Goal: Navigation & Orientation: Find specific page/section

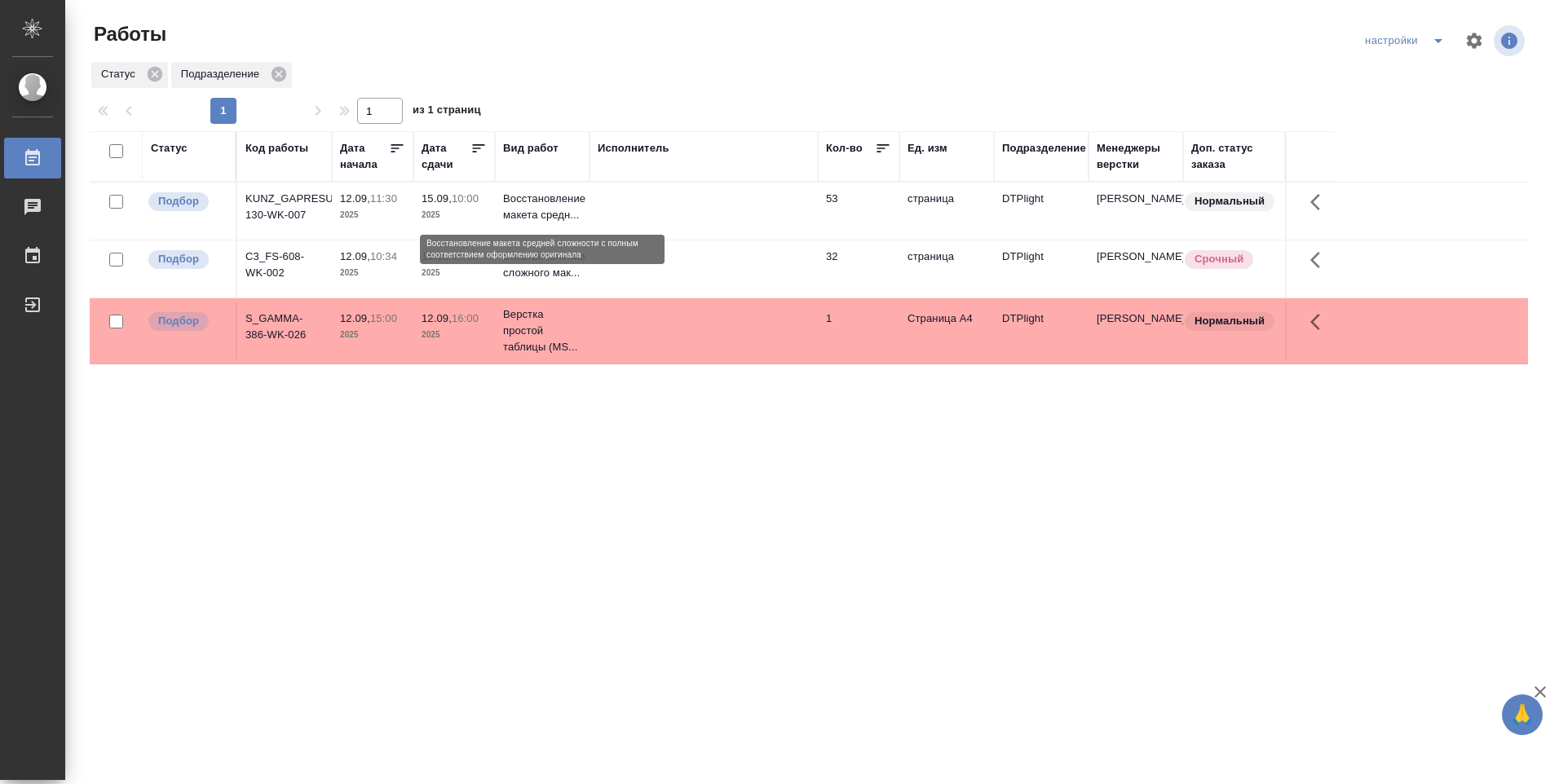
click at [523, 192] on p "Восстановление макета средн..." at bounding box center [542, 206] width 78 height 33
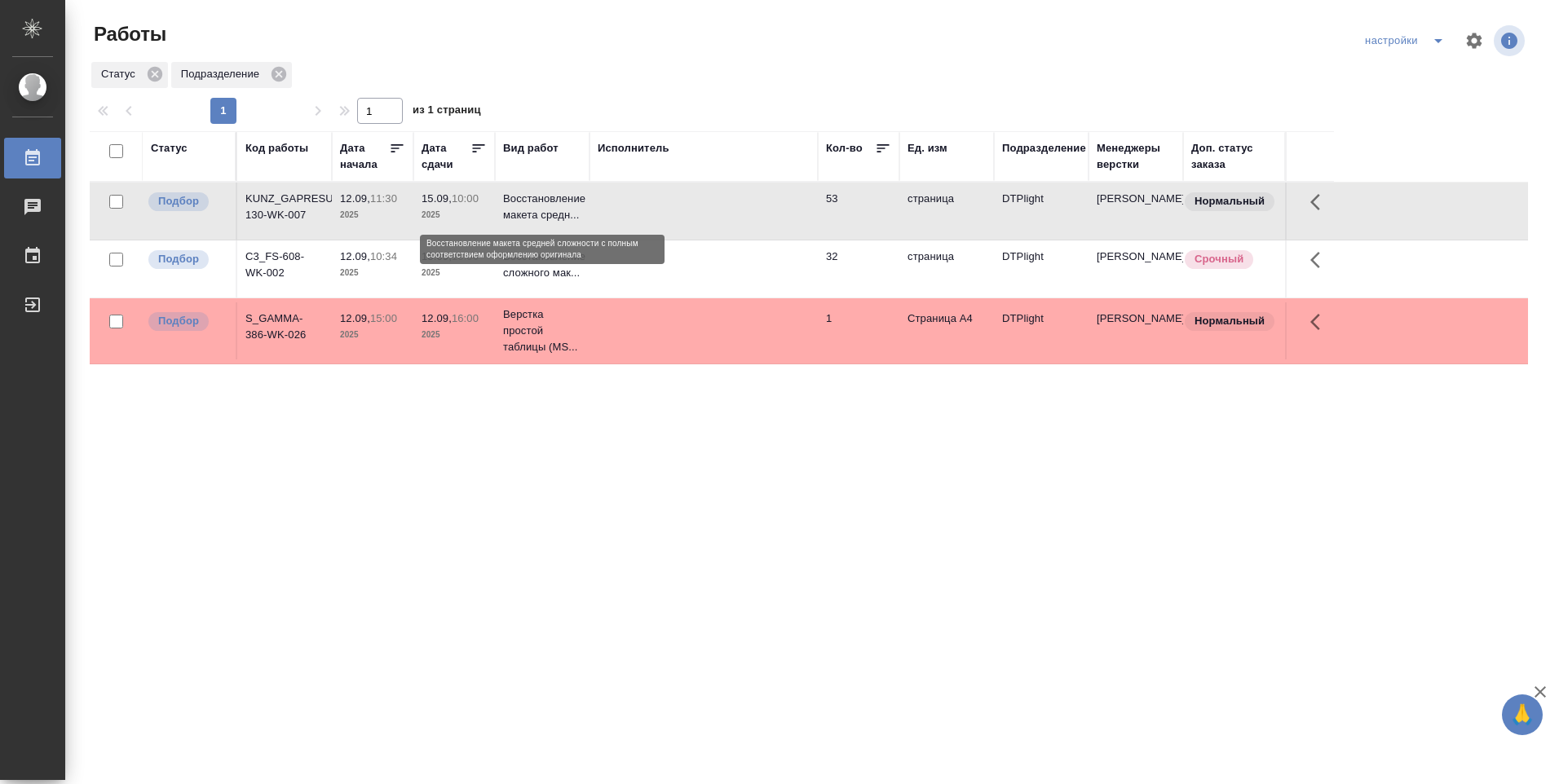
click at [523, 196] on p "Восстановление макета средн..." at bounding box center [542, 206] width 78 height 33
click at [559, 271] on p "Восстановление сложного мак..." at bounding box center [542, 265] width 78 height 33
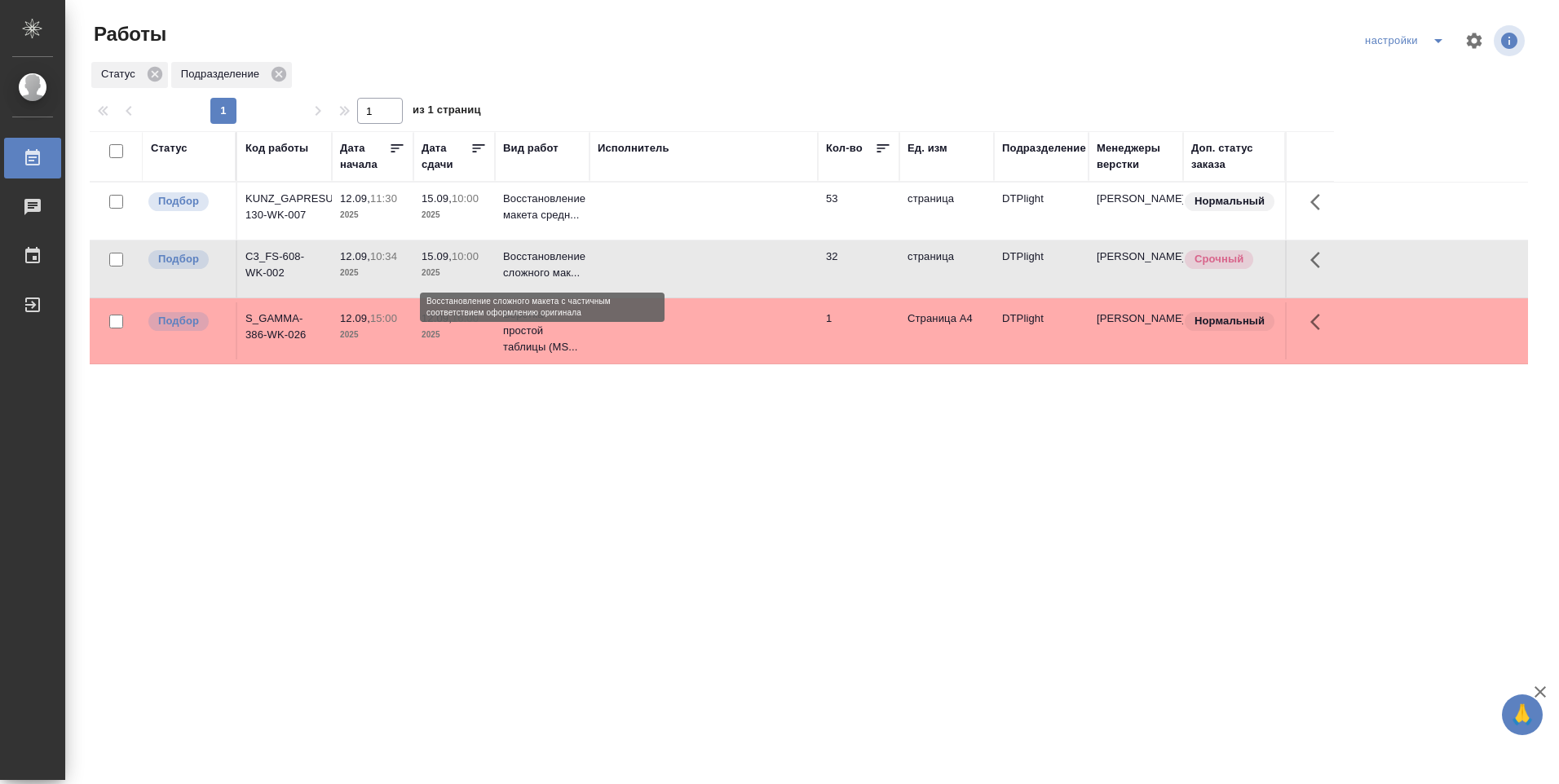
click at [550, 269] on p "Восстановление сложного мак..." at bounding box center [542, 265] width 78 height 33
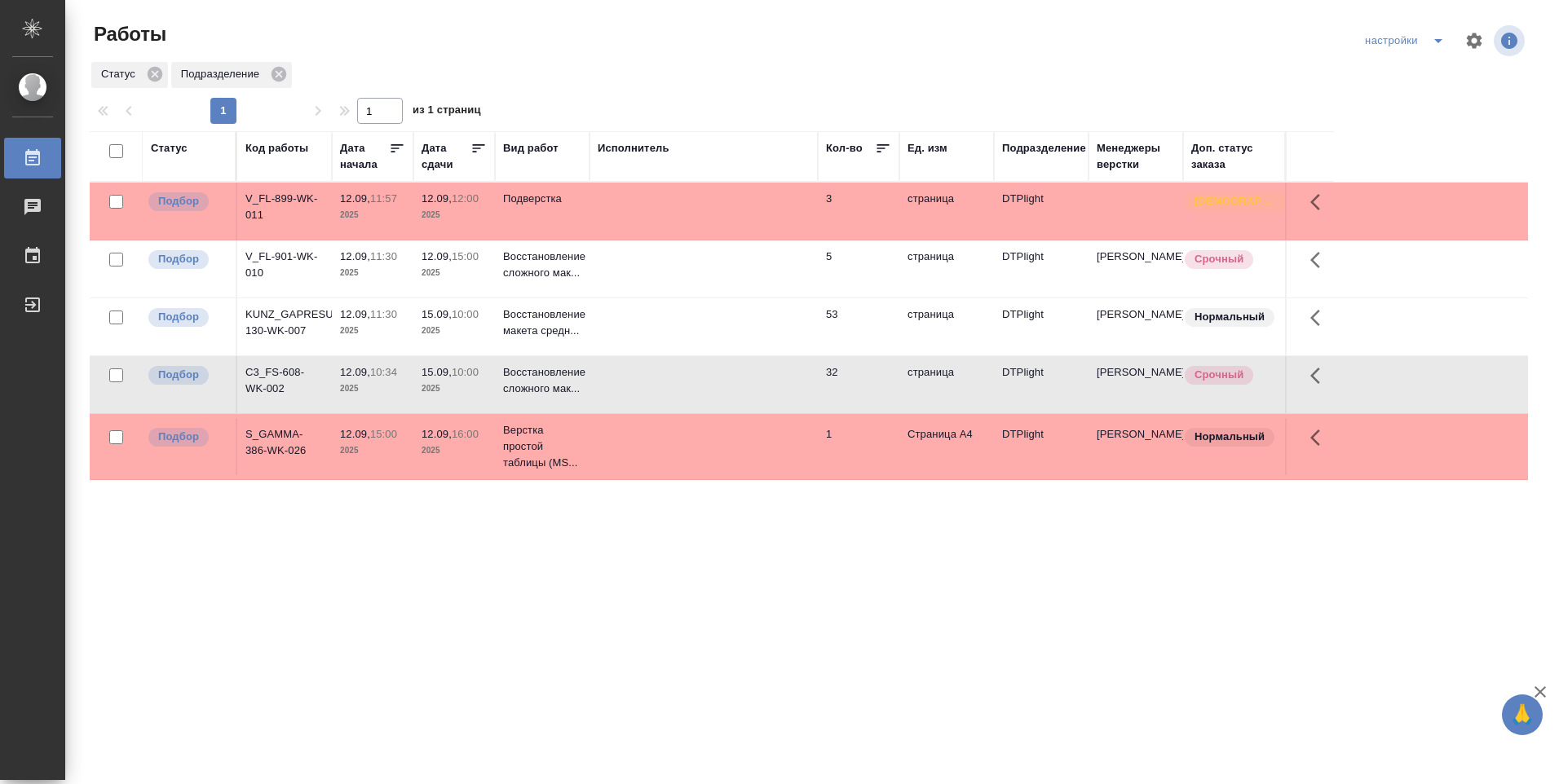
click at [444, 262] on p "12.09," at bounding box center [436, 256] width 30 height 12
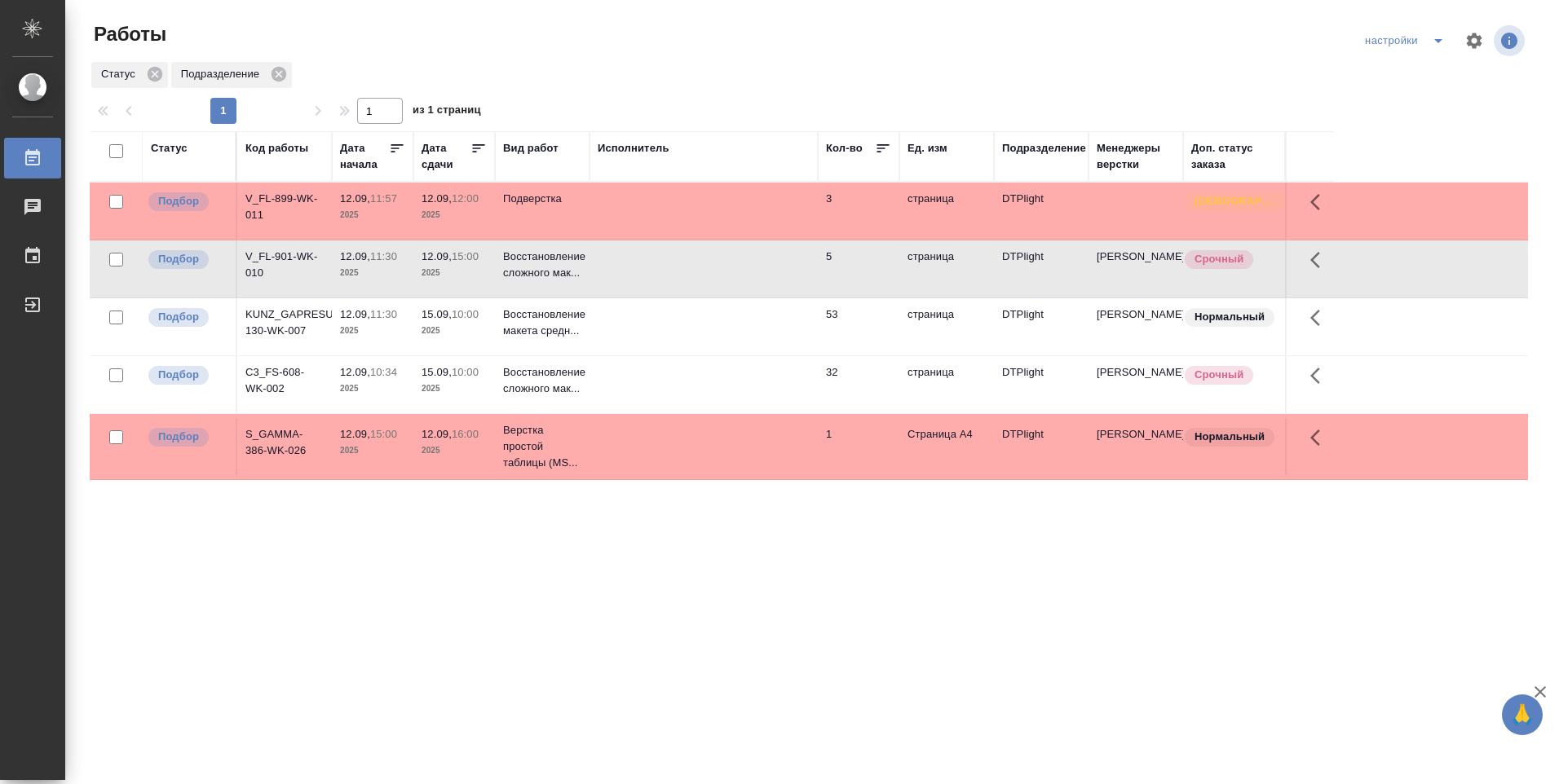
click at [444, 262] on p "12.09," at bounding box center [436, 256] width 30 height 12
click at [444, 261] on p "12.09," at bounding box center [436, 256] width 30 height 12
click at [533, 196] on p "Подверстка" at bounding box center [542, 198] width 78 height 16
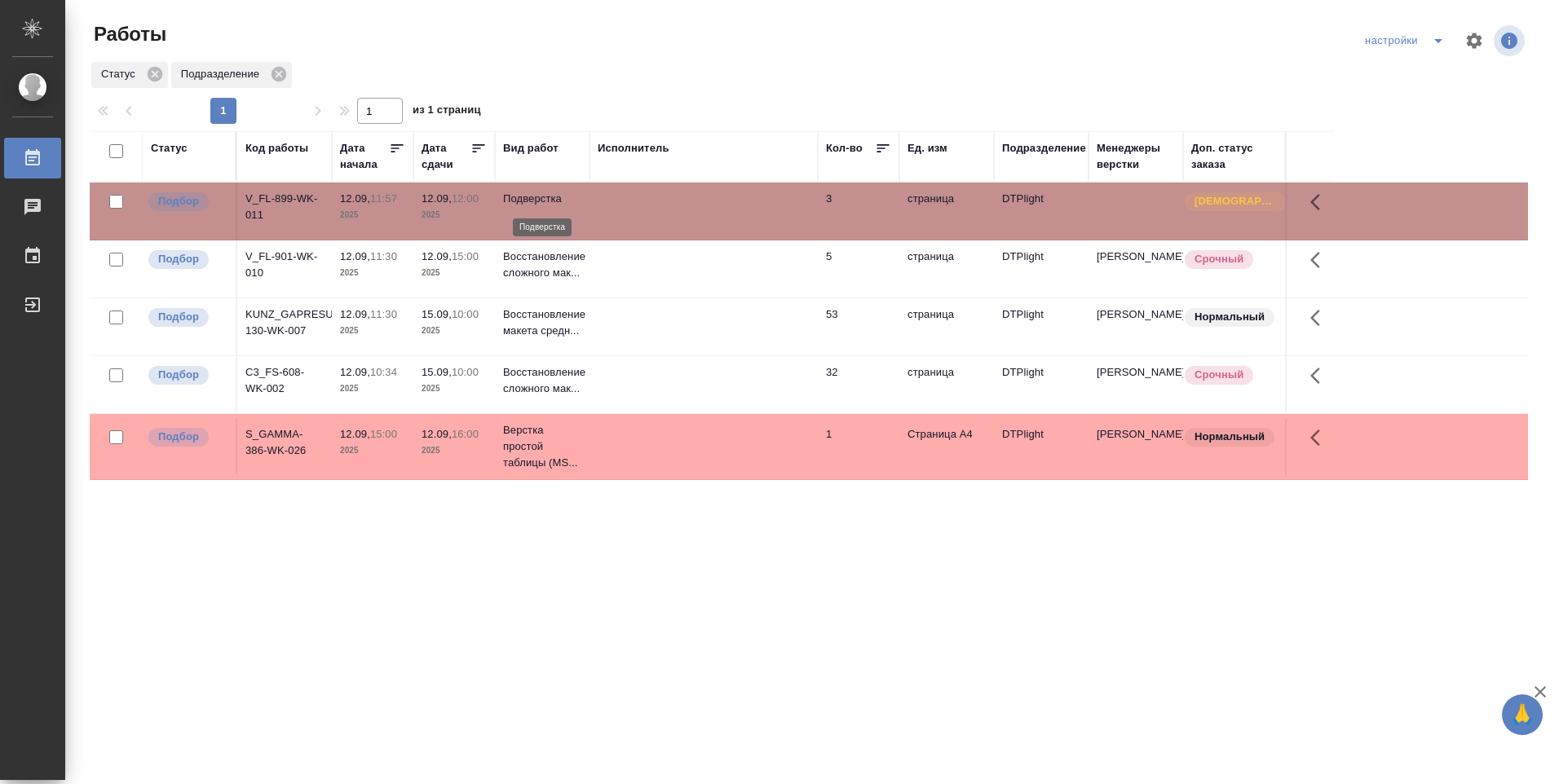
click at [533, 196] on p "Подверстка" at bounding box center [542, 198] width 78 height 16
click at [508, 441] on p "Верстка простой таблицы (MS..." at bounding box center [542, 447] width 78 height 49
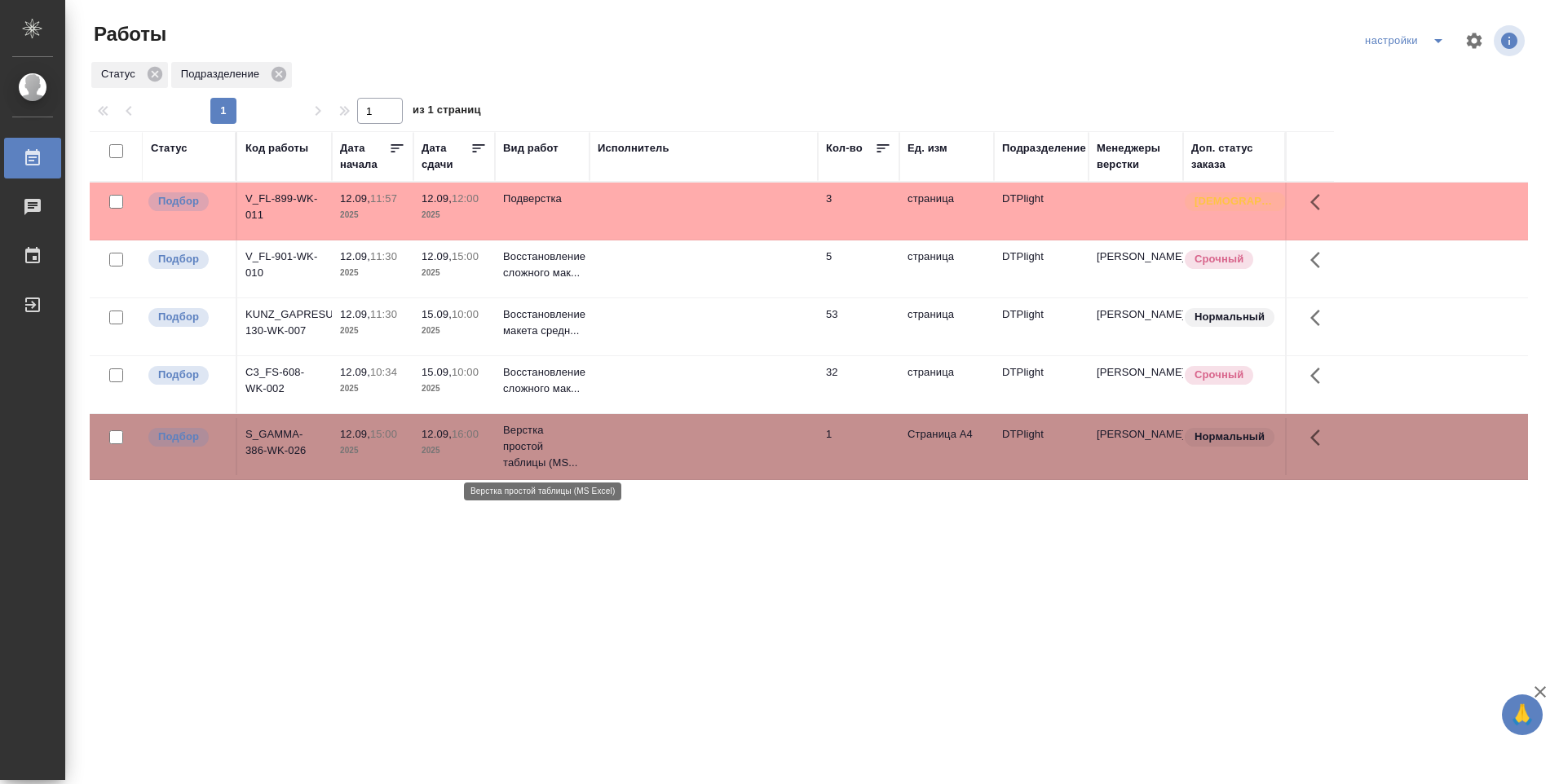
click at [509, 443] on p "Верстка простой таблицы (MS..." at bounding box center [542, 447] width 78 height 49
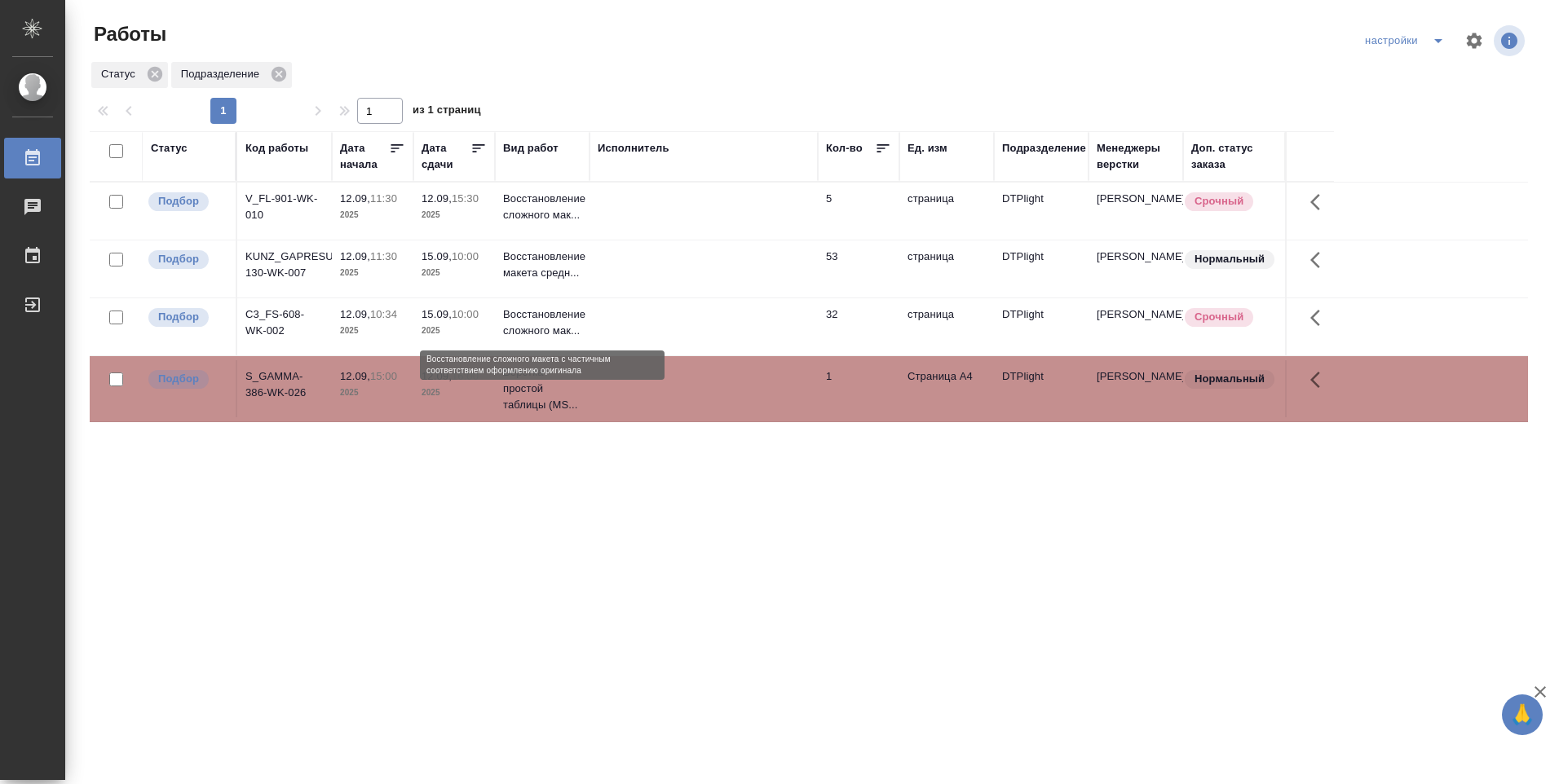
click at [546, 322] on p "Восстановление сложного мак..." at bounding box center [542, 322] width 78 height 33
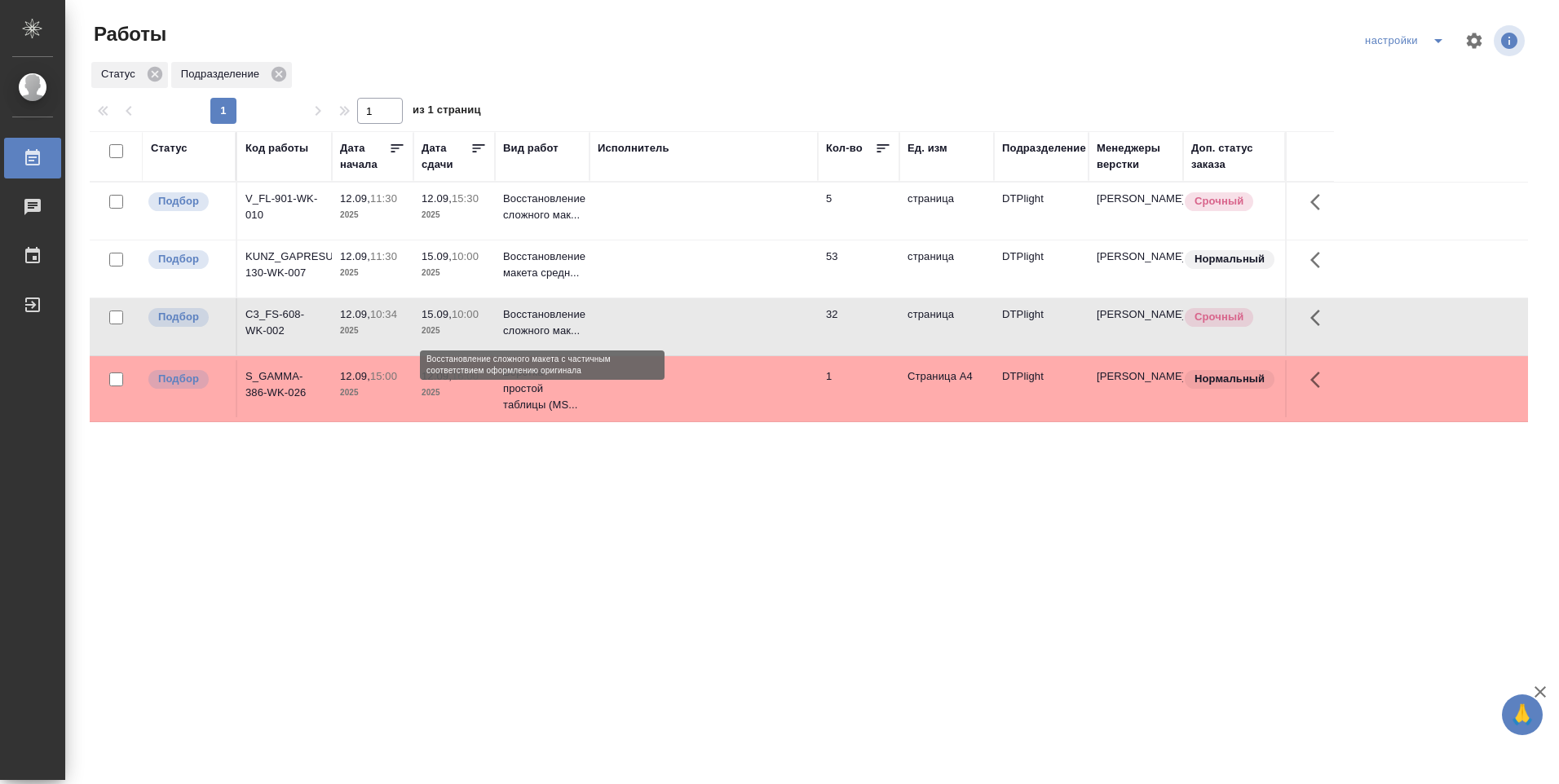
click at [545, 325] on p "Восстановление сложного мак..." at bounding box center [542, 322] width 78 height 33
click at [543, 325] on p "Восстановление сложного мак..." at bounding box center [542, 322] width 78 height 33
click at [543, 326] on p "Восстановление сложного мак..." at bounding box center [542, 322] width 78 height 33
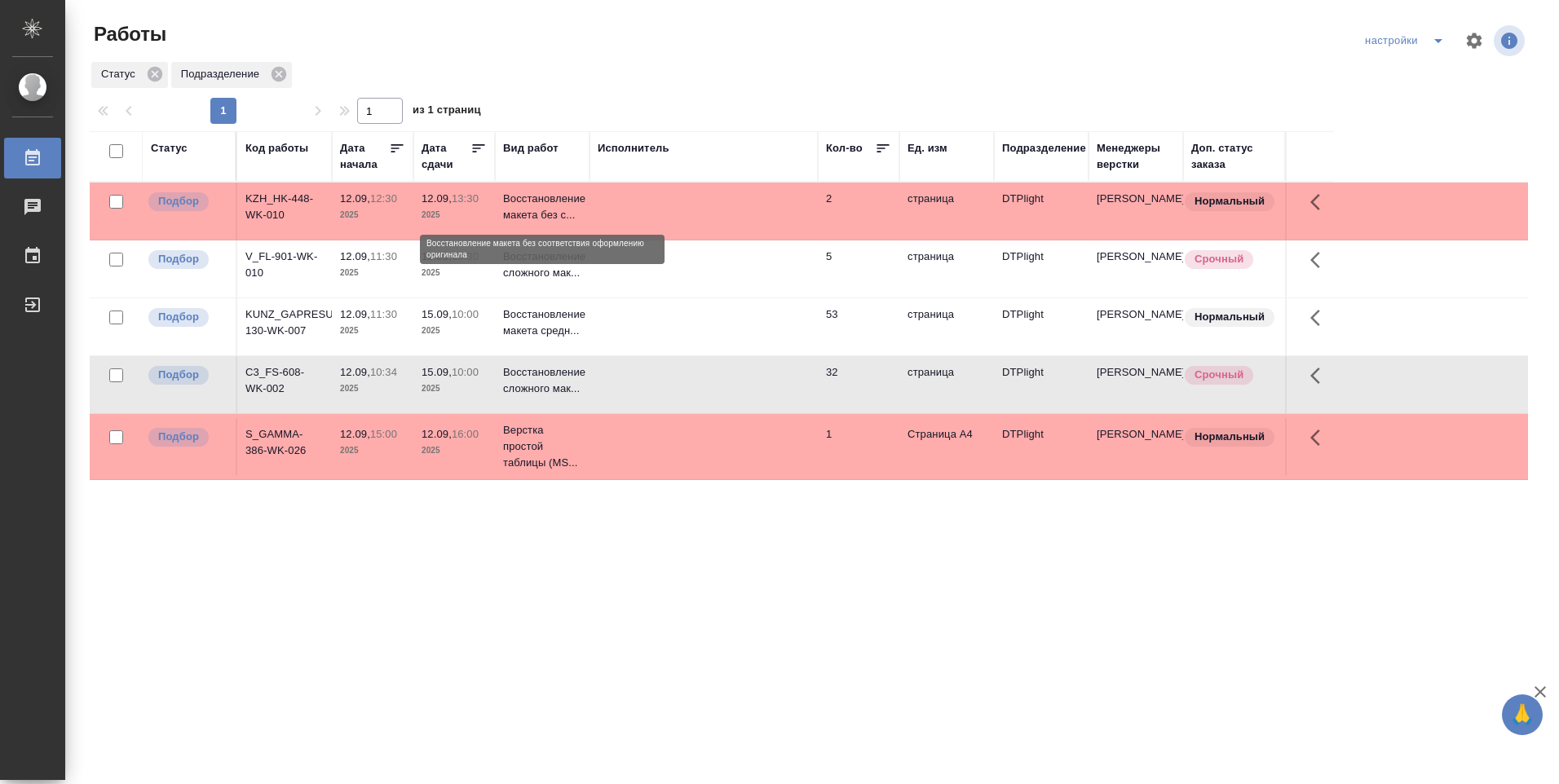
click at [533, 214] on p "Восстановление макета без с..." at bounding box center [542, 206] width 78 height 33
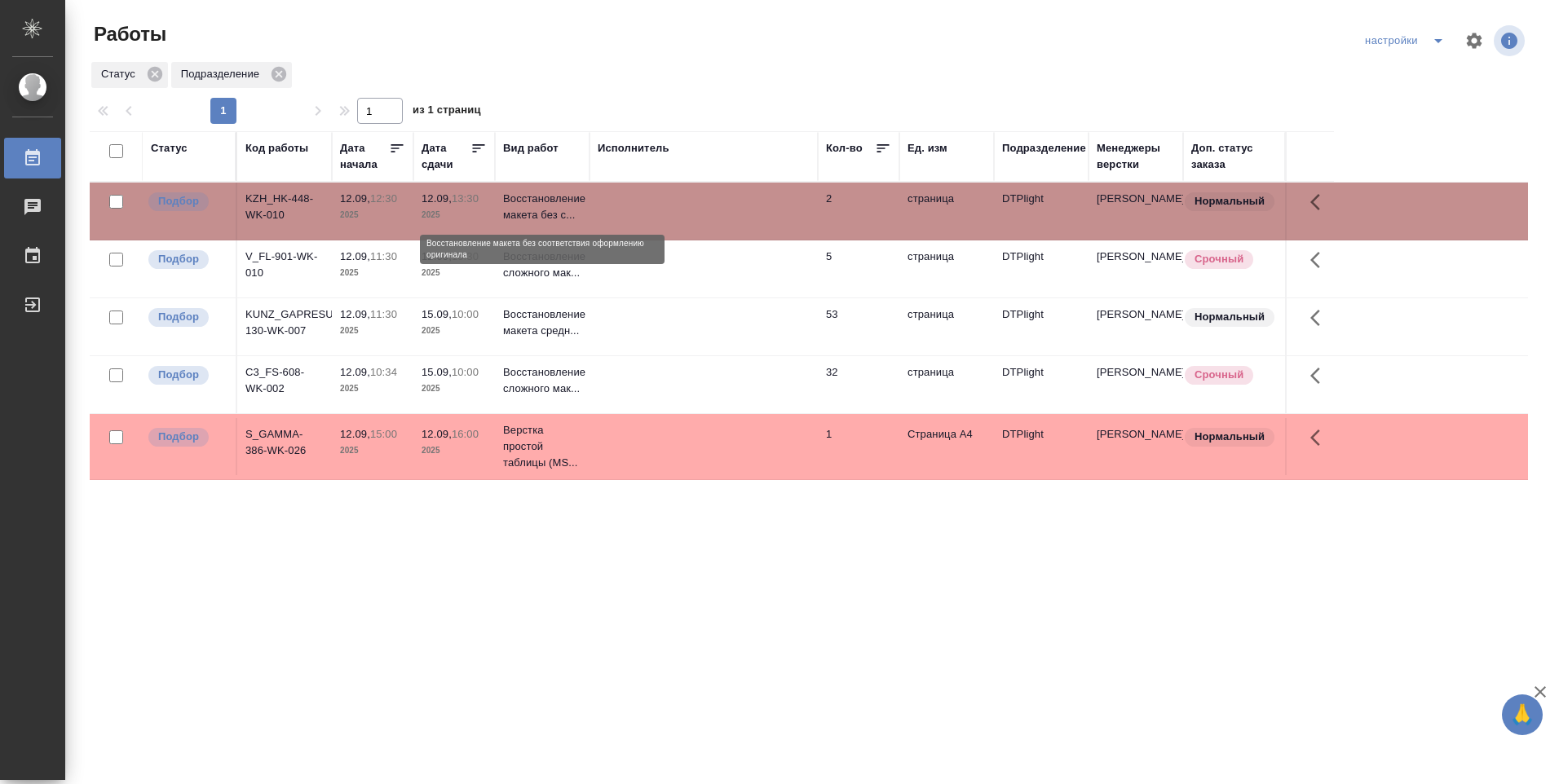
click at [534, 216] on p "Восстановление макета без с..." at bounding box center [542, 206] width 78 height 33
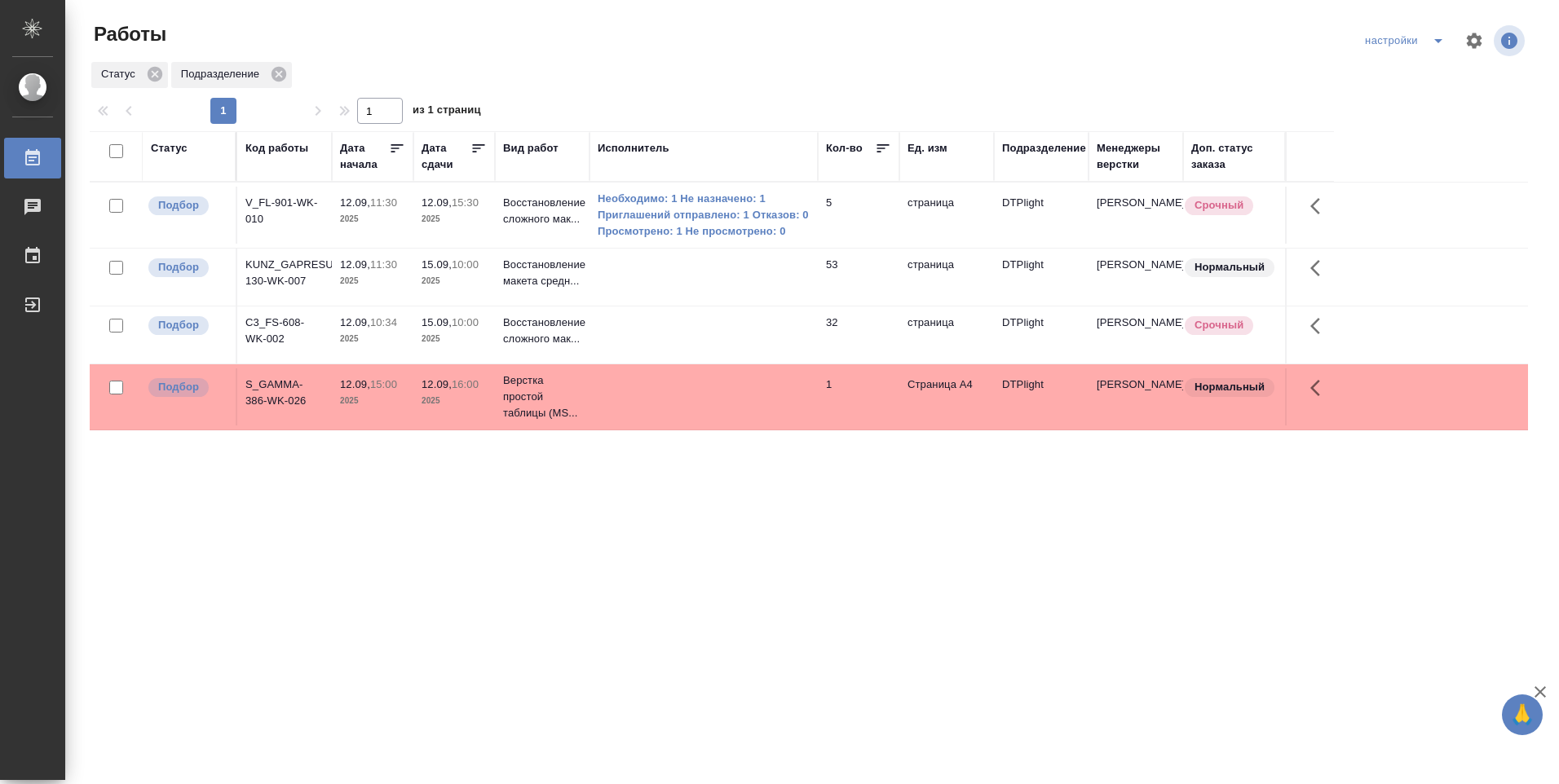
click at [530, 209] on p "Восстановление сложного мак..." at bounding box center [542, 211] width 78 height 33
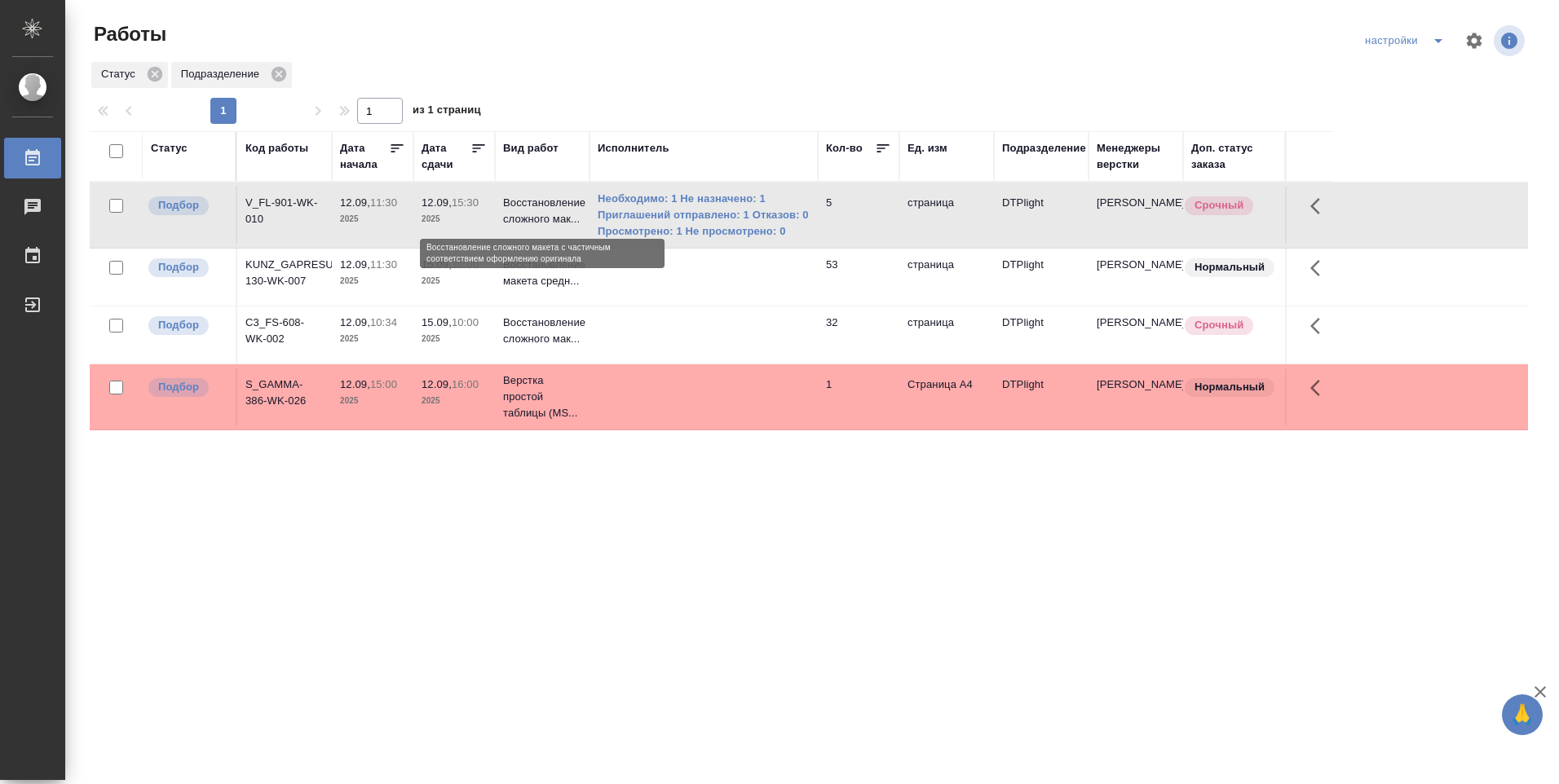
click at [534, 208] on p "Восстановление сложного мак..." at bounding box center [542, 211] width 78 height 33
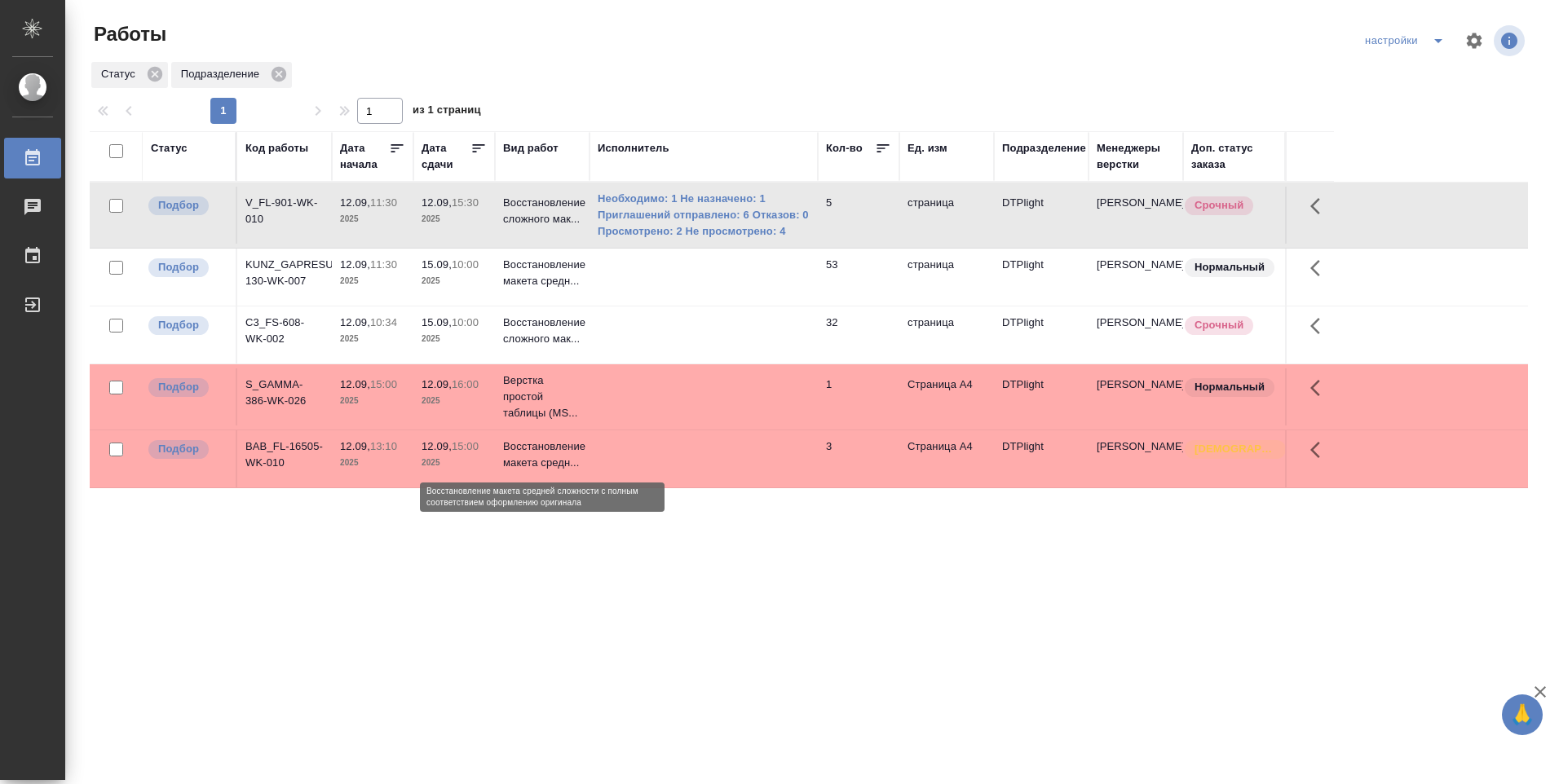
click at [517, 458] on p "Восстановление макета средн..." at bounding box center [542, 454] width 78 height 33
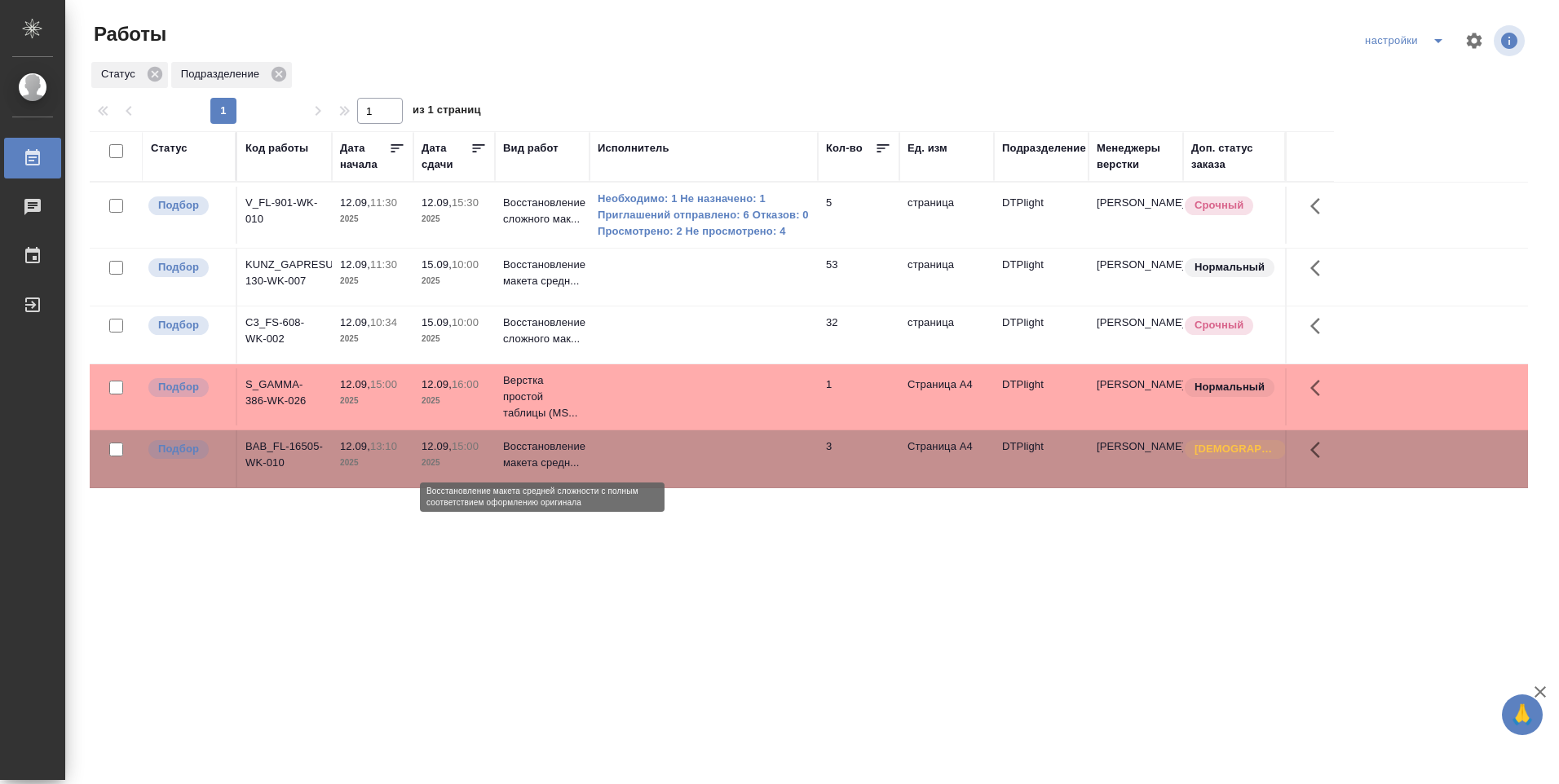
click at [517, 461] on p "Восстановление макета средн..." at bounding box center [542, 454] width 78 height 33
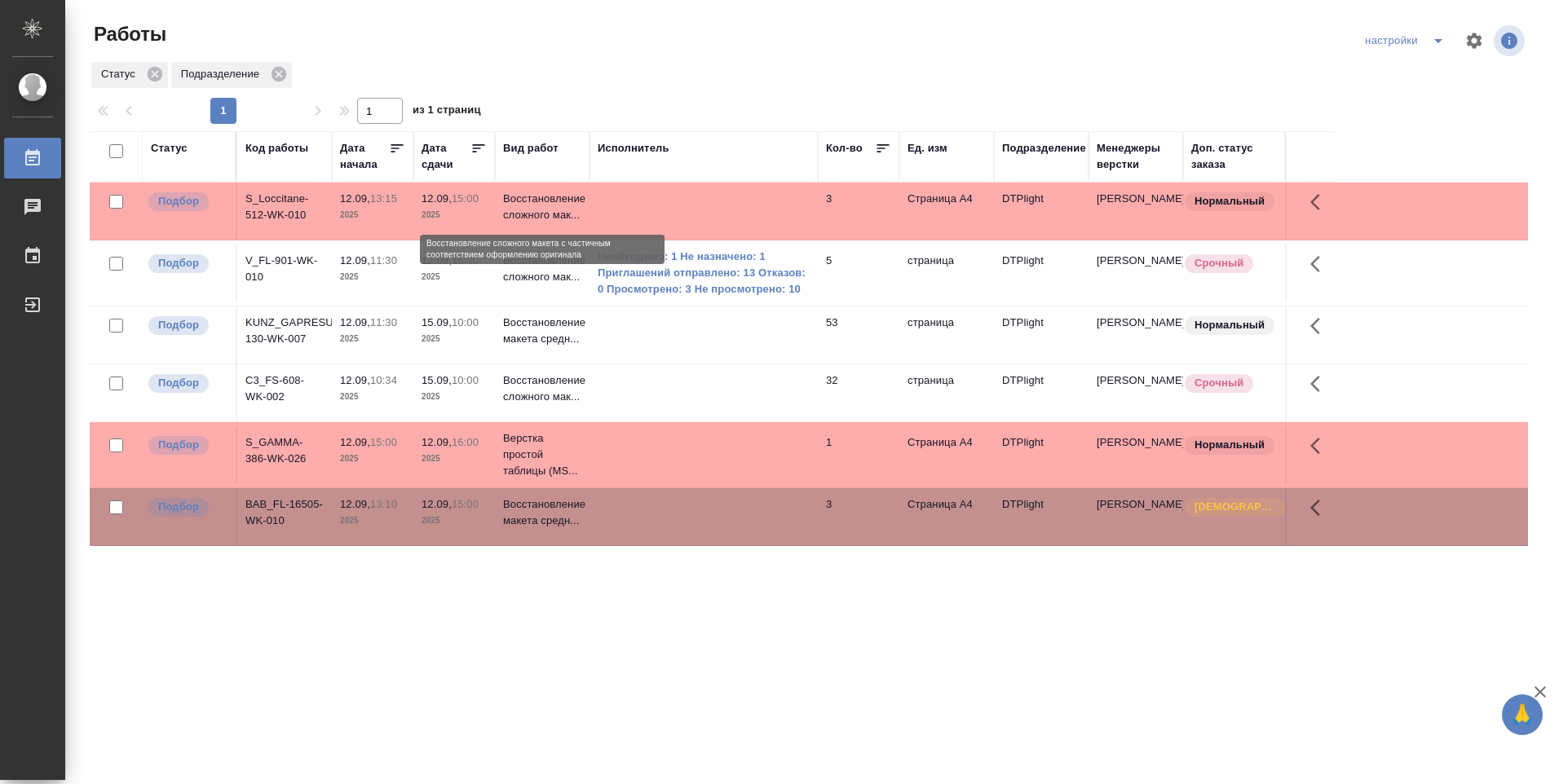
click at [570, 204] on p "Восстановление сложного мак..." at bounding box center [542, 206] width 78 height 33
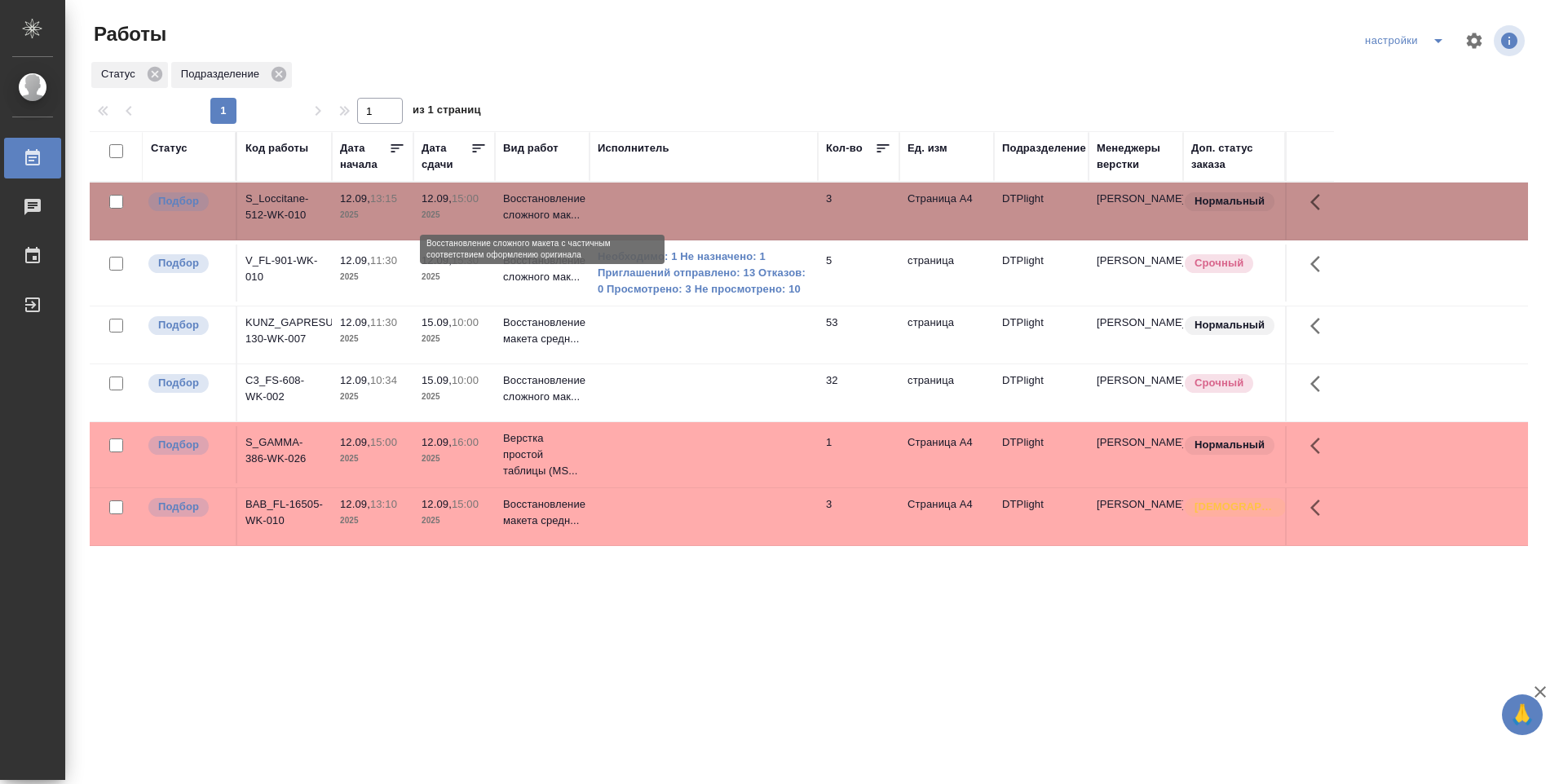
click at [570, 200] on p "Восстановление сложного мак..." at bounding box center [542, 206] width 78 height 33
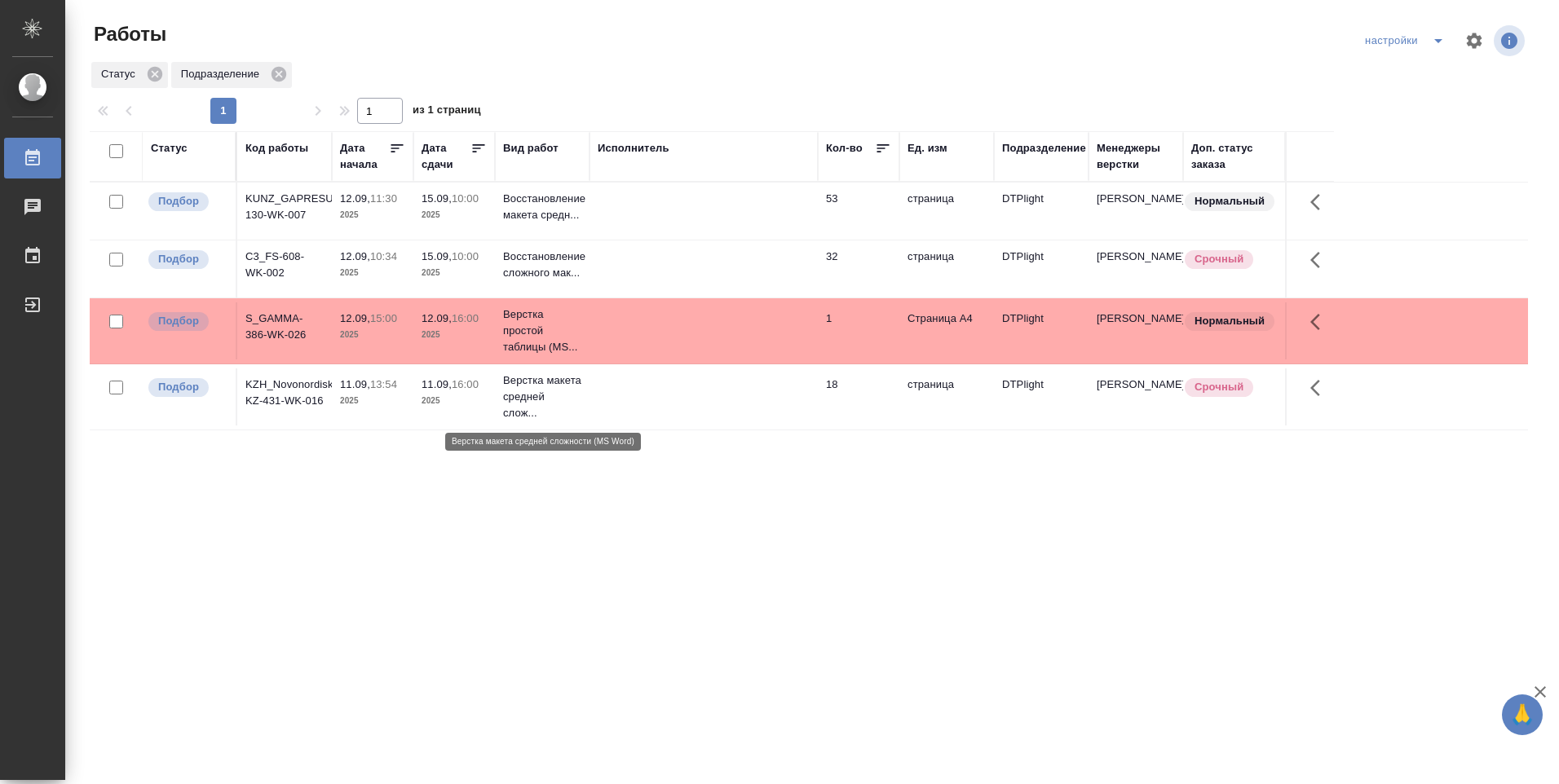
click at [524, 401] on p "Верстка макета средней слож..." at bounding box center [542, 397] width 78 height 49
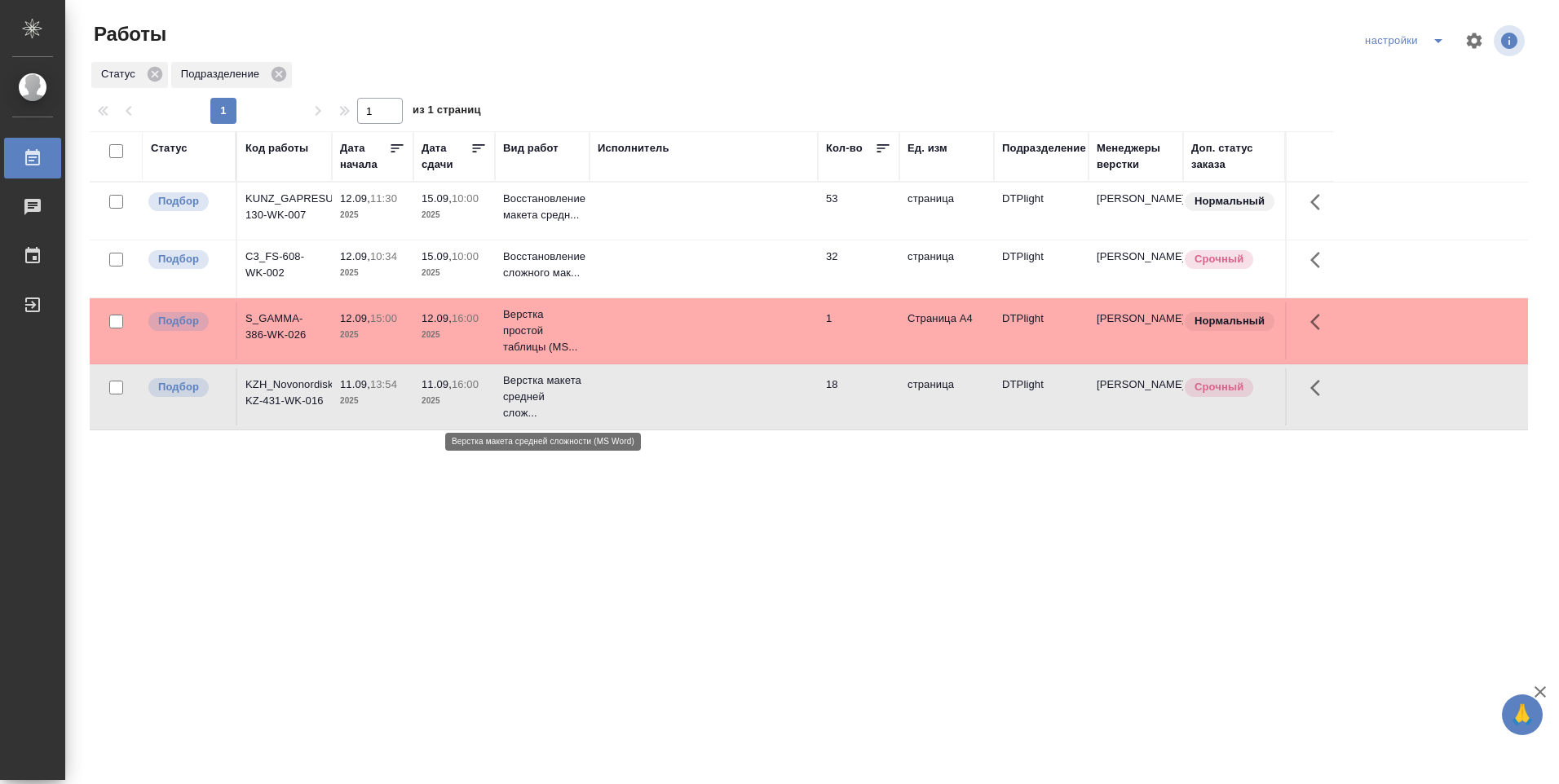
click at [524, 402] on p "Верстка макета средней слож..." at bounding box center [542, 397] width 78 height 49
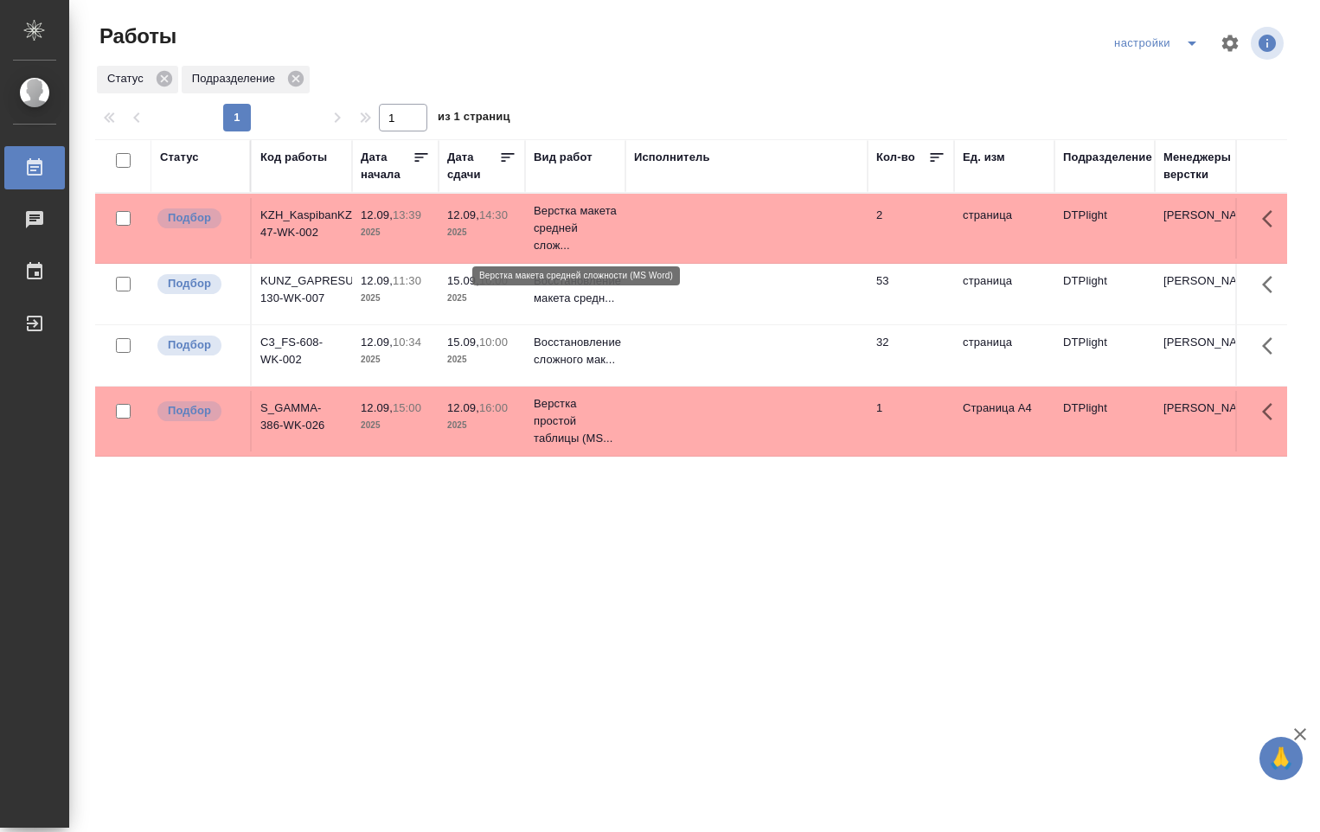
click at [549, 218] on p "Верстка макета средней слож..." at bounding box center [575, 228] width 83 height 52
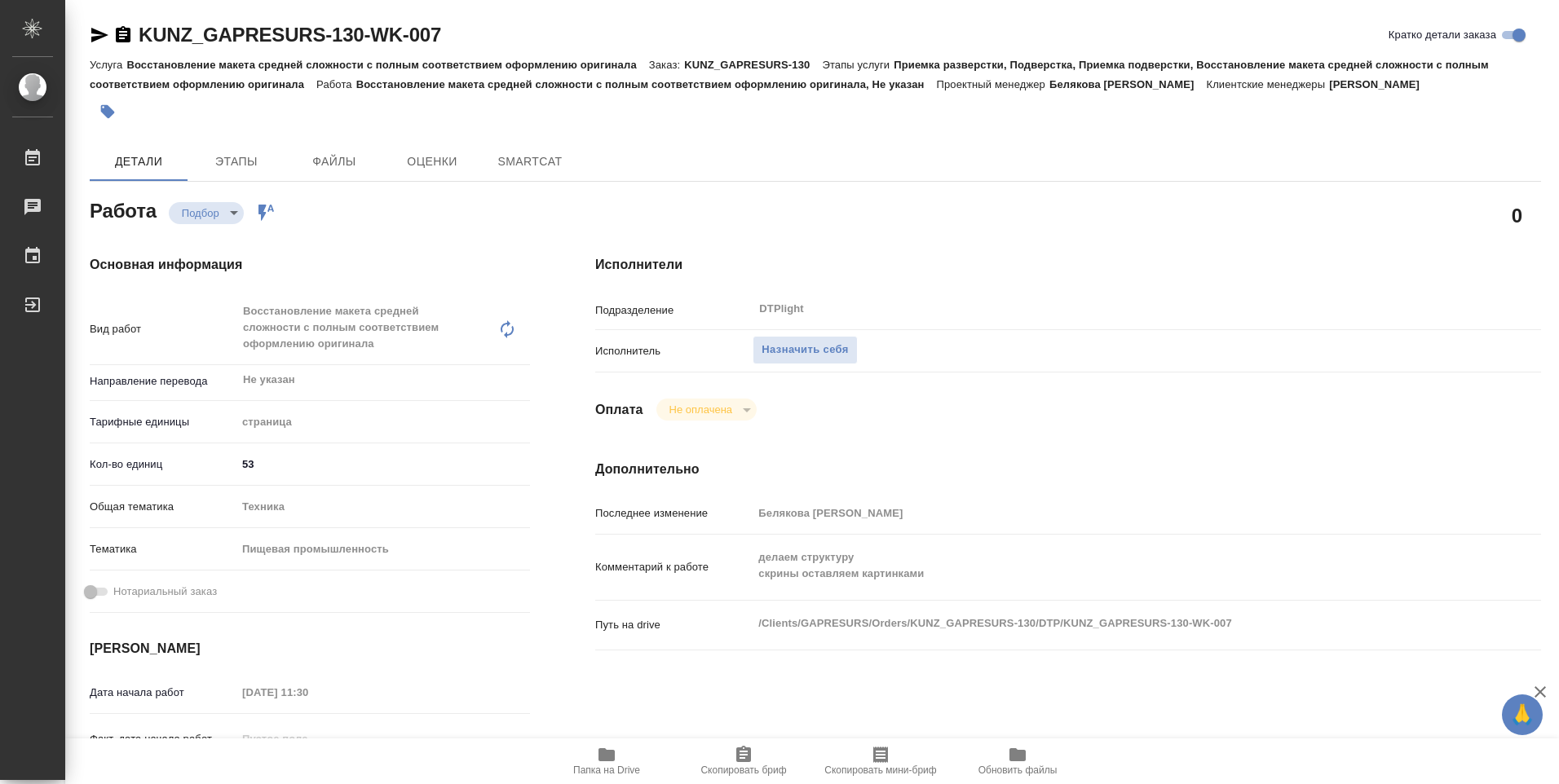
type textarea "x"
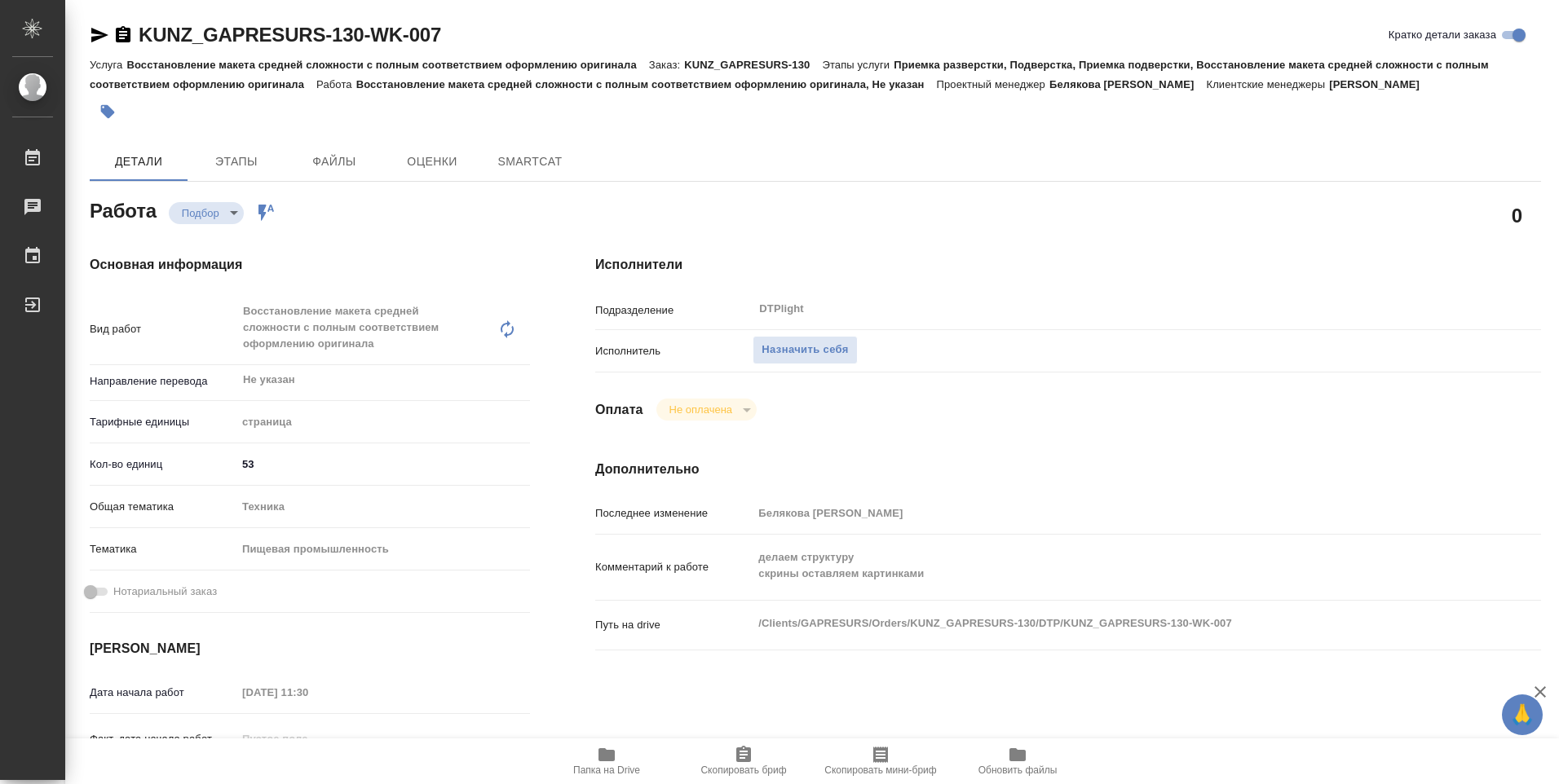
type textarea "x"
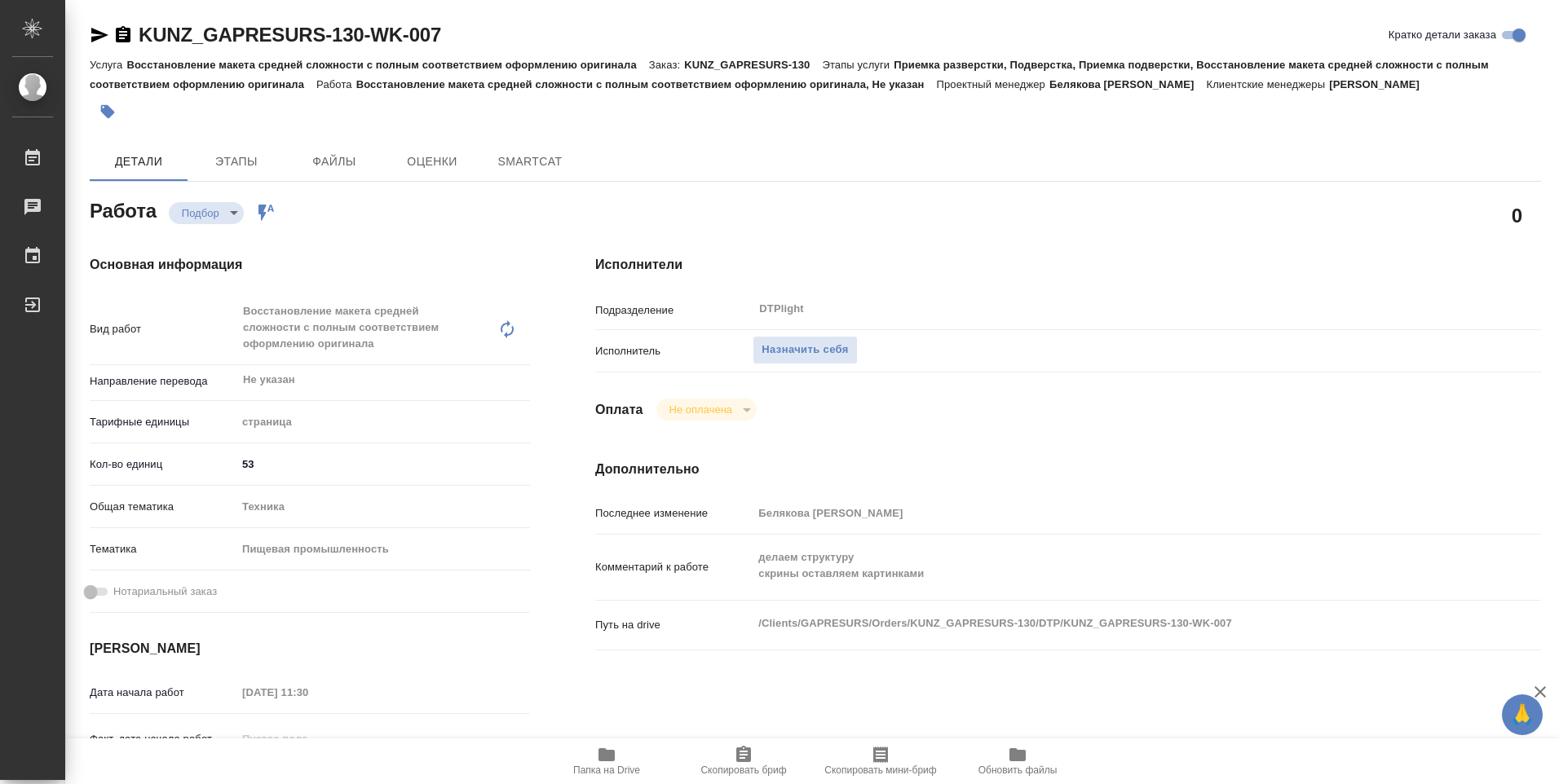
type textarea "x"
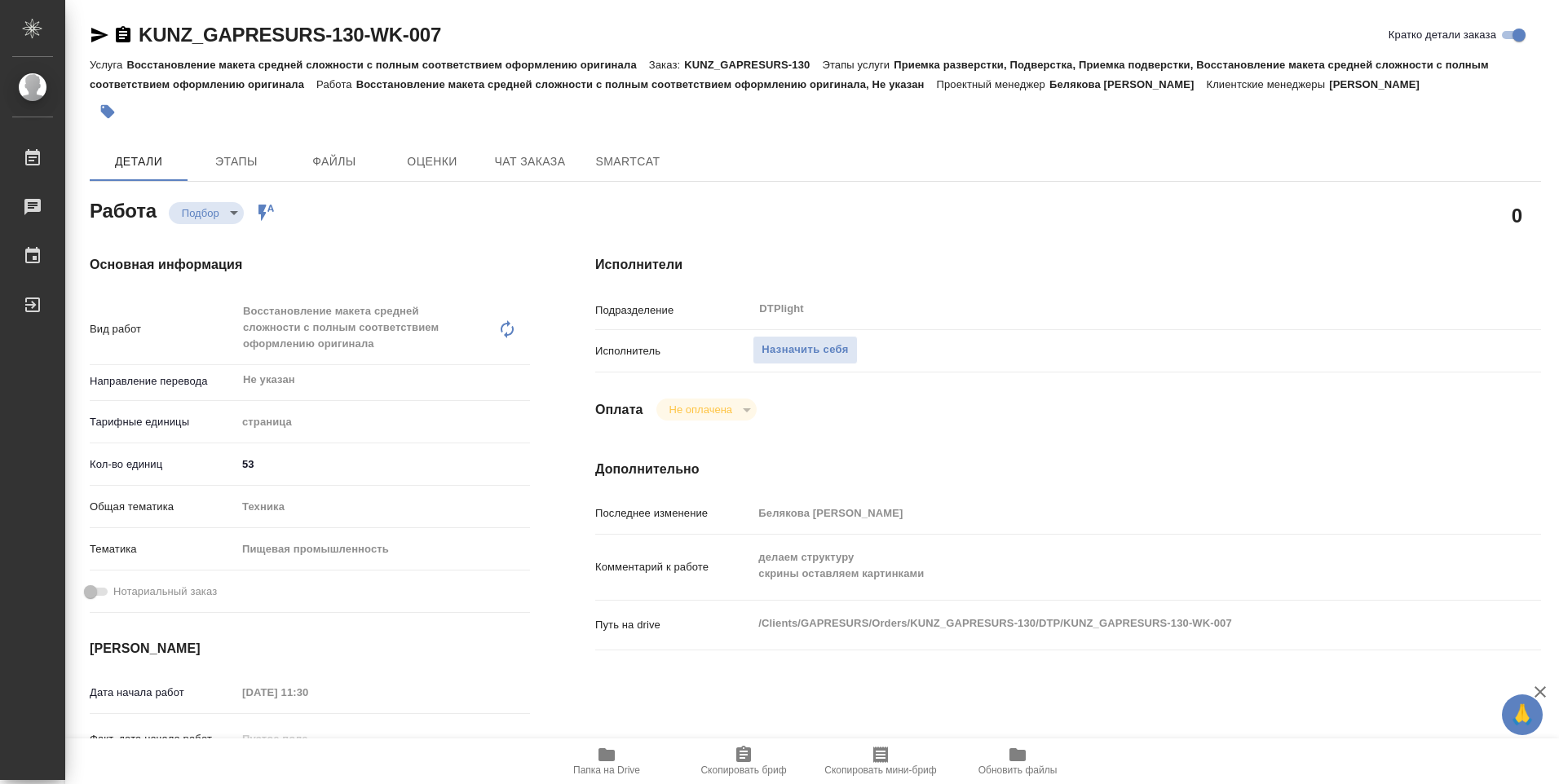
type textarea "x"
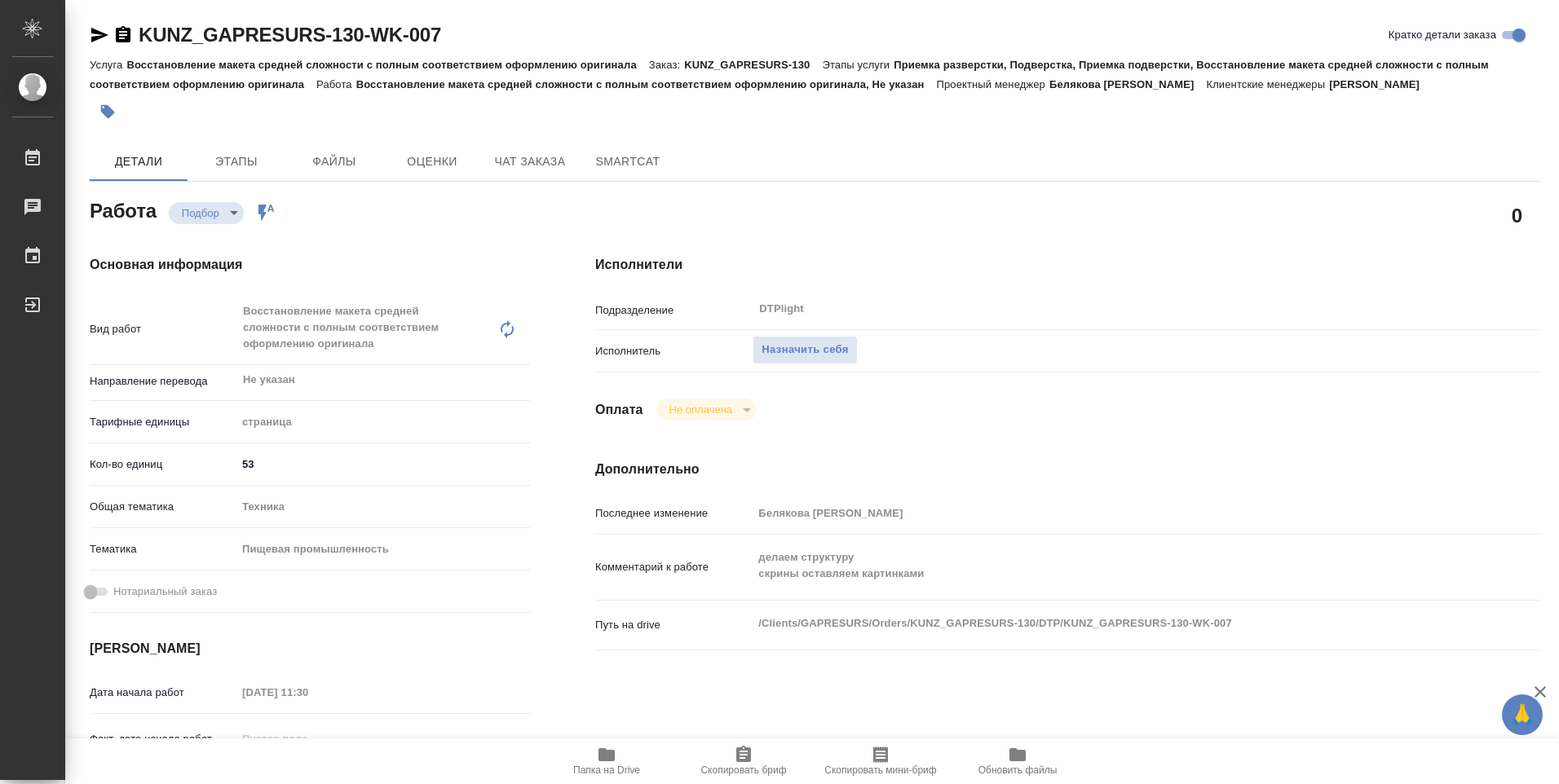
type textarea "x"
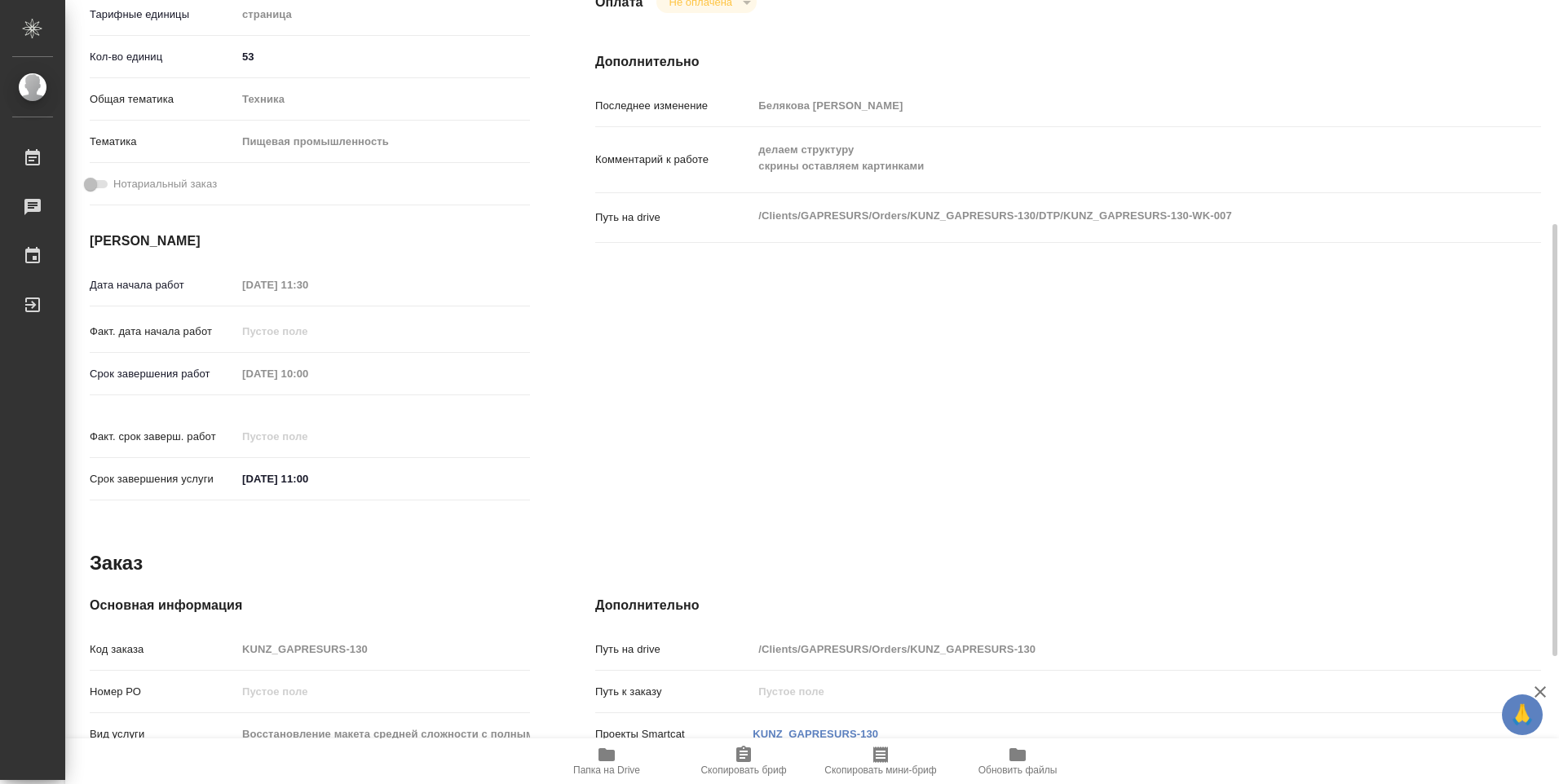
scroll to position [639, 0]
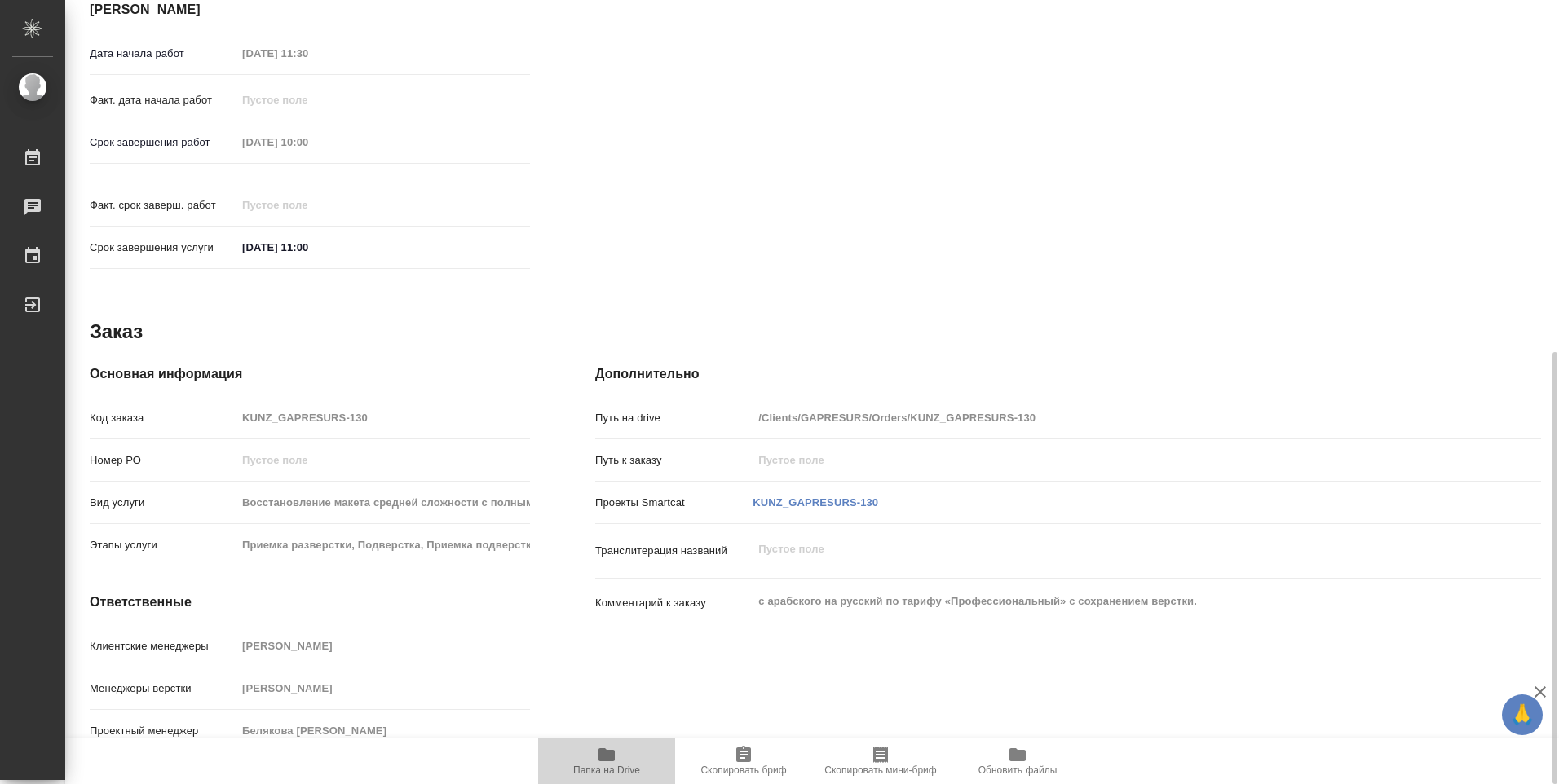
click at [602, 757] on icon "button" at bounding box center [606, 755] width 16 height 13
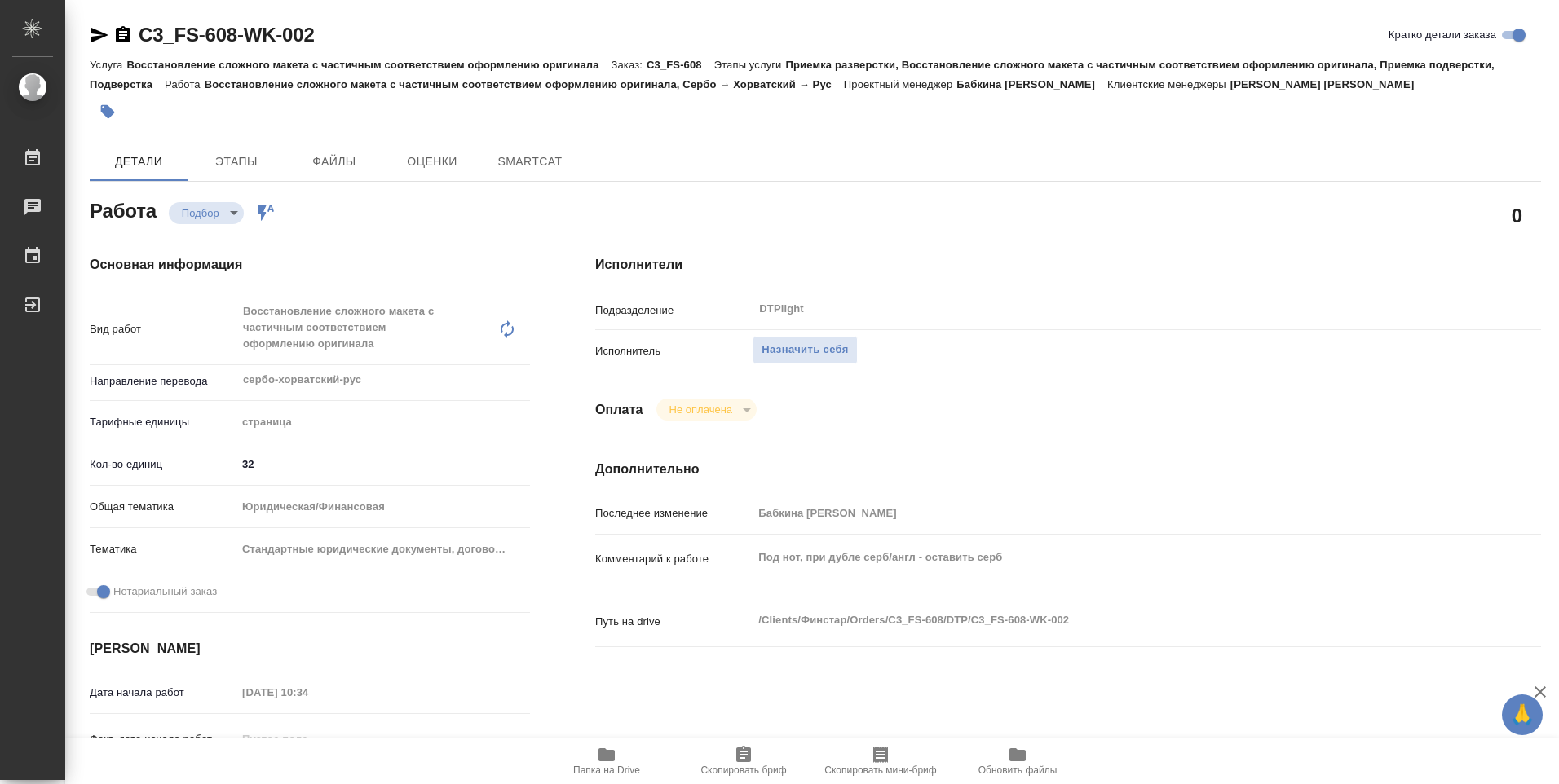
type textarea "x"
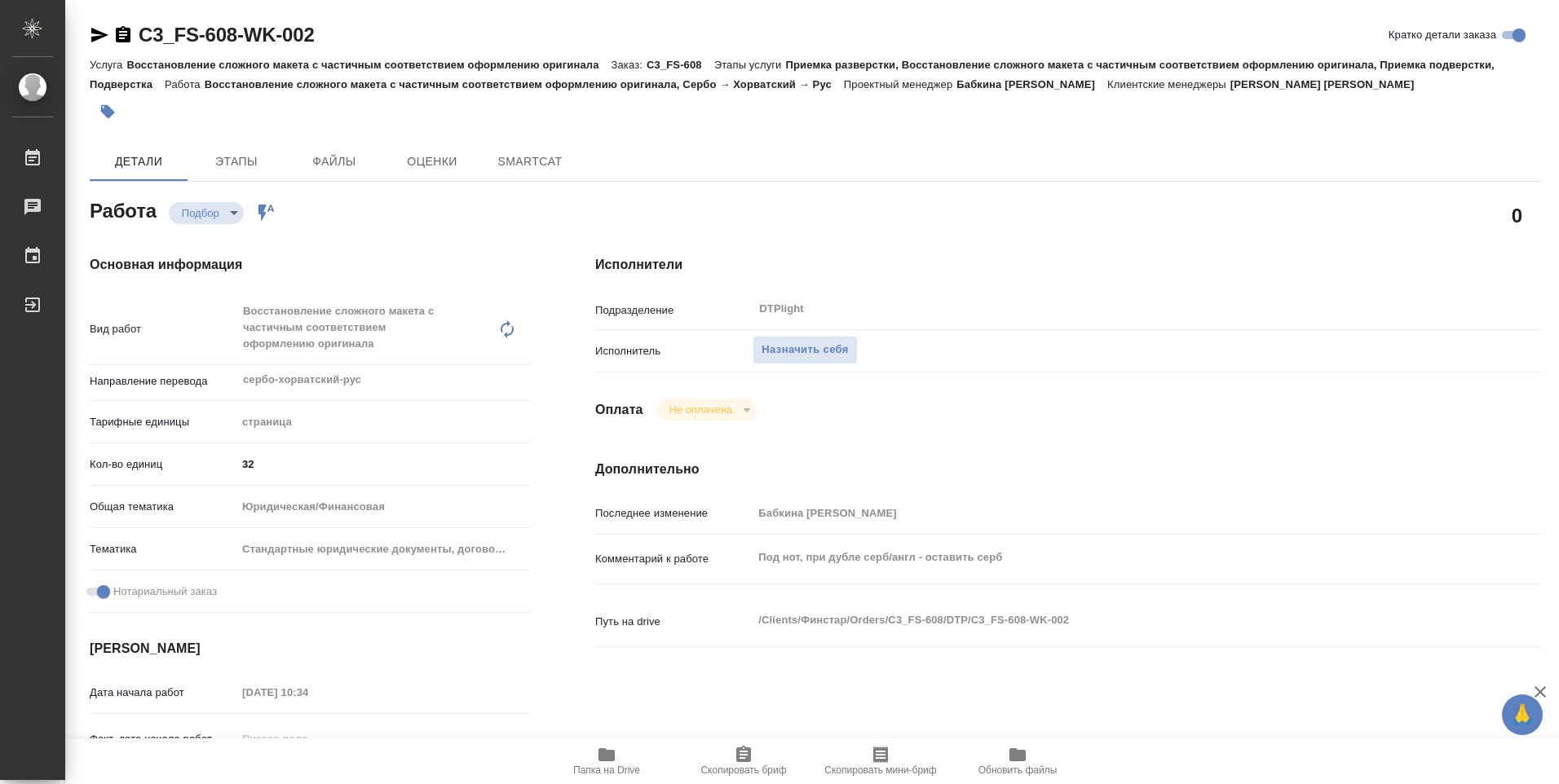
type textarea "x"
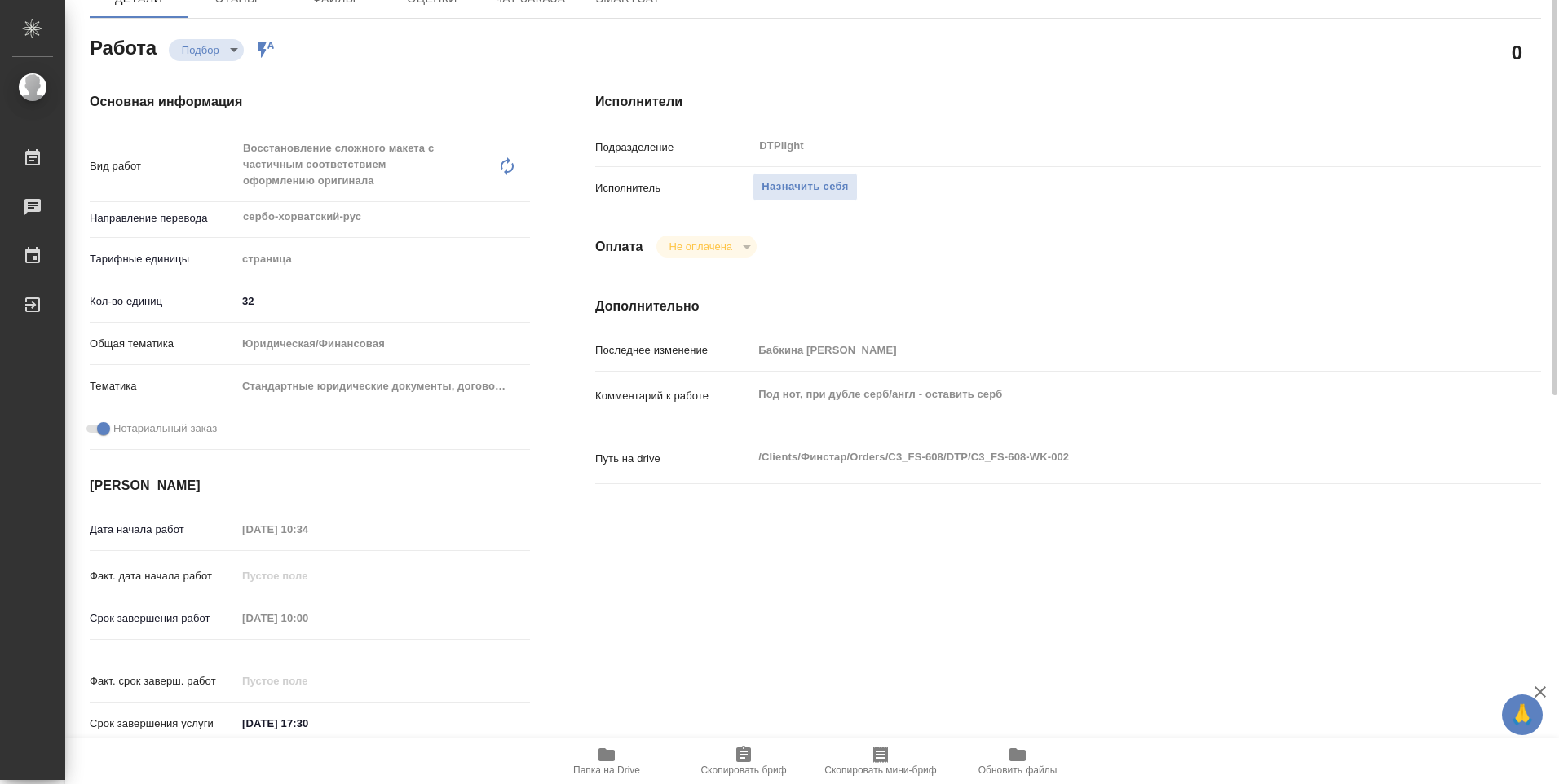
scroll to position [326, 0]
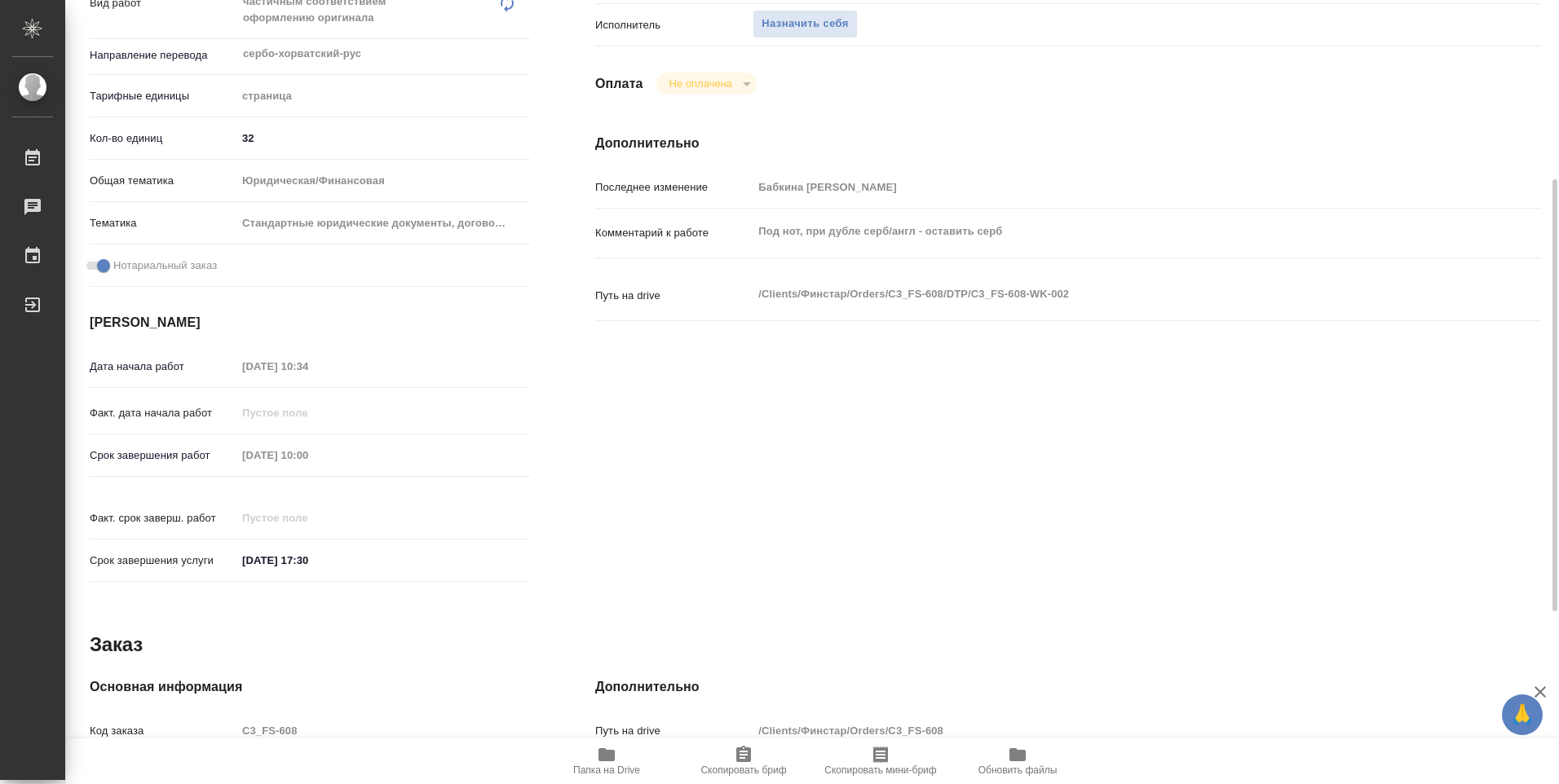
type textarea "x"
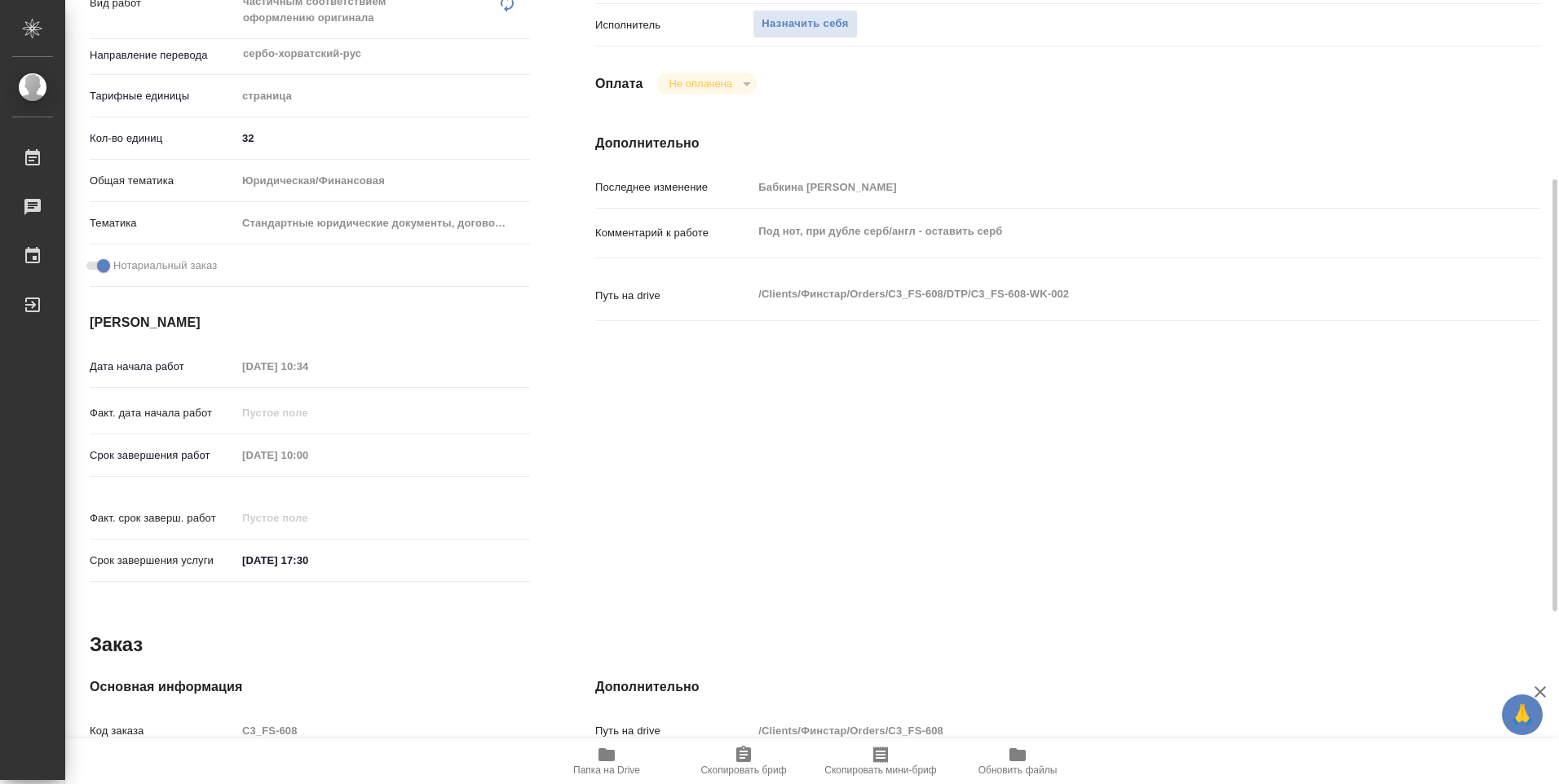
type textarea "x"
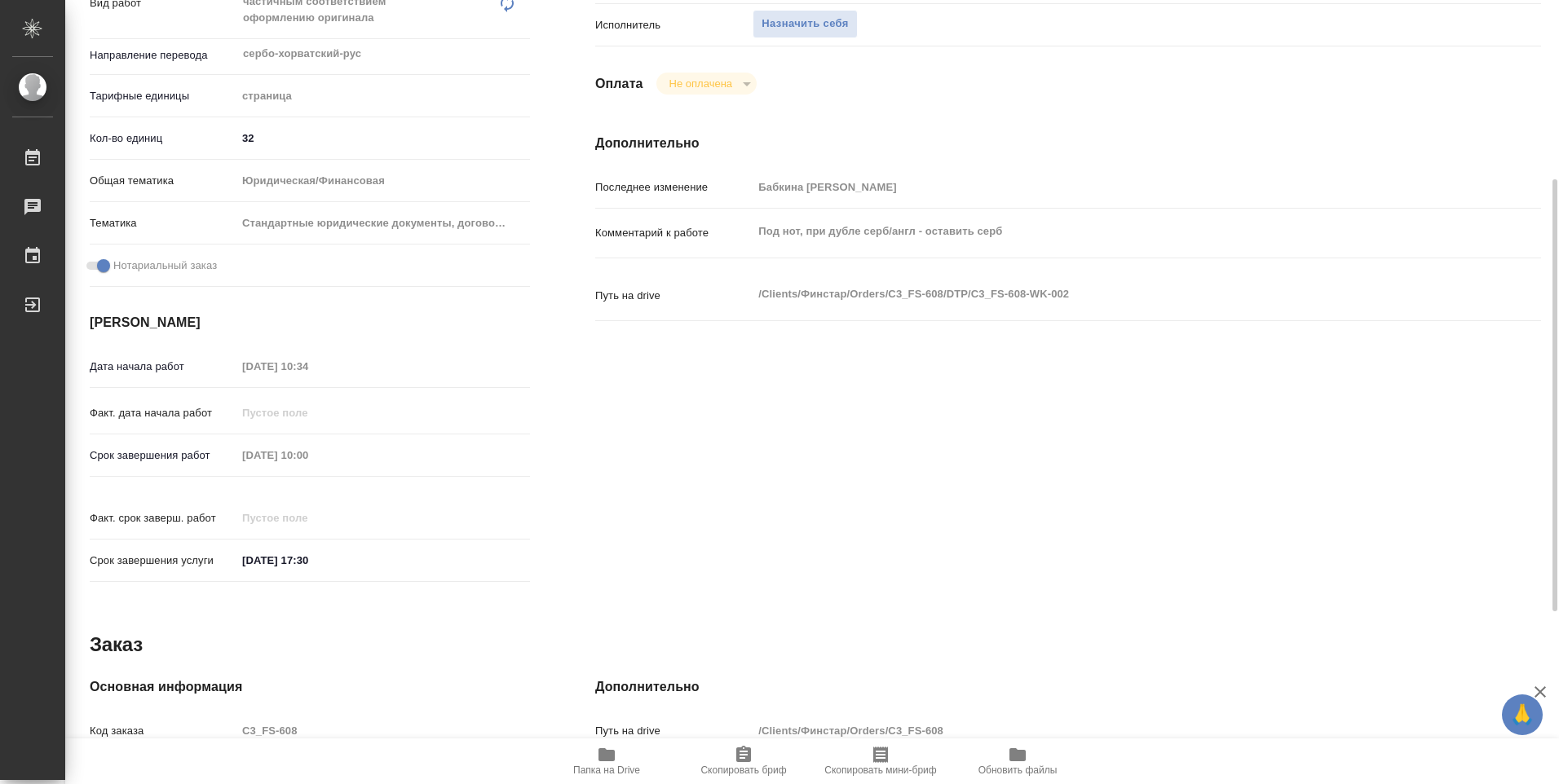
scroll to position [639, 0]
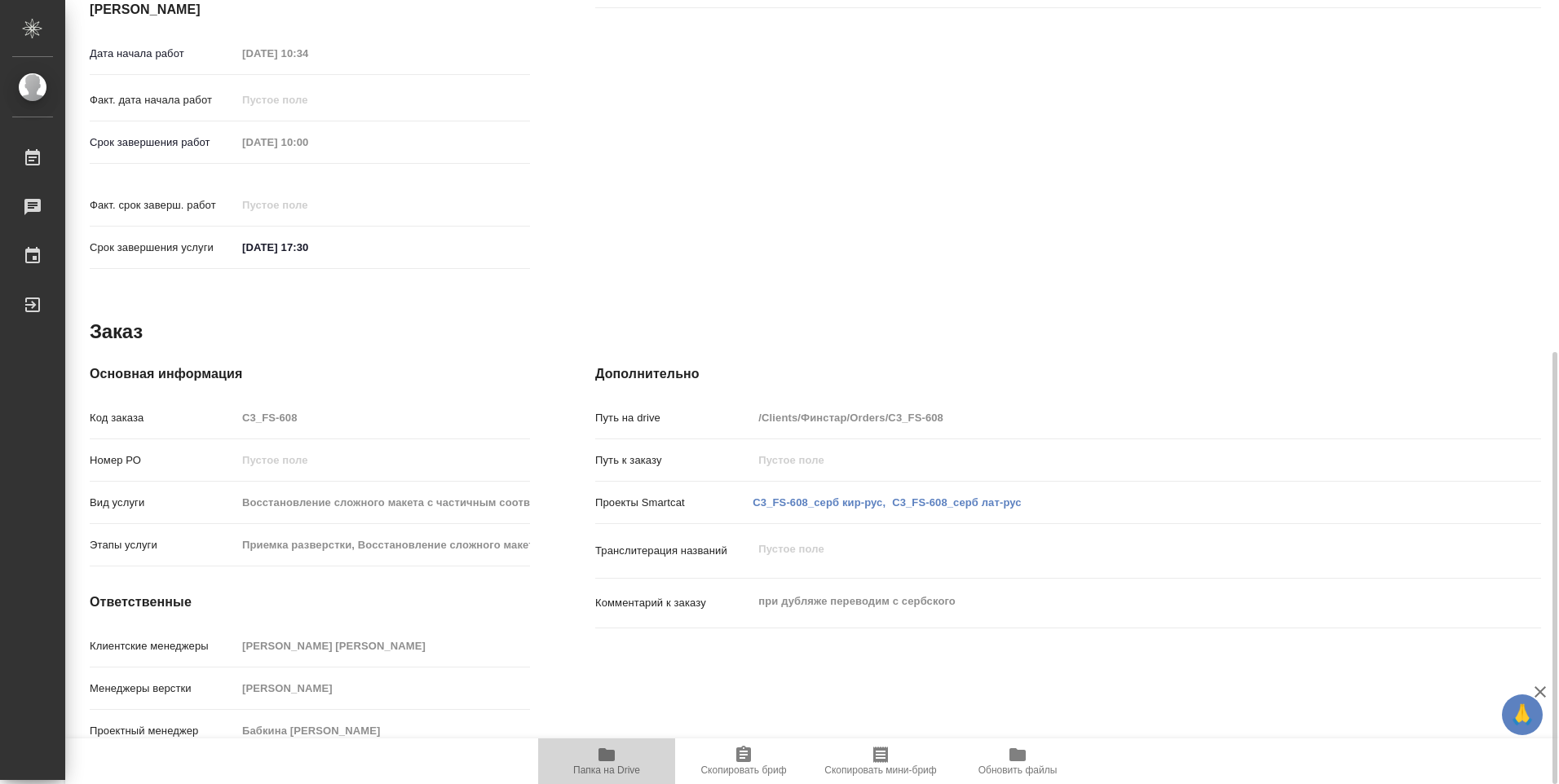
click at [613, 754] on icon "button" at bounding box center [606, 755] width 16 height 13
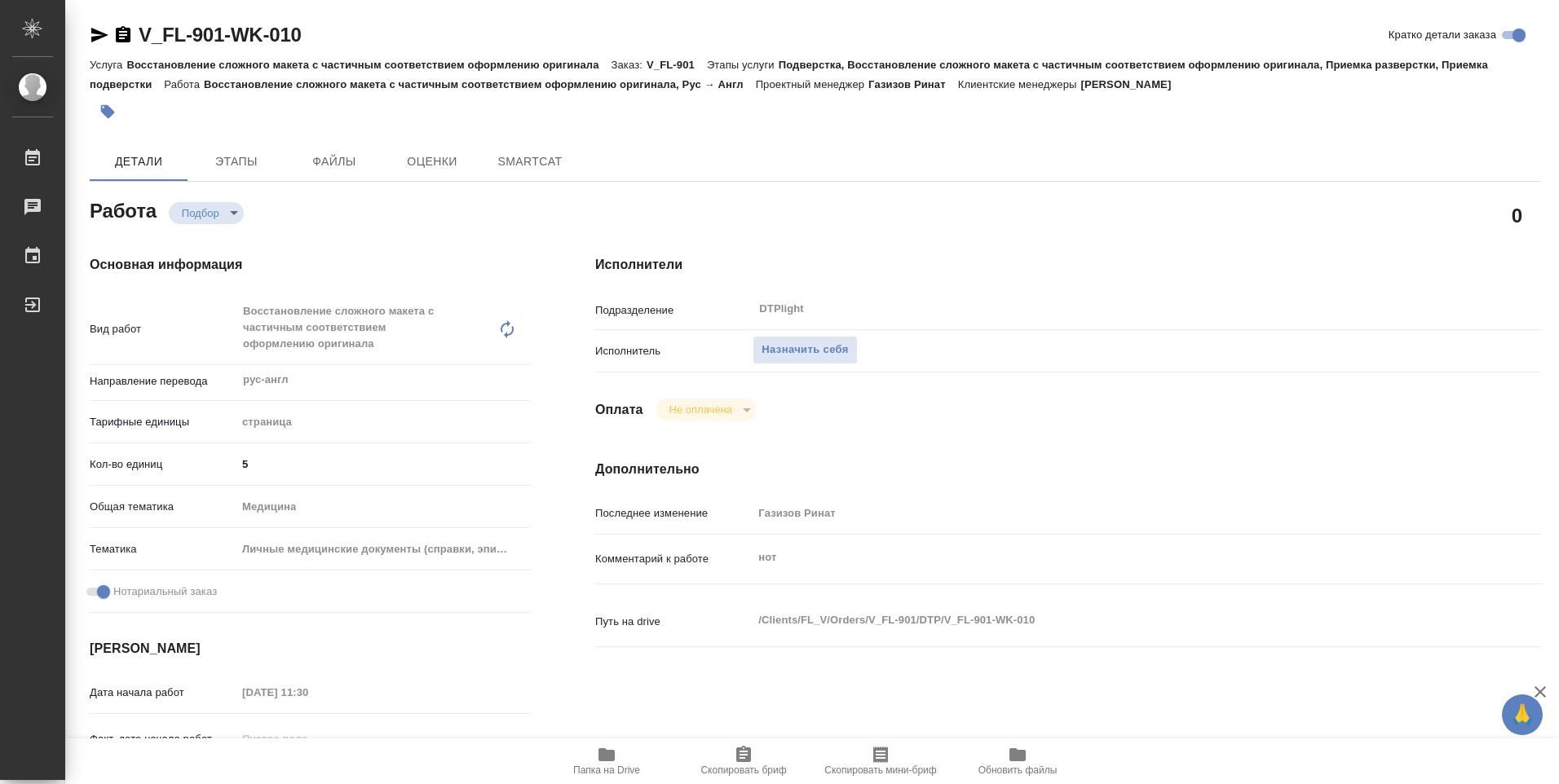
type textarea "x"
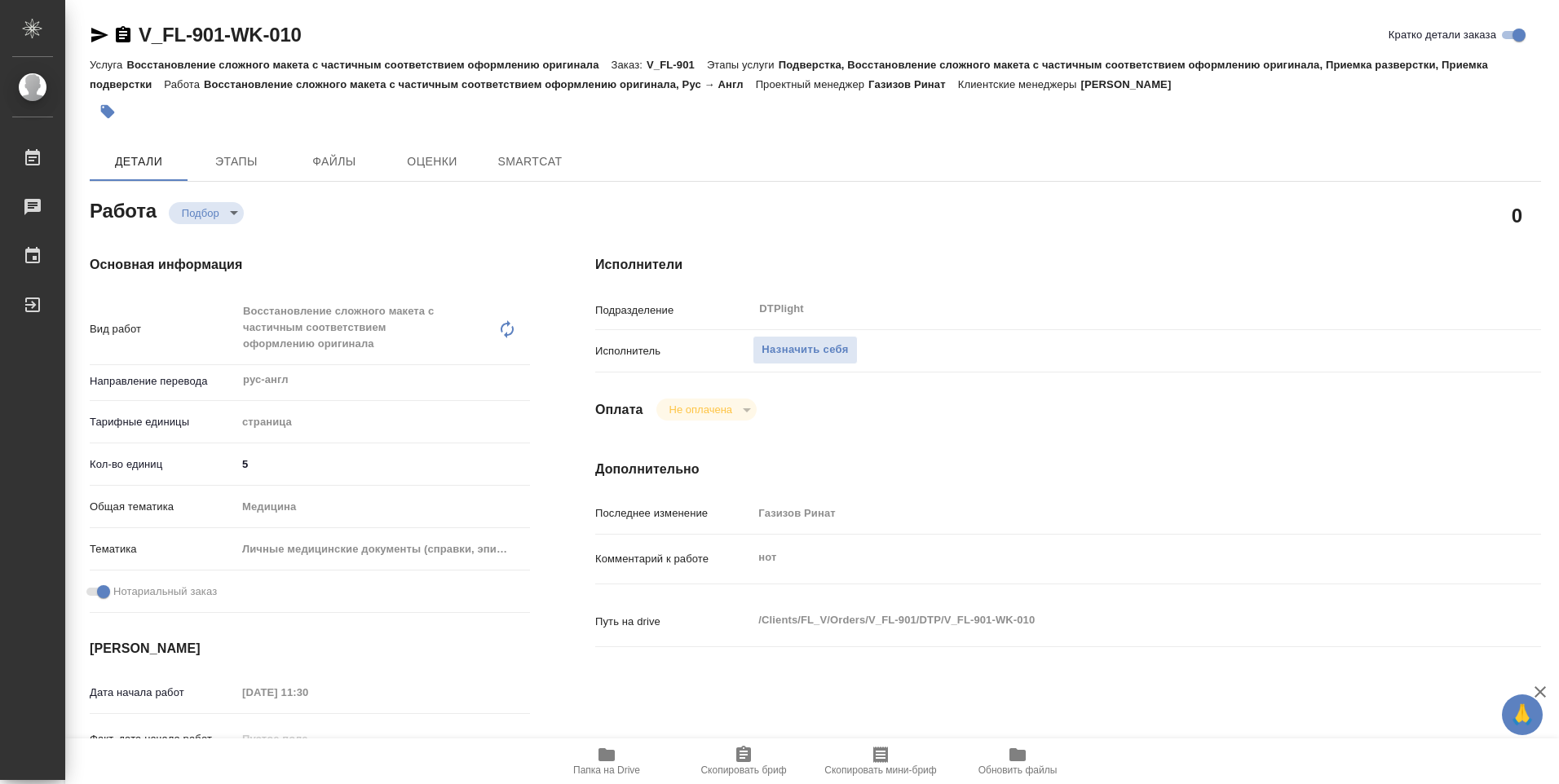
type textarea "x"
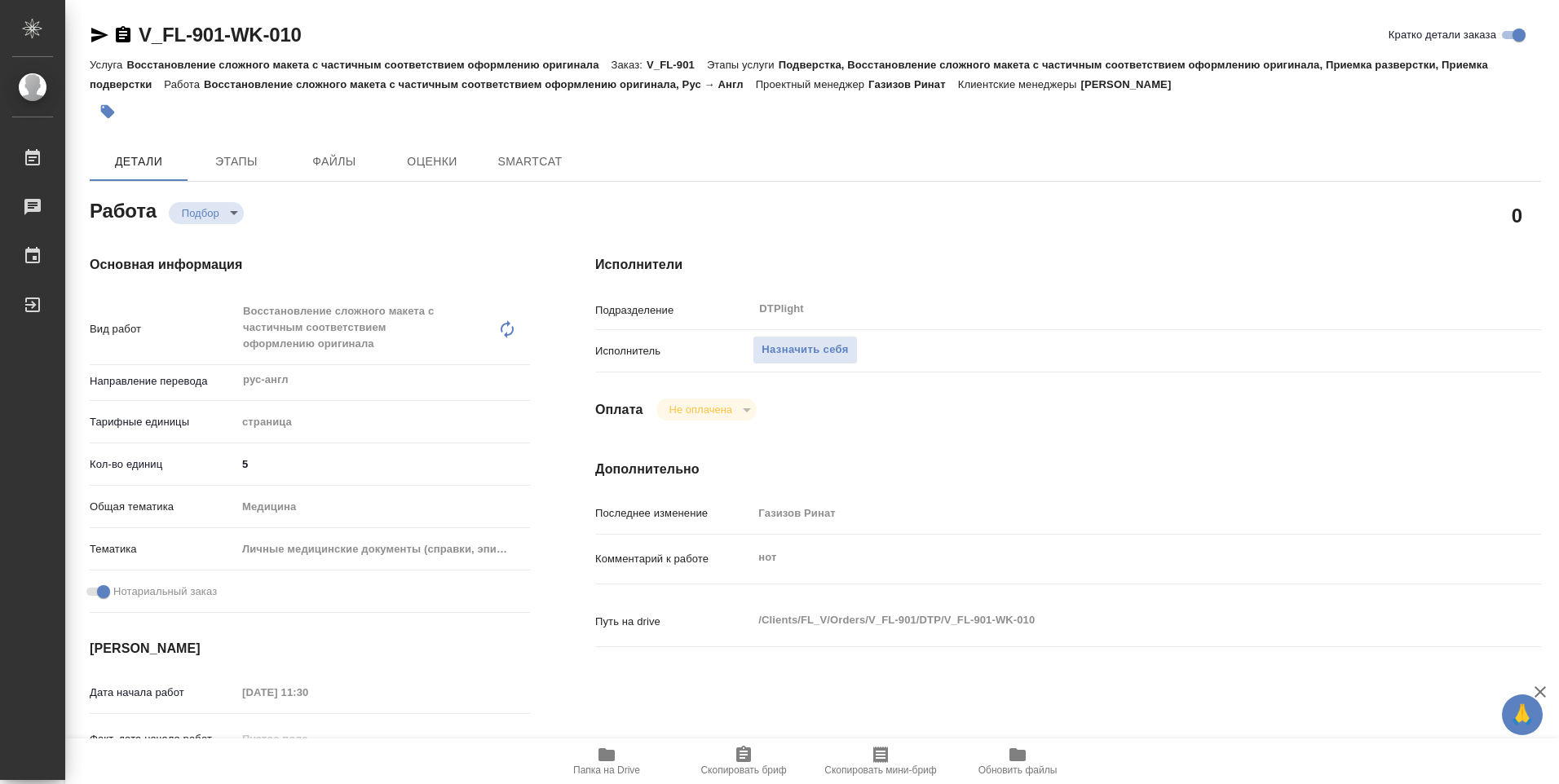
type textarea "x"
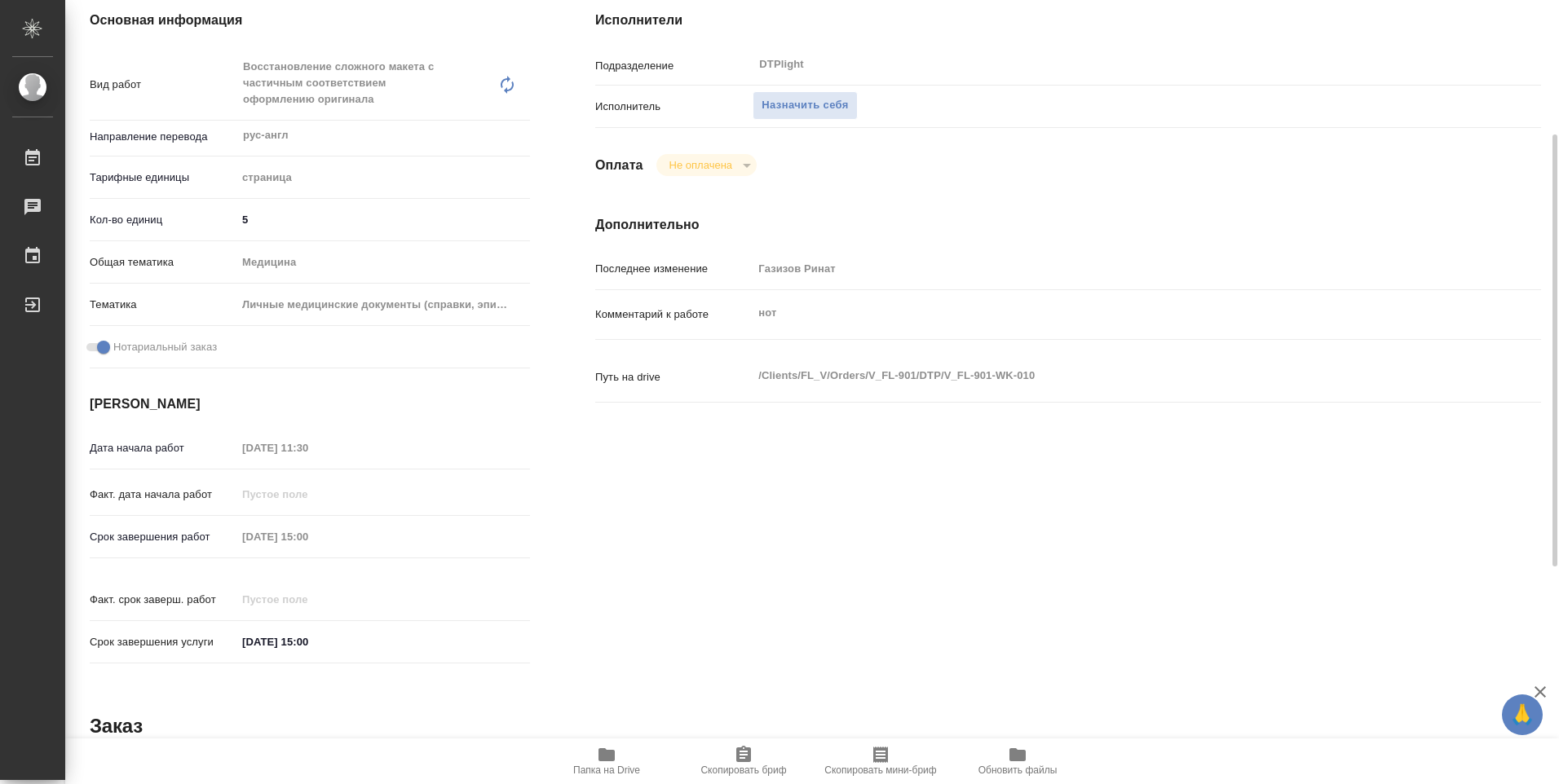
type textarea "x"
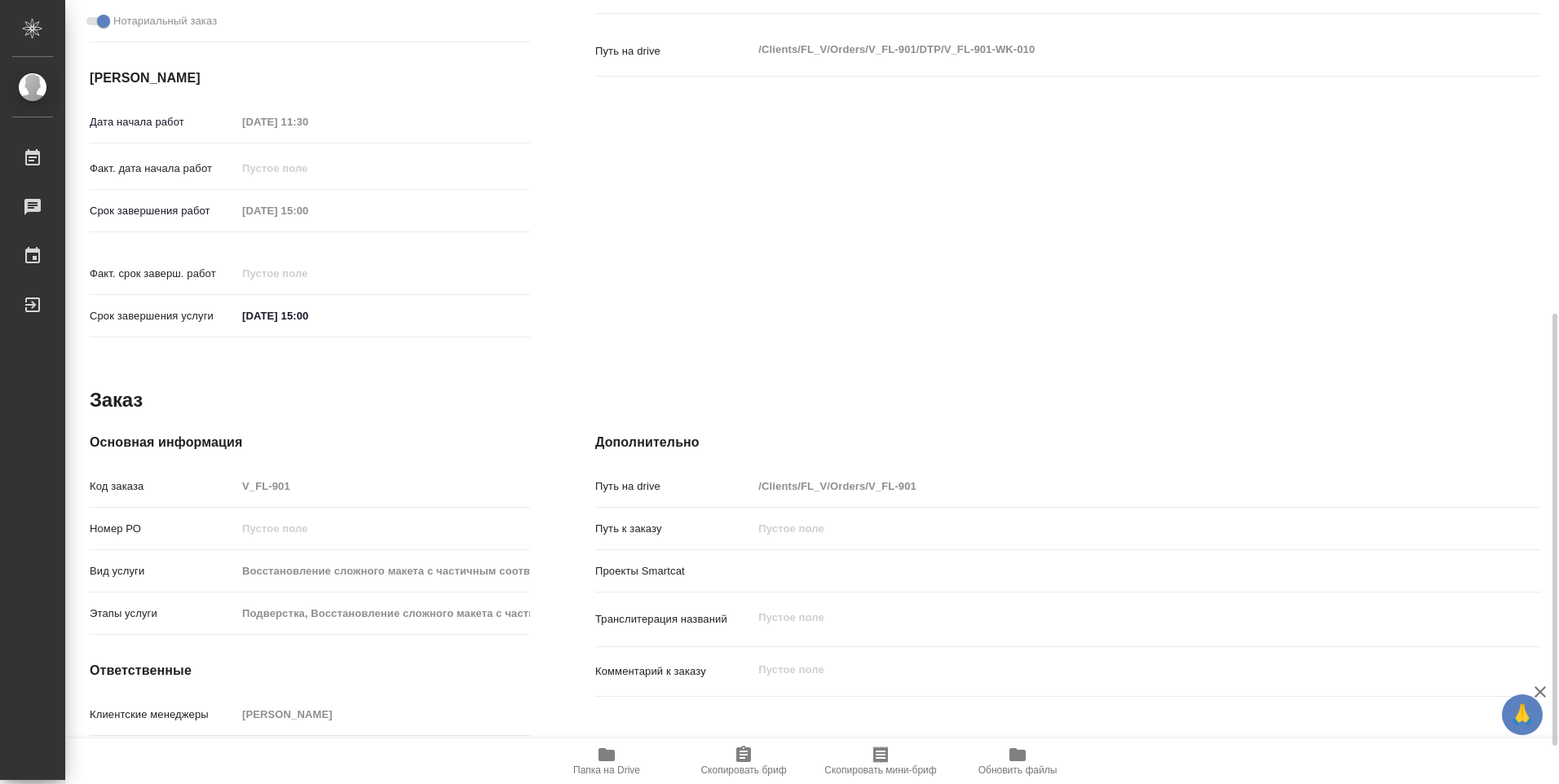
scroll to position [639, 0]
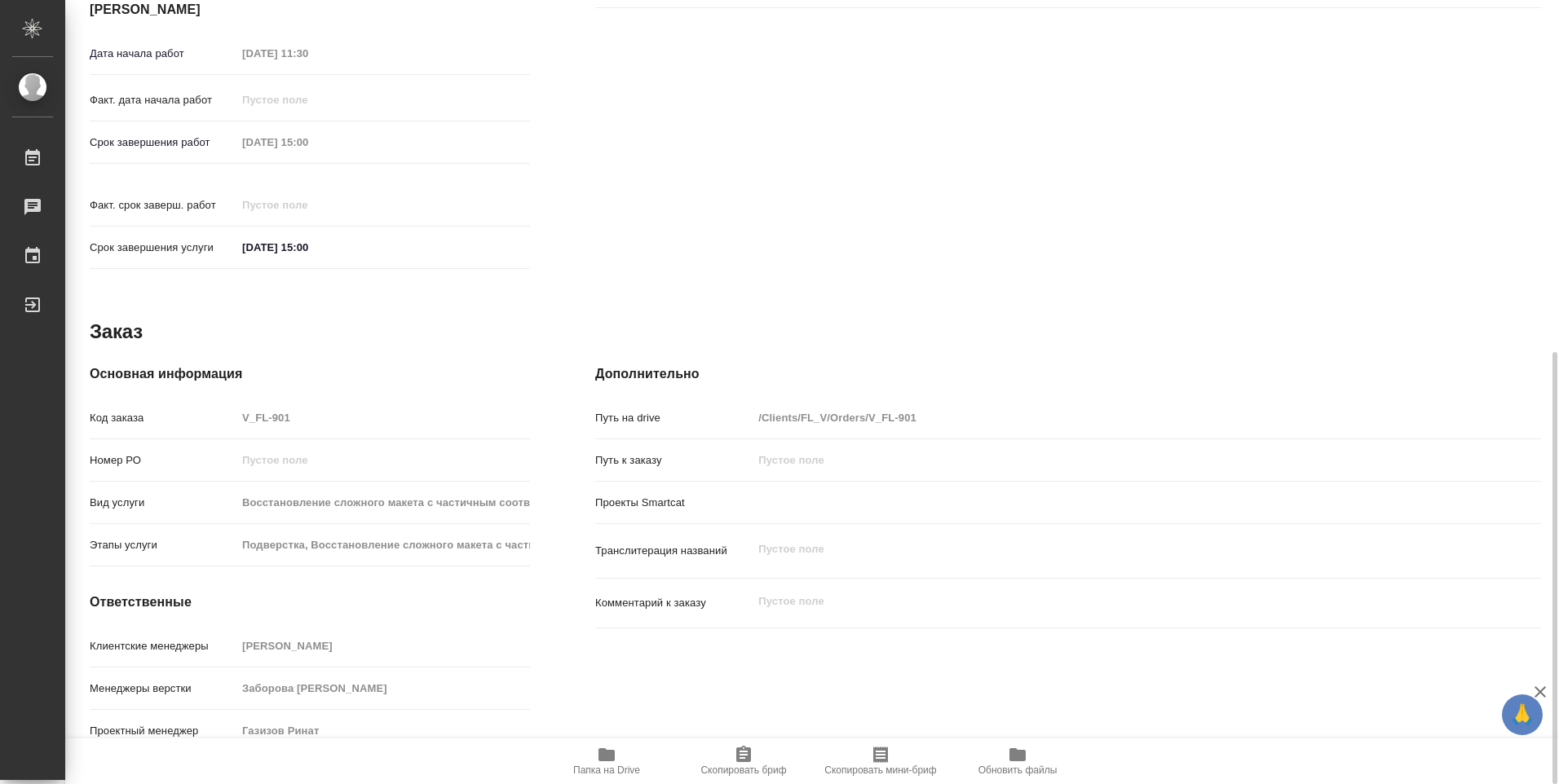
type textarea "x"
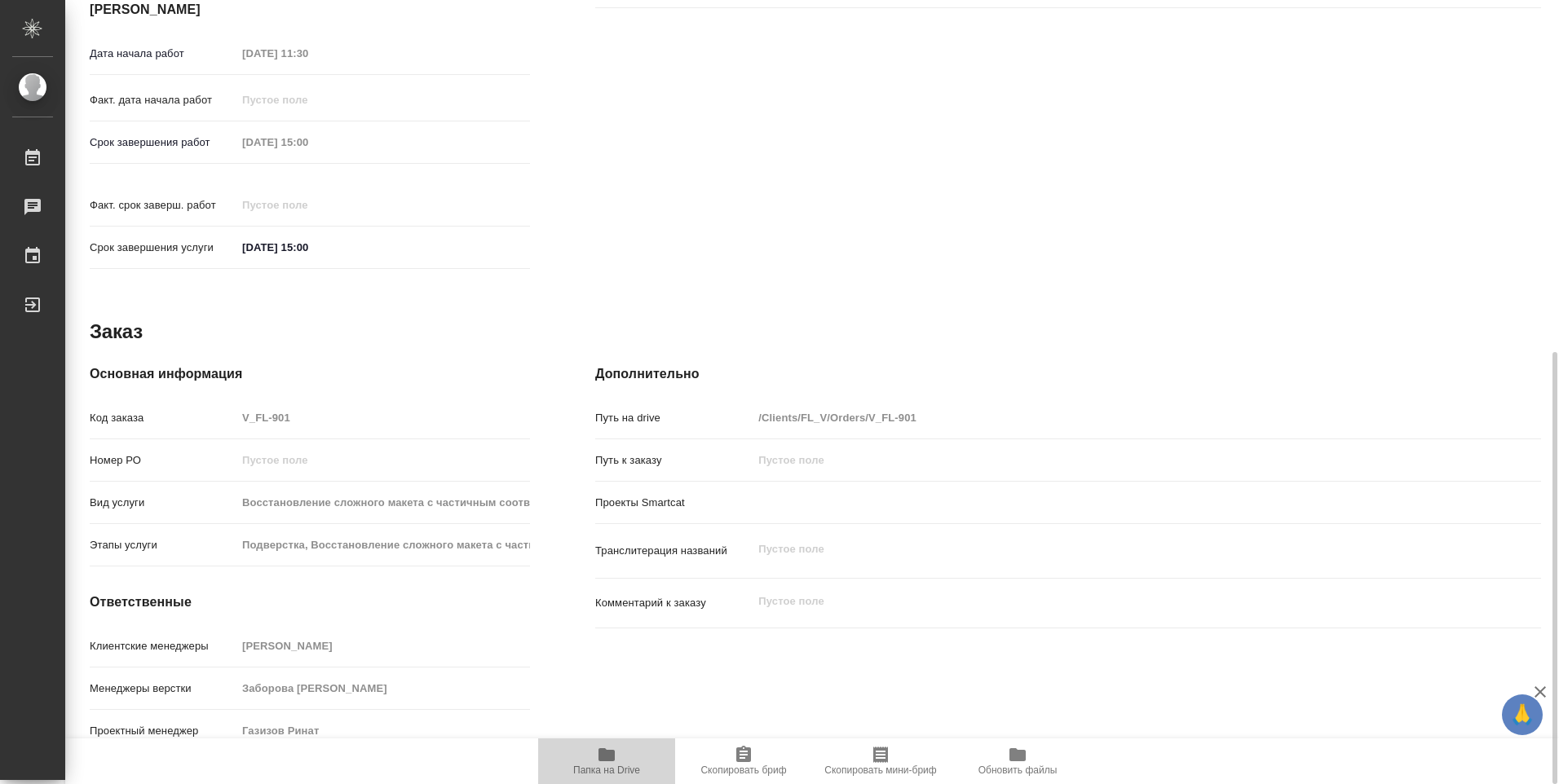
click at [600, 758] on icon "button" at bounding box center [606, 755] width 16 height 13
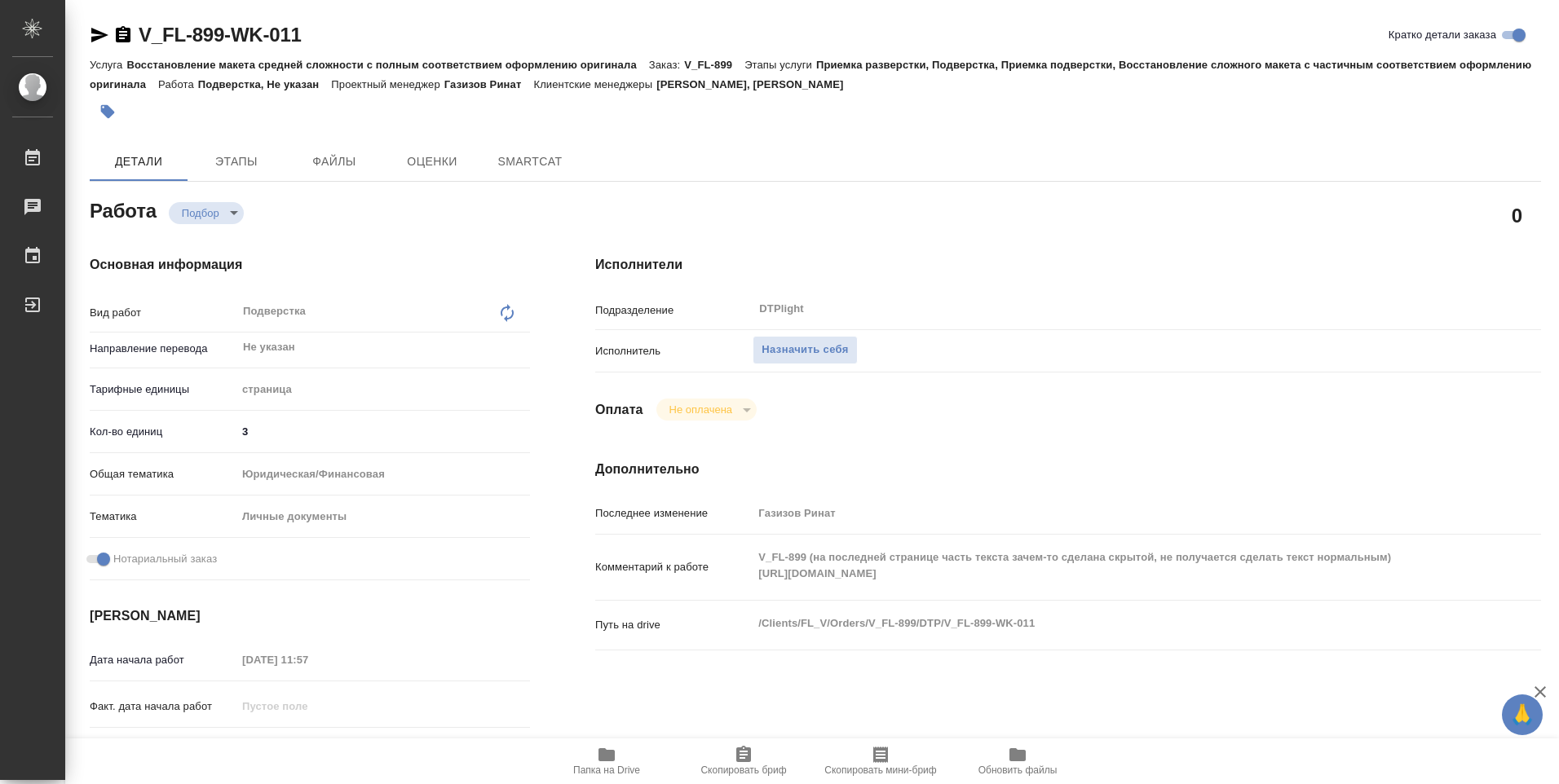
type textarea "x"
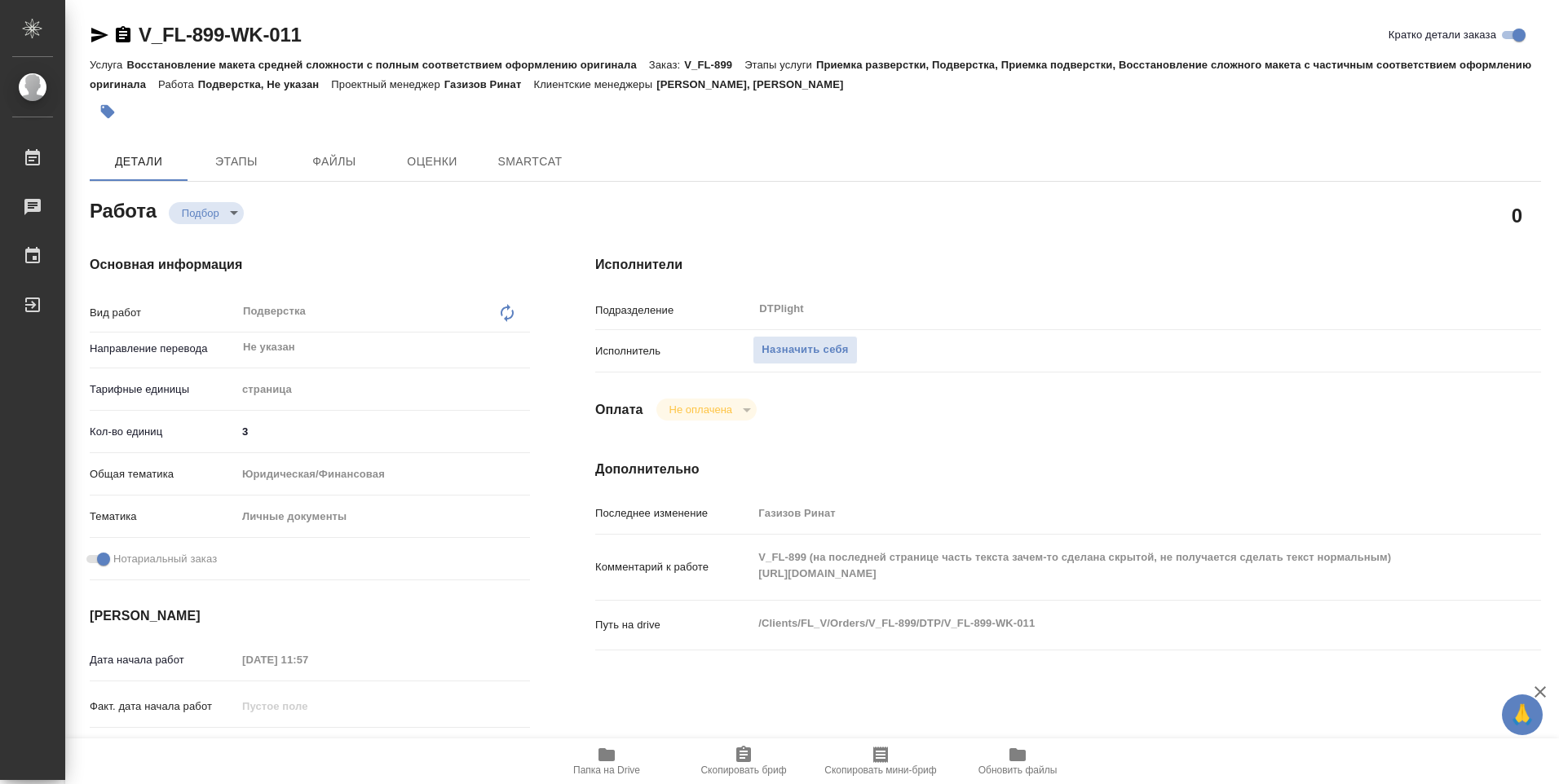
type textarea "x"
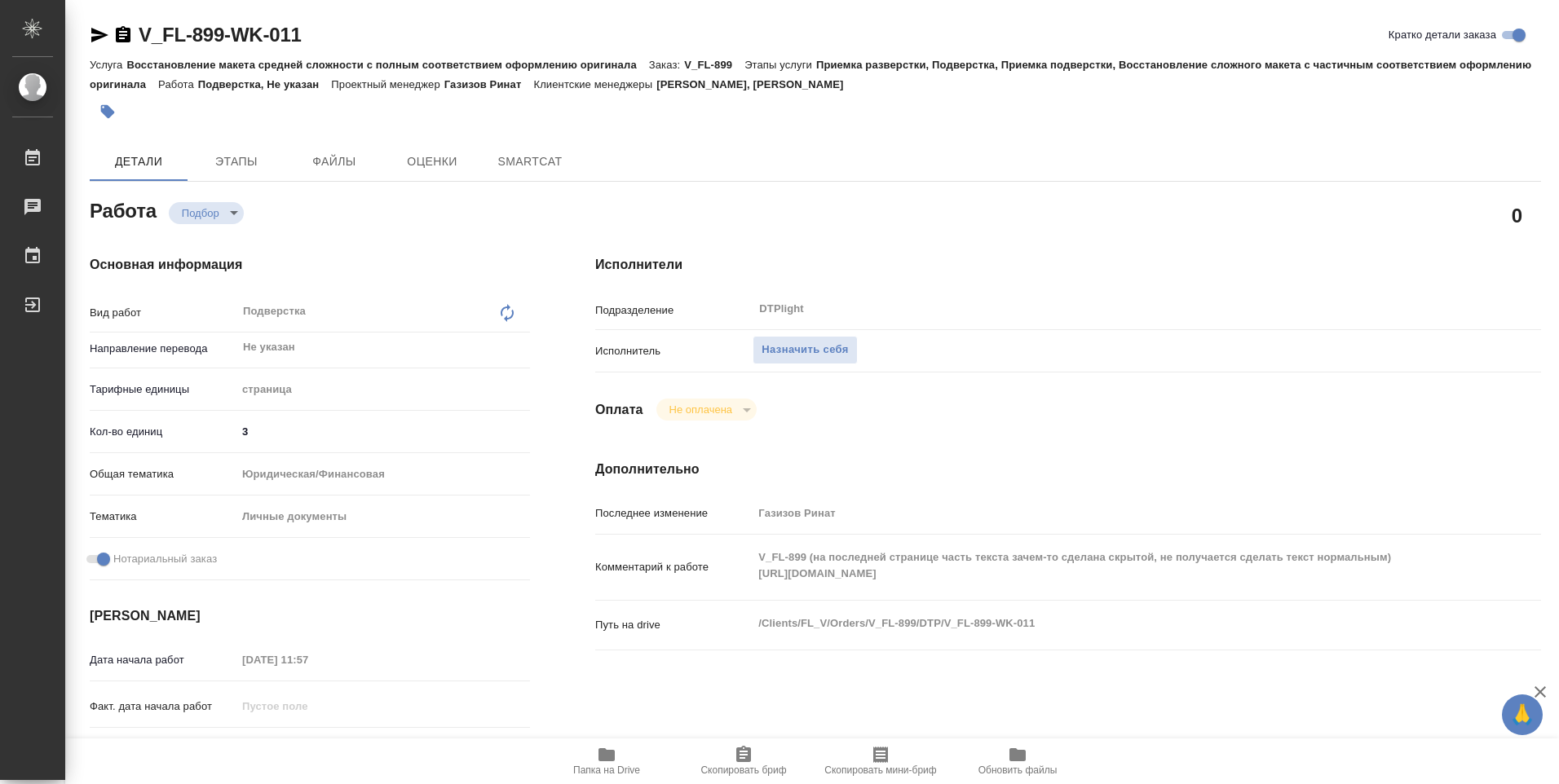
type textarea "x"
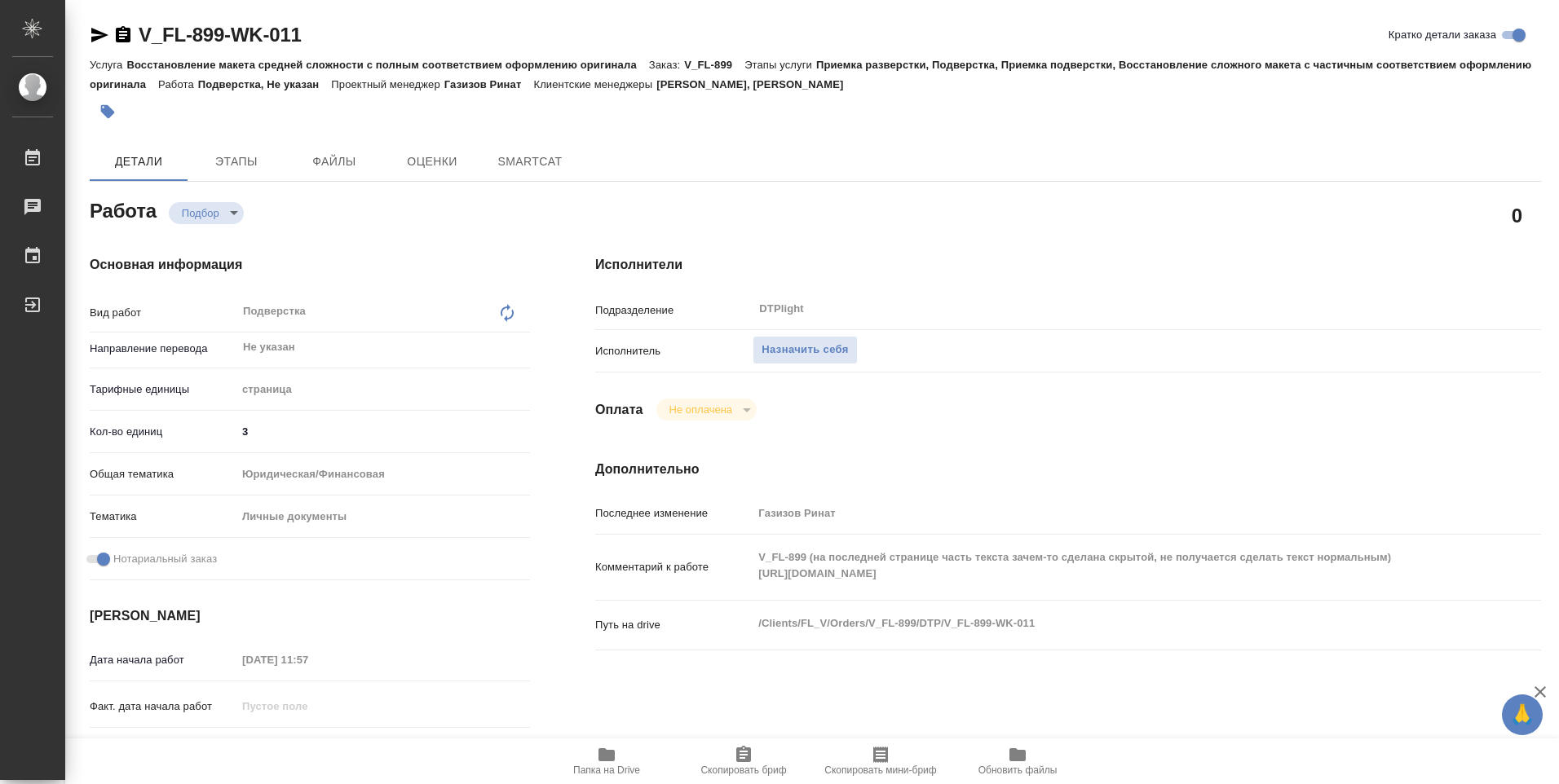
type textarea "x"
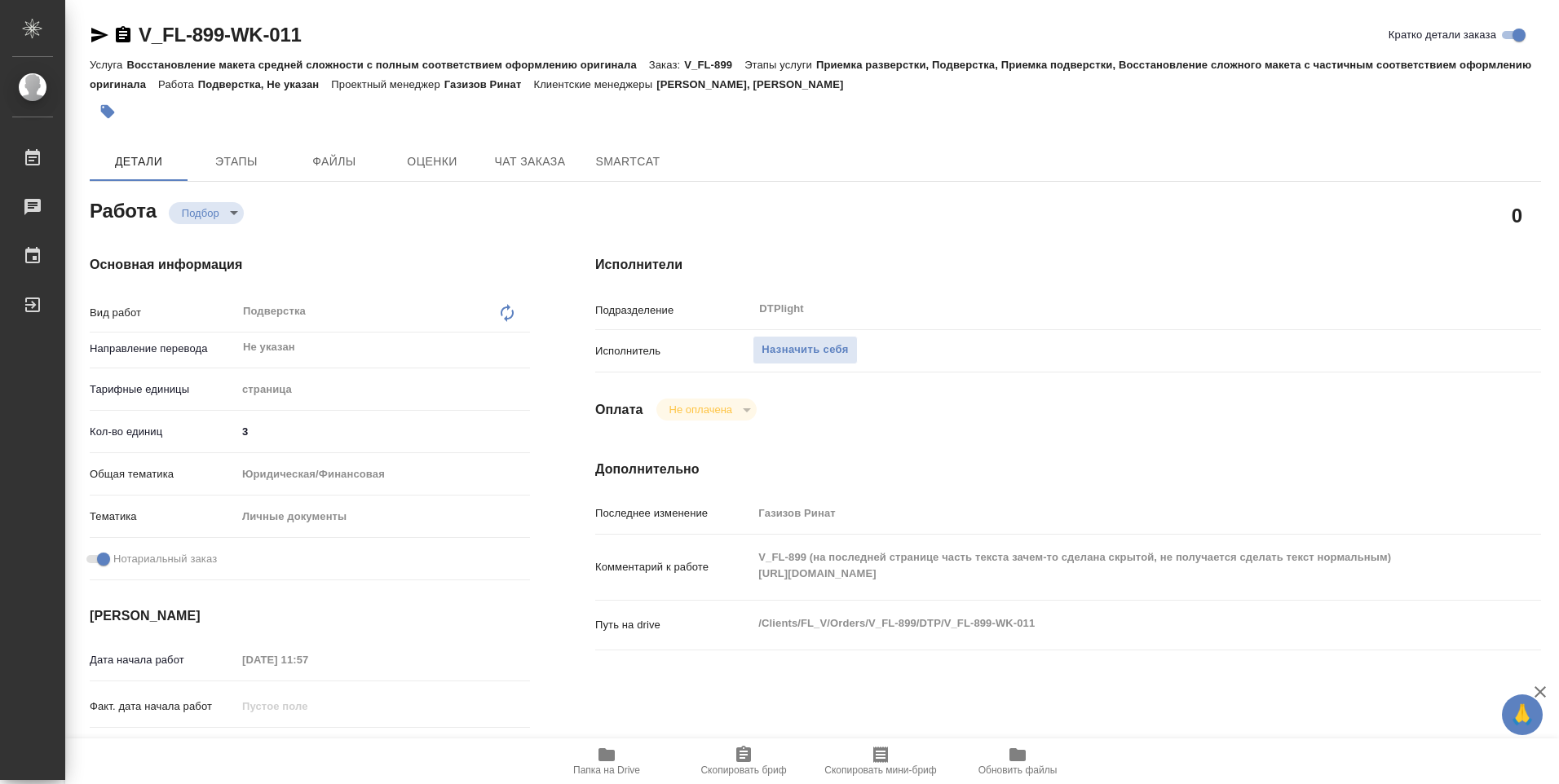
type textarea "x"
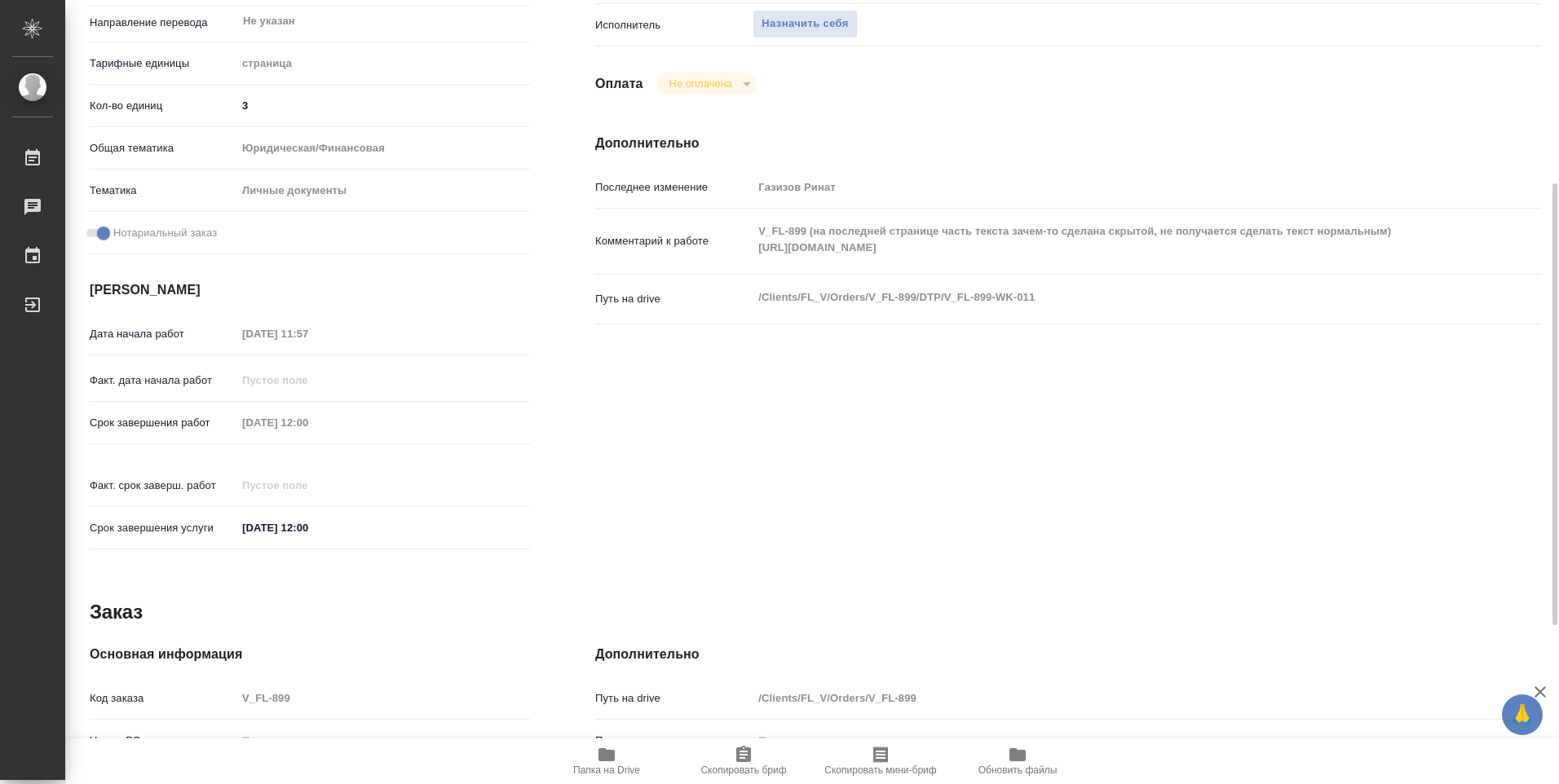
type textarea "x"
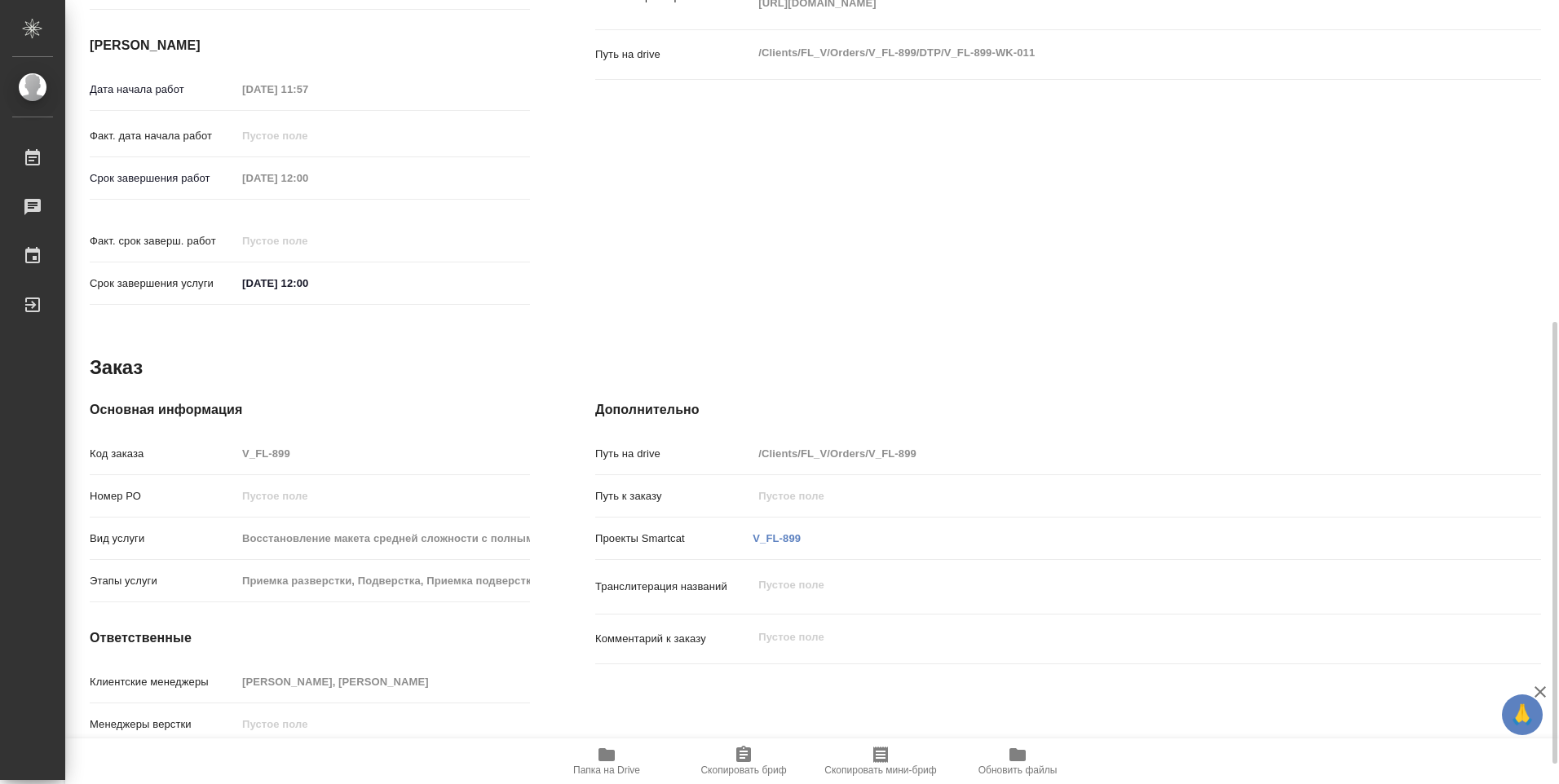
scroll to position [607, 0]
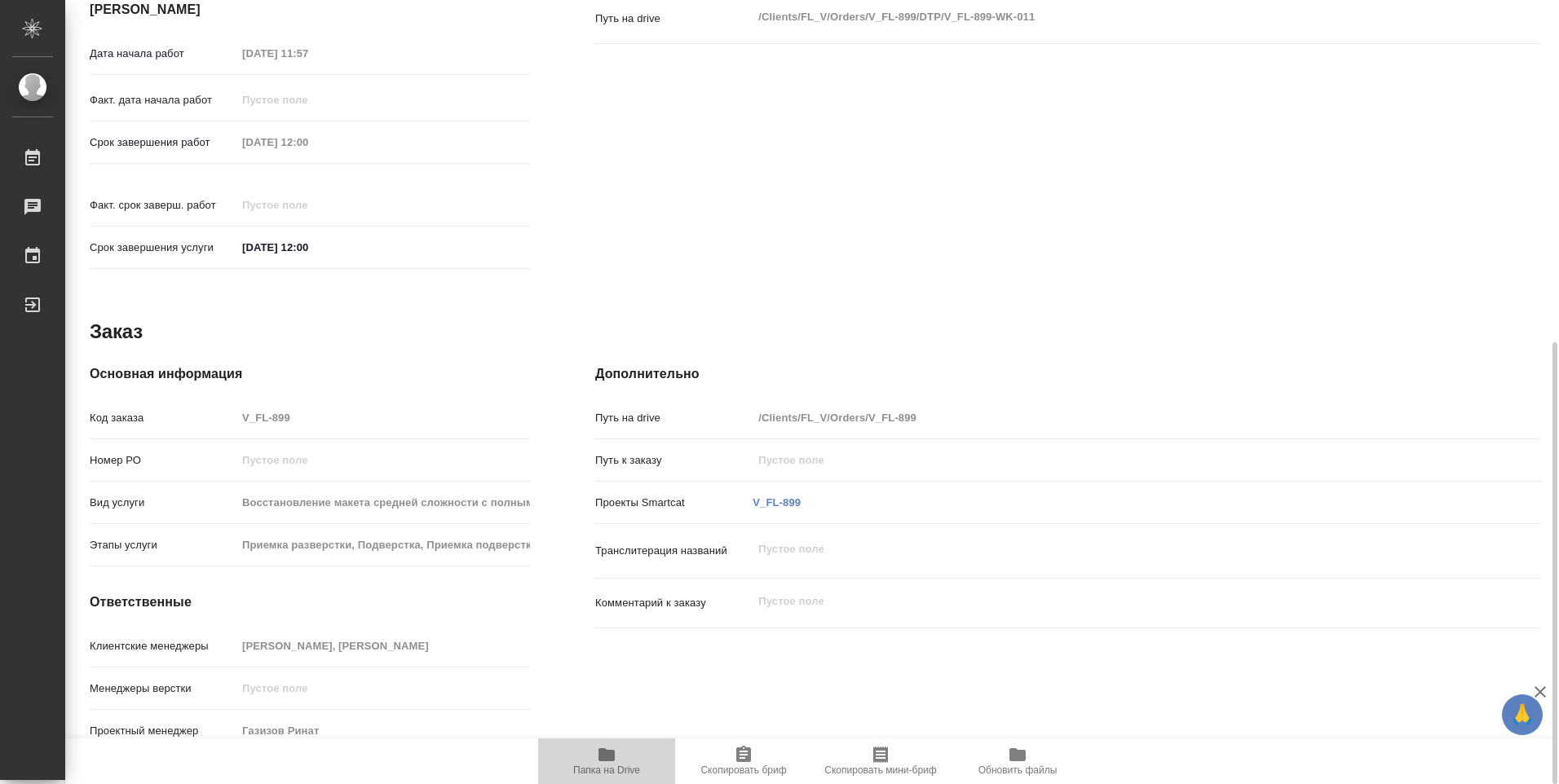
click at [617, 762] on span "Папка на Drive" at bounding box center [606, 760] width 118 height 31
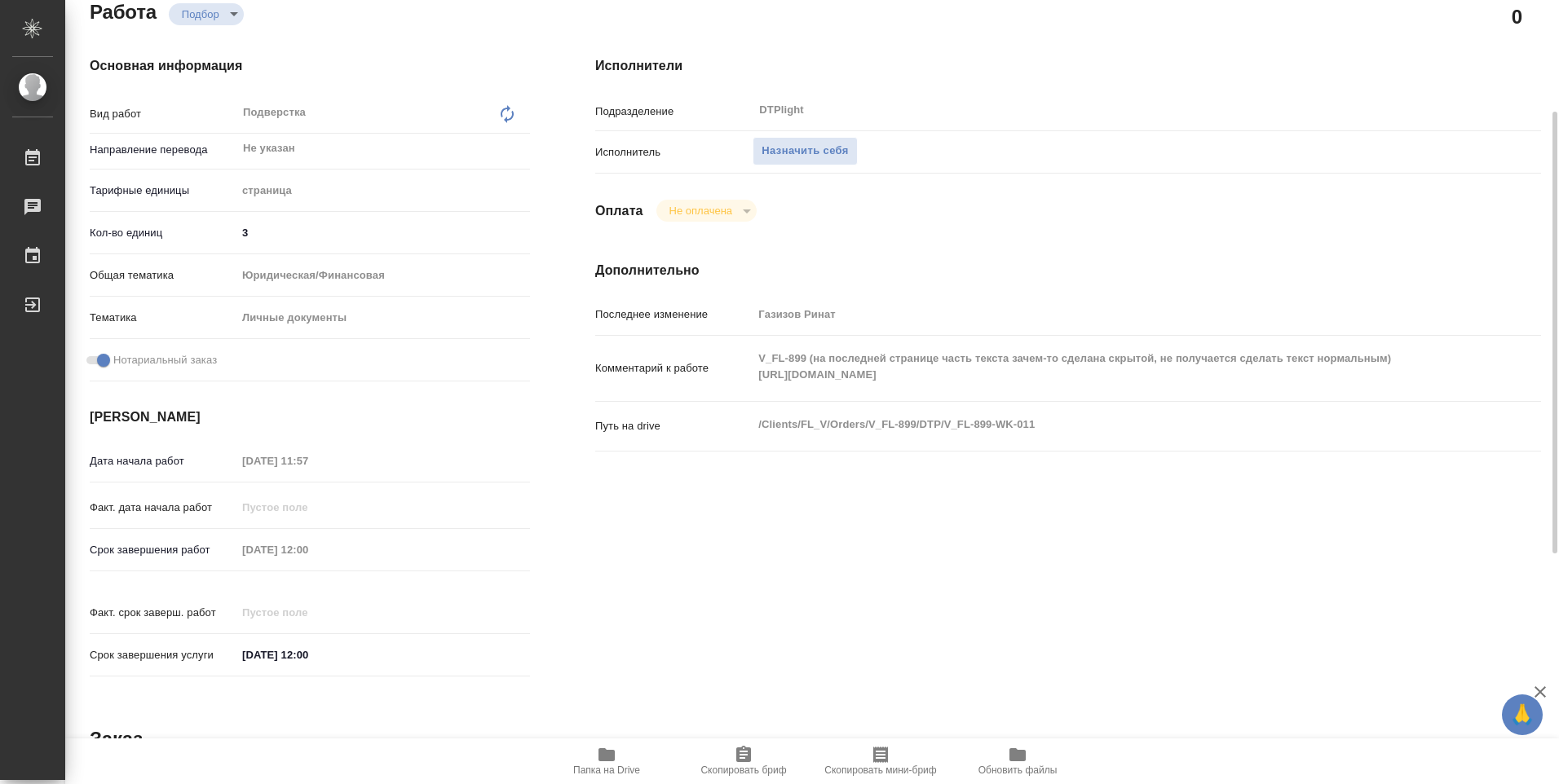
scroll to position [0, 0]
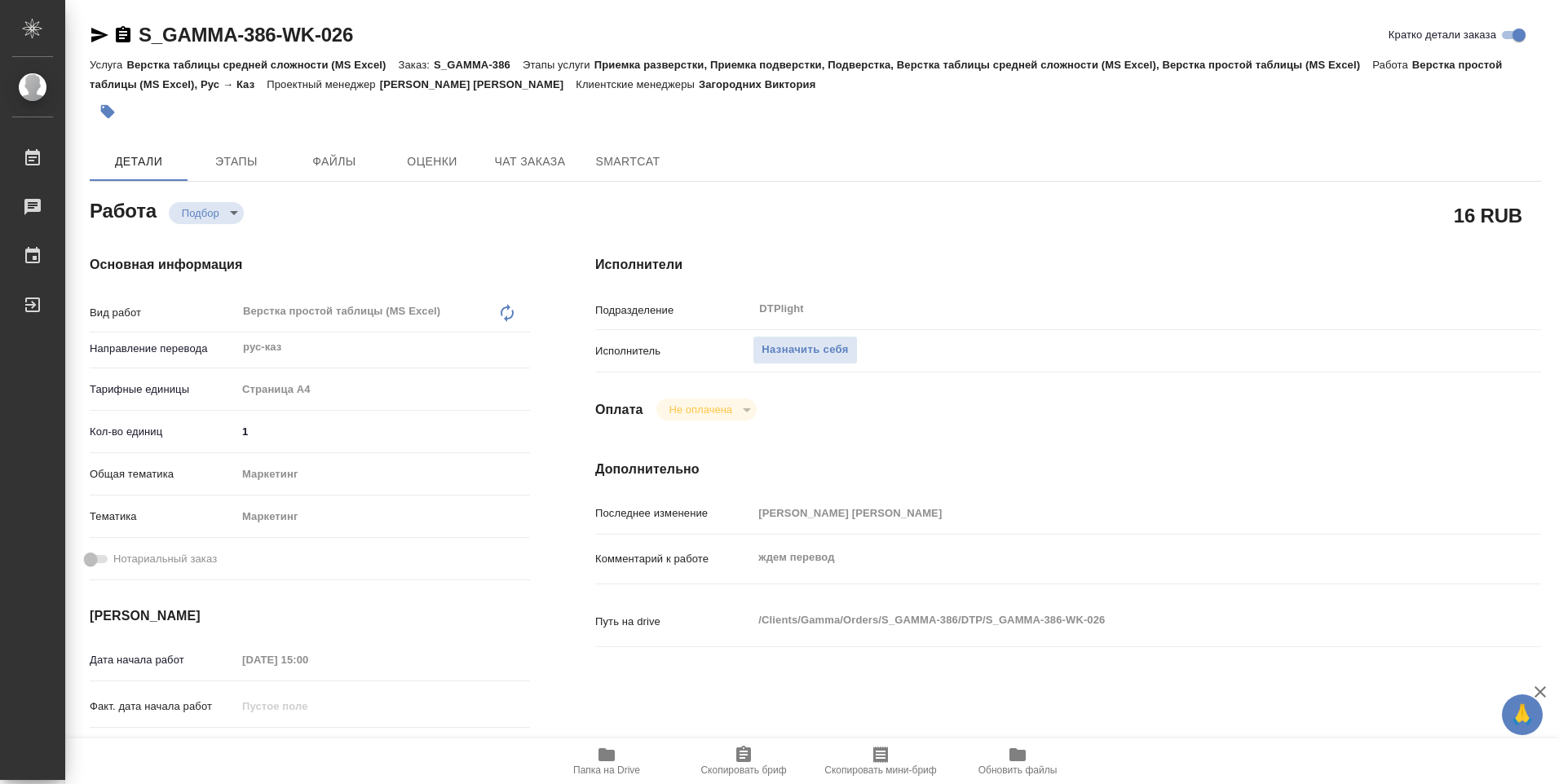
type textarea "x"
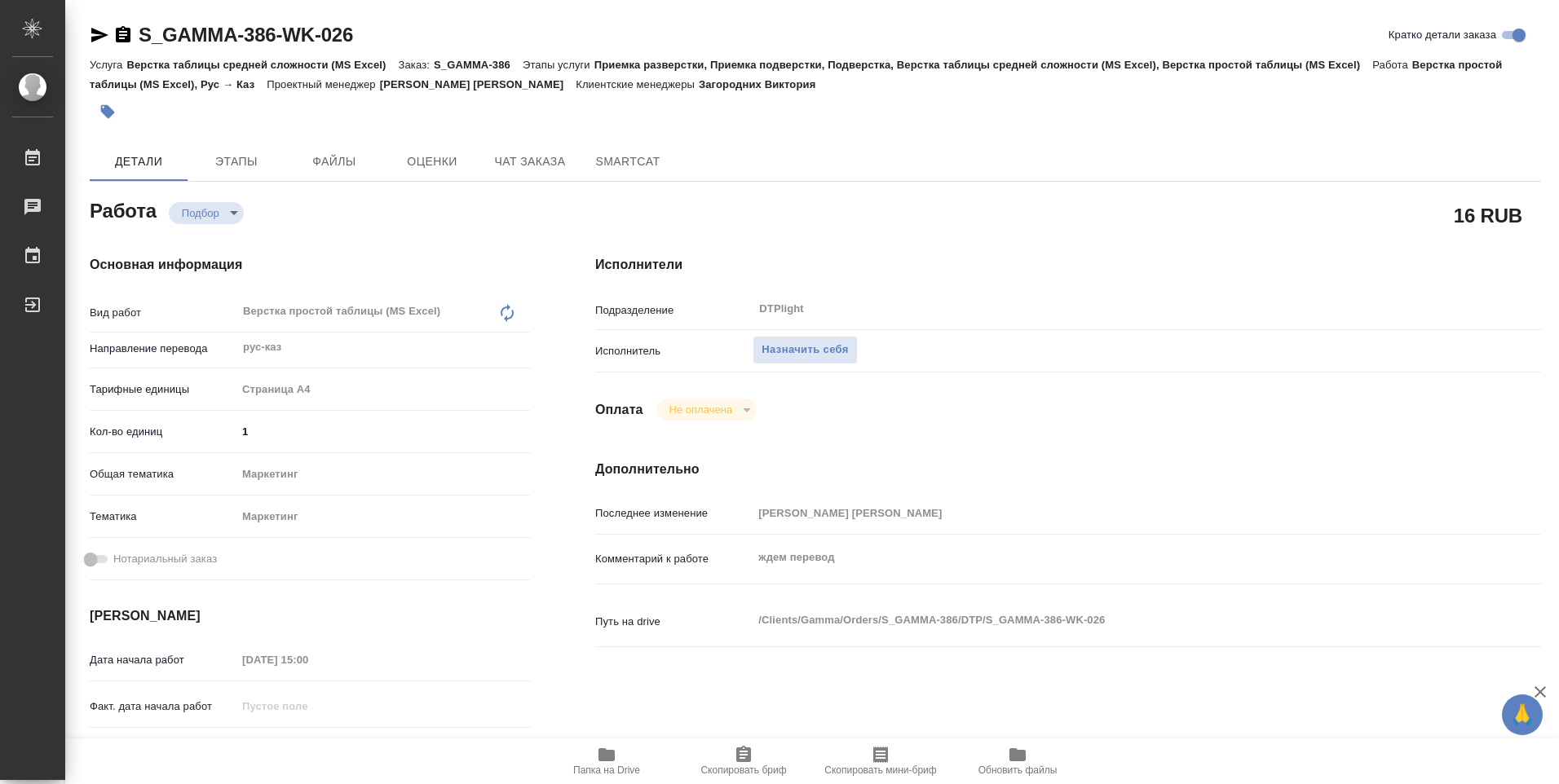
type textarea "x"
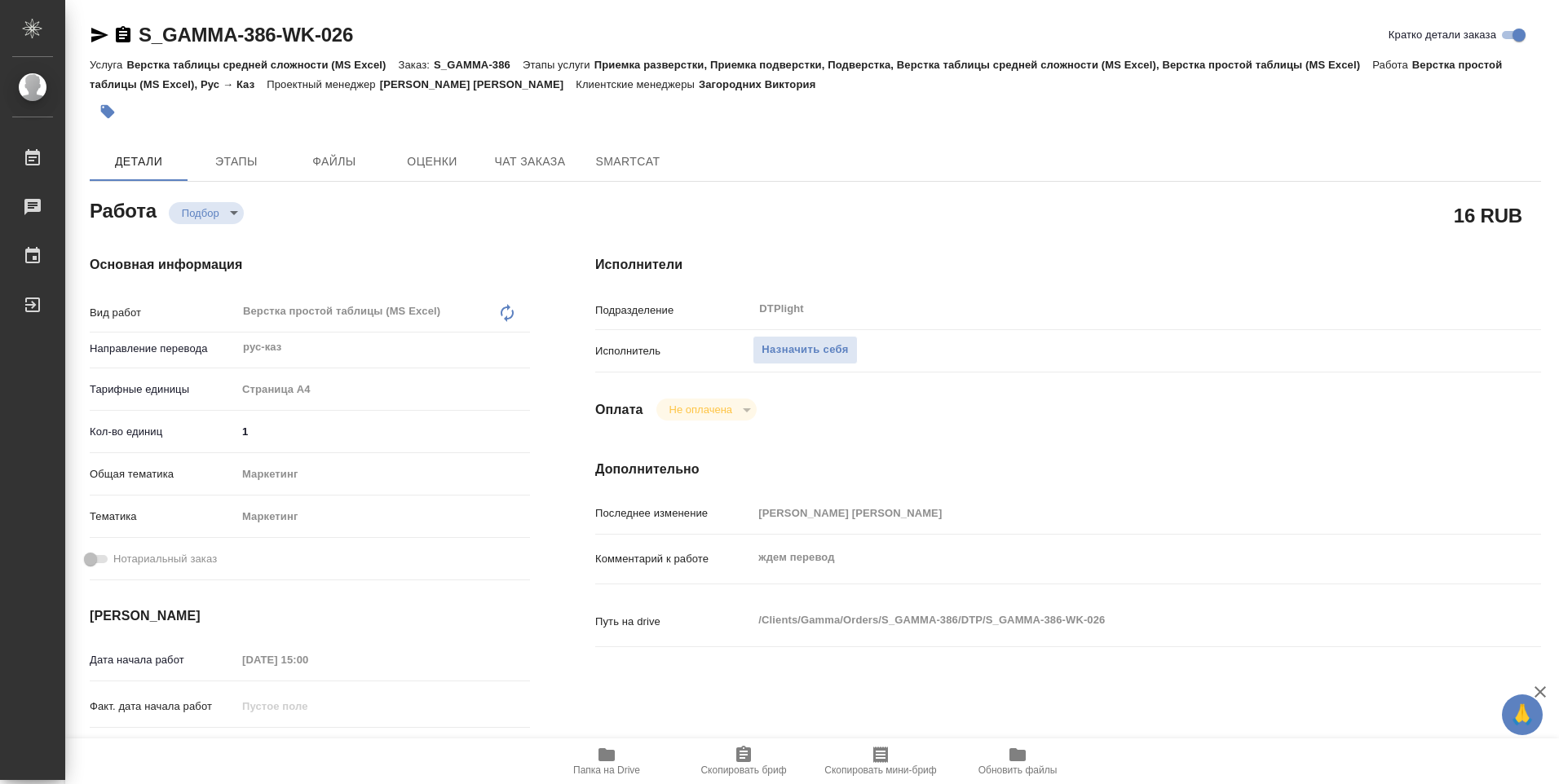
type textarea "x"
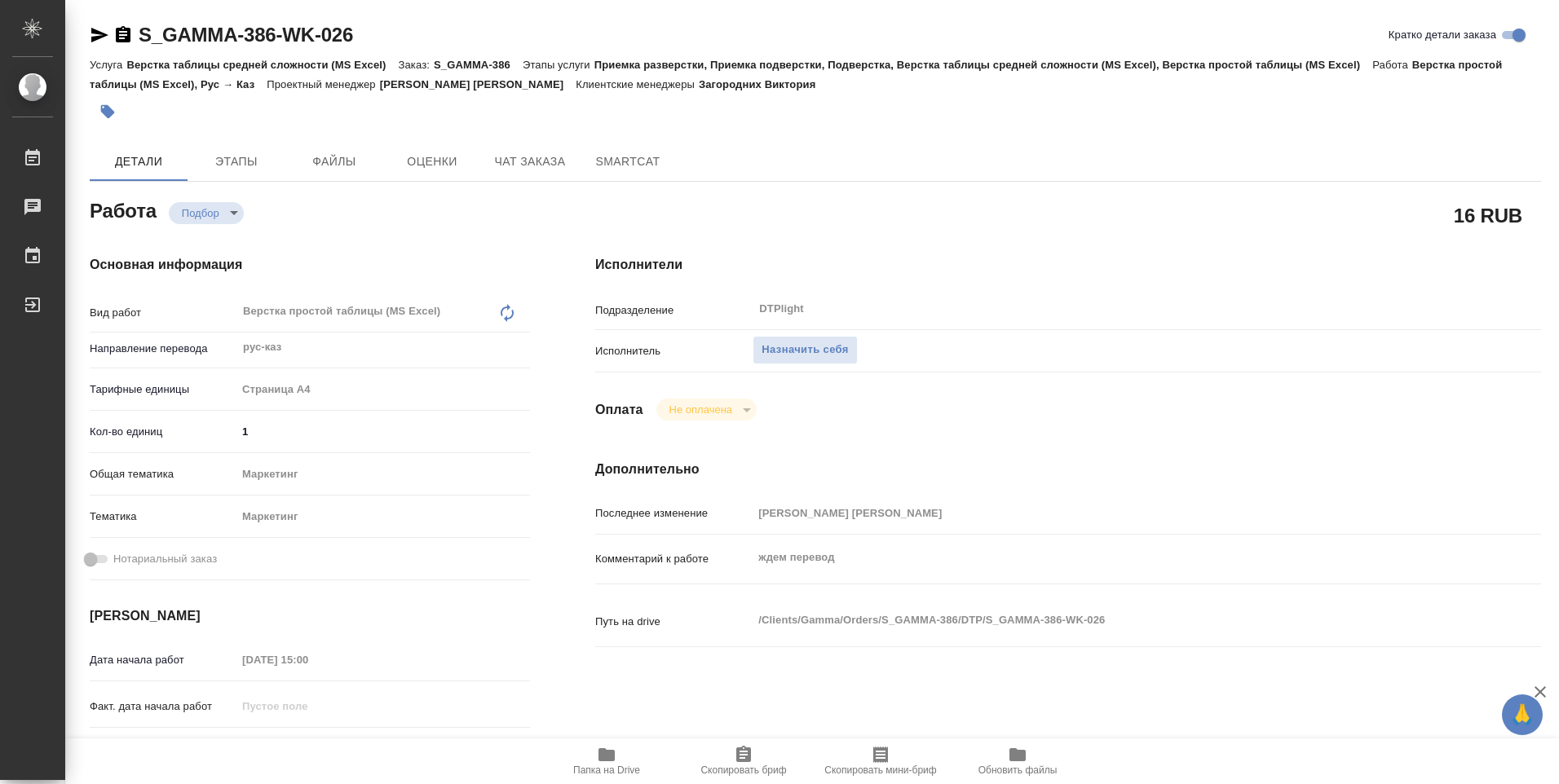
type textarea "x"
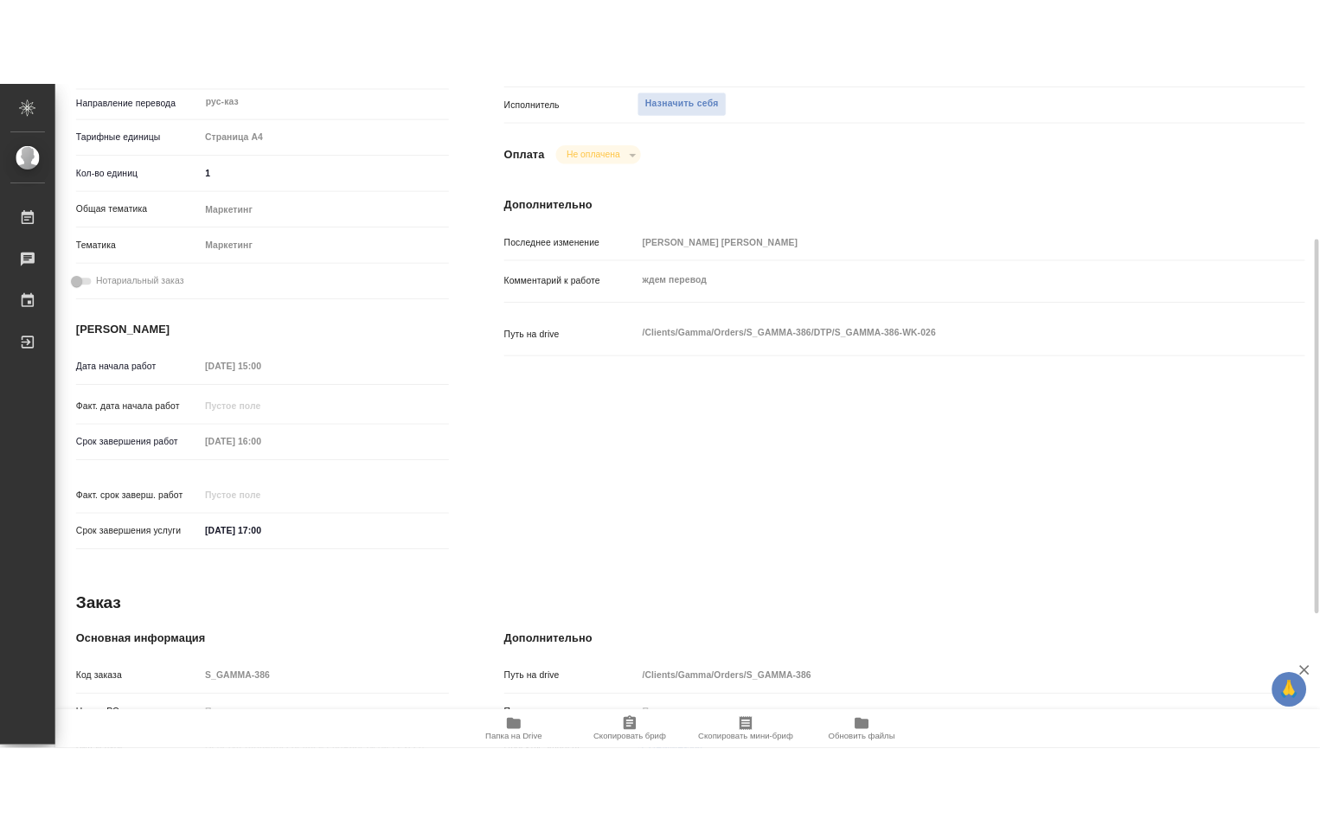
scroll to position [644, 0]
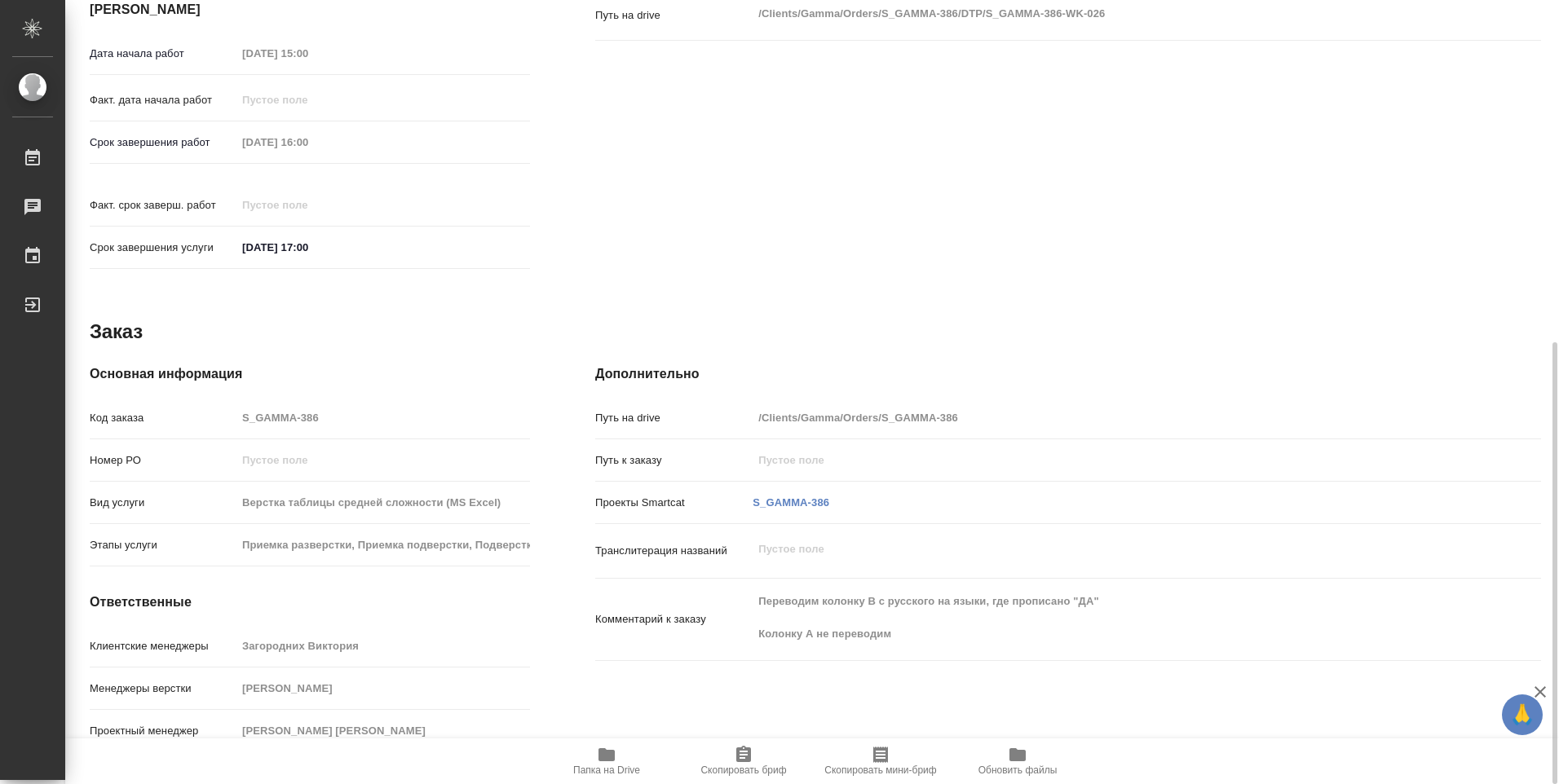
type textarea "x"
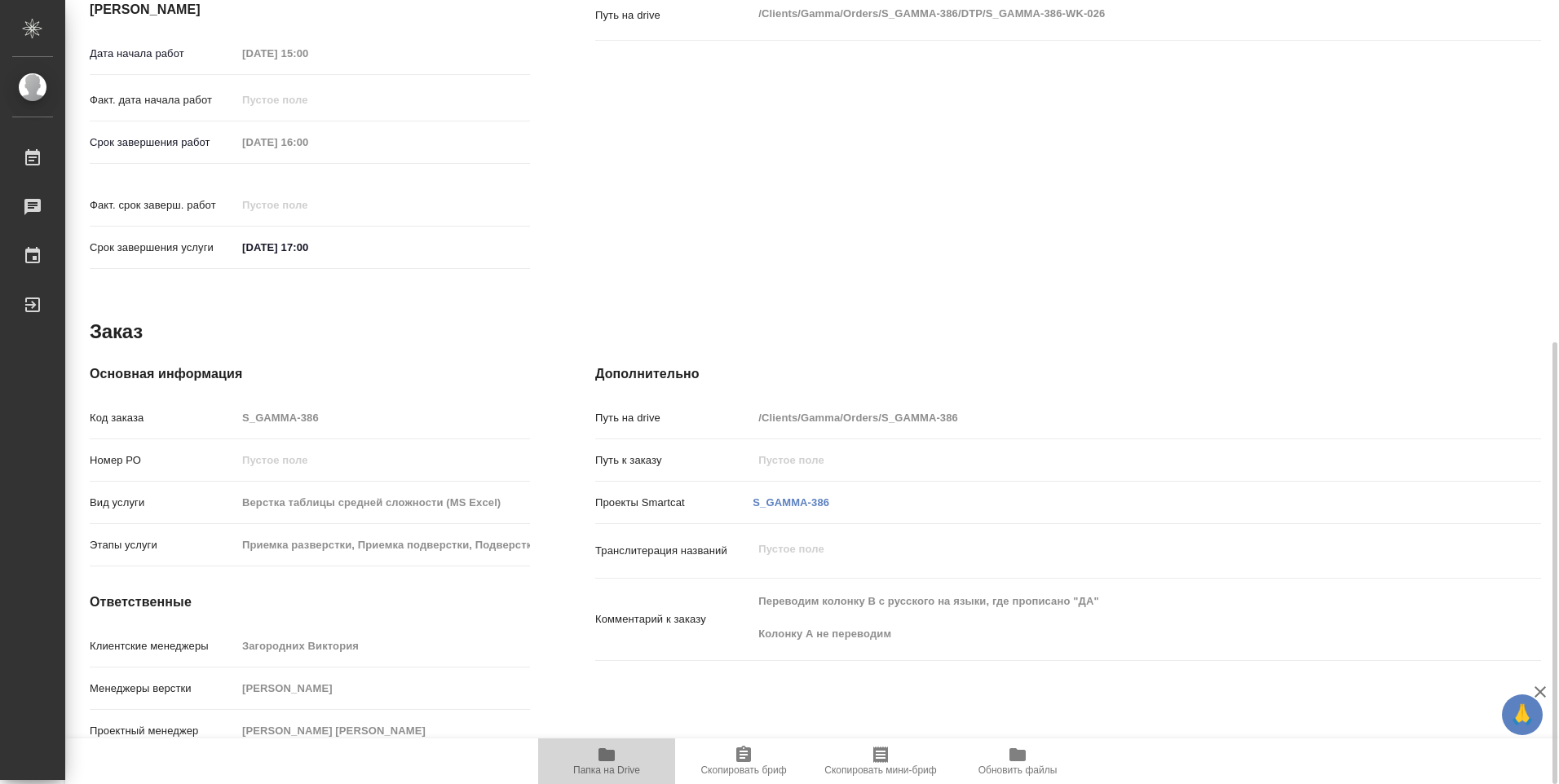
click at [607, 754] on icon "button" at bounding box center [606, 755] width 16 height 13
type textarea "x"
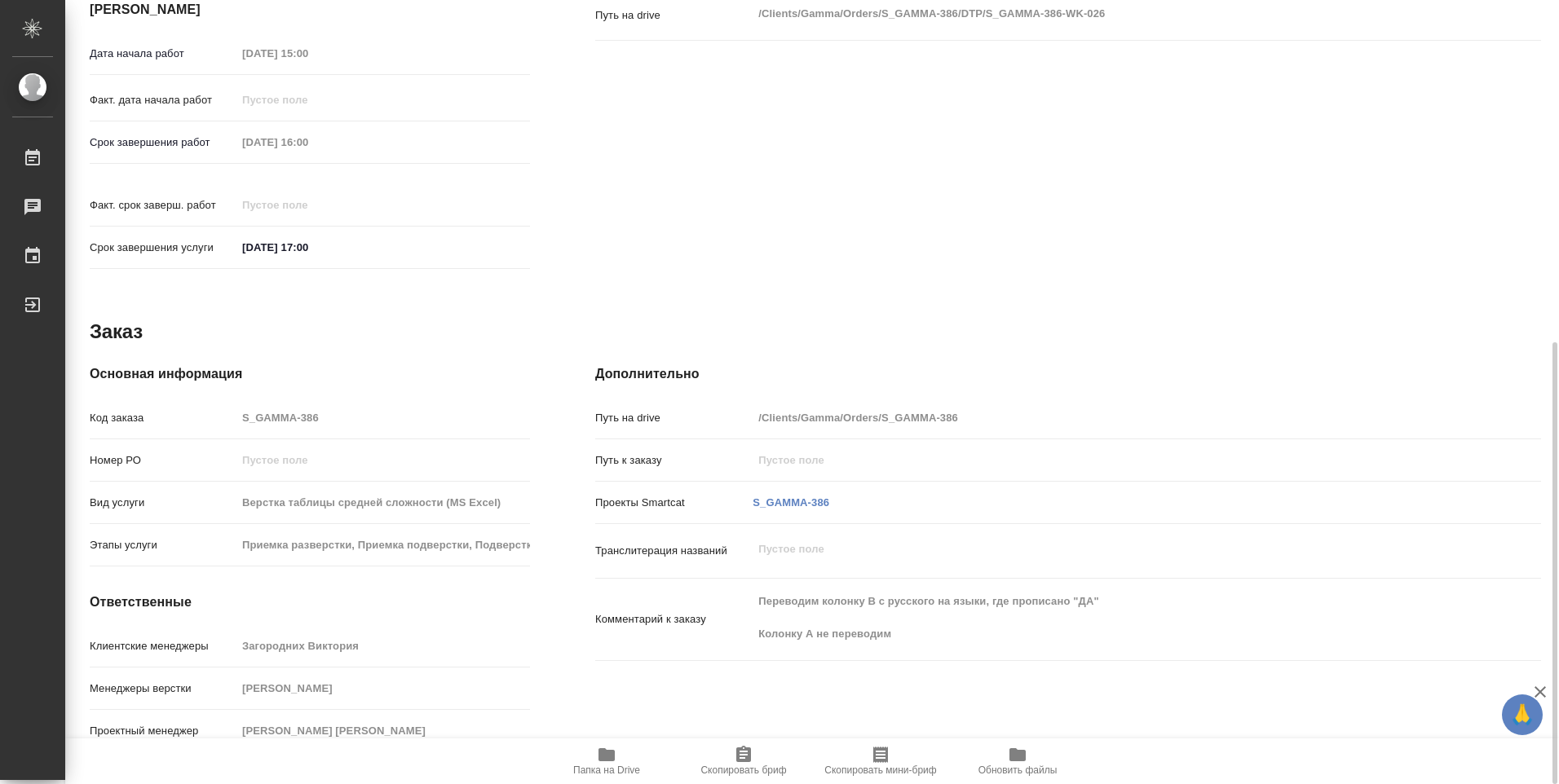
type textarea "x"
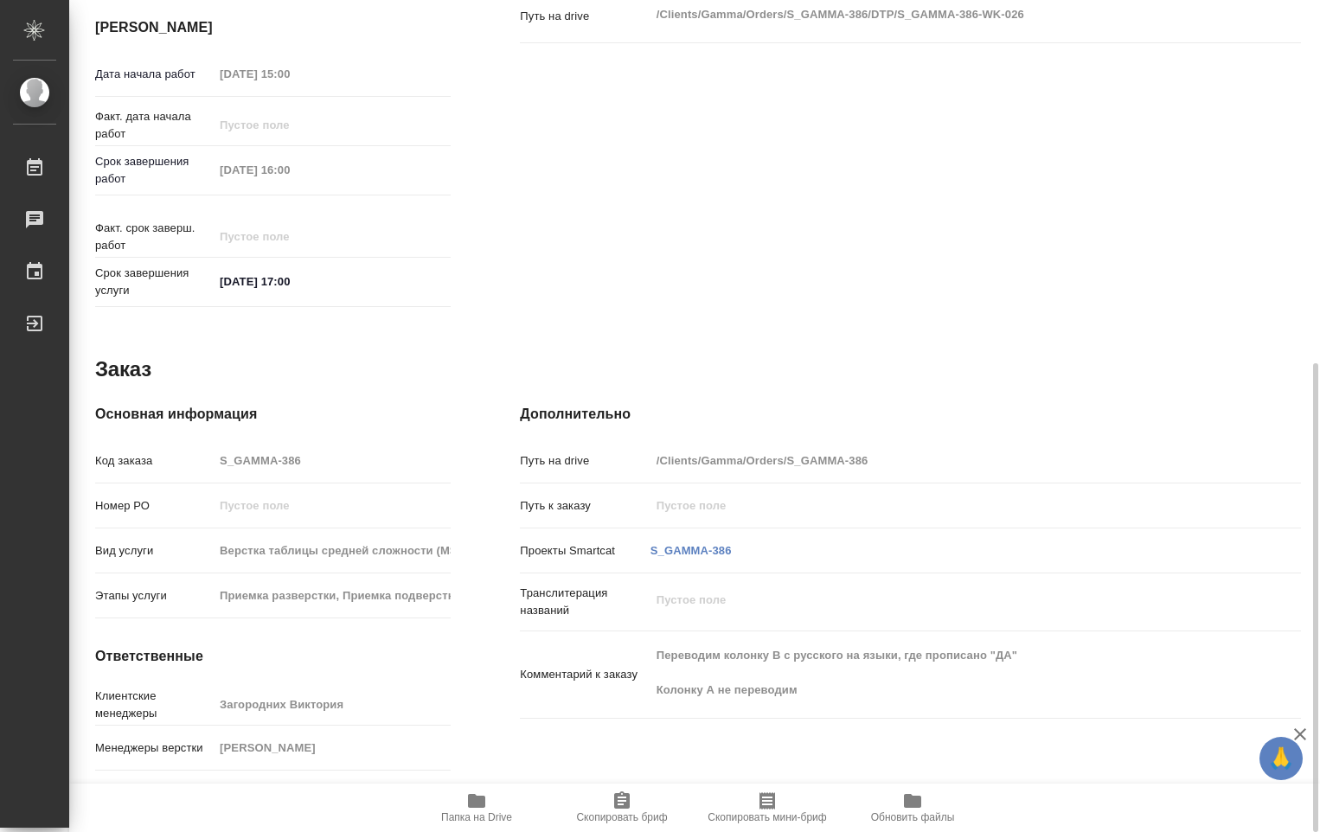
type textarea "x"
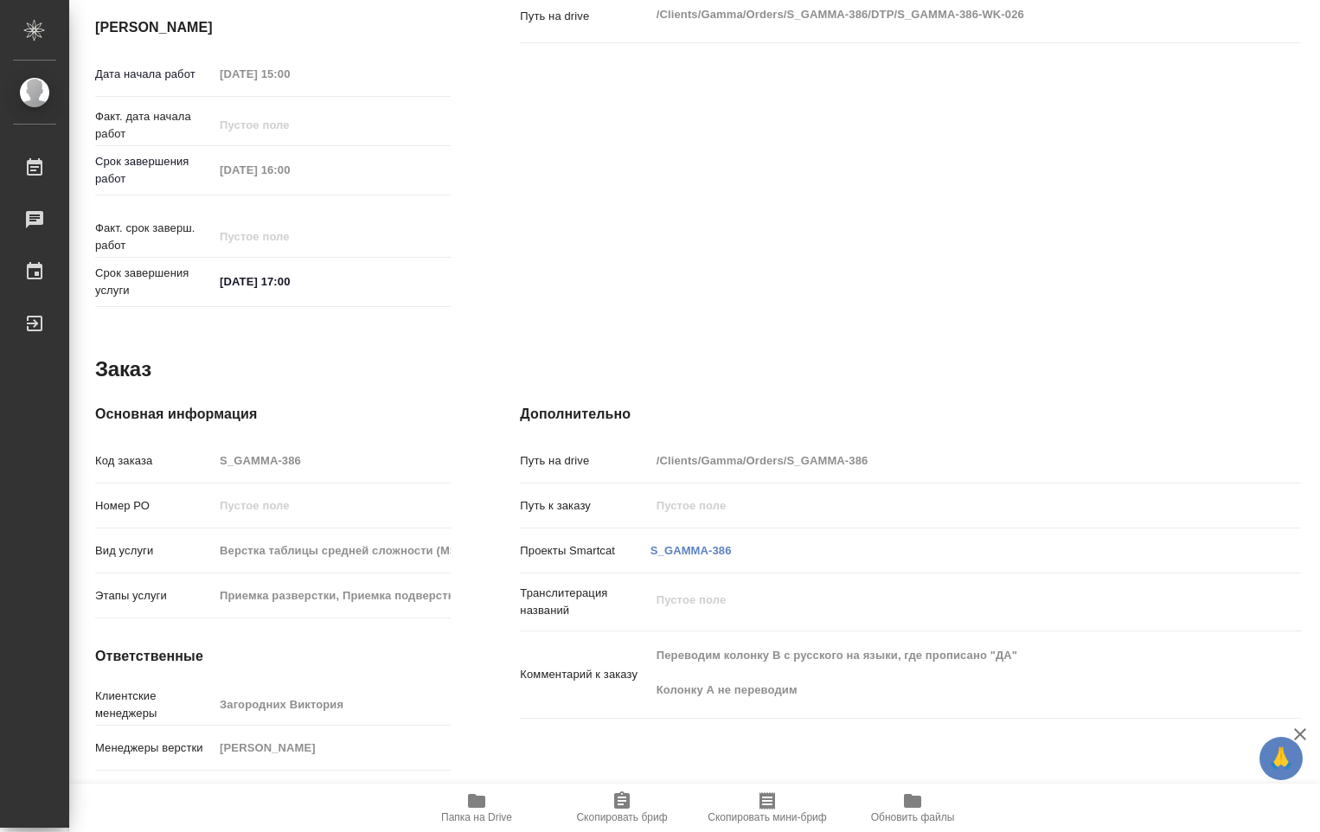
type textarea "x"
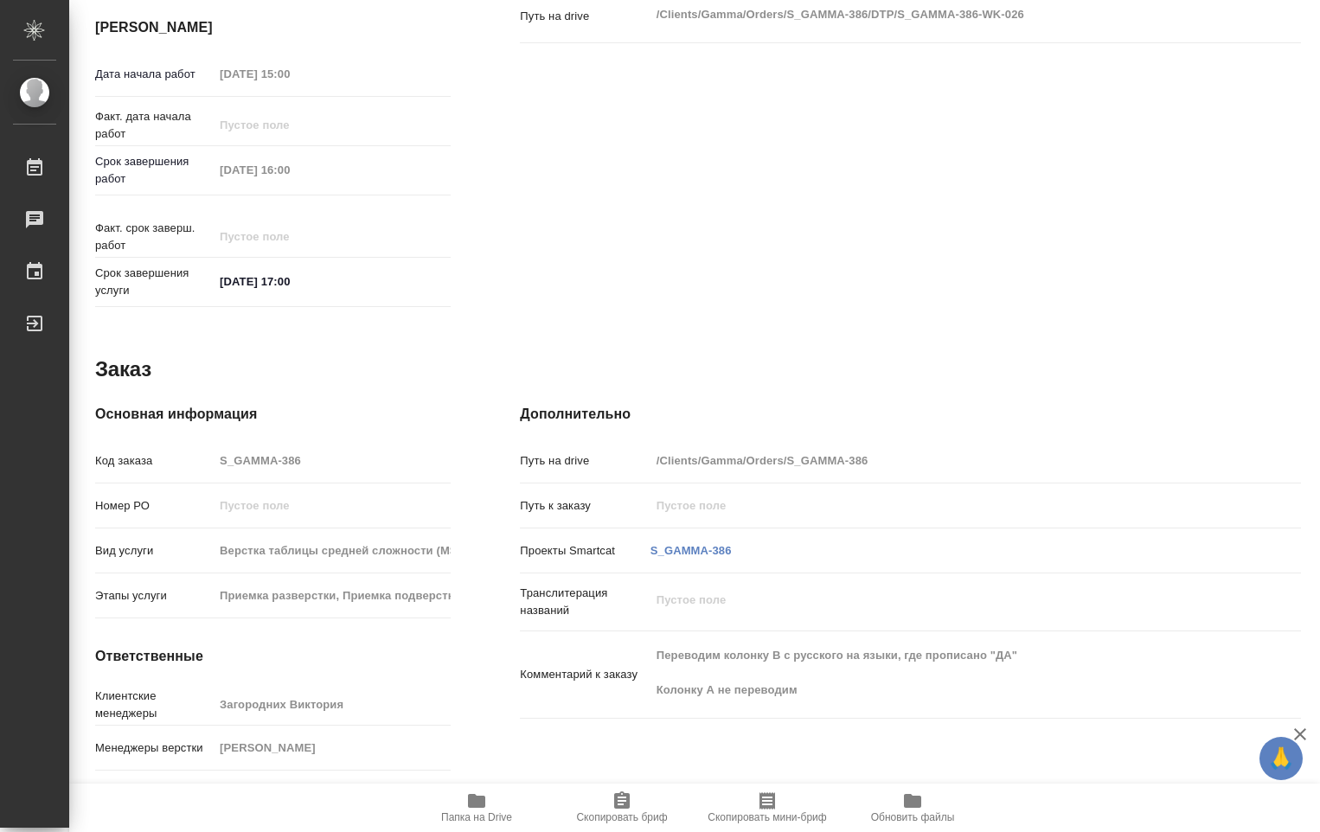
type textarea "x"
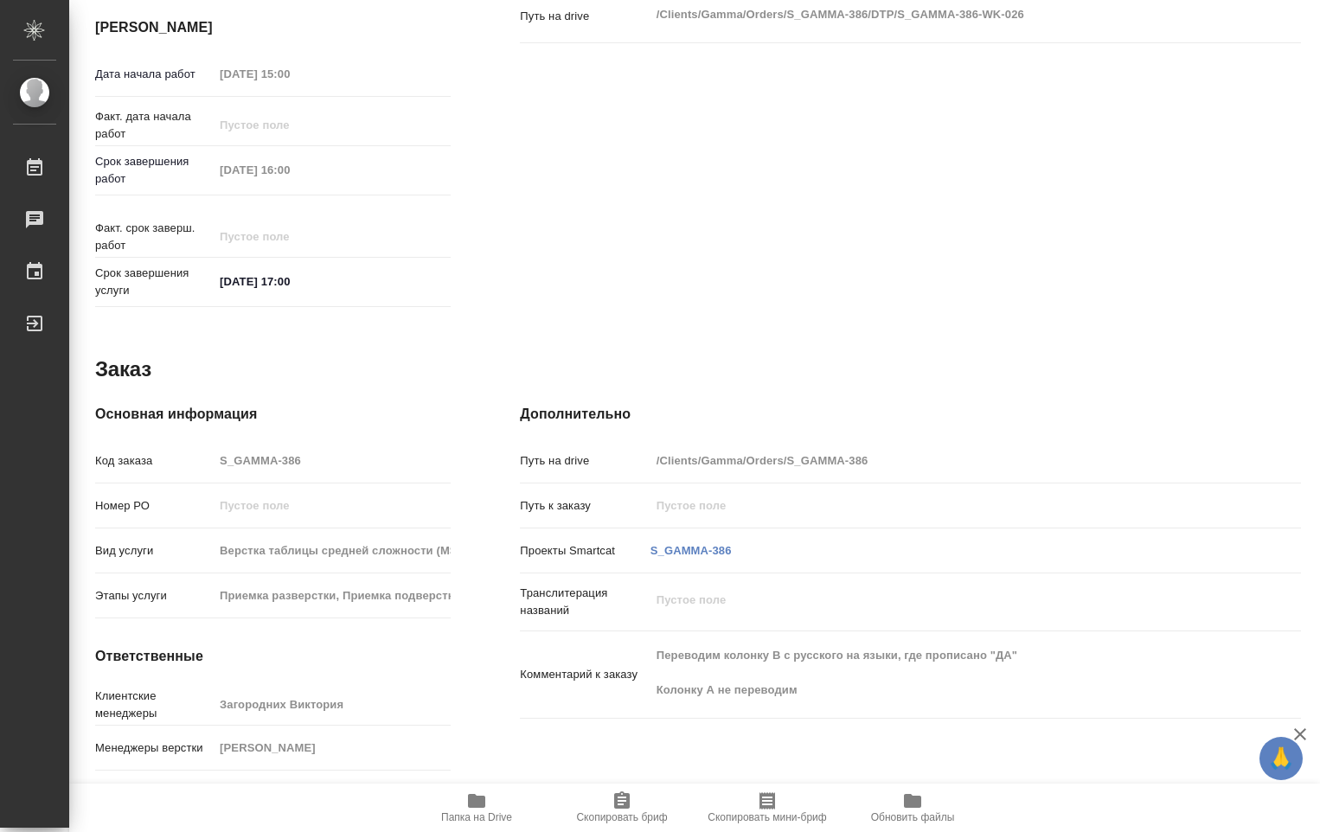
type textarea "x"
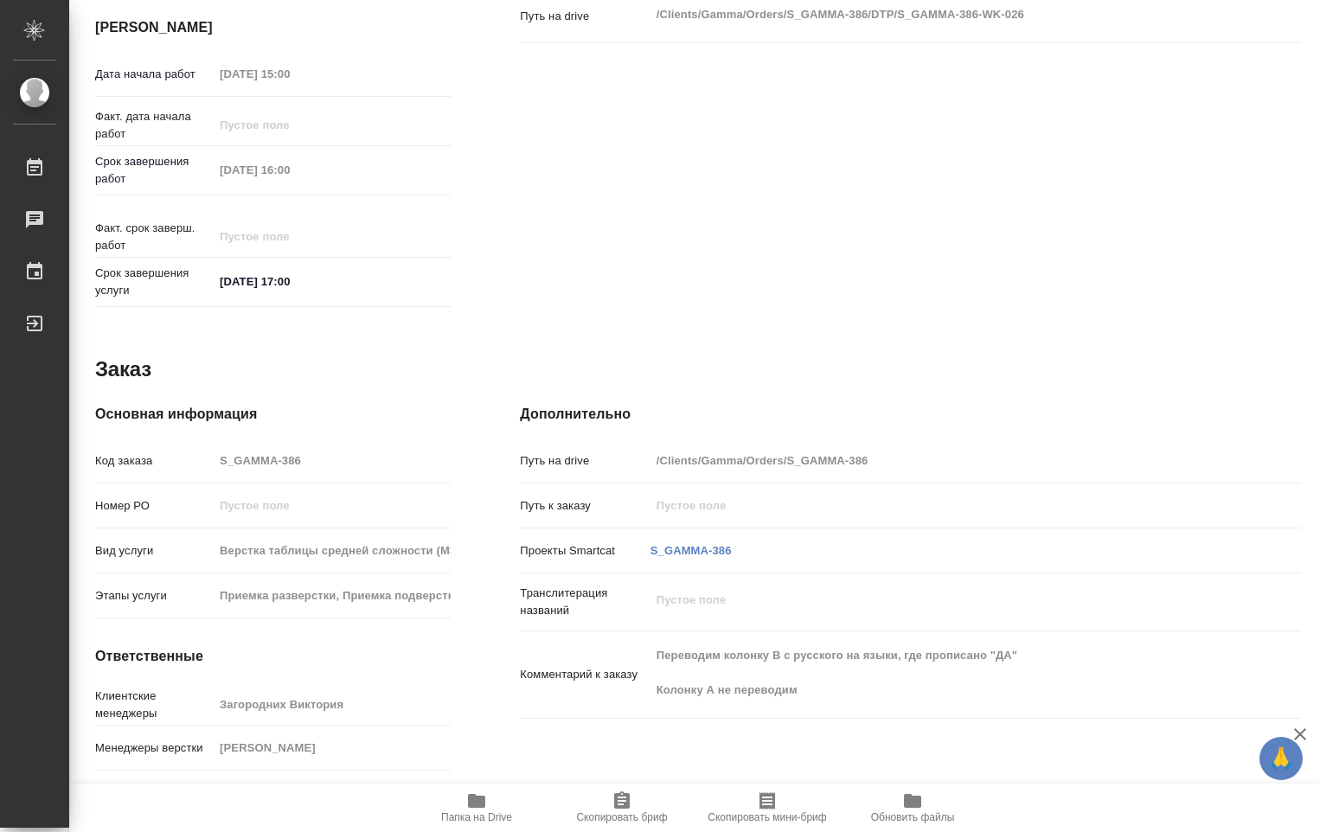
type textarea "x"
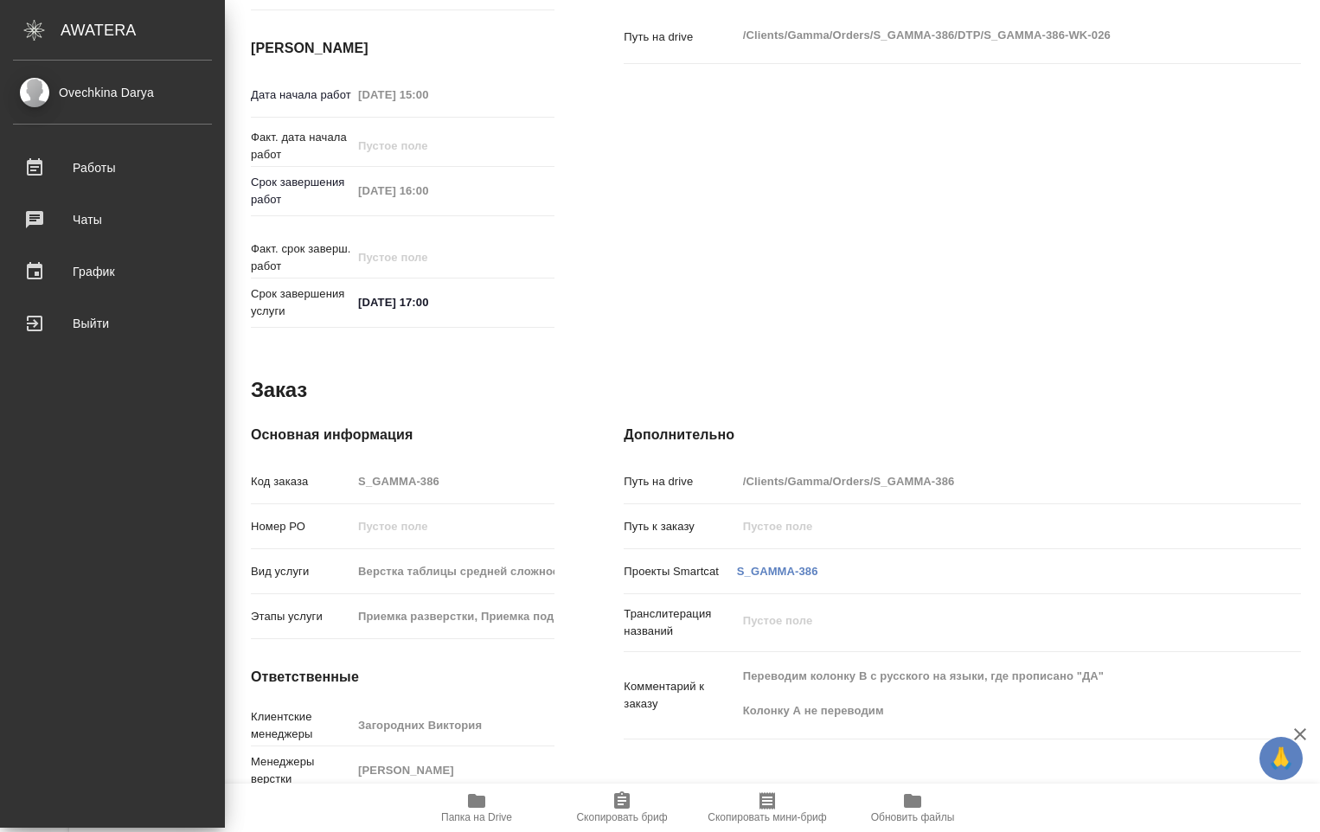
type textarea "x"
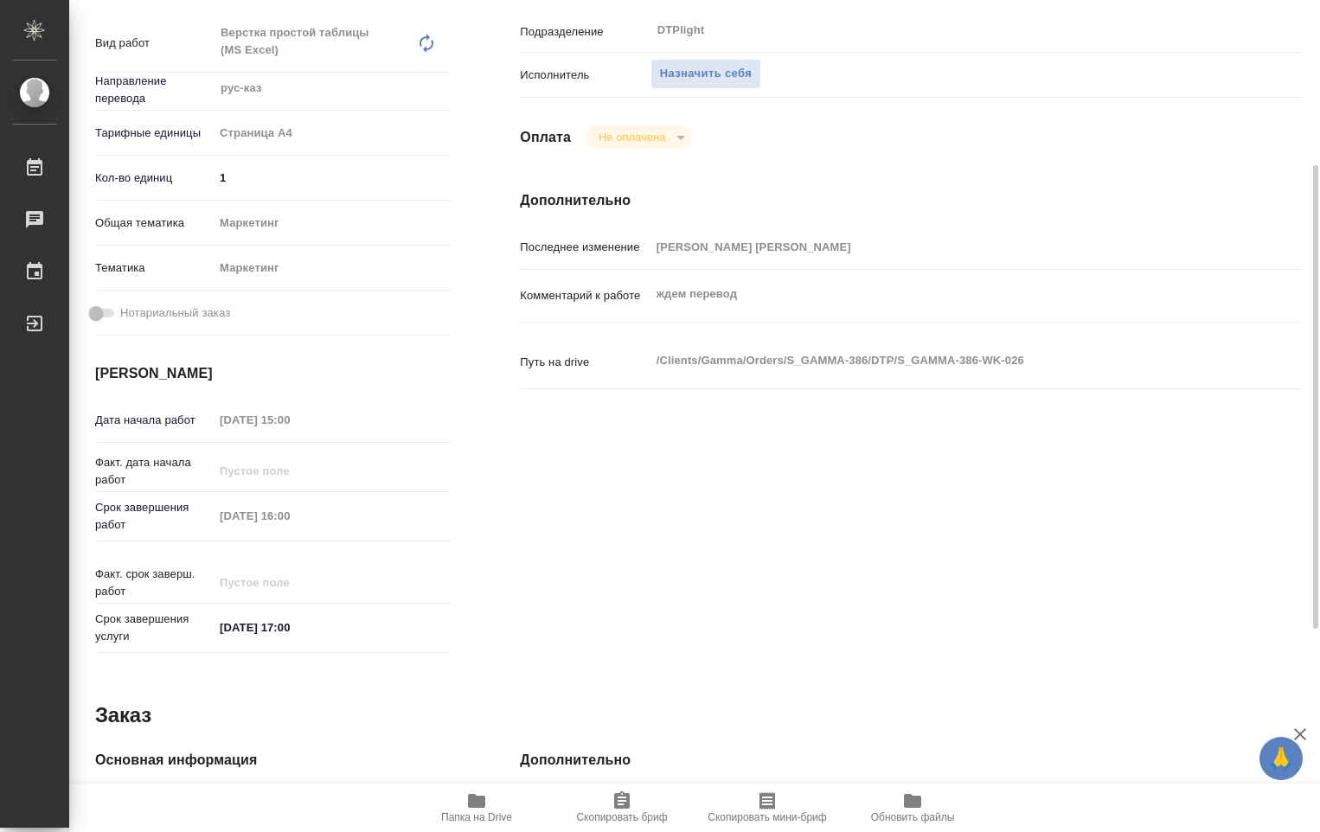
scroll to position [38, 0]
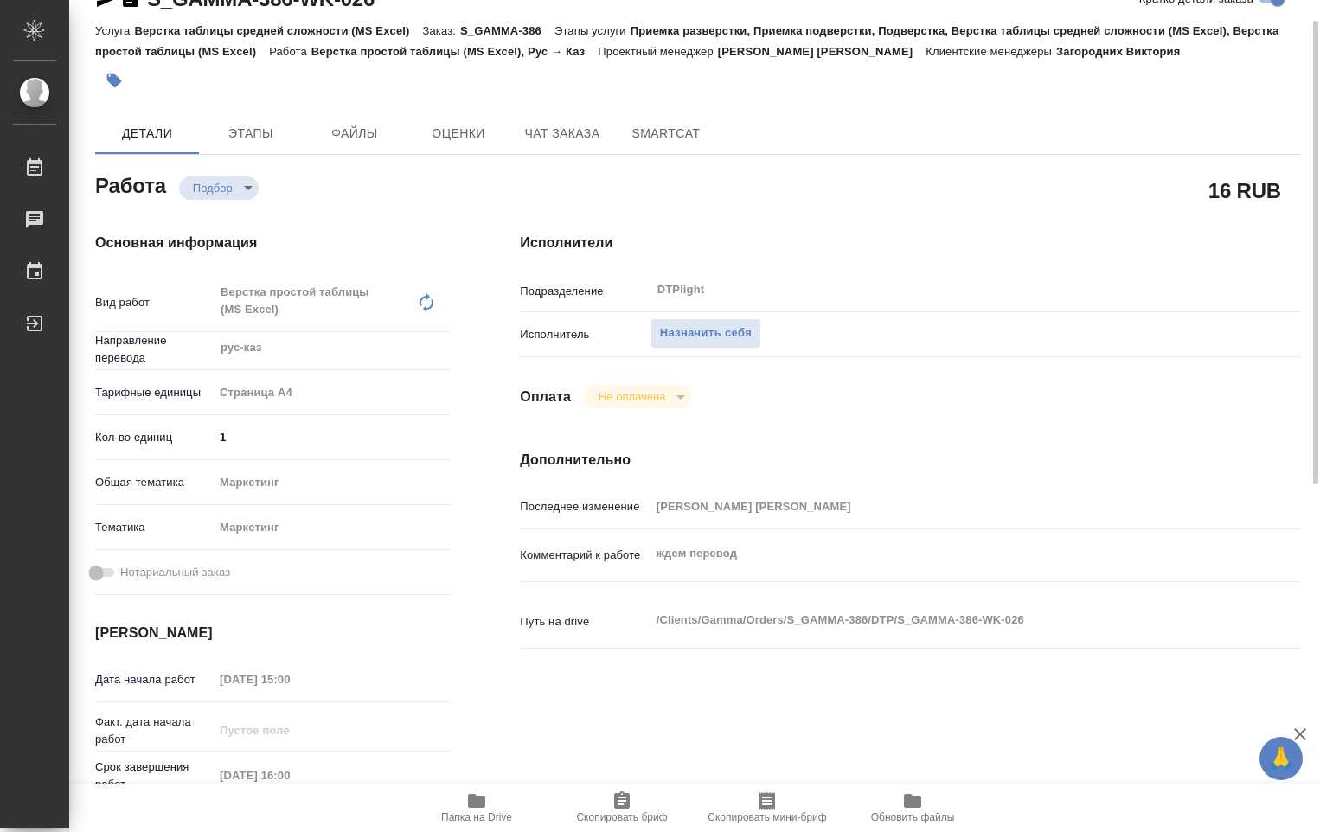
type textarea "x"
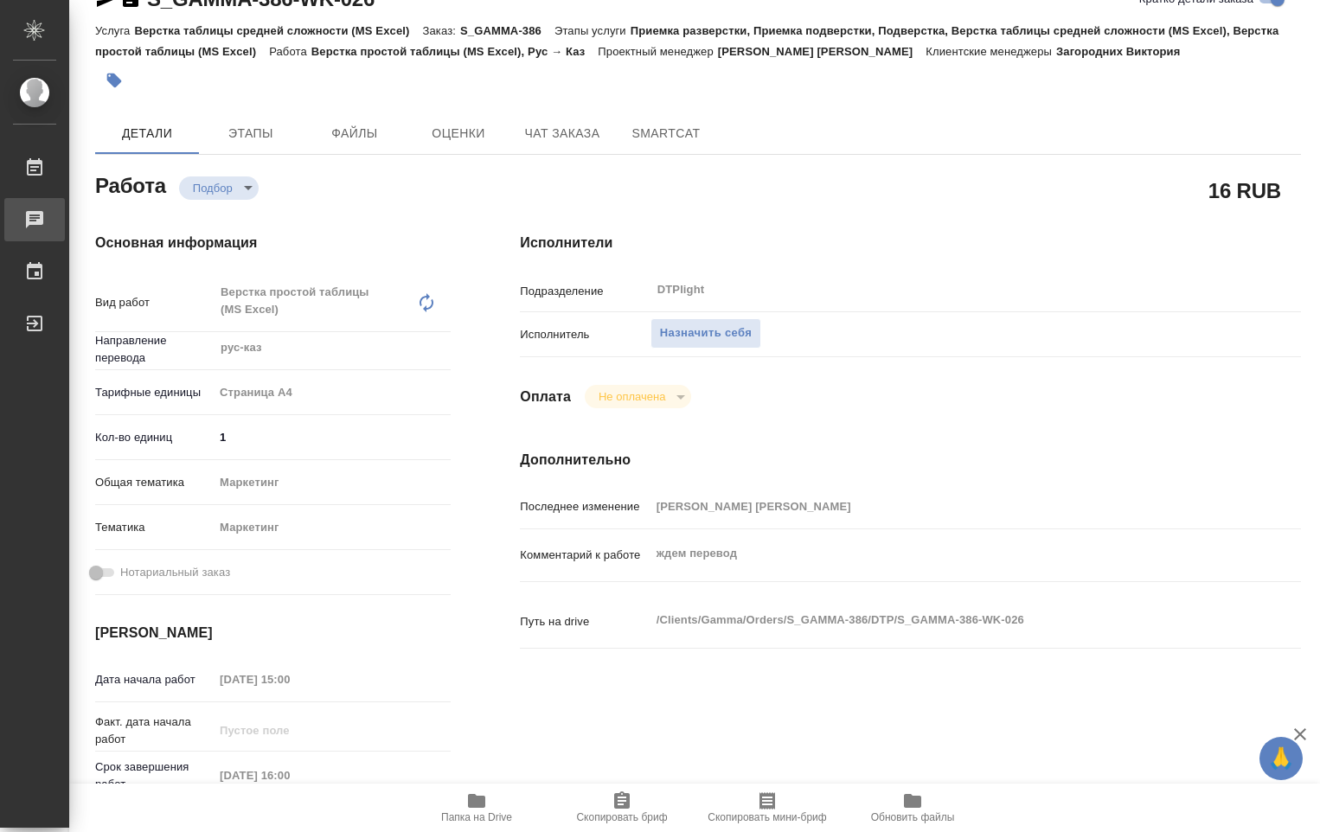
type textarea "x"
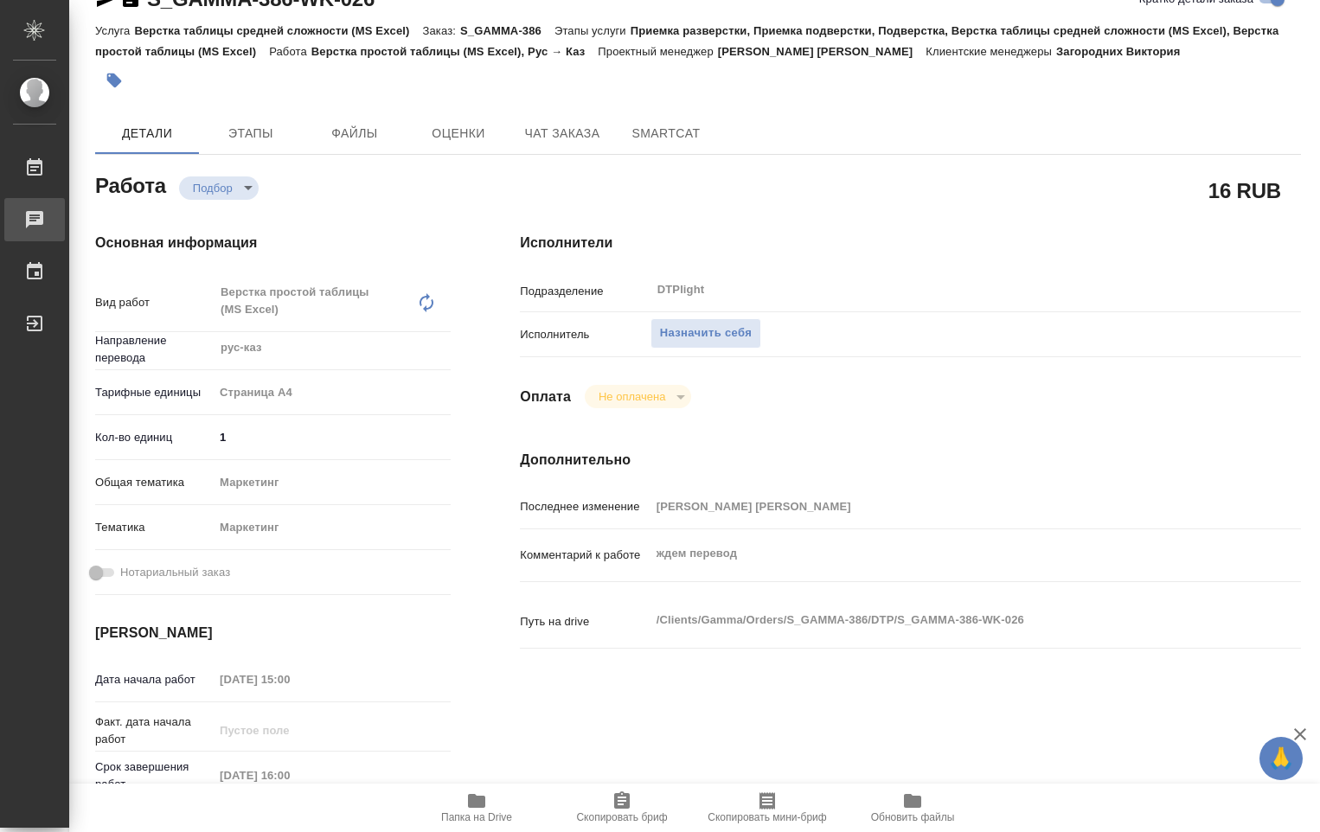
type textarea "x"
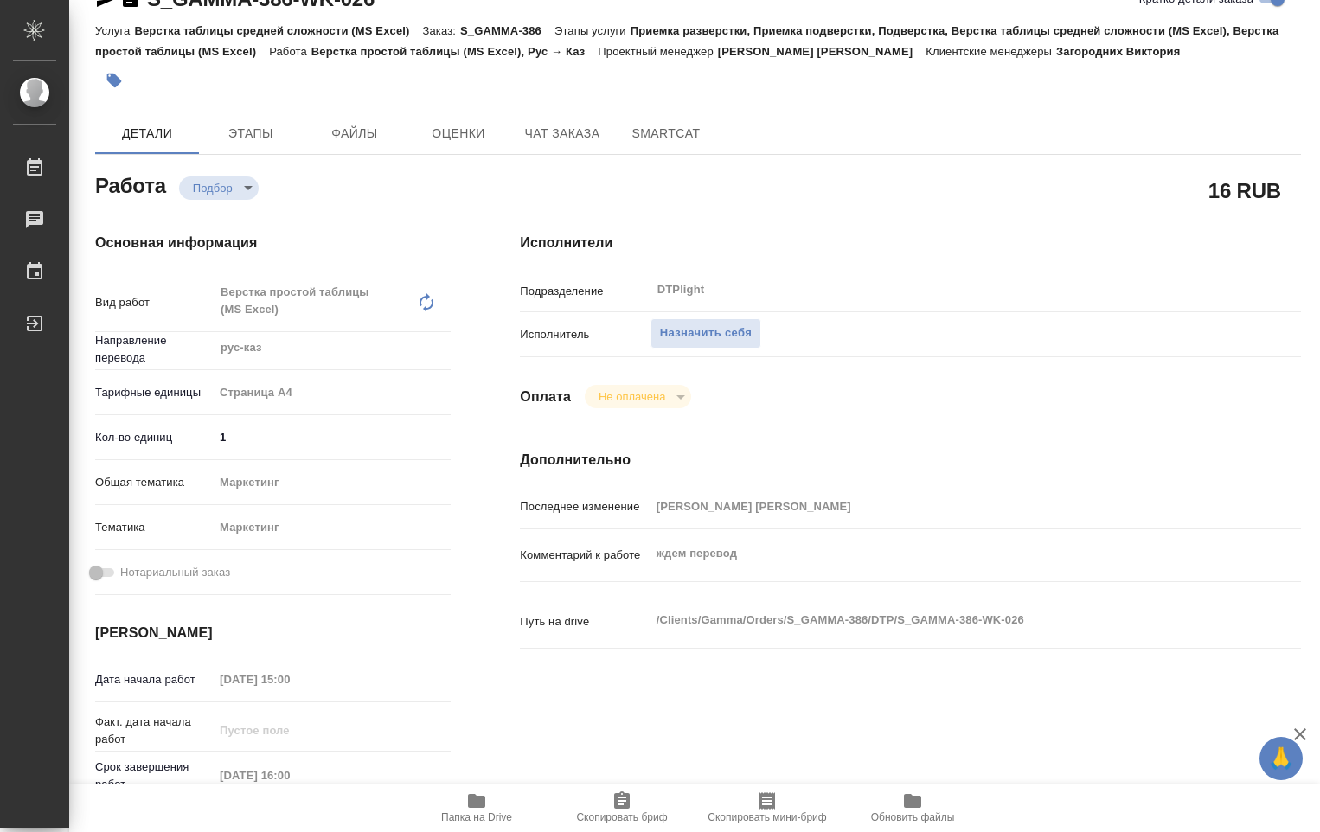
type textarea "x"
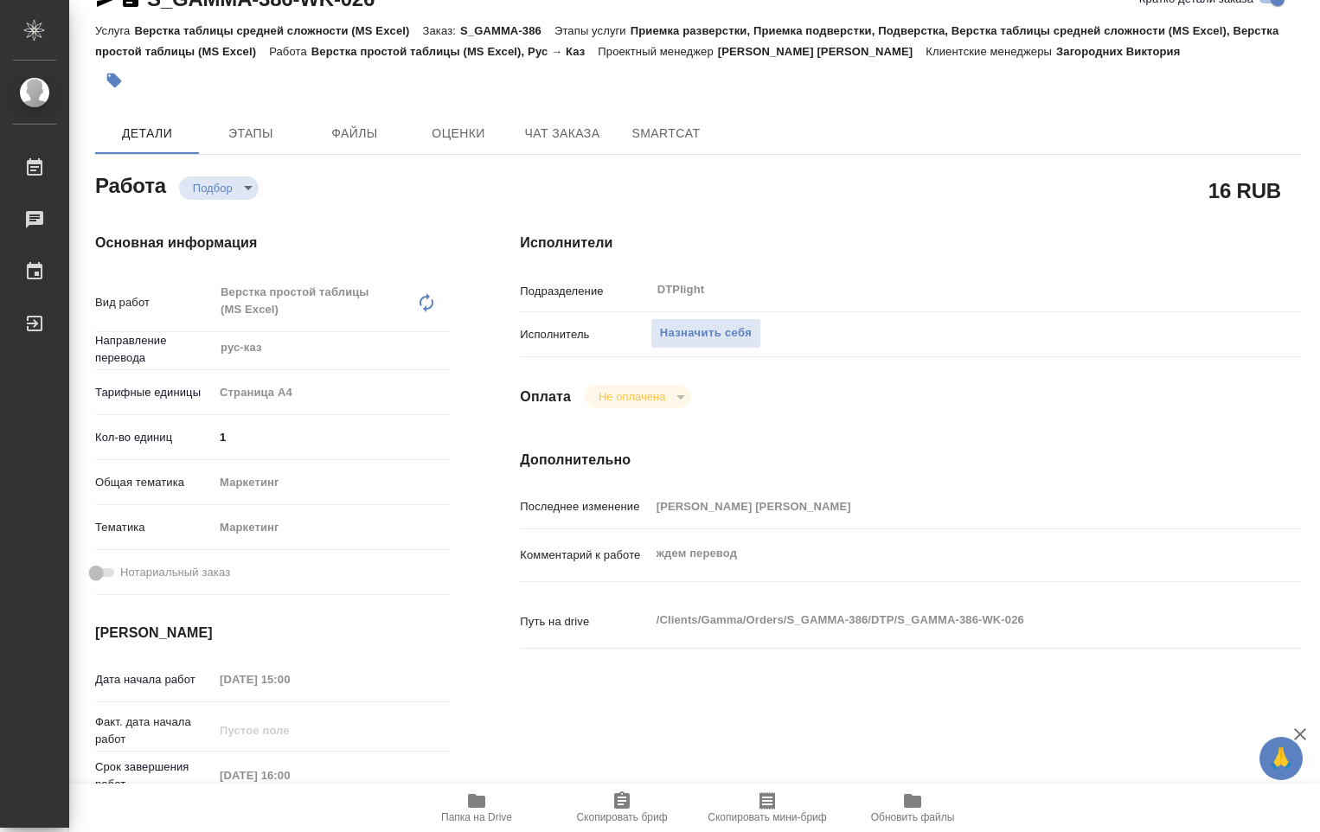
type textarea "x"
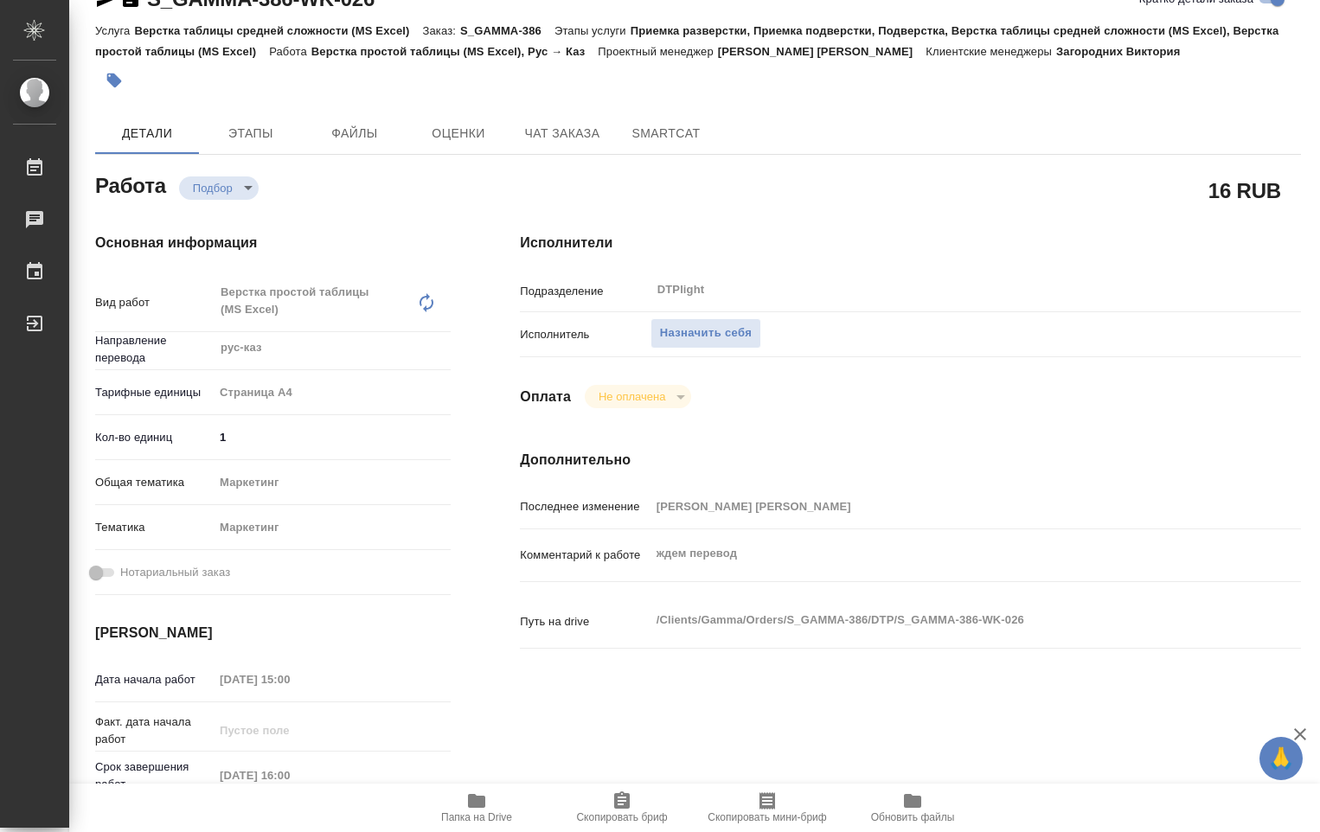
type textarea "x"
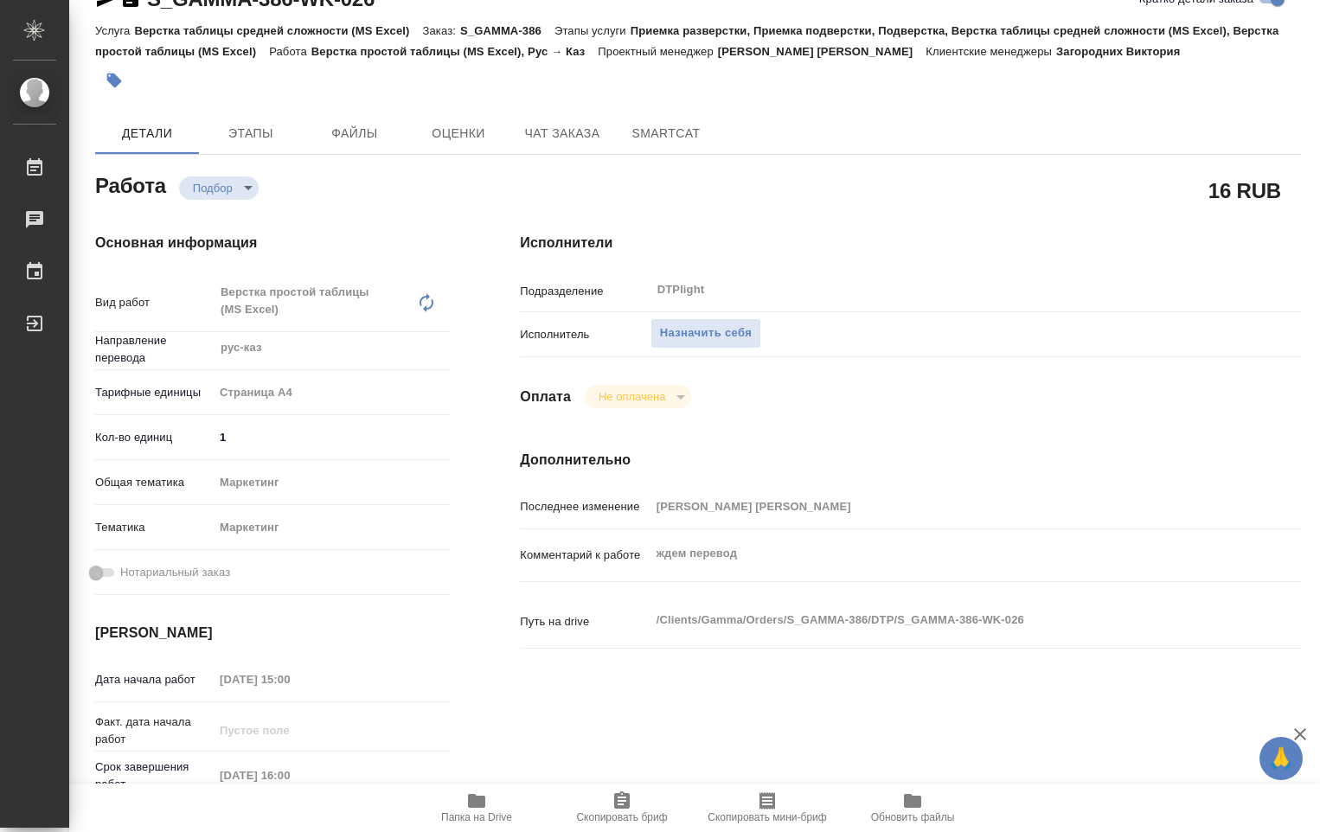
type textarea "x"
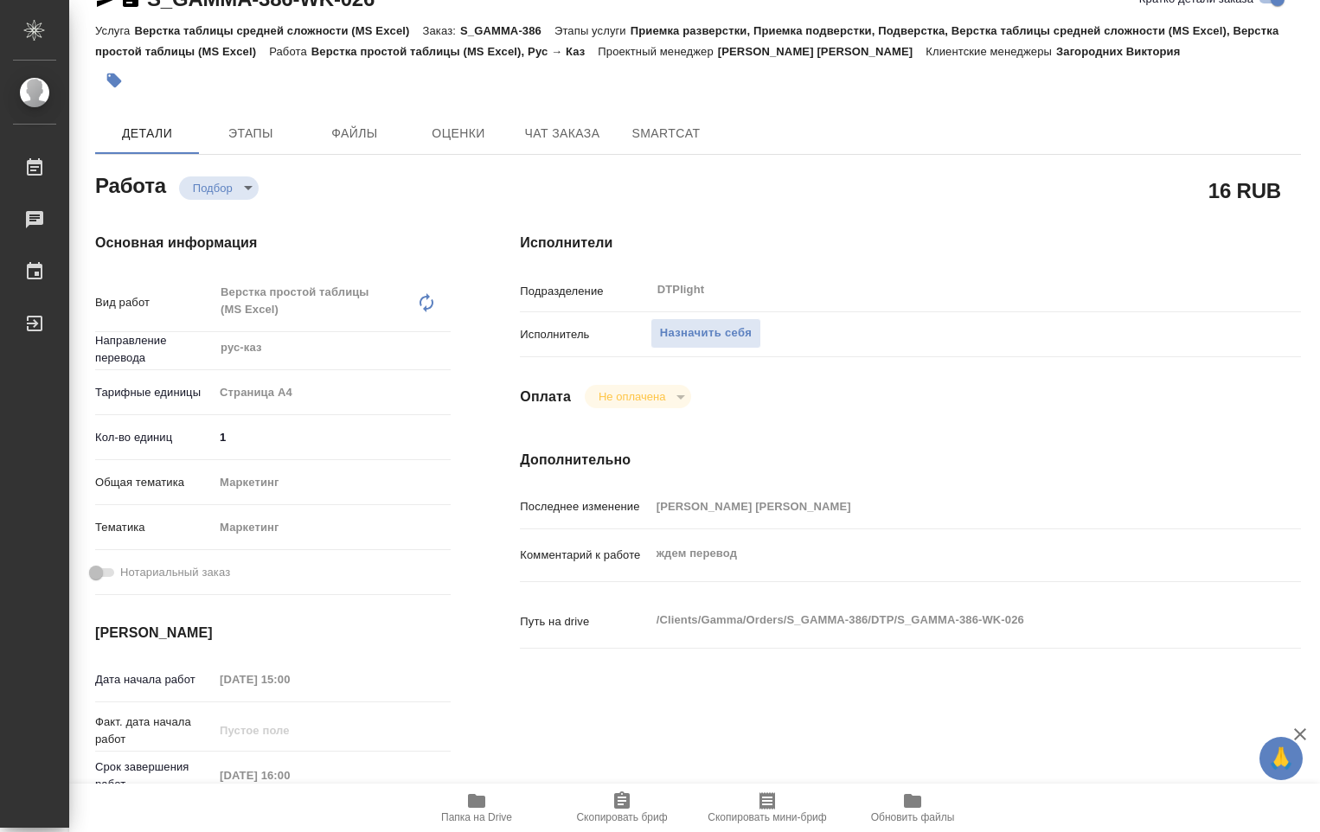
type textarea "x"
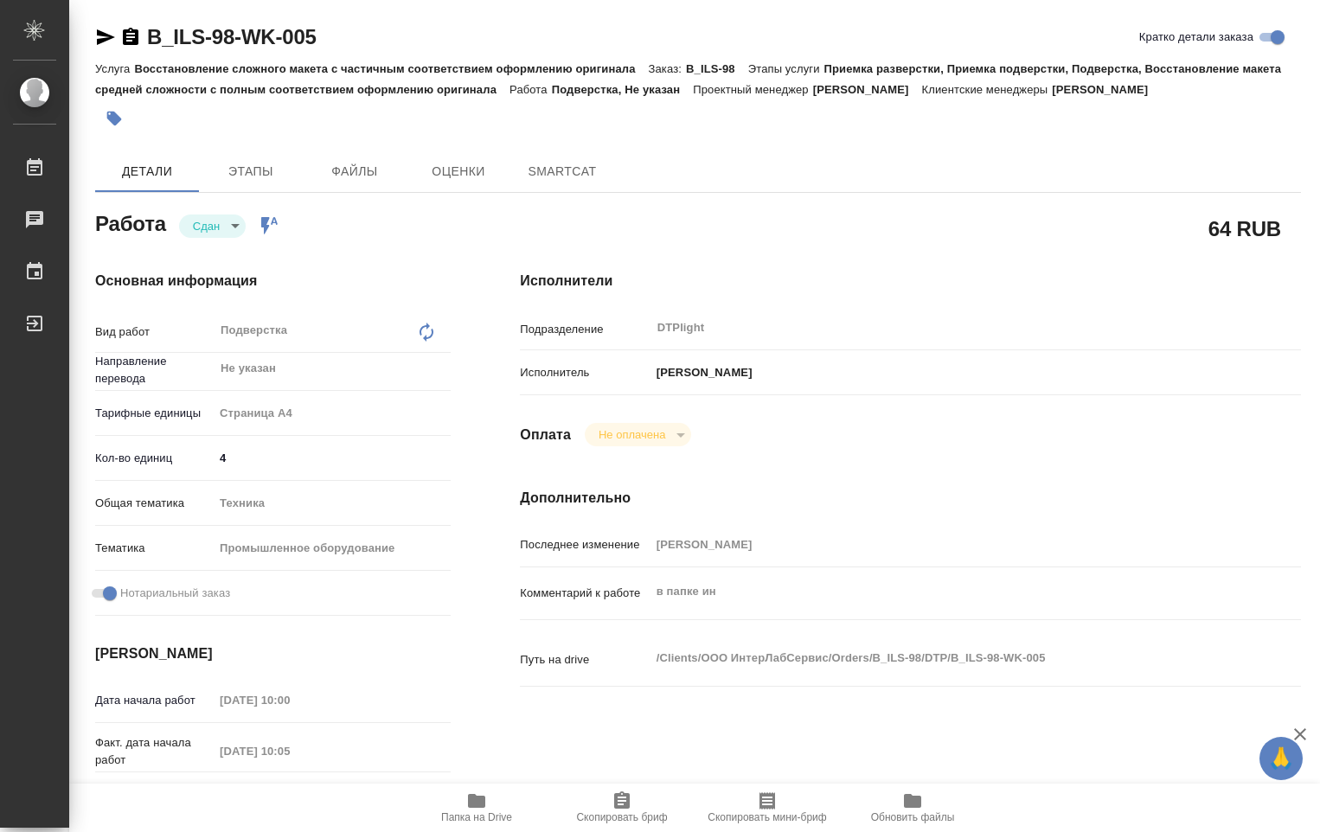
type textarea "x"
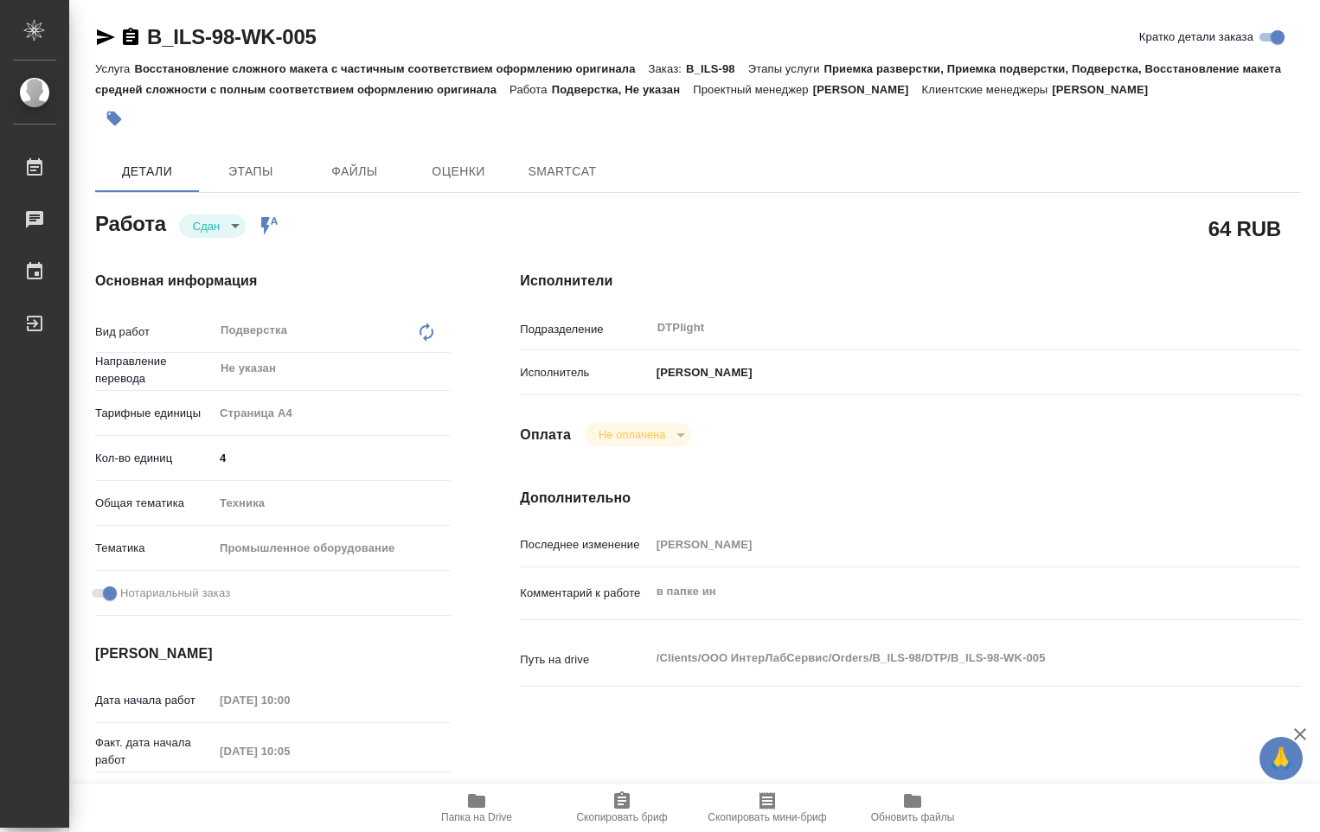
type textarea "x"
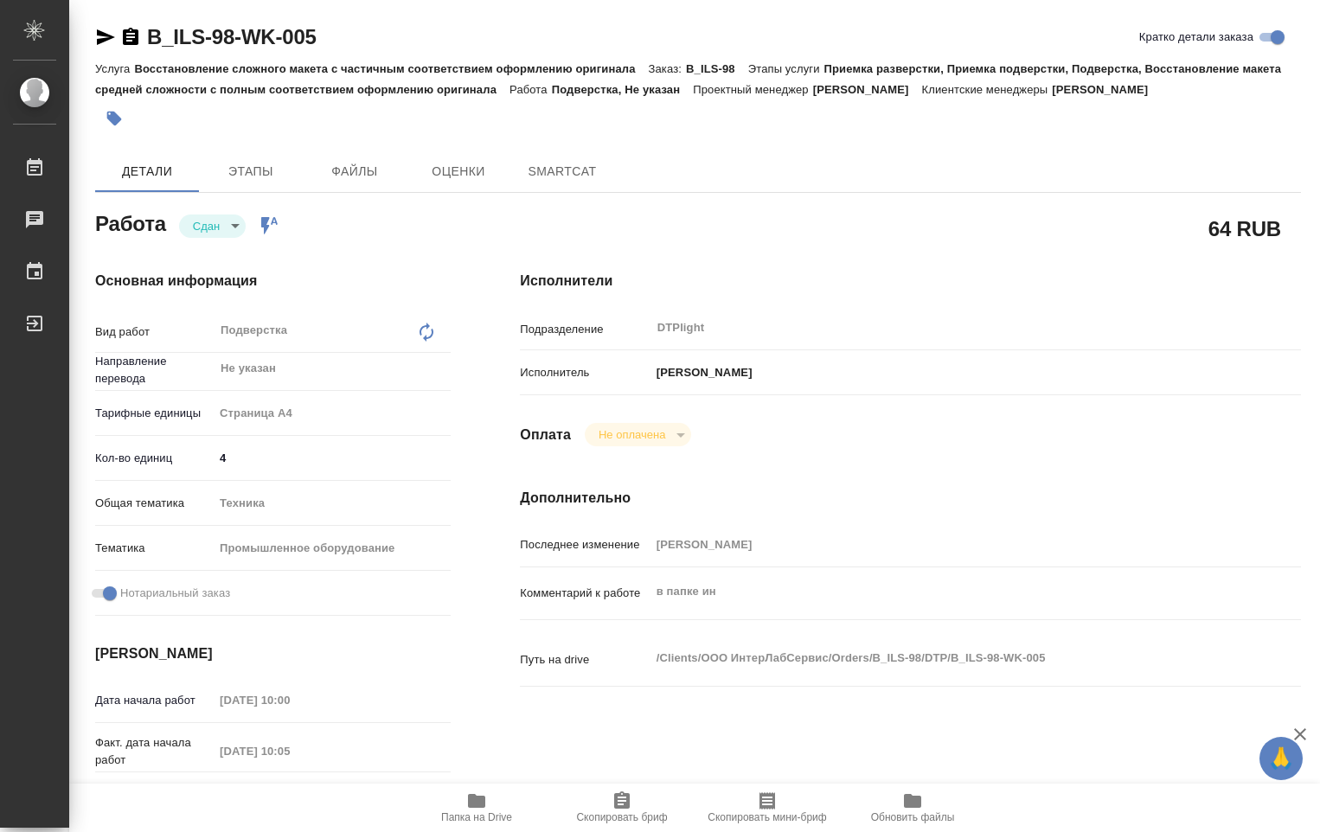
type textarea "x"
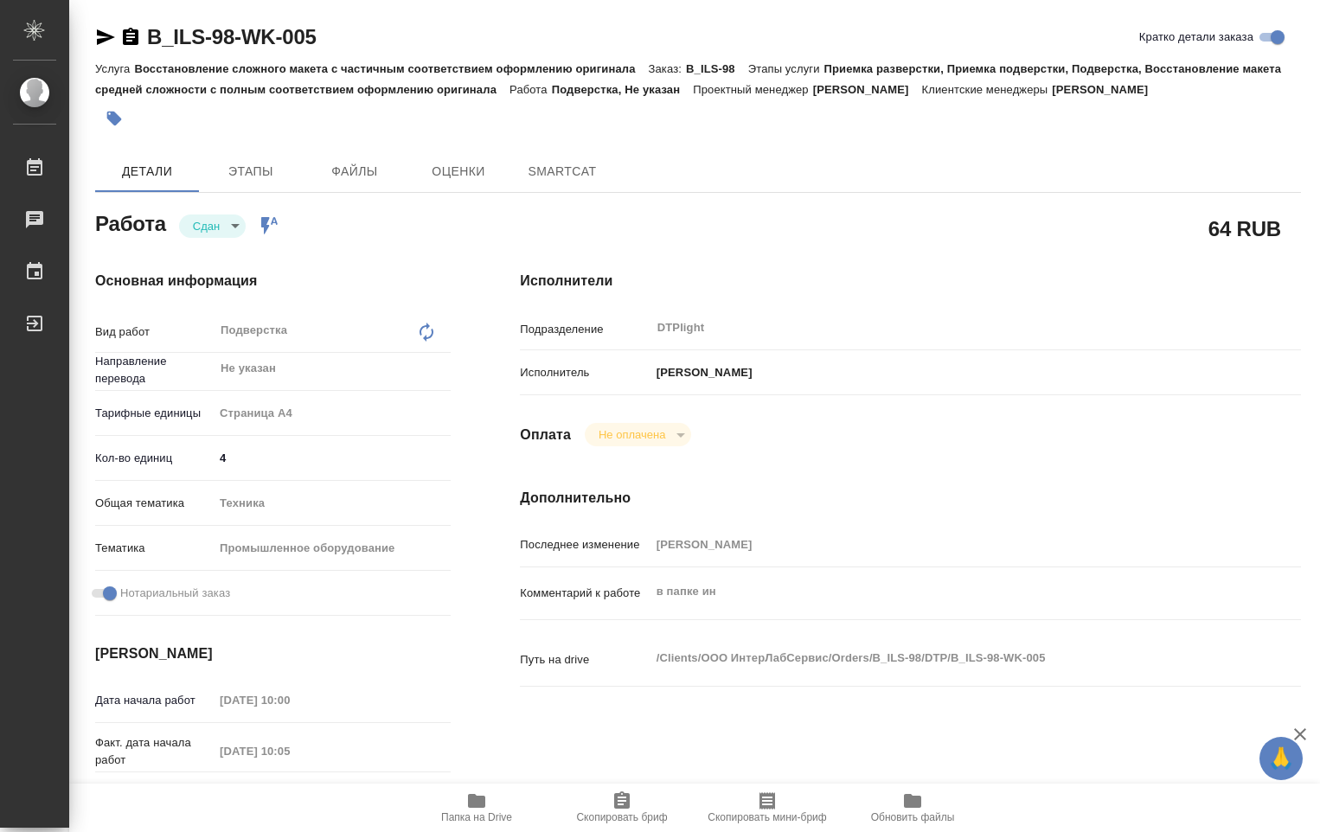
type textarea "x"
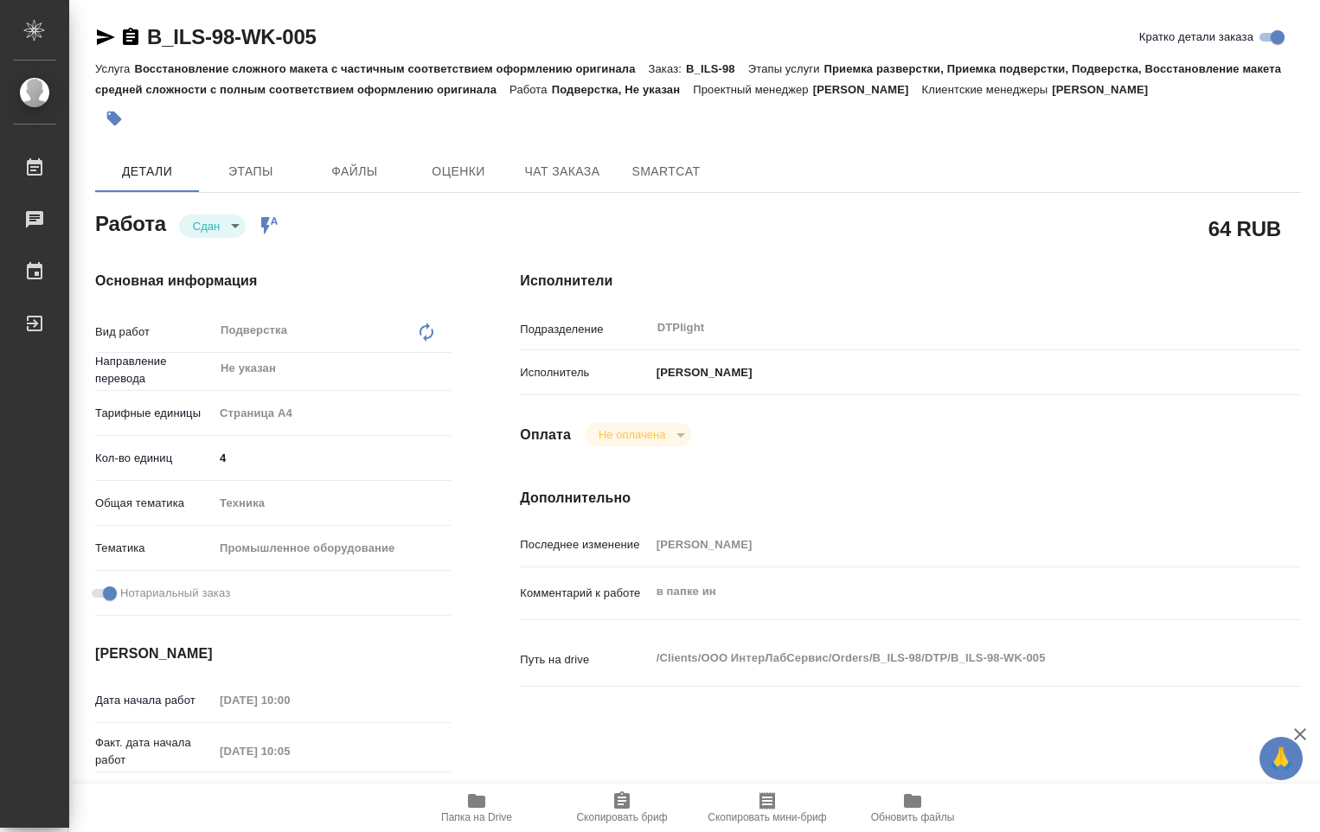
type textarea "x"
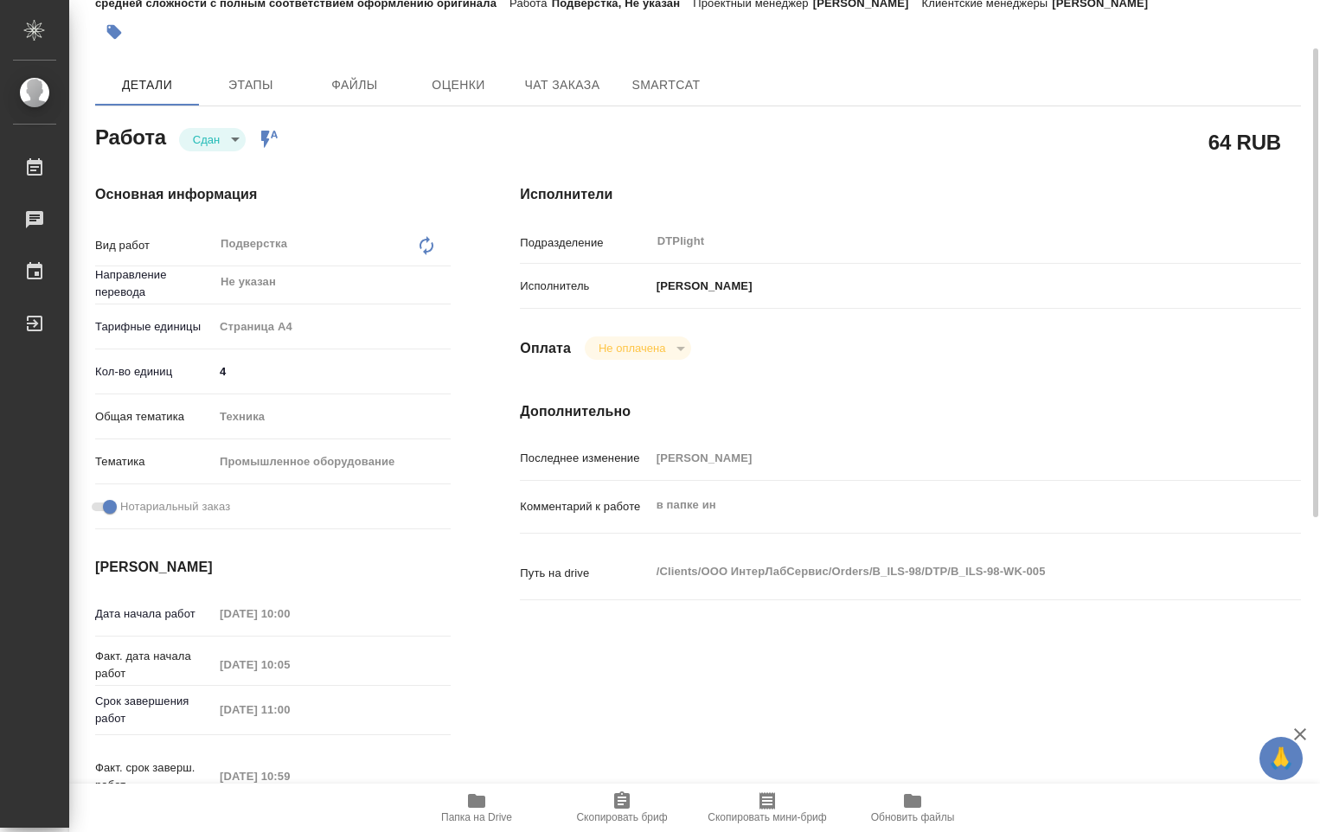
scroll to position [173, 0]
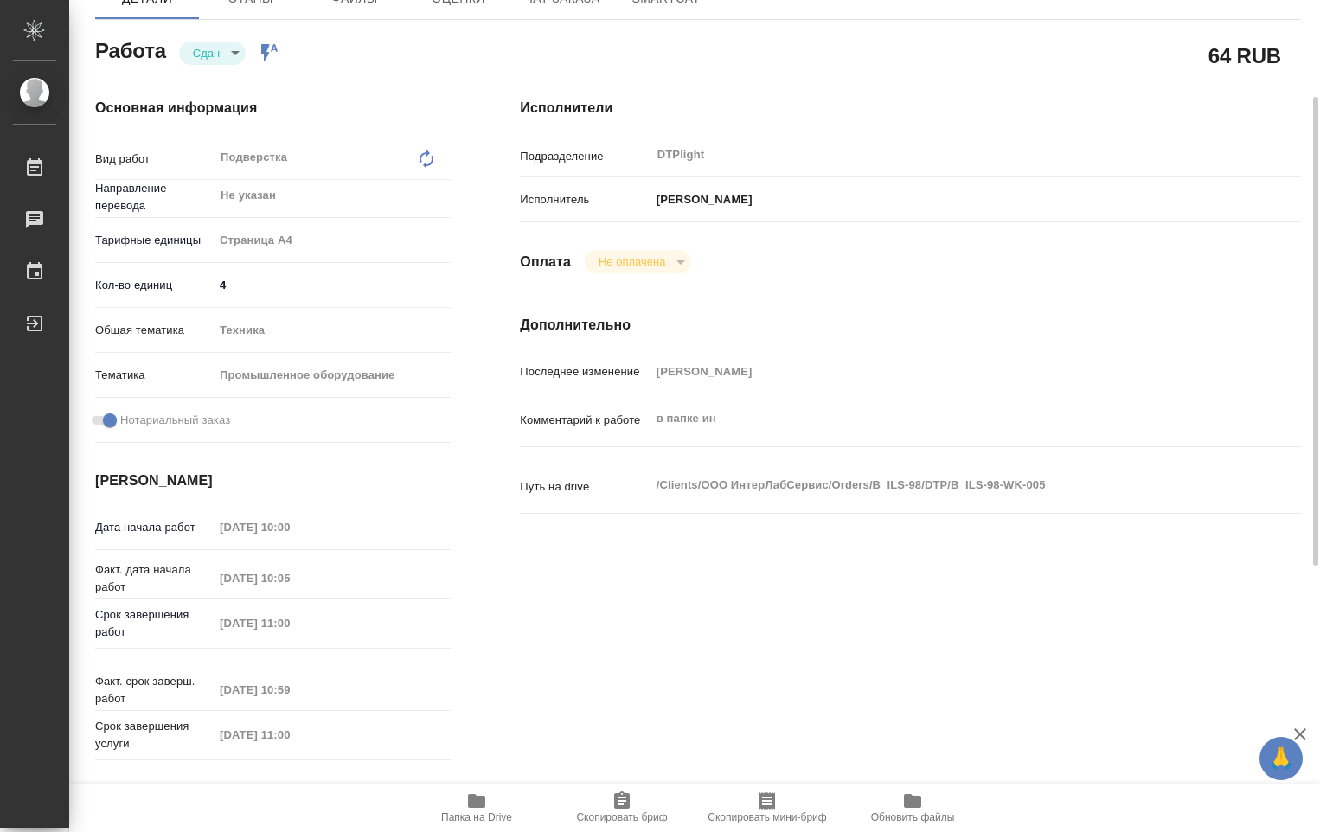
type textarea "x"
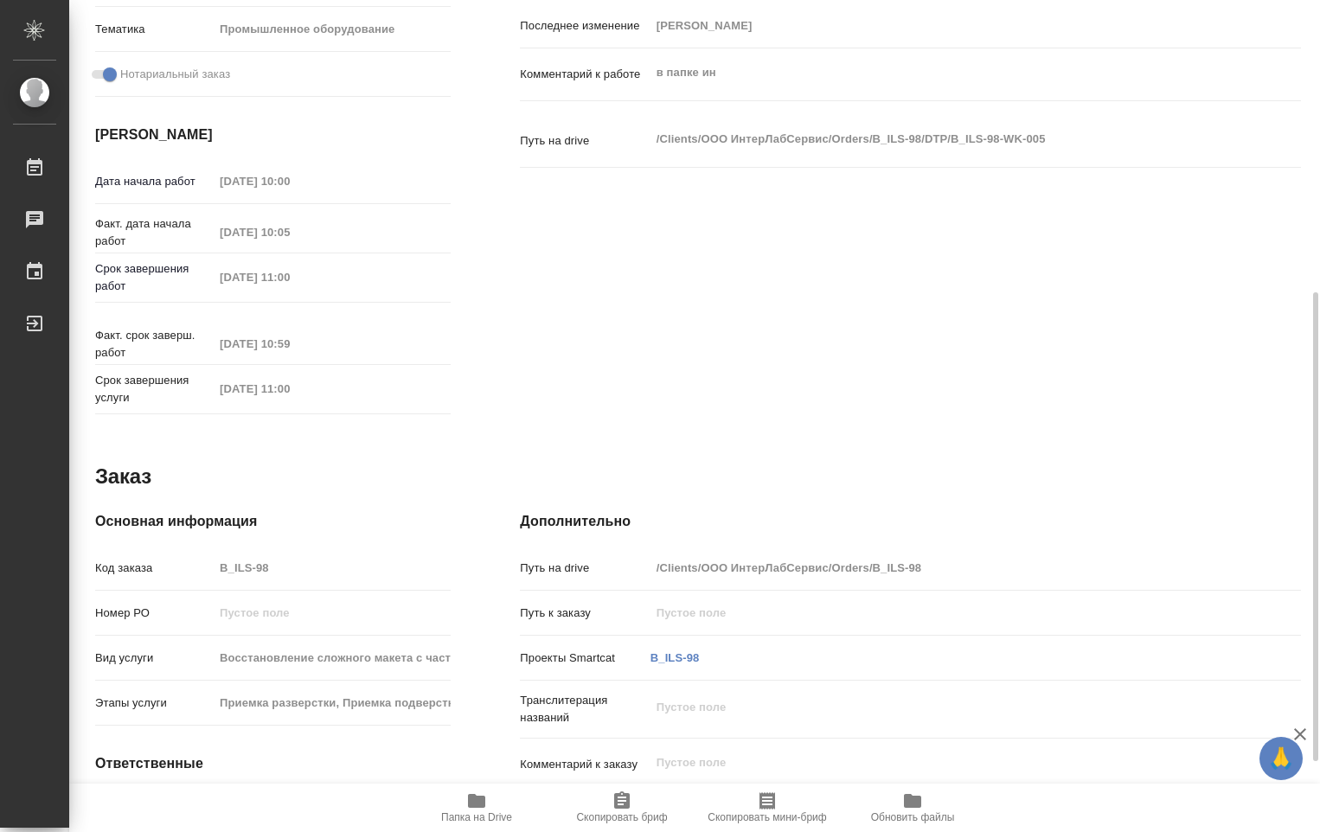
scroll to position [644, 0]
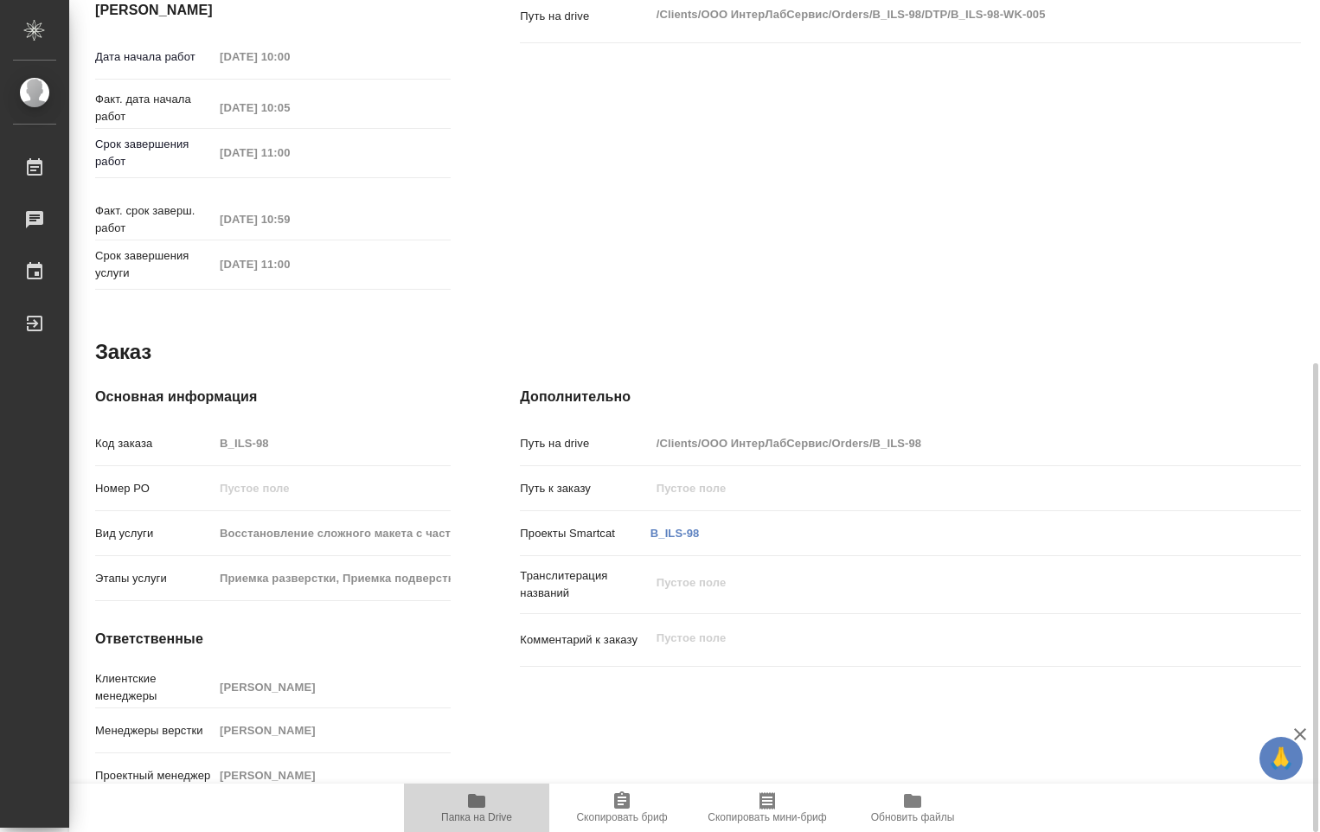
click at [473, 821] on span "Папка на Drive" at bounding box center [476, 817] width 71 height 12
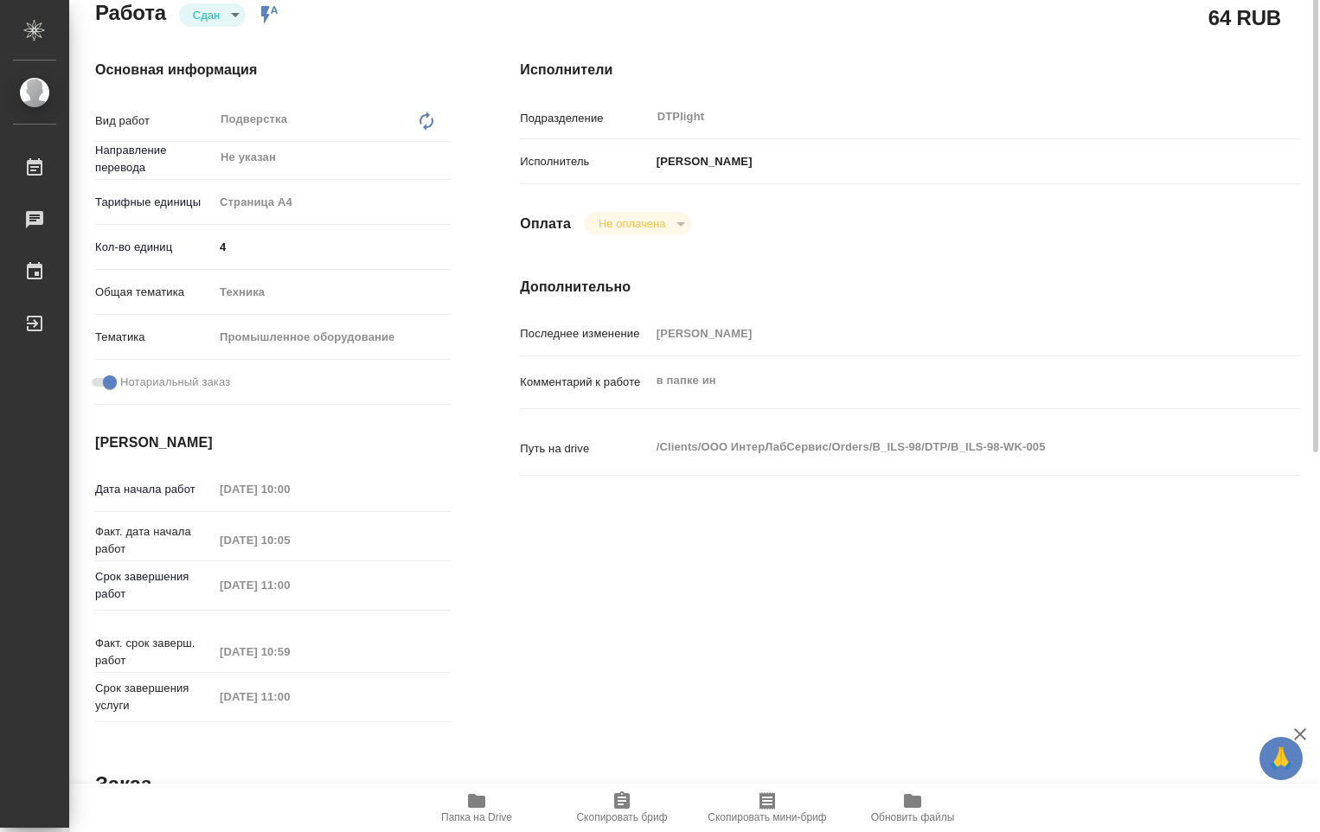
scroll to position [125, 0]
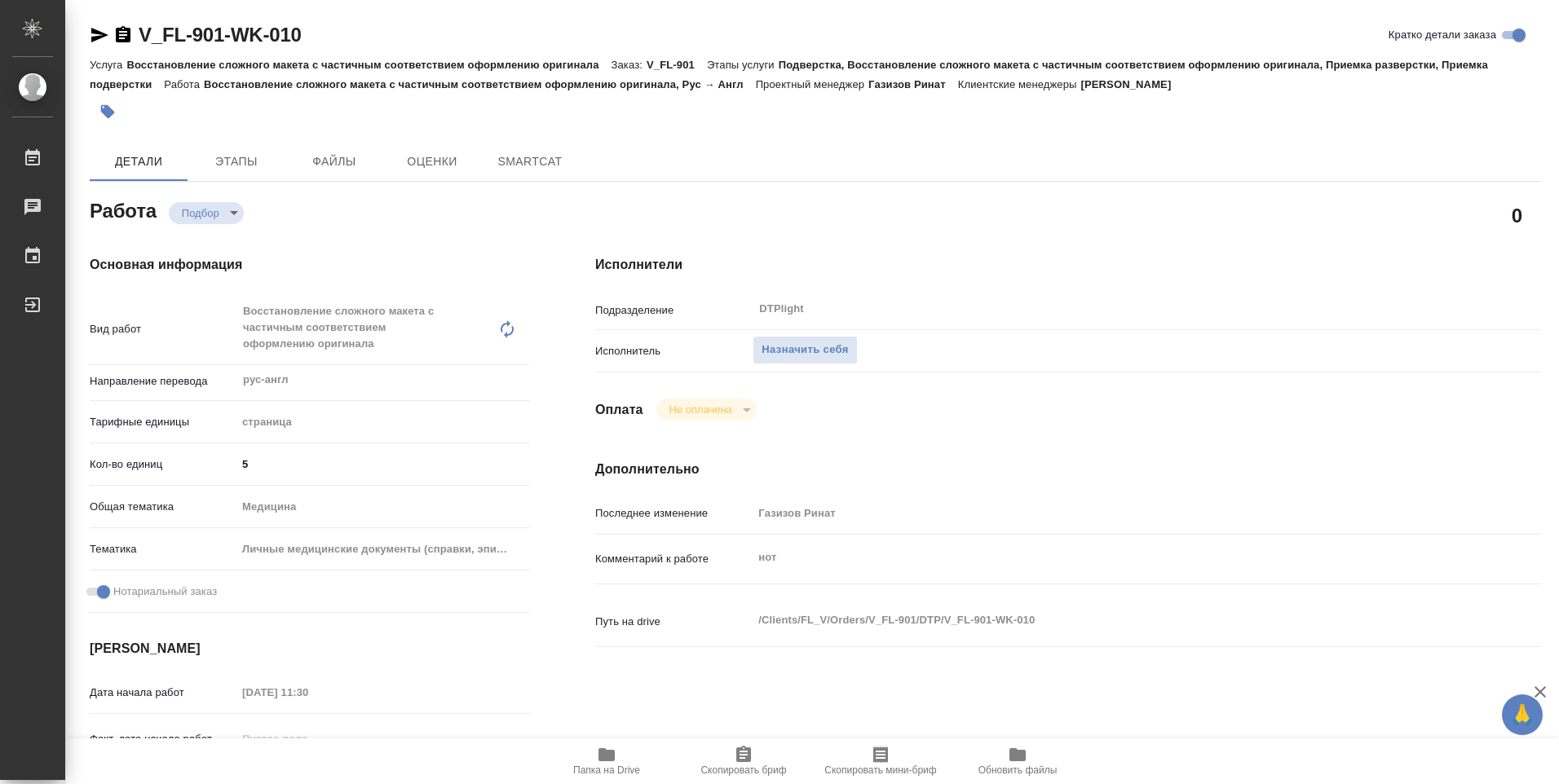
type textarea "x"
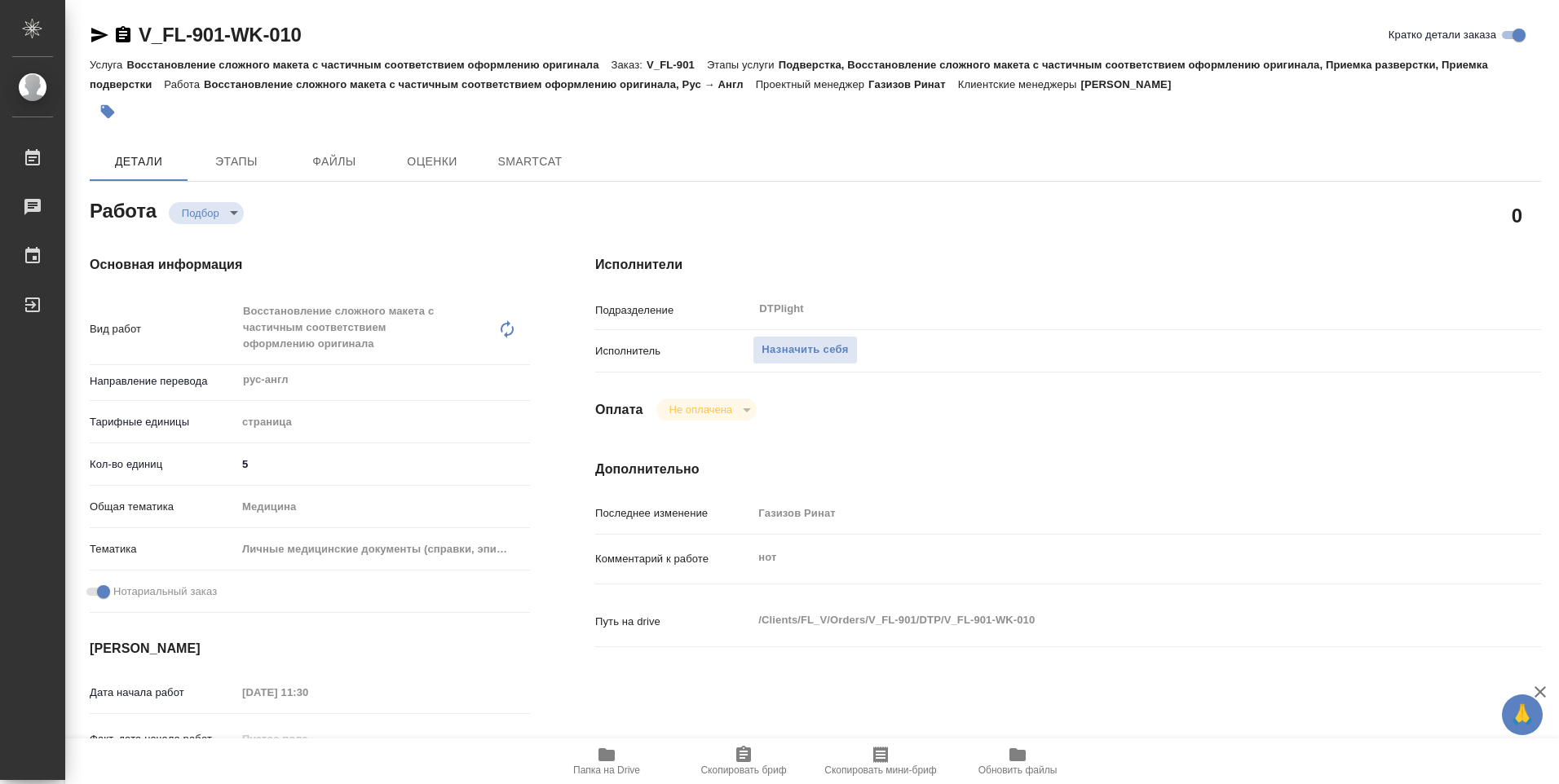
type textarea "x"
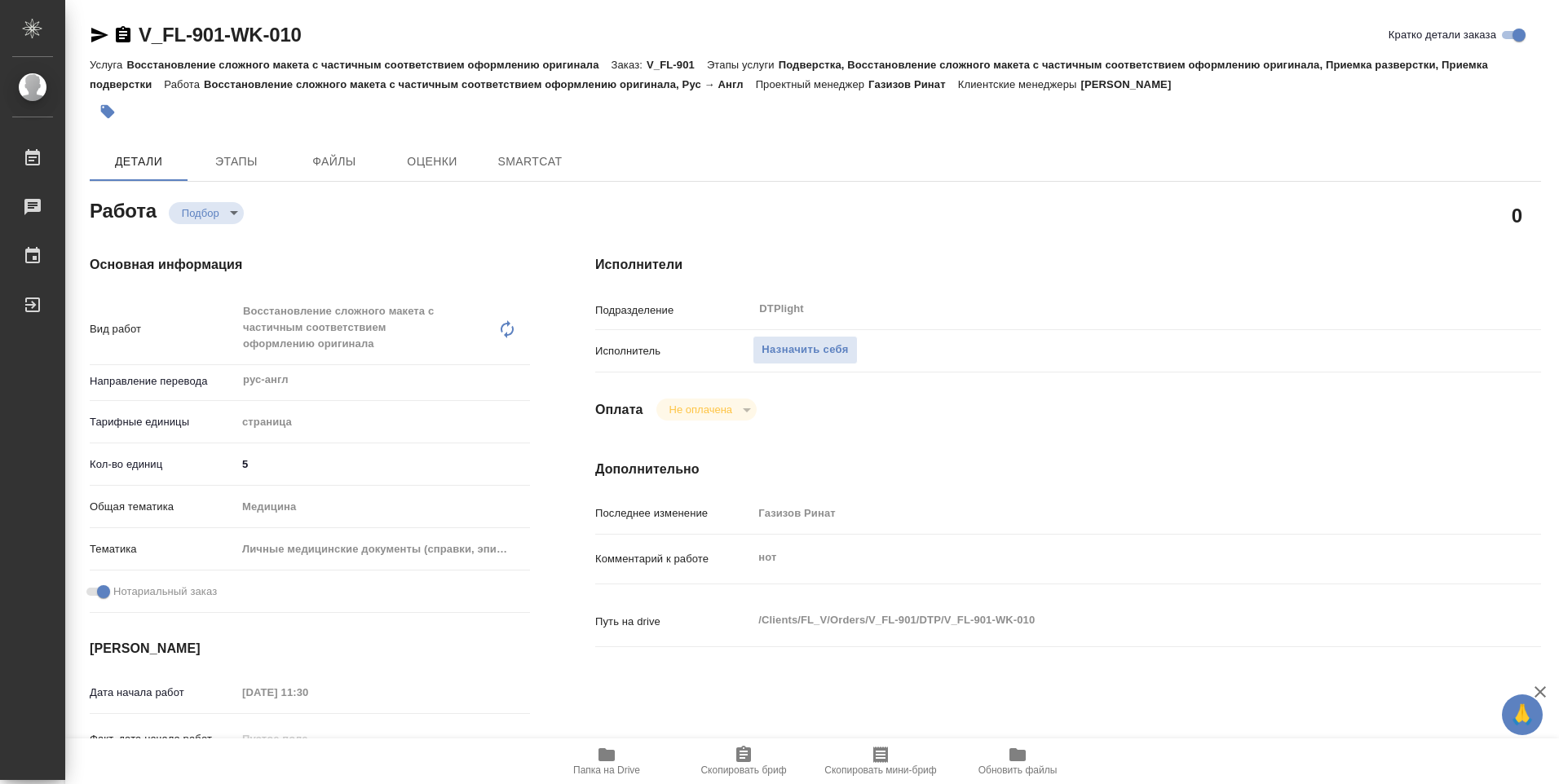
type textarea "x"
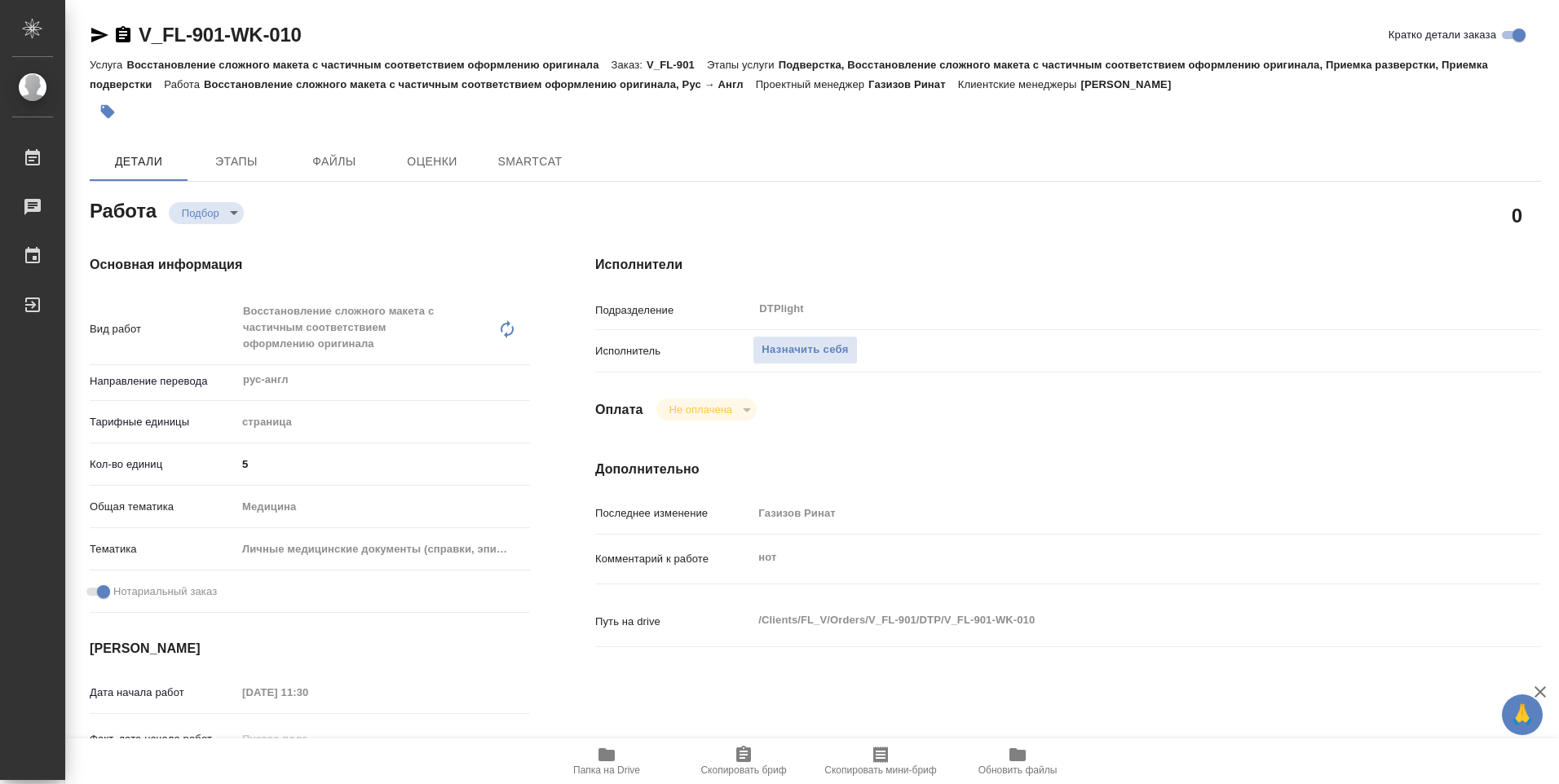
type textarea "x"
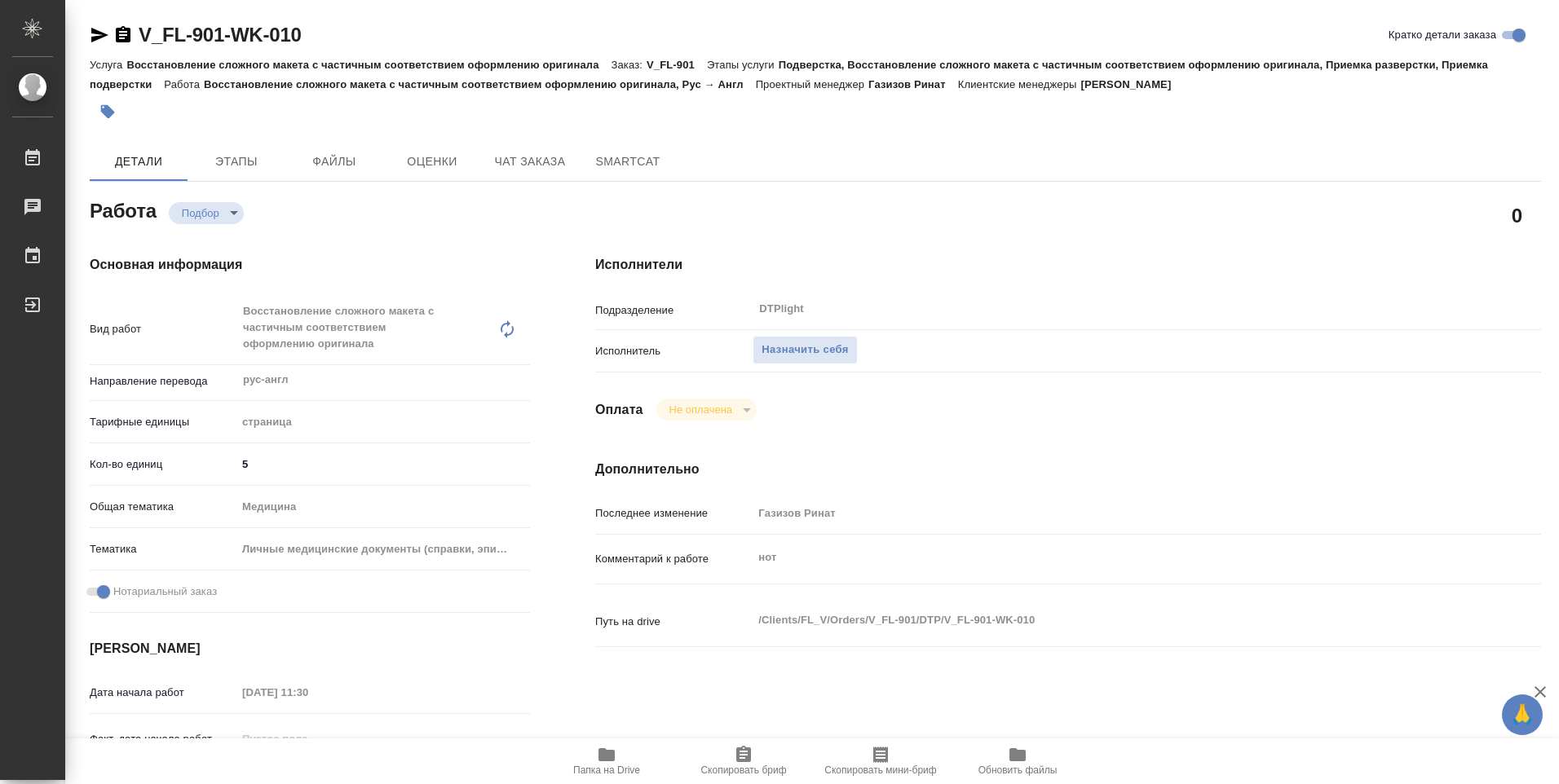
type textarea "x"
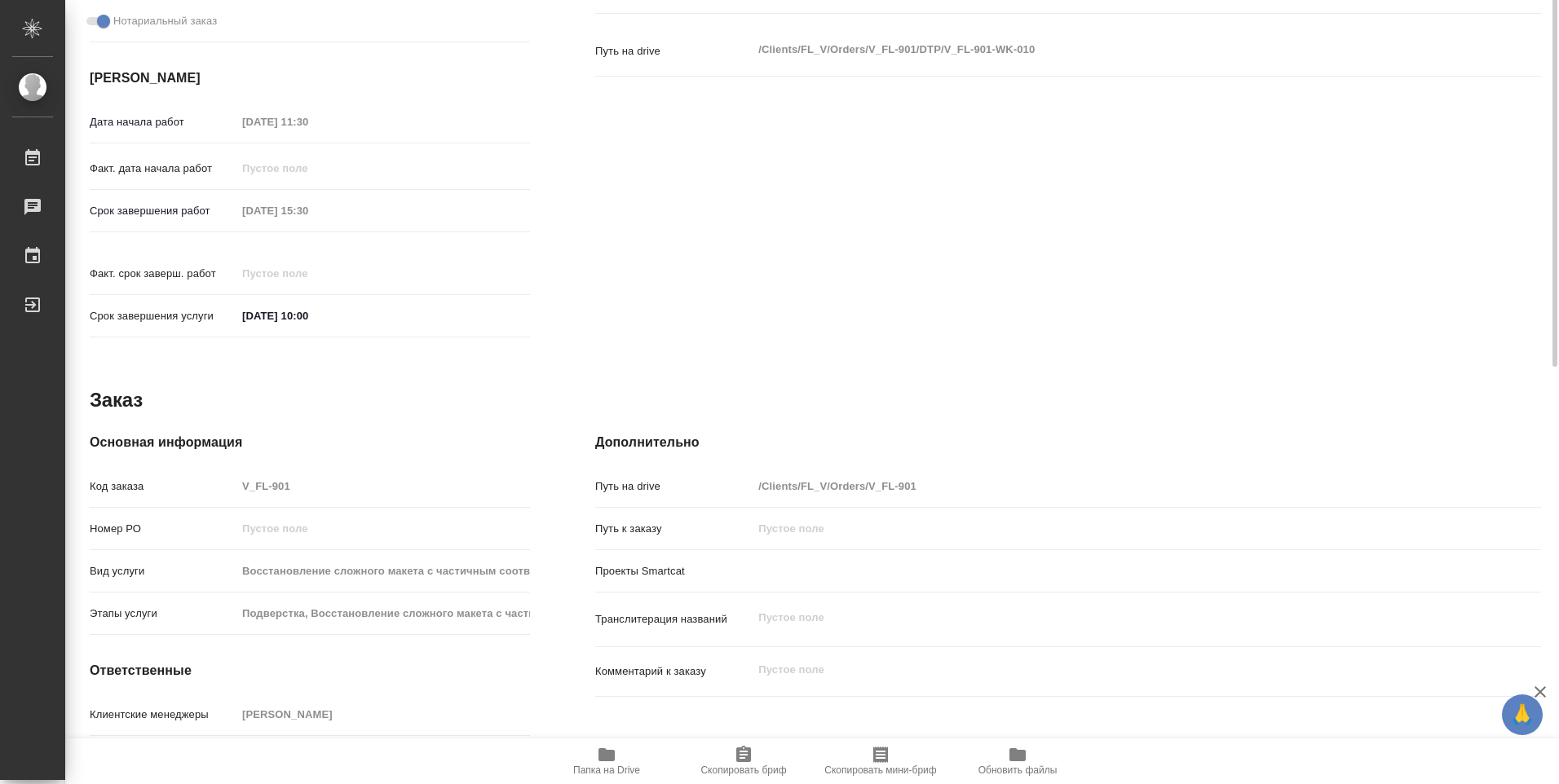
type textarea "x"
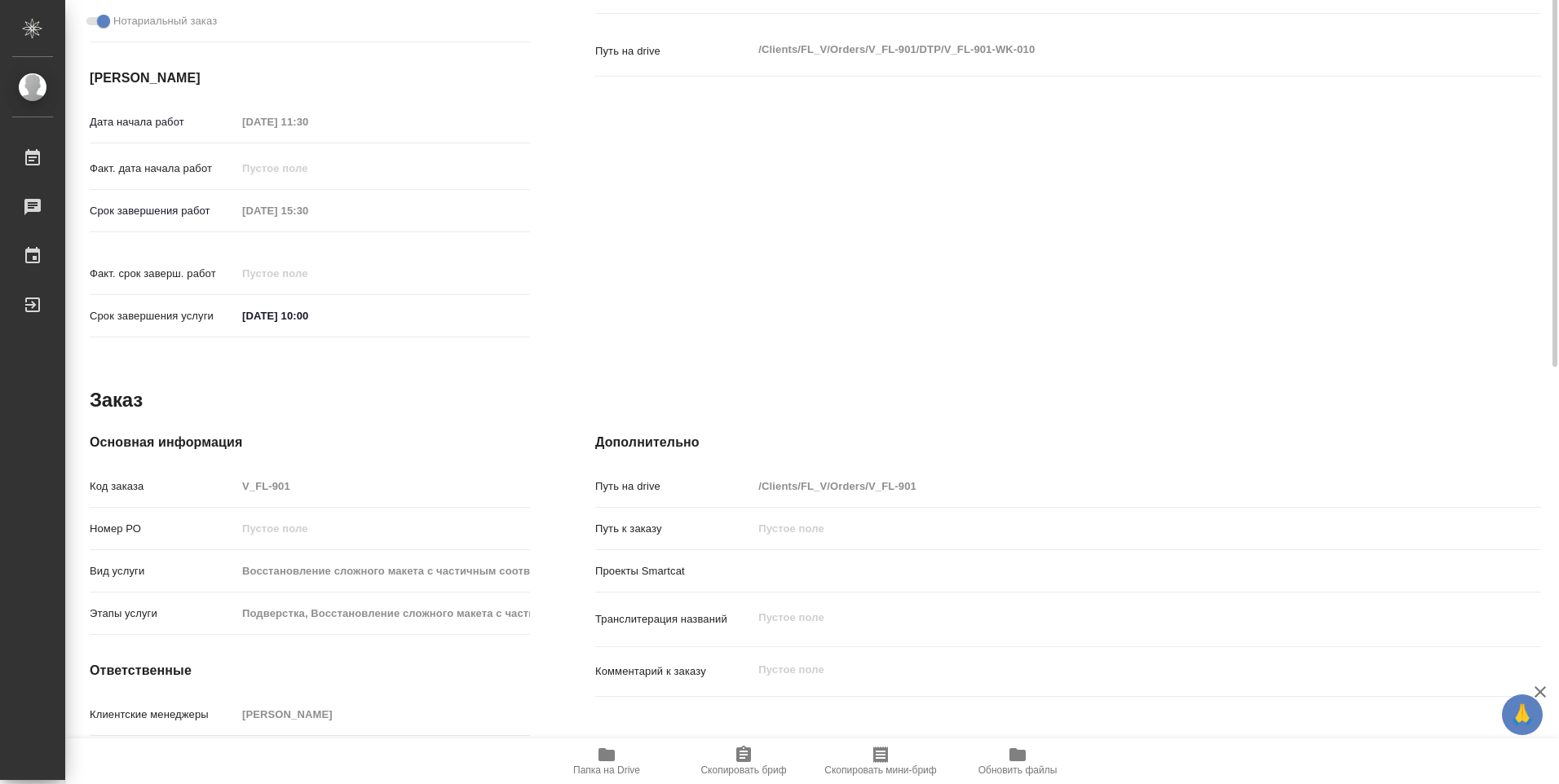
scroll to position [639, 0]
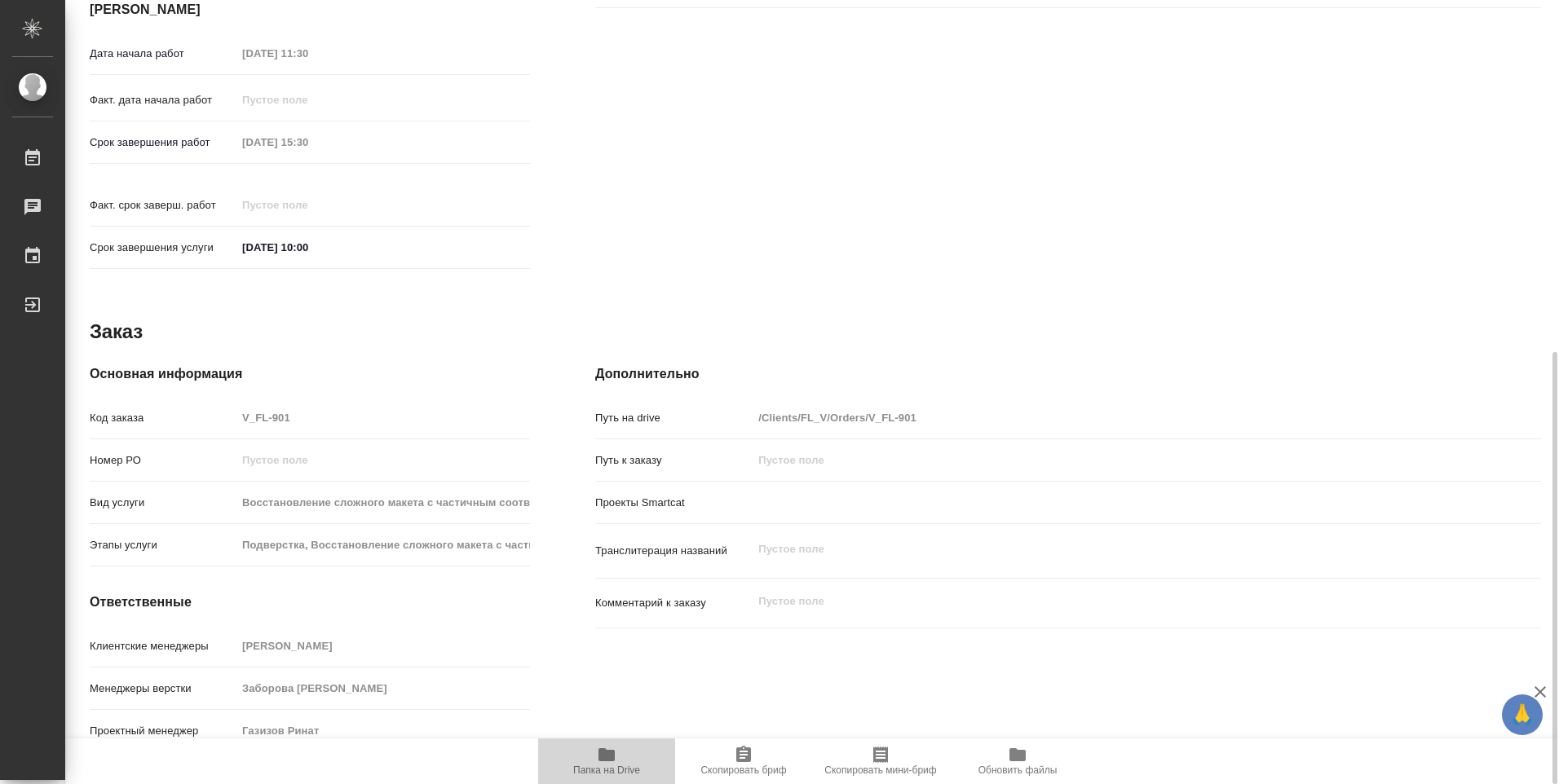
click at [611, 758] on icon "button" at bounding box center [606, 755] width 16 height 13
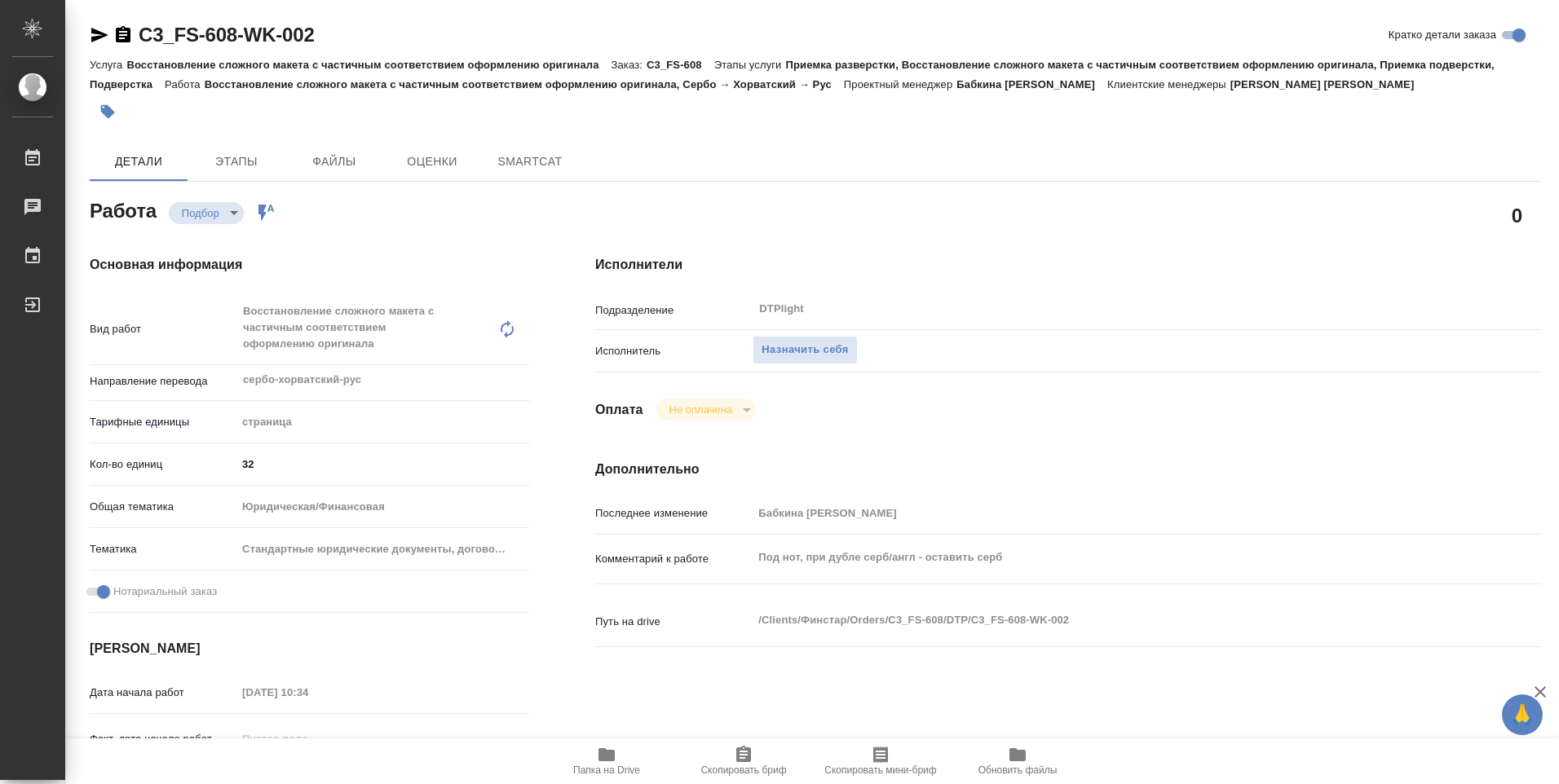
type textarea "x"
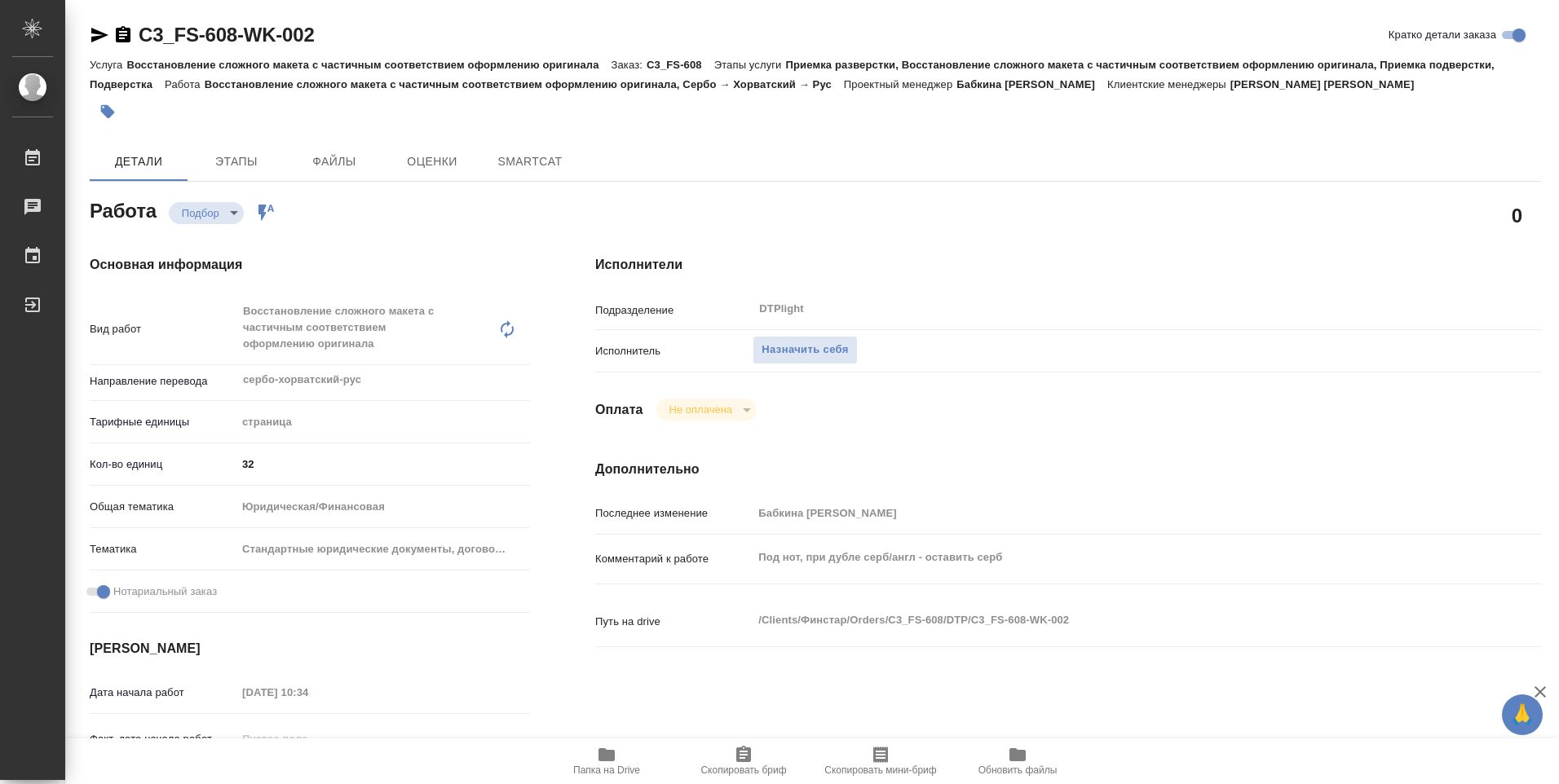
type textarea "x"
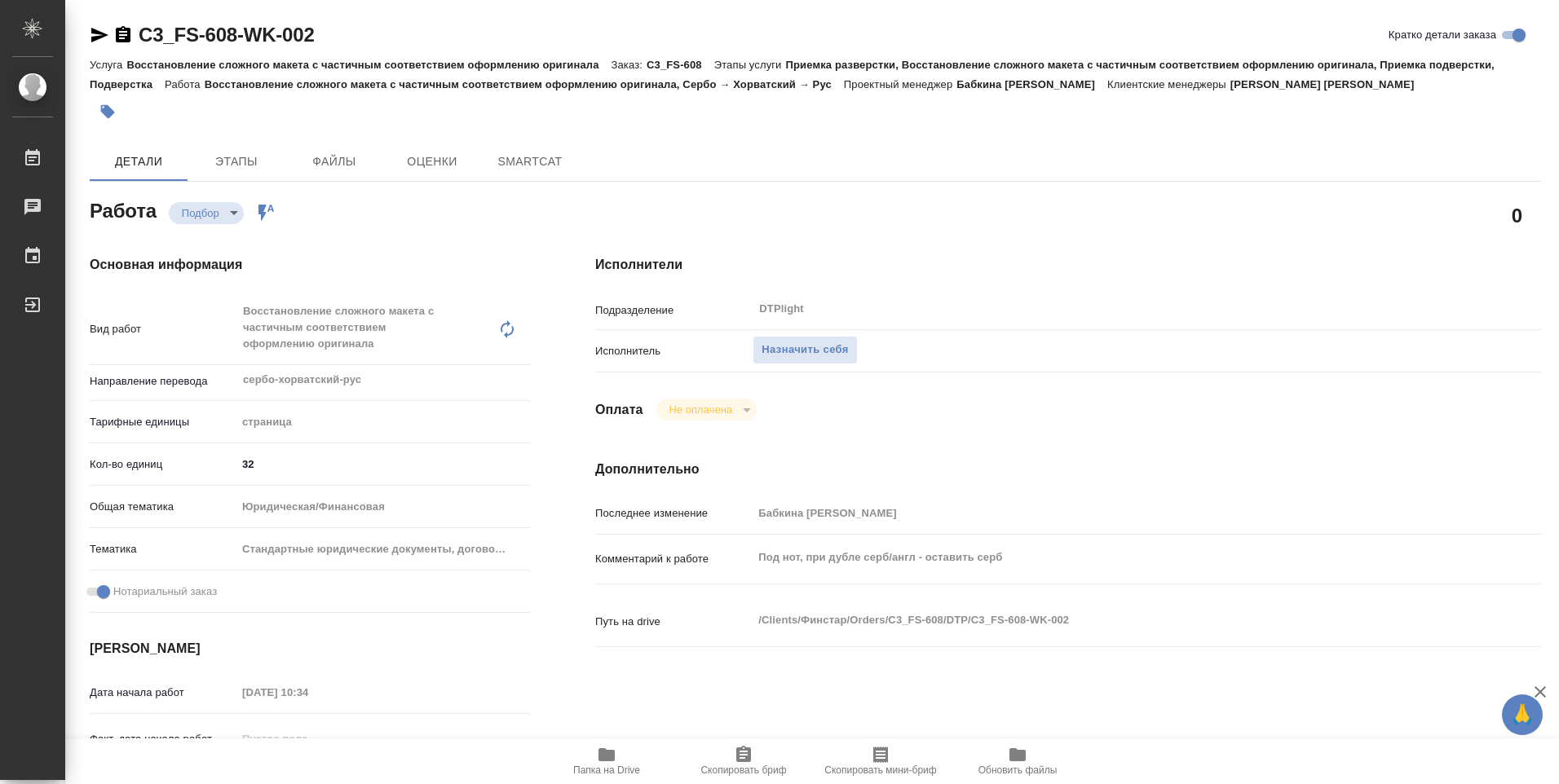
type textarea "x"
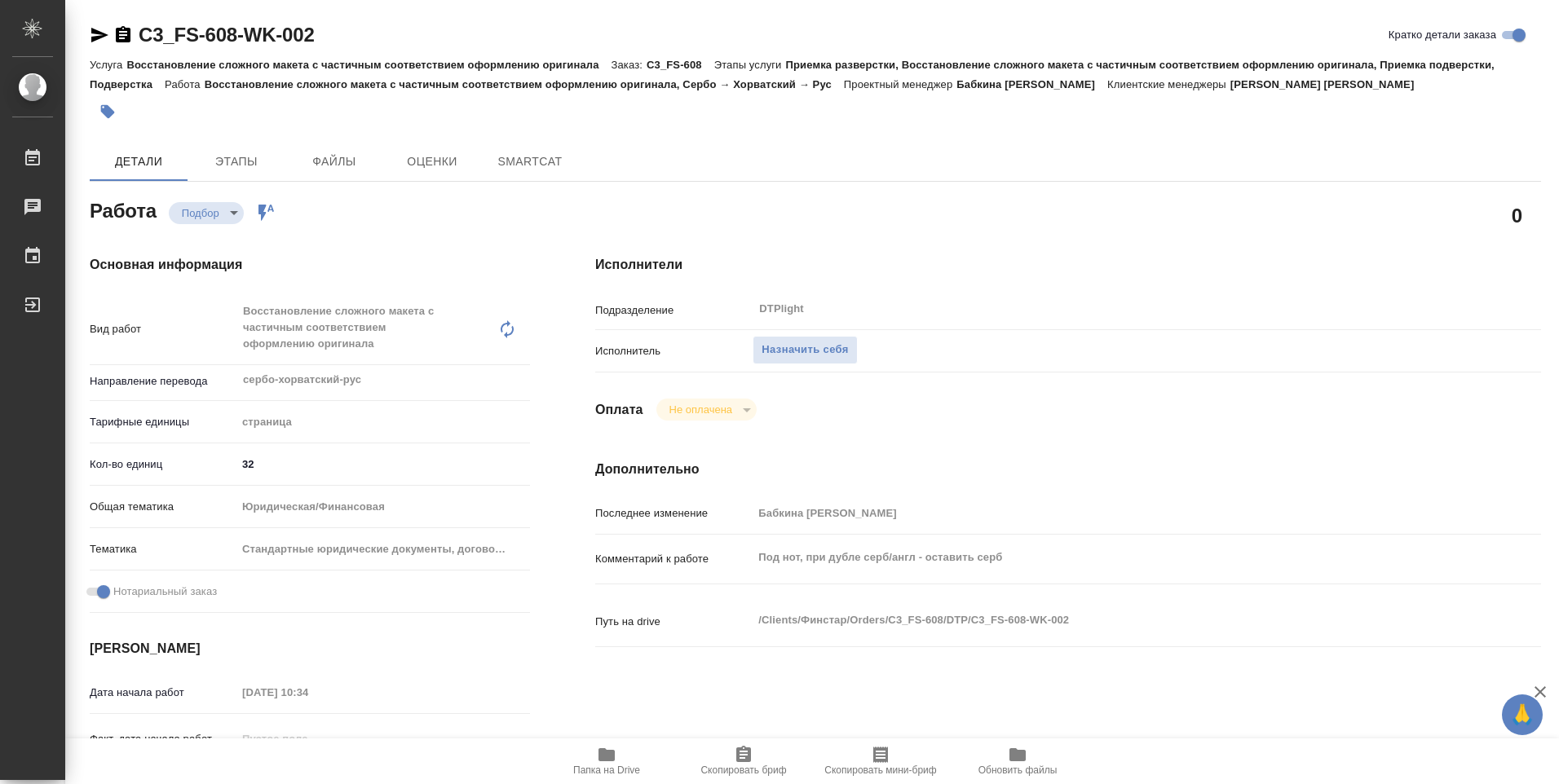
type textarea "x"
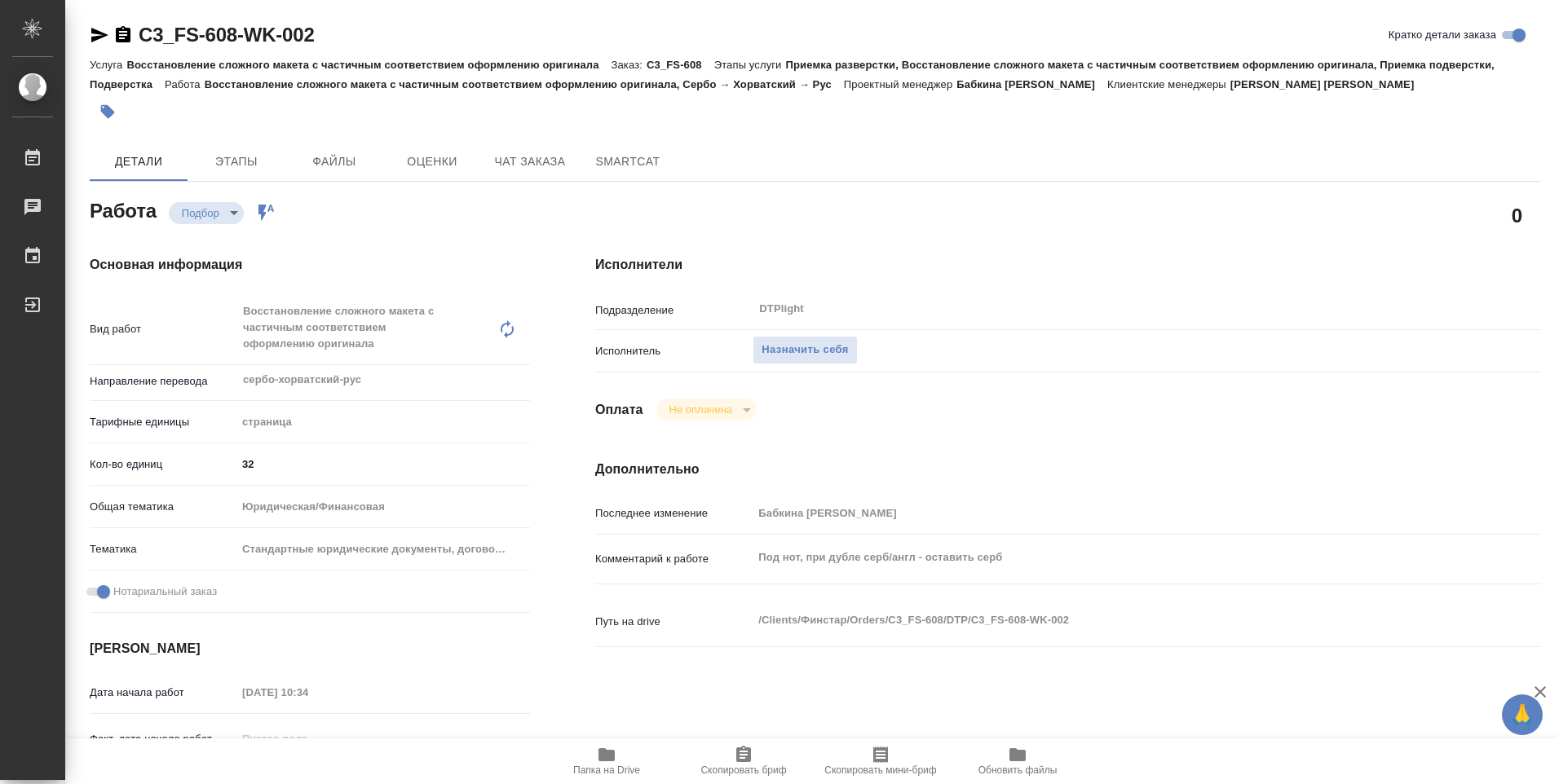
type textarea "x"
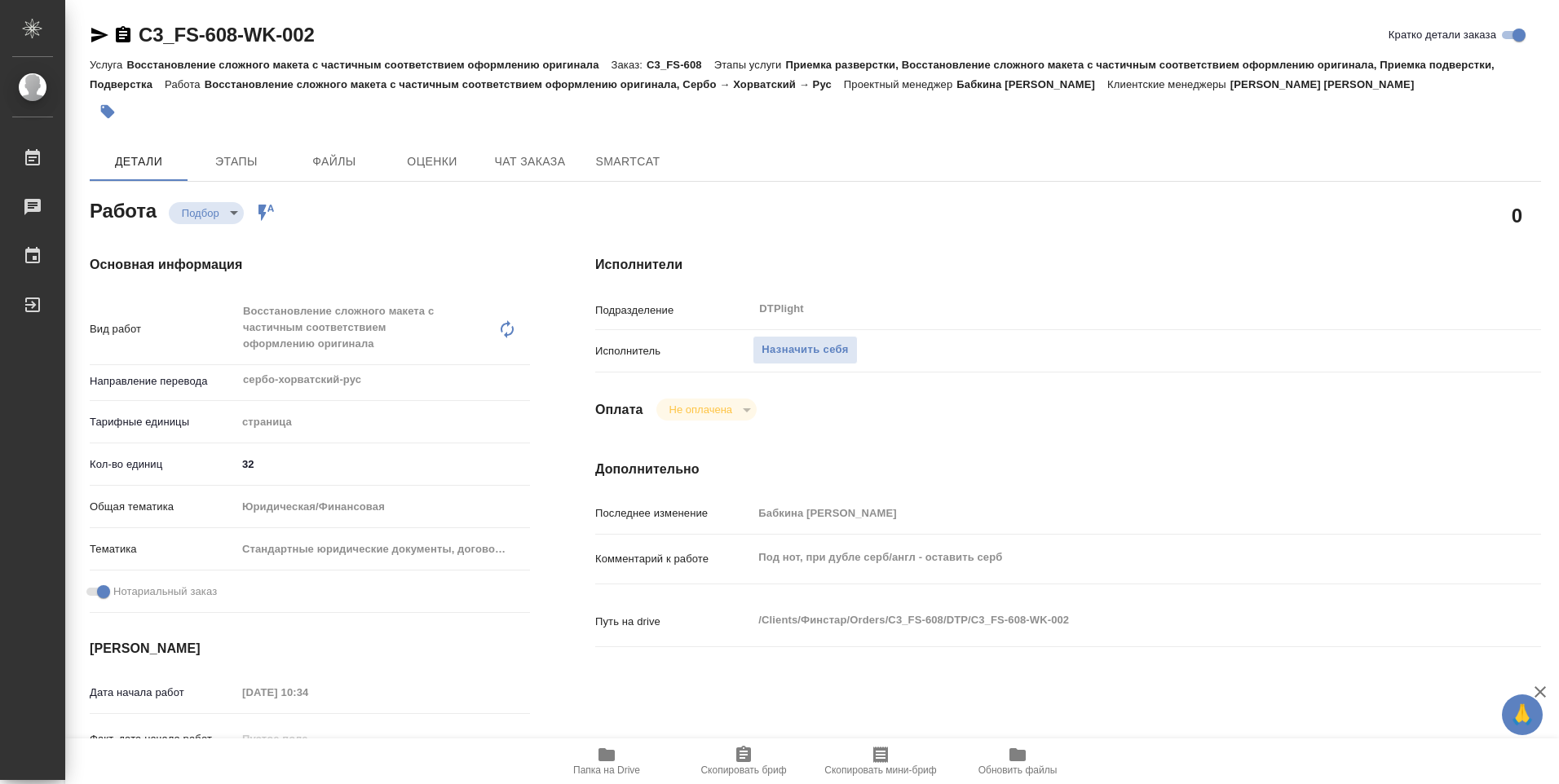
type textarea "x"
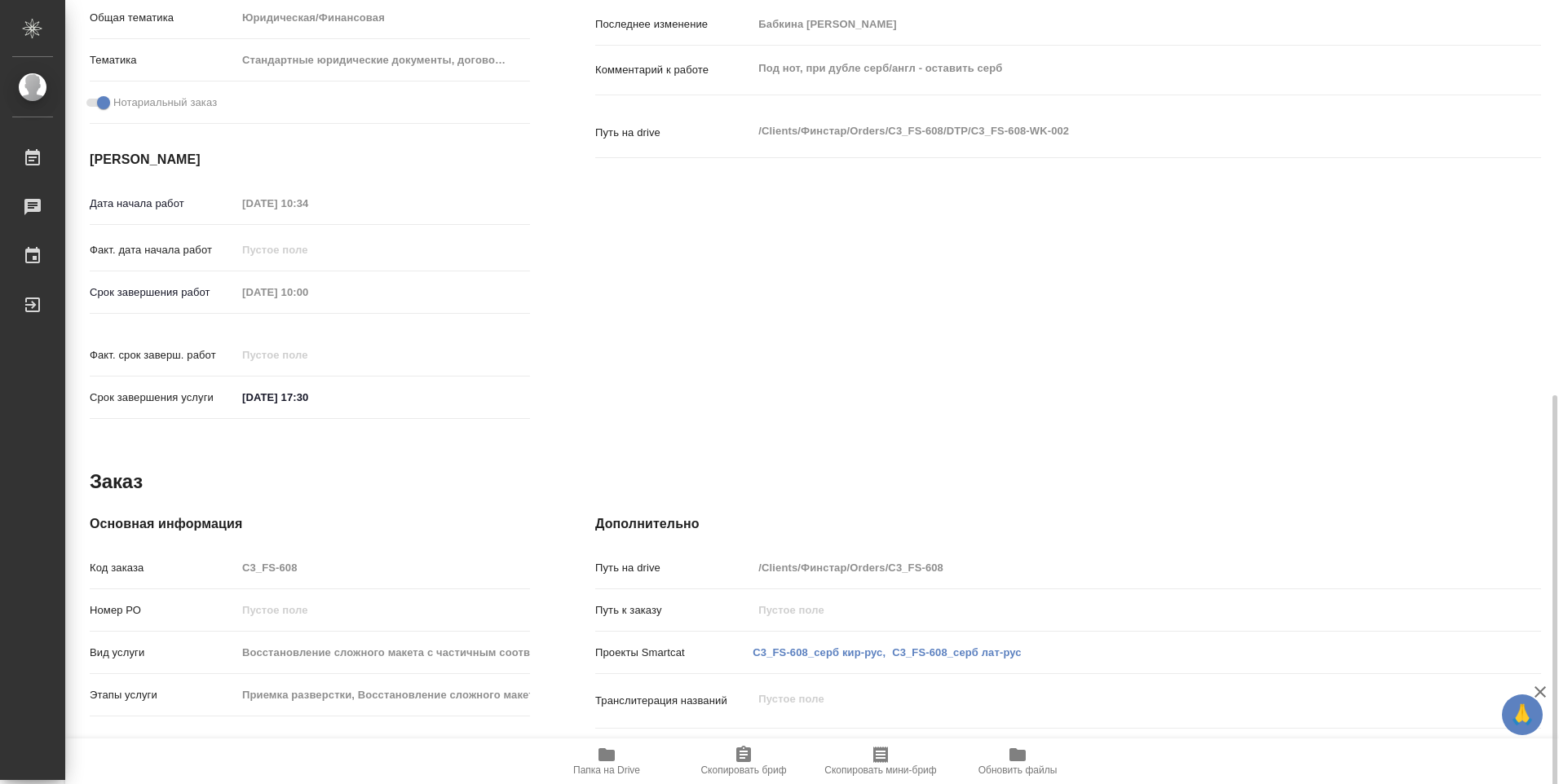
scroll to position [639, 0]
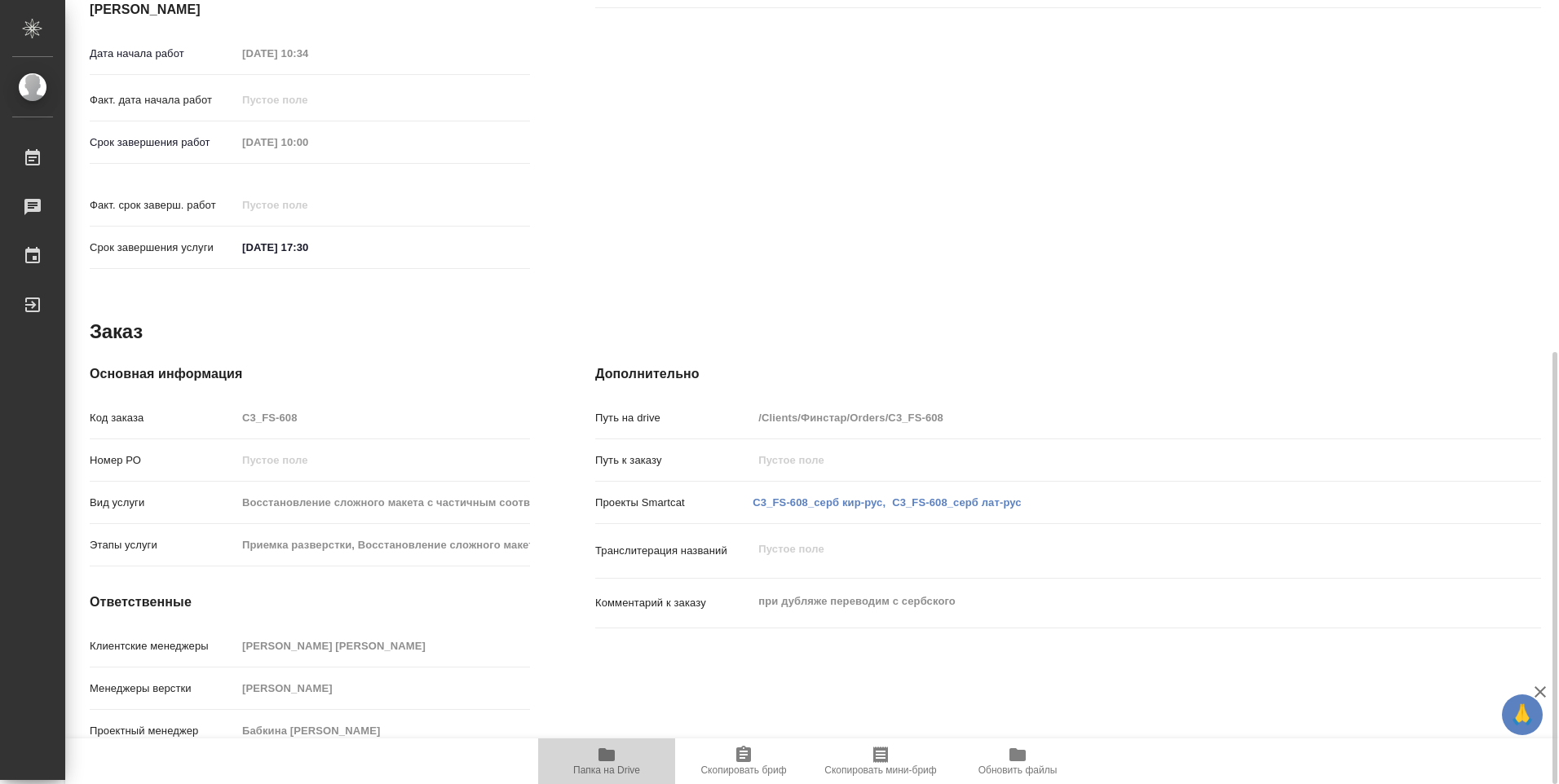
click at [609, 762] on icon "button" at bounding box center [606, 755] width 20 height 20
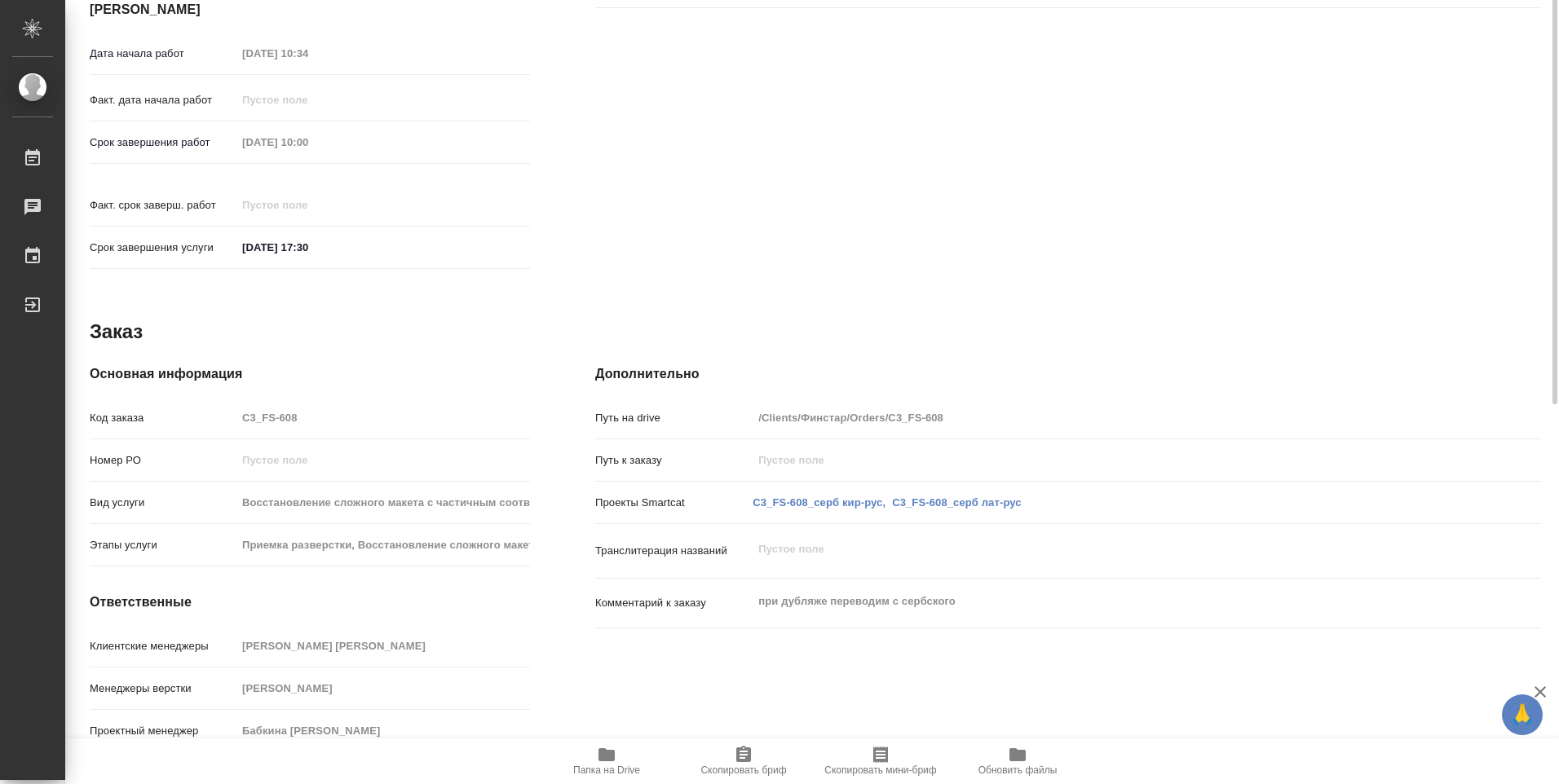
scroll to position [313, 0]
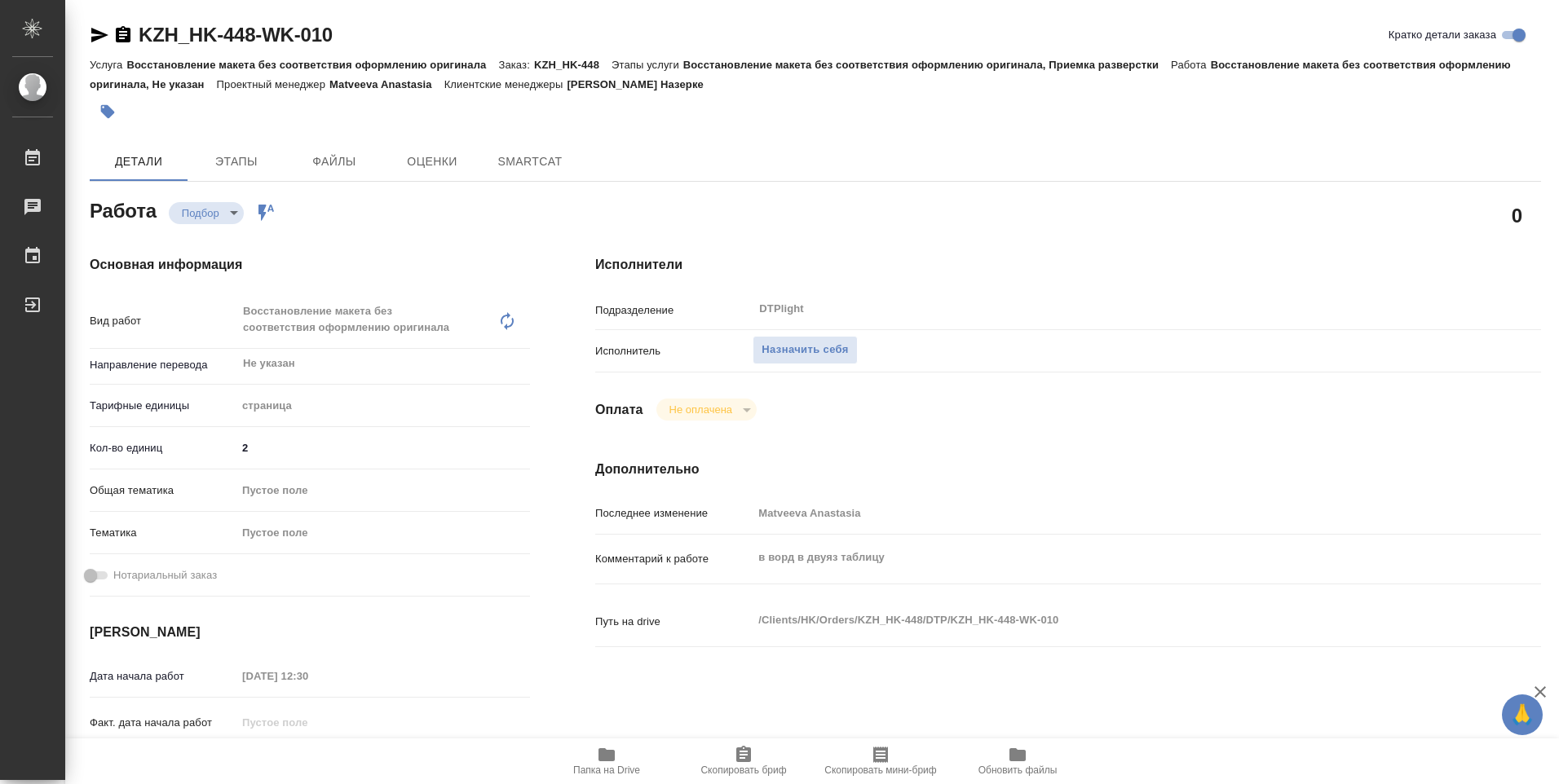
type textarea "x"
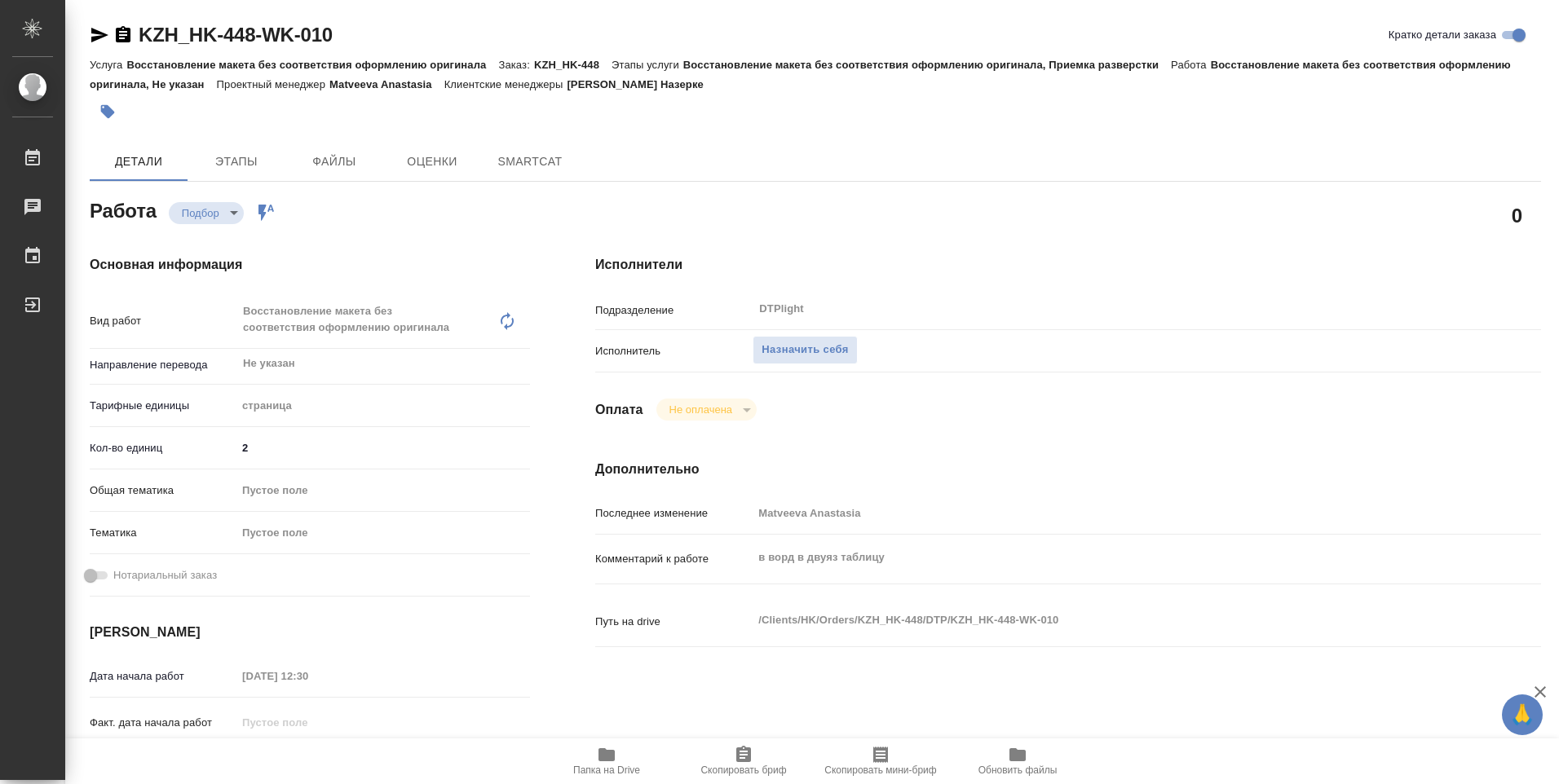
type textarea "x"
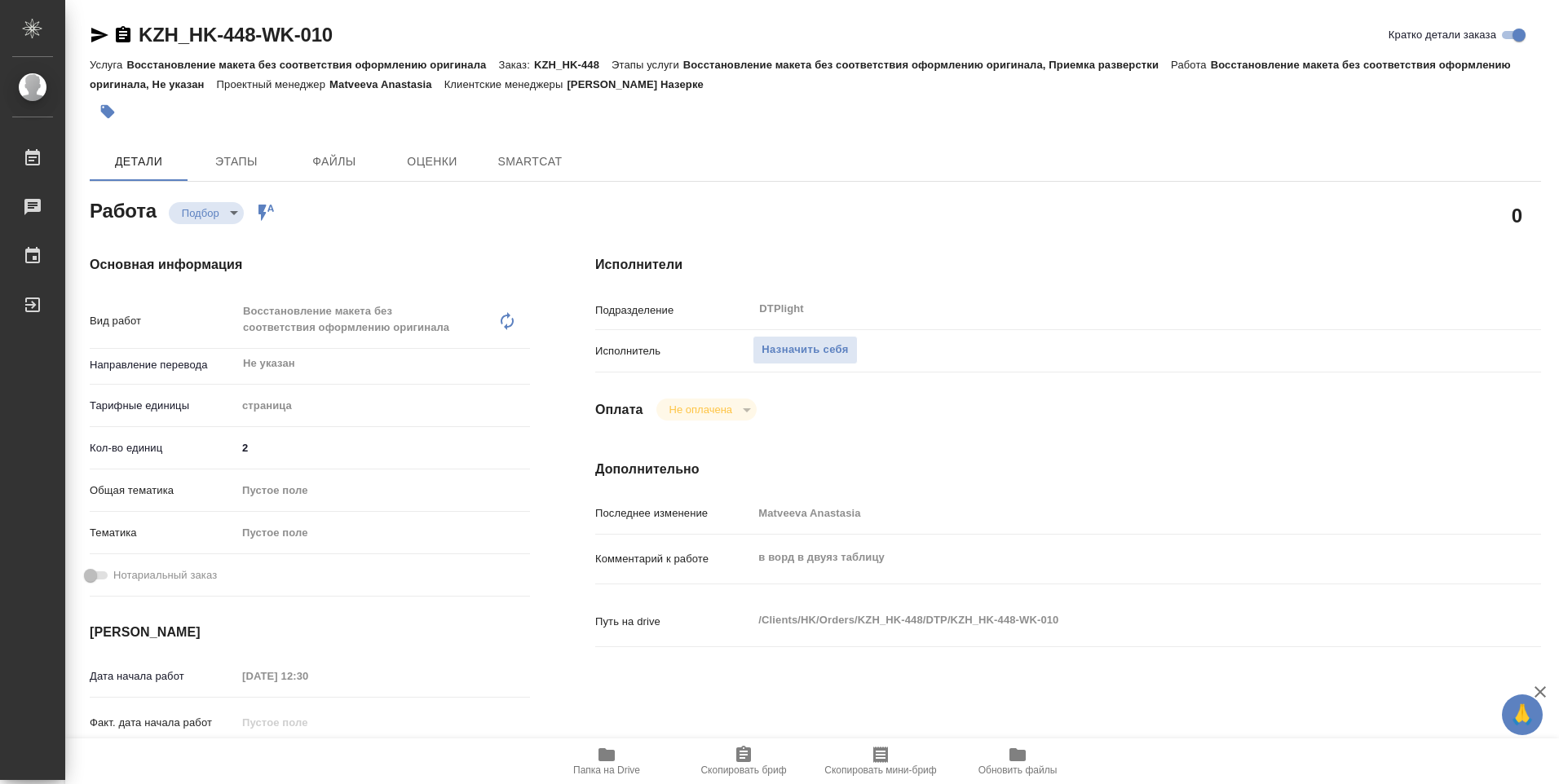
type textarea "x"
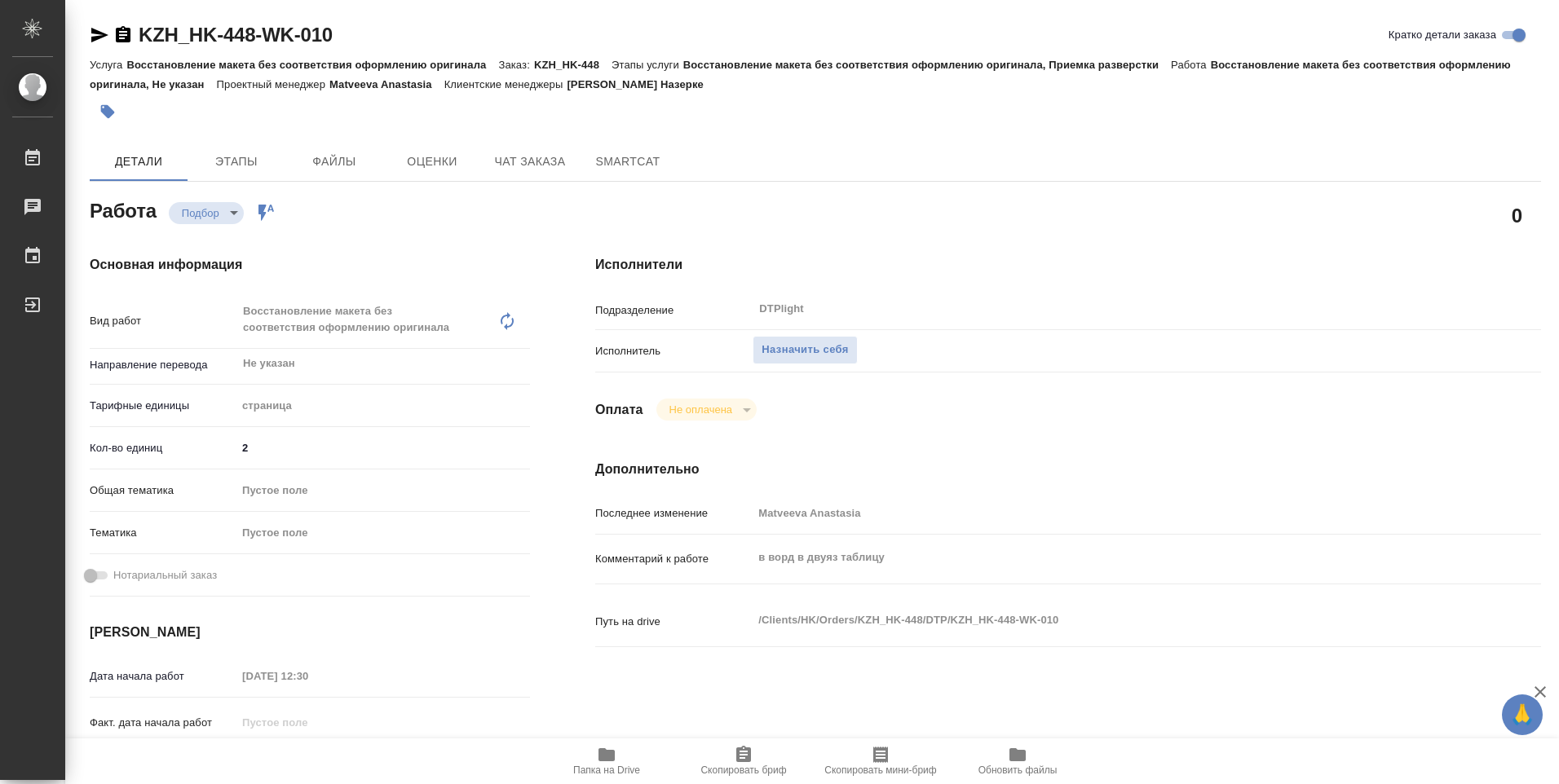
type textarea "x"
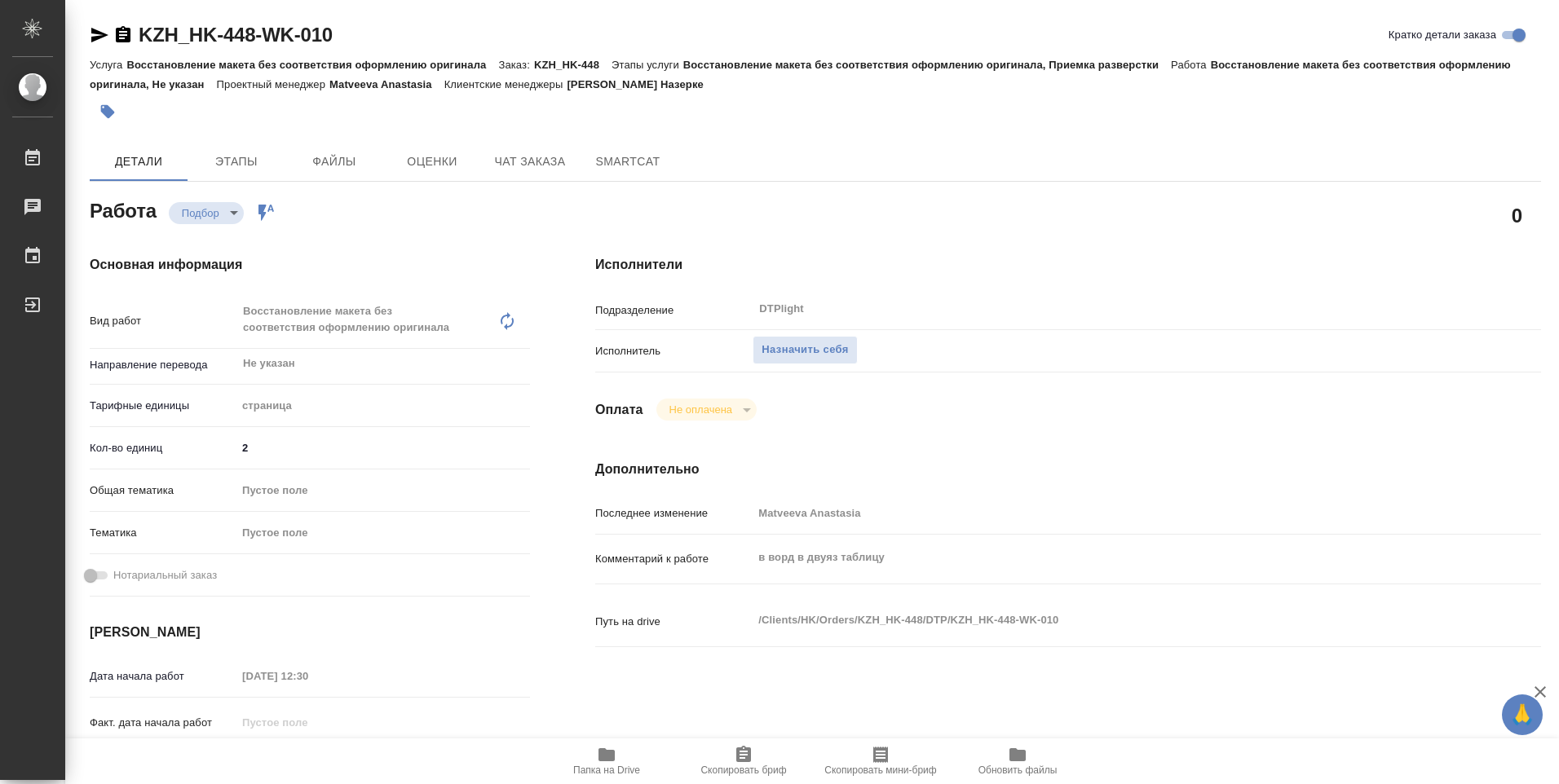
type textarea "x"
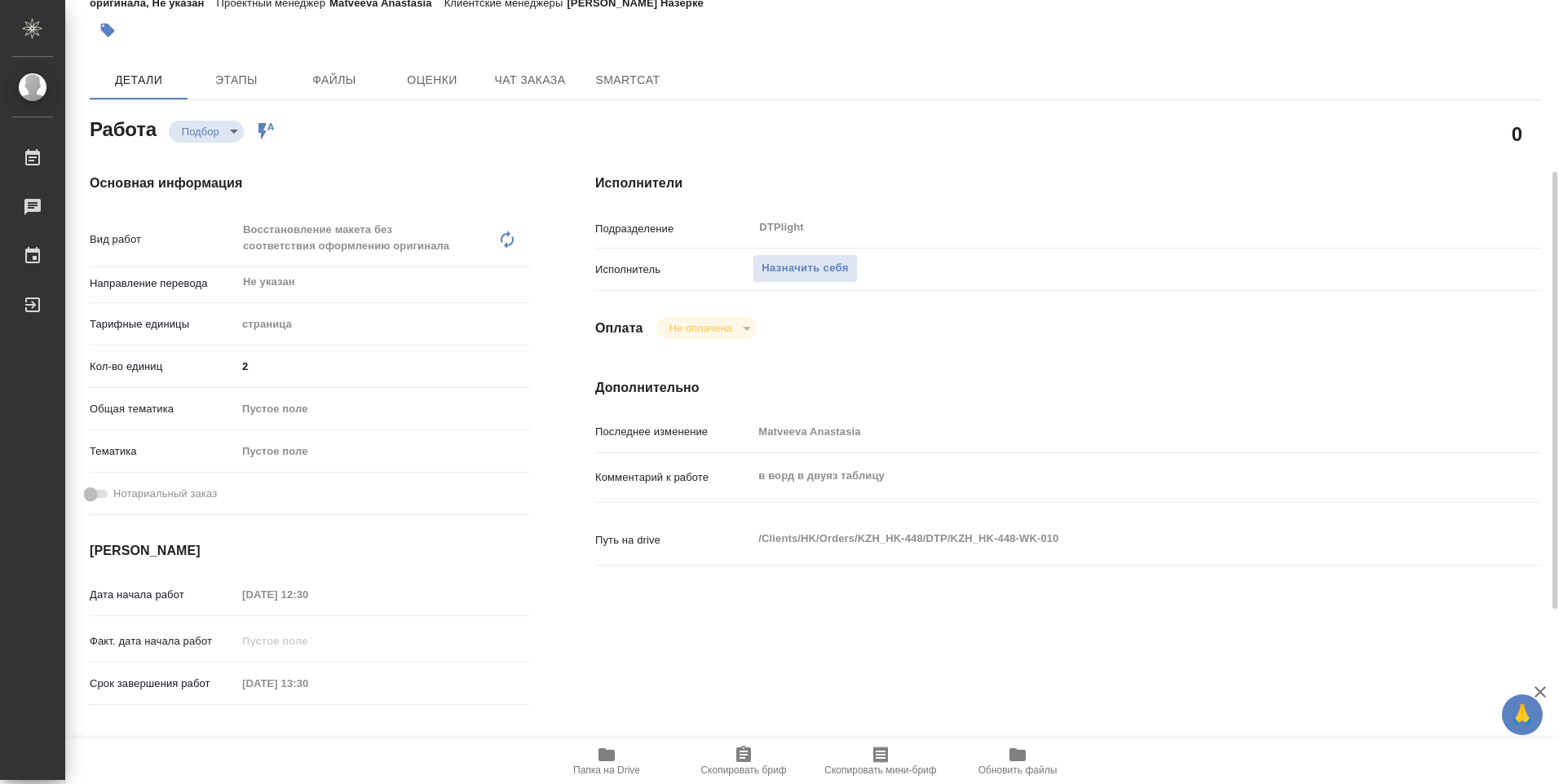
scroll to position [163, 0]
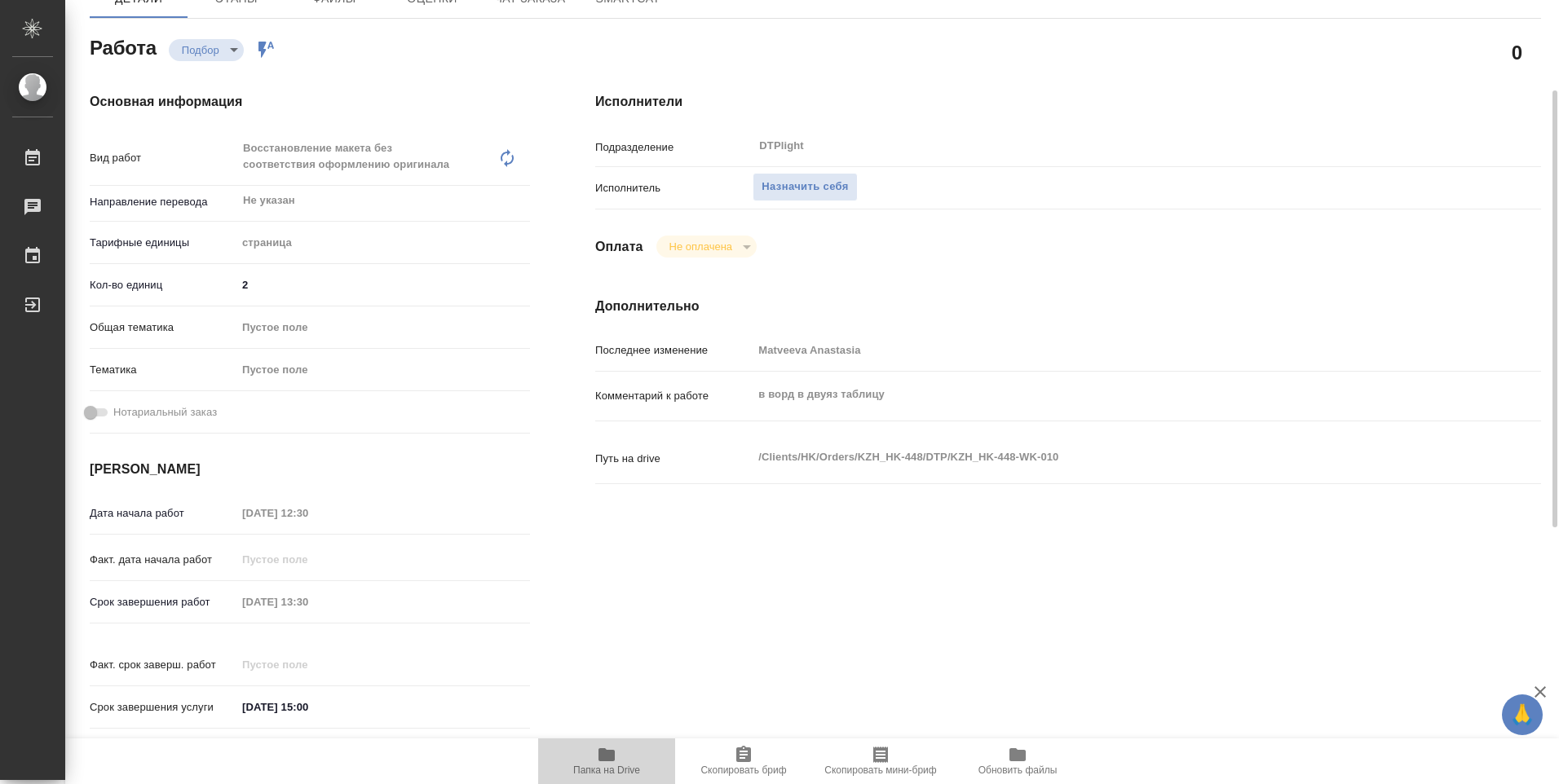
click at [599, 762] on icon "button" at bounding box center [606, 755] width 20 height 20
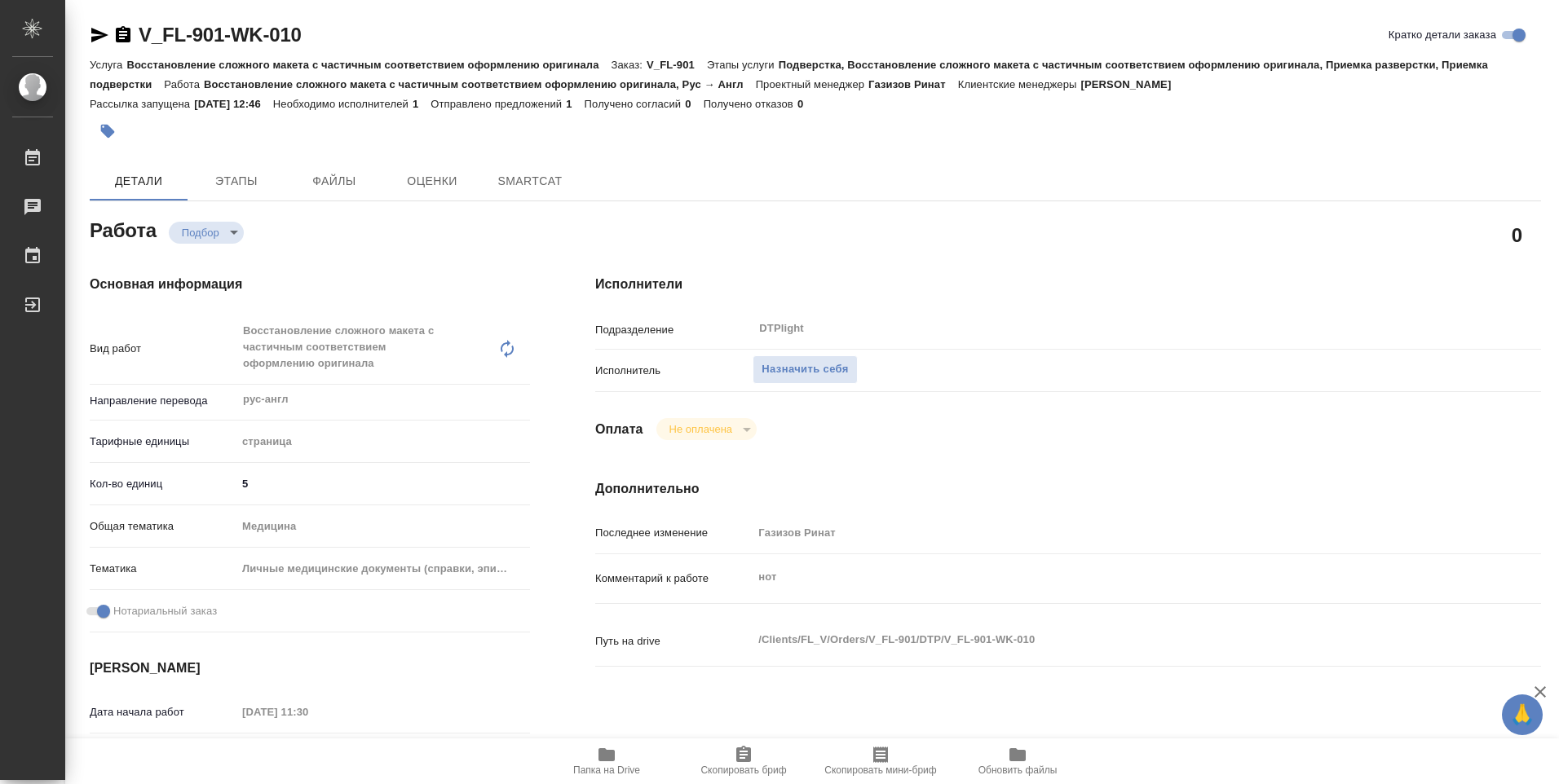
type textarea "x"
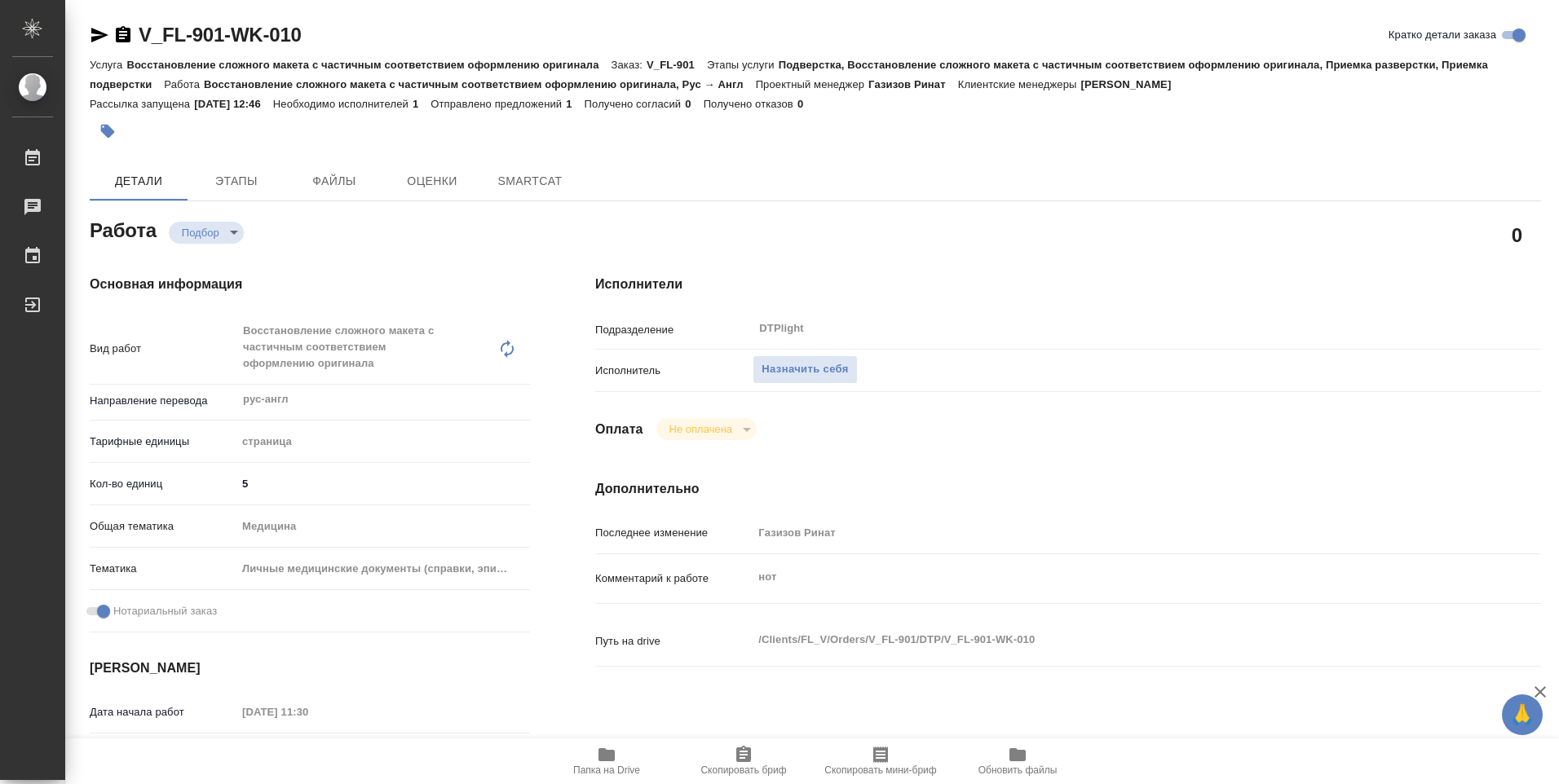
type textarea "x"
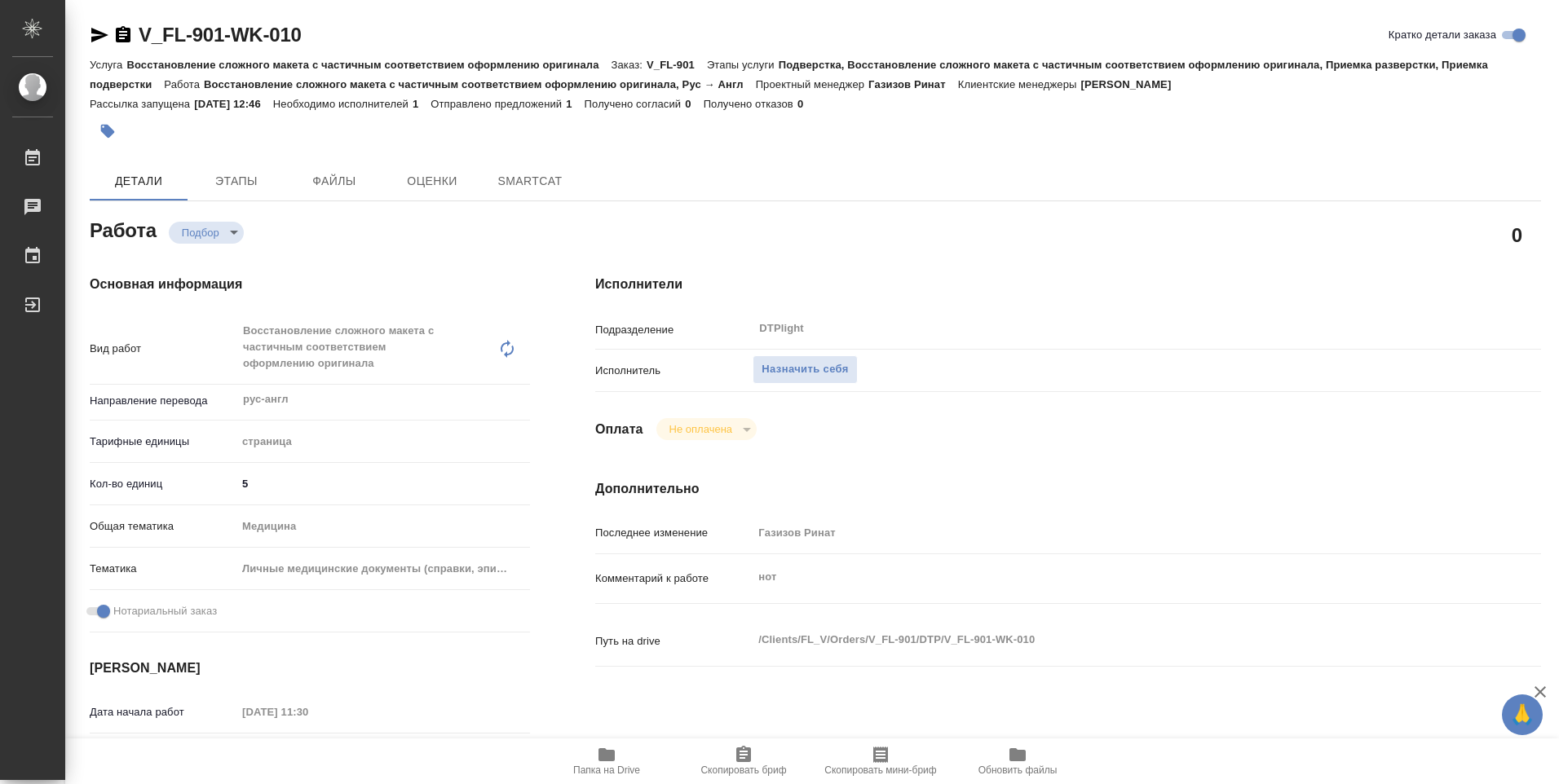
type textarea "x"
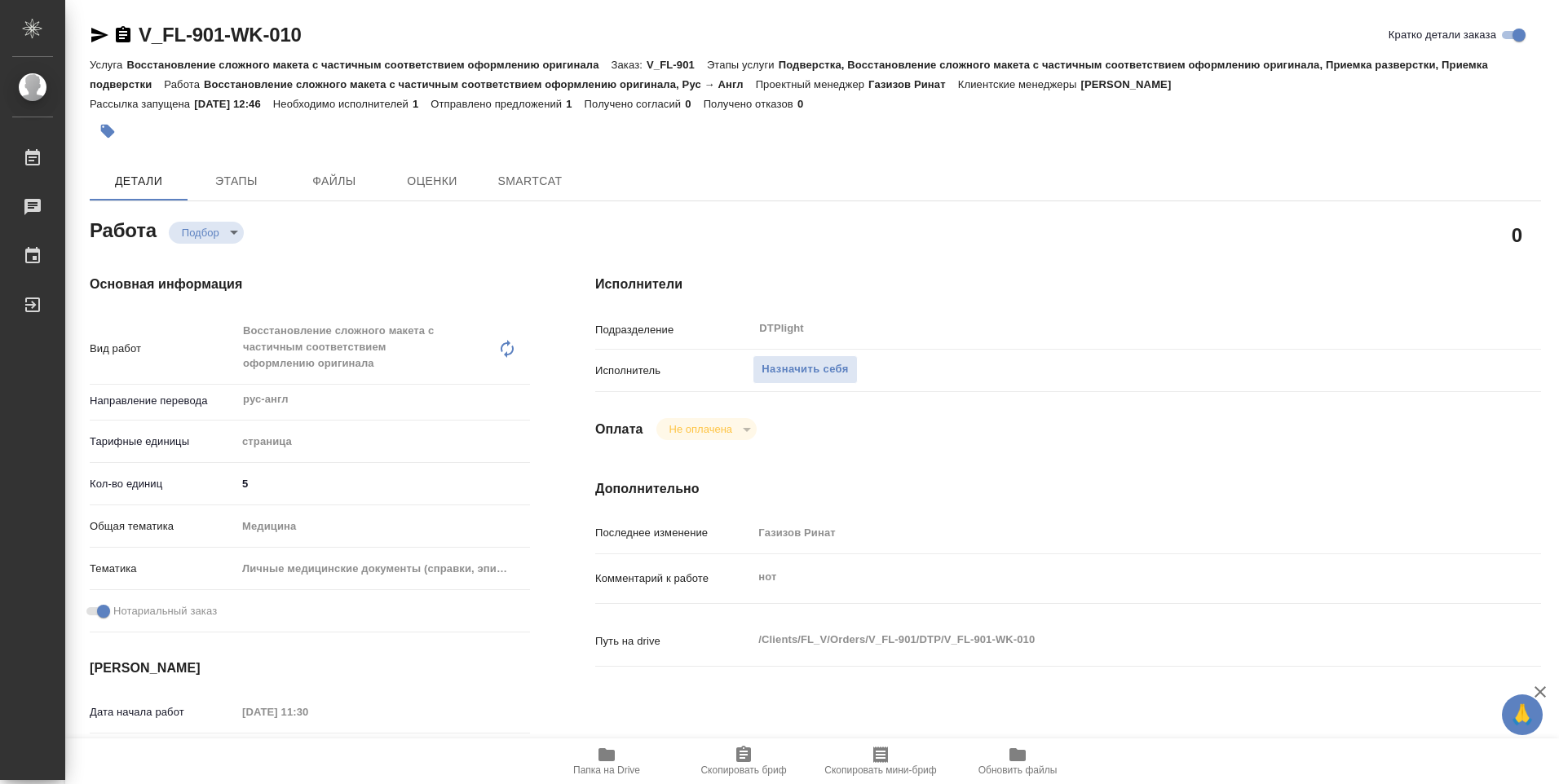
type textarea "x"
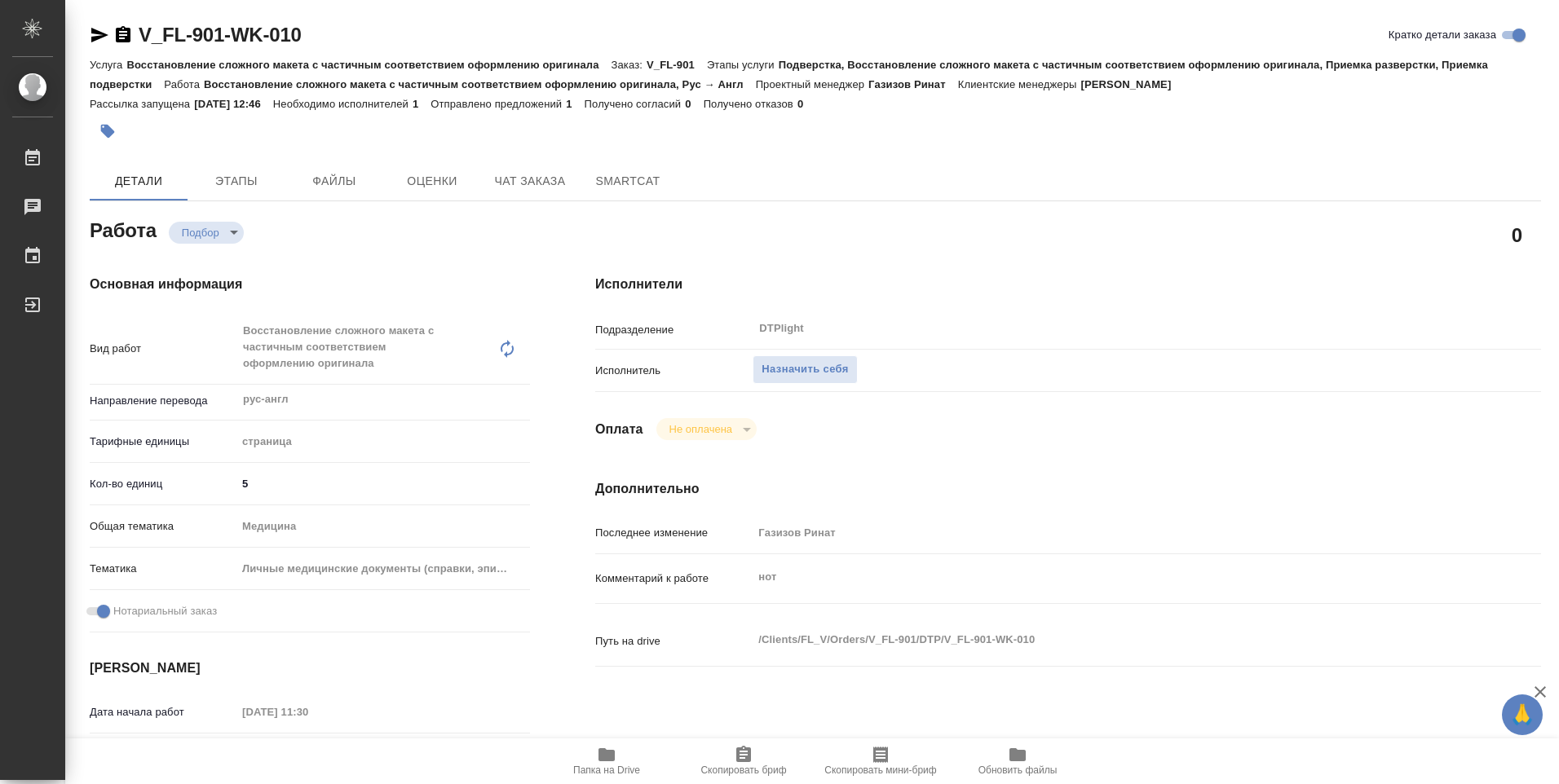
type textarea "x"
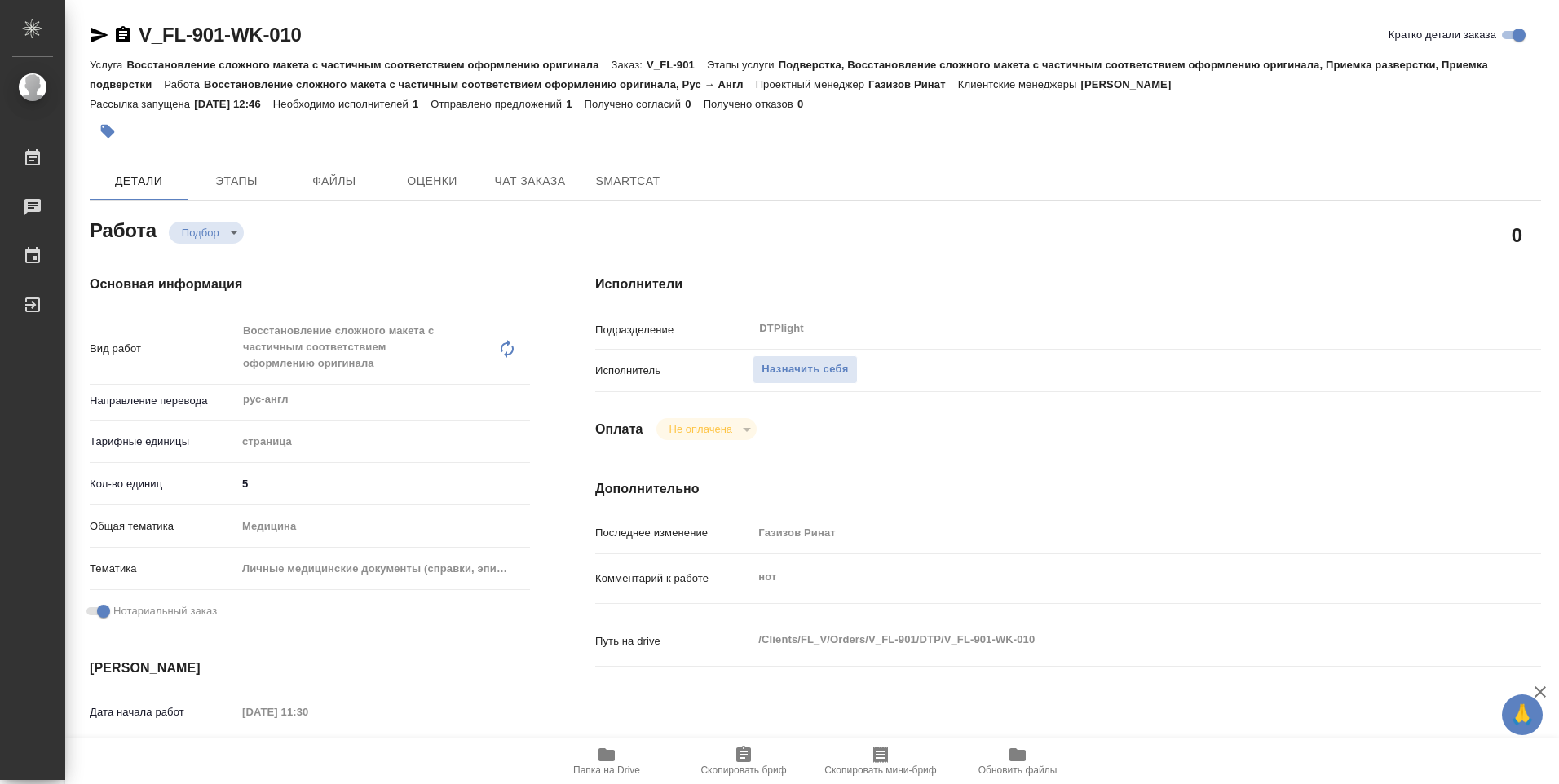
type textarea "x"
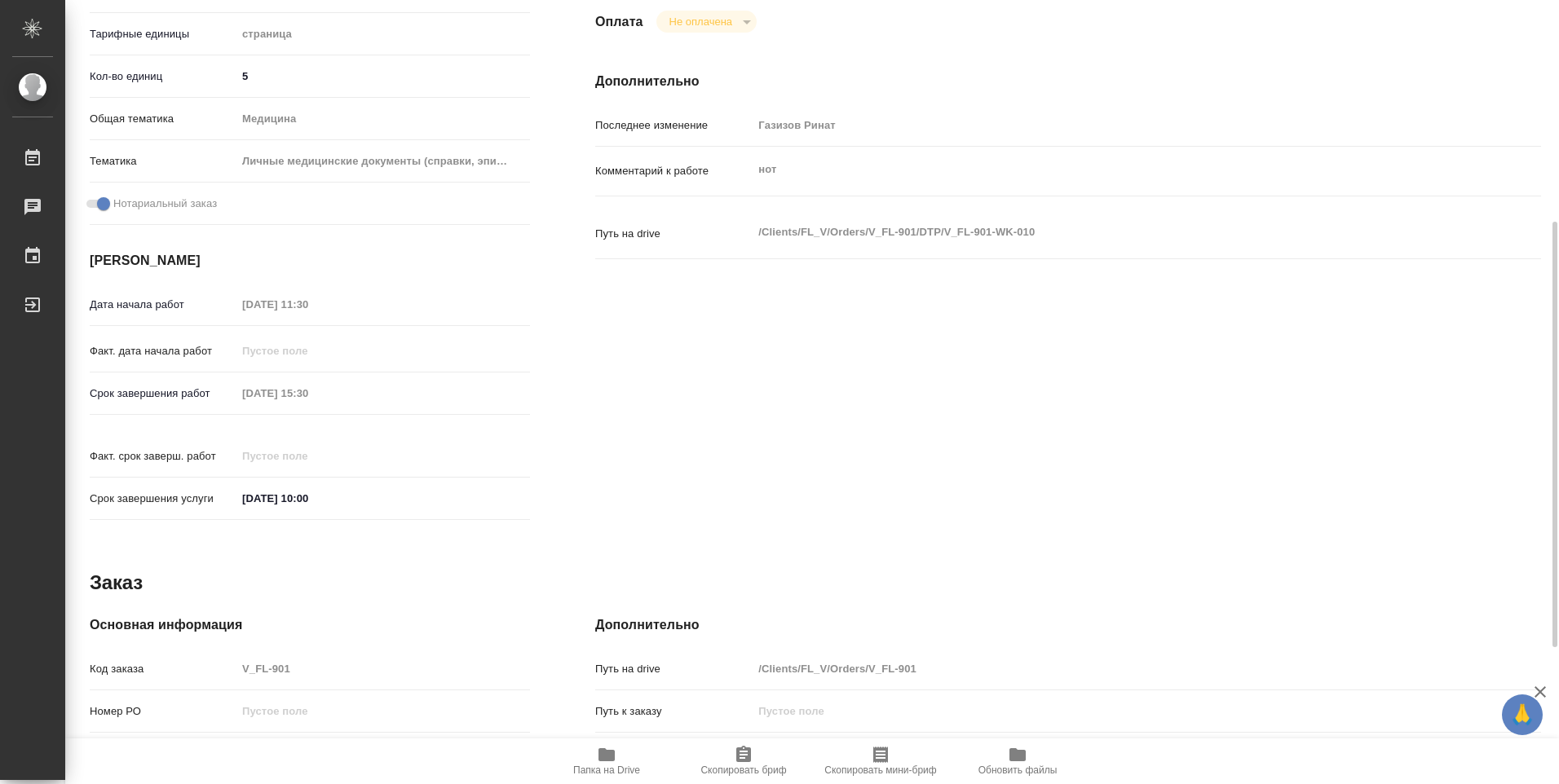
scroll to position [489, 0]
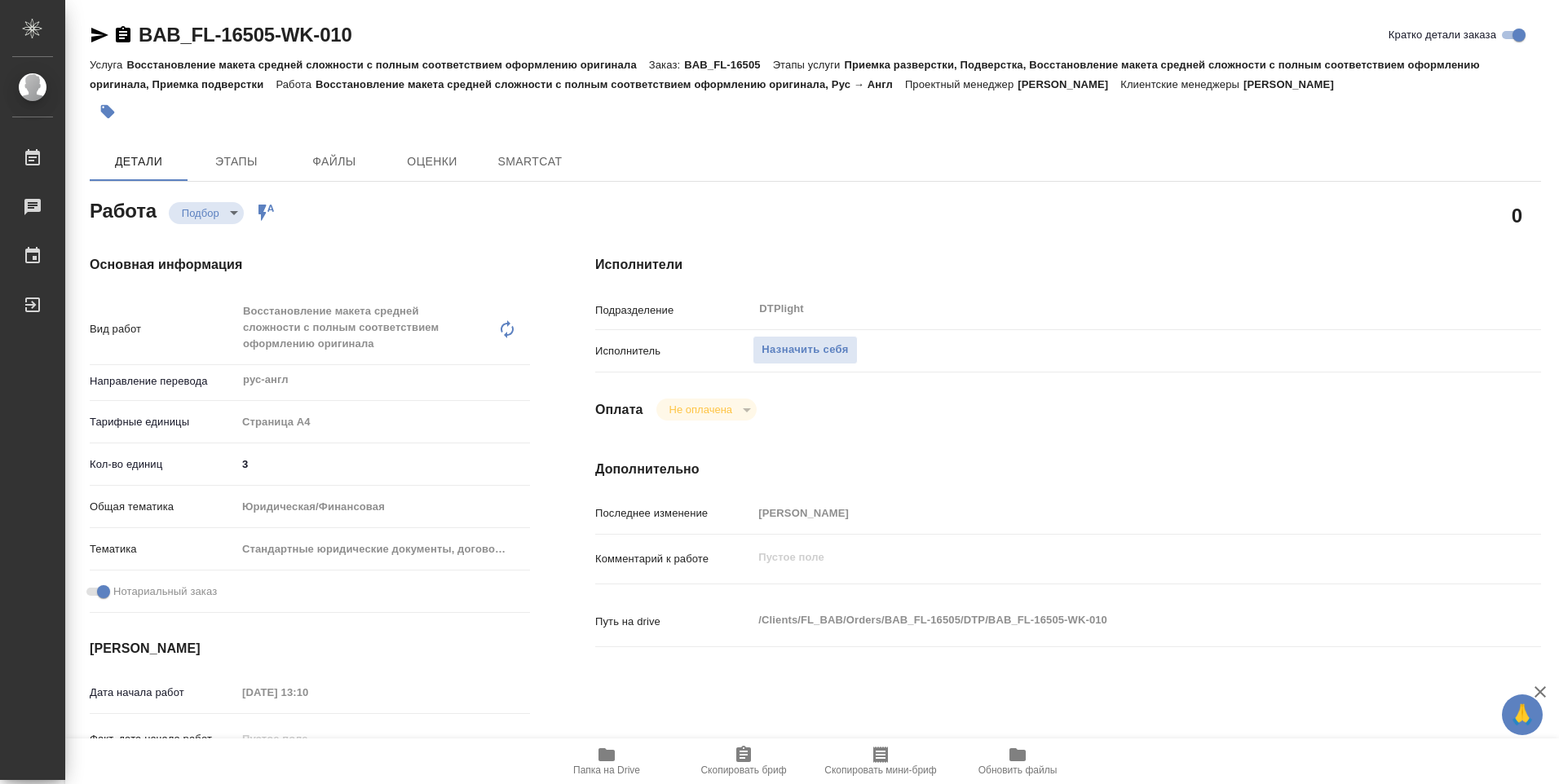
type textarea "x"
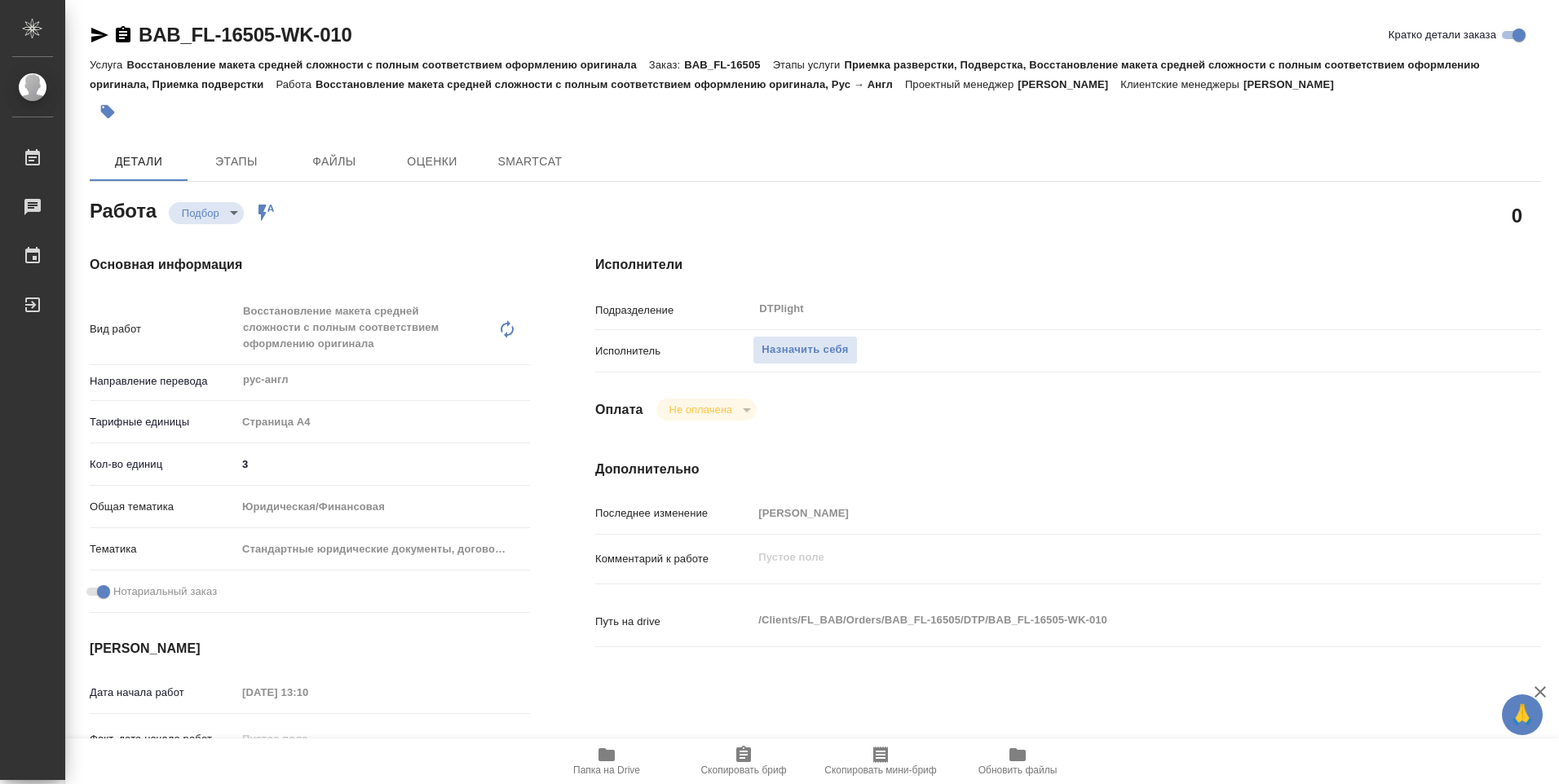
type textarea "x"
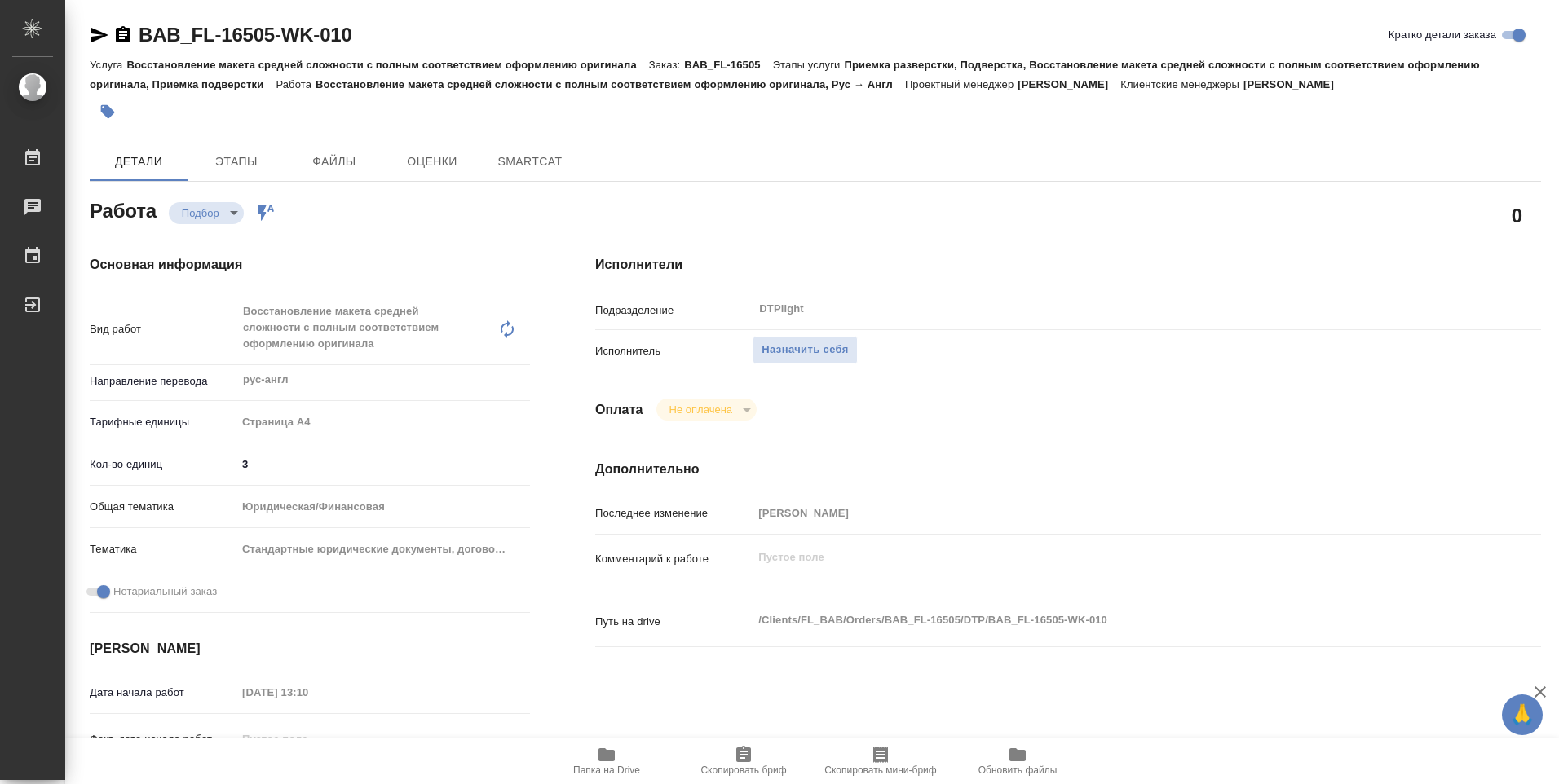
type textarea "x"
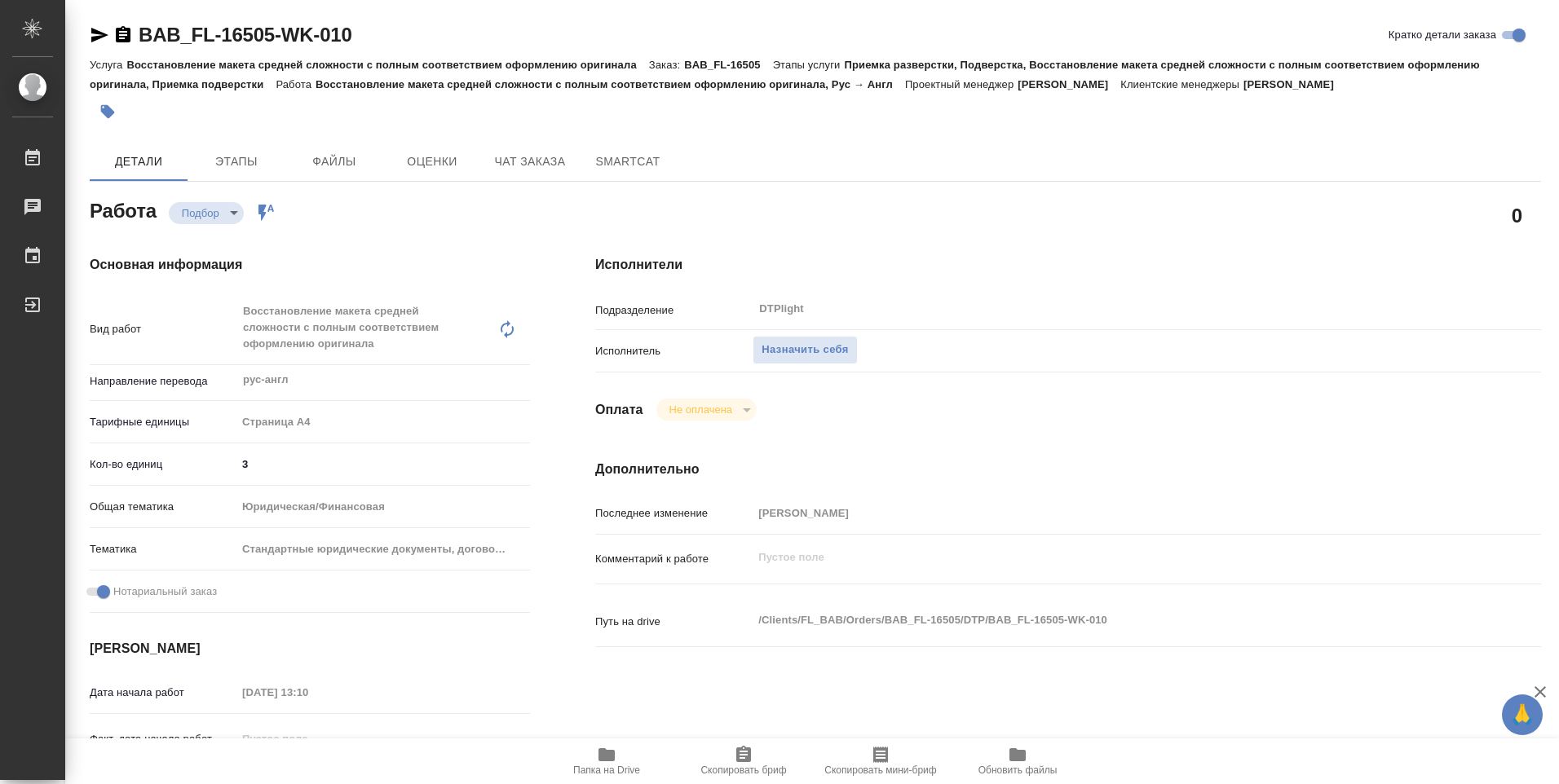
type textarea "x"
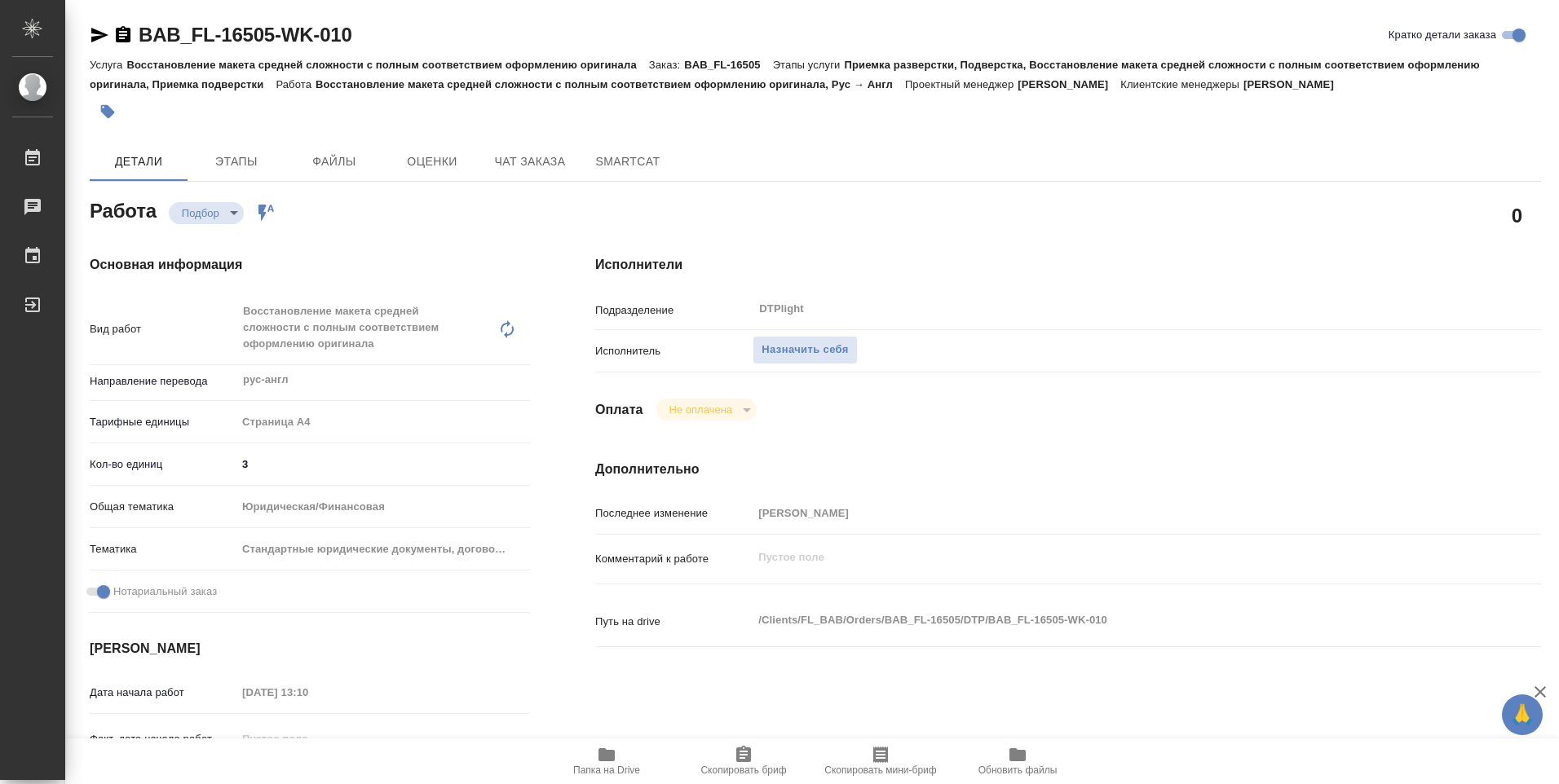
type textarea "x"
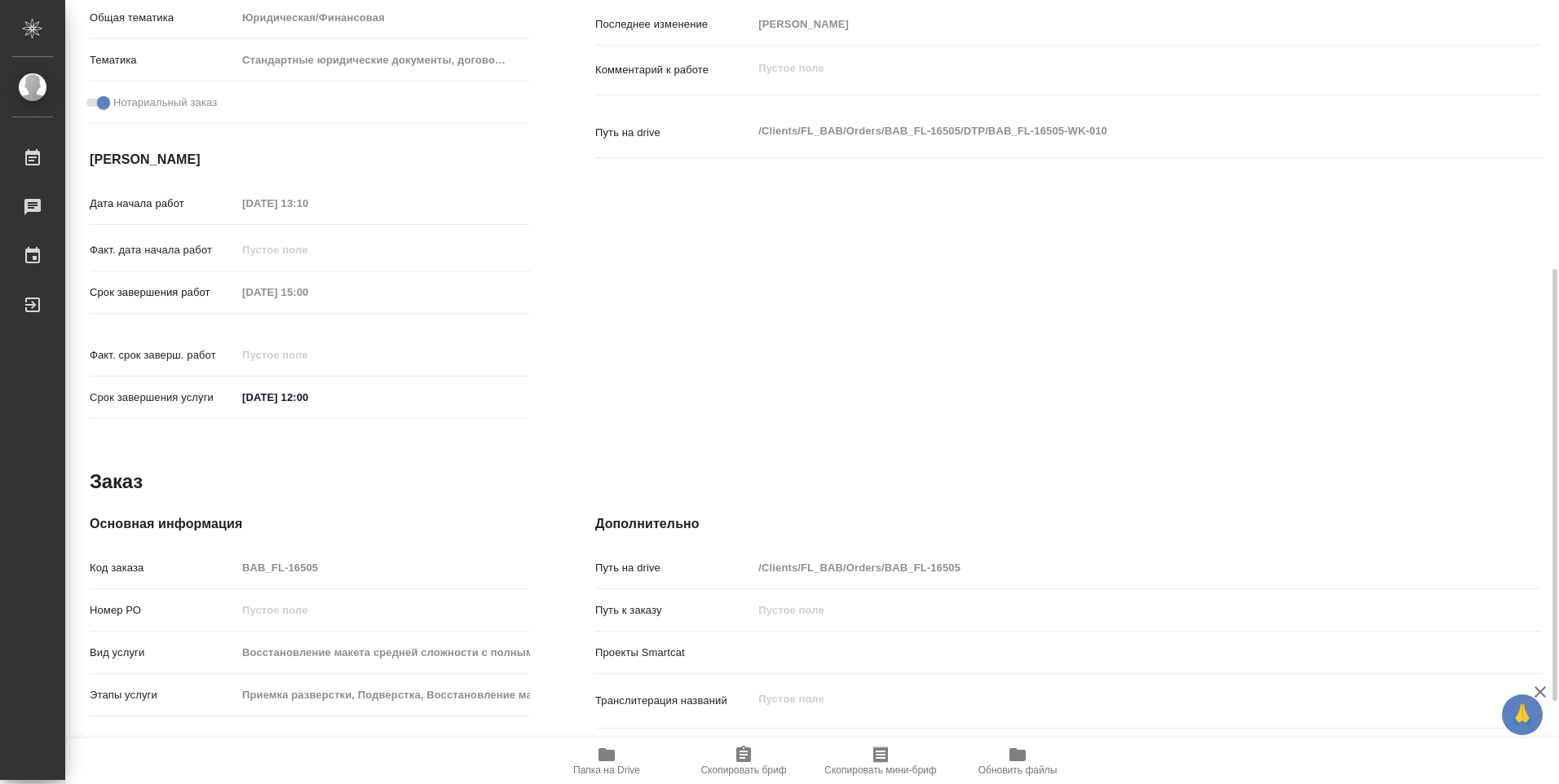
scroll to position [639, 0]
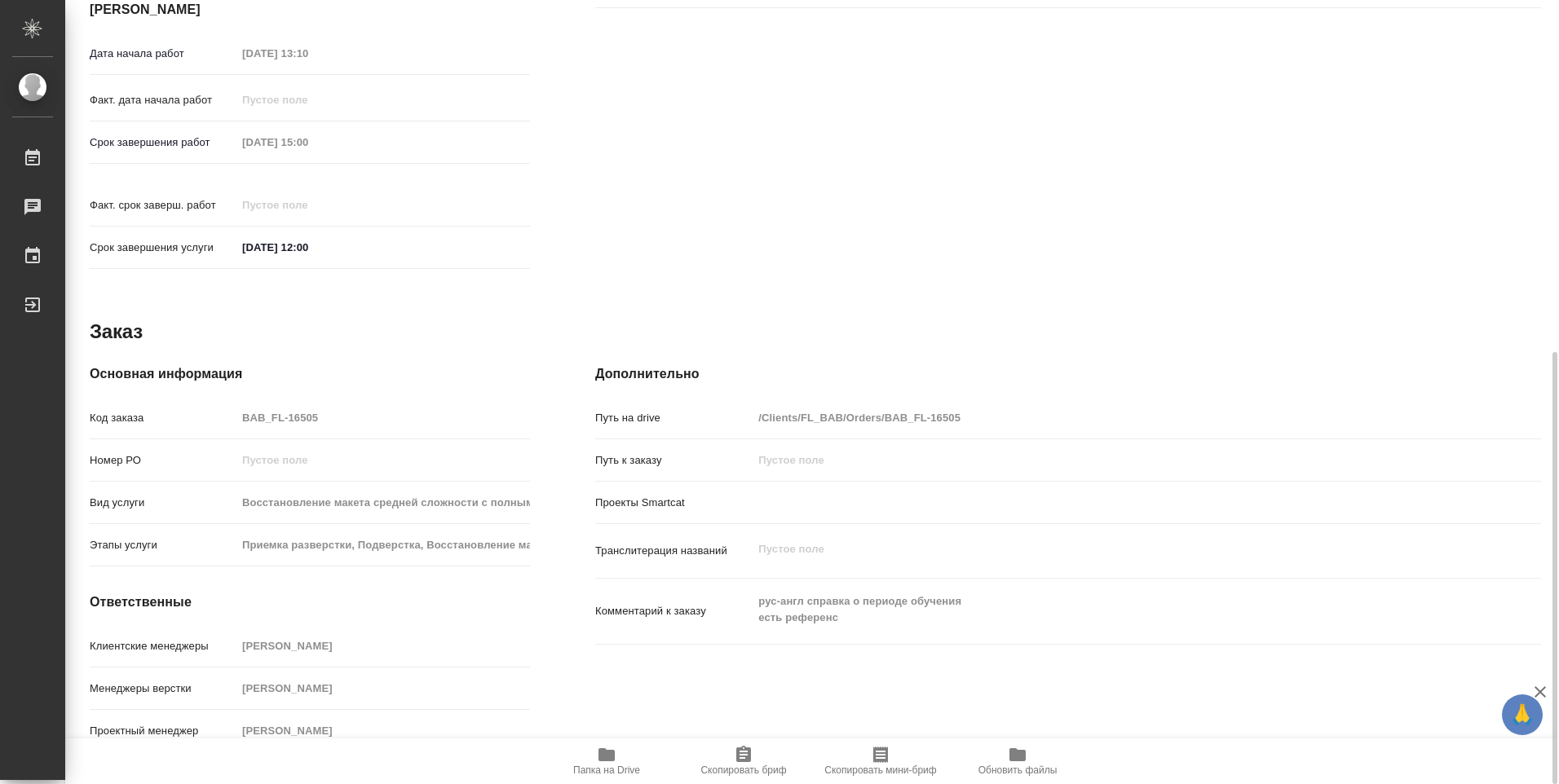
click at [611, 755] on icon "button" at bounding box center [606, 755] width 16 height 13
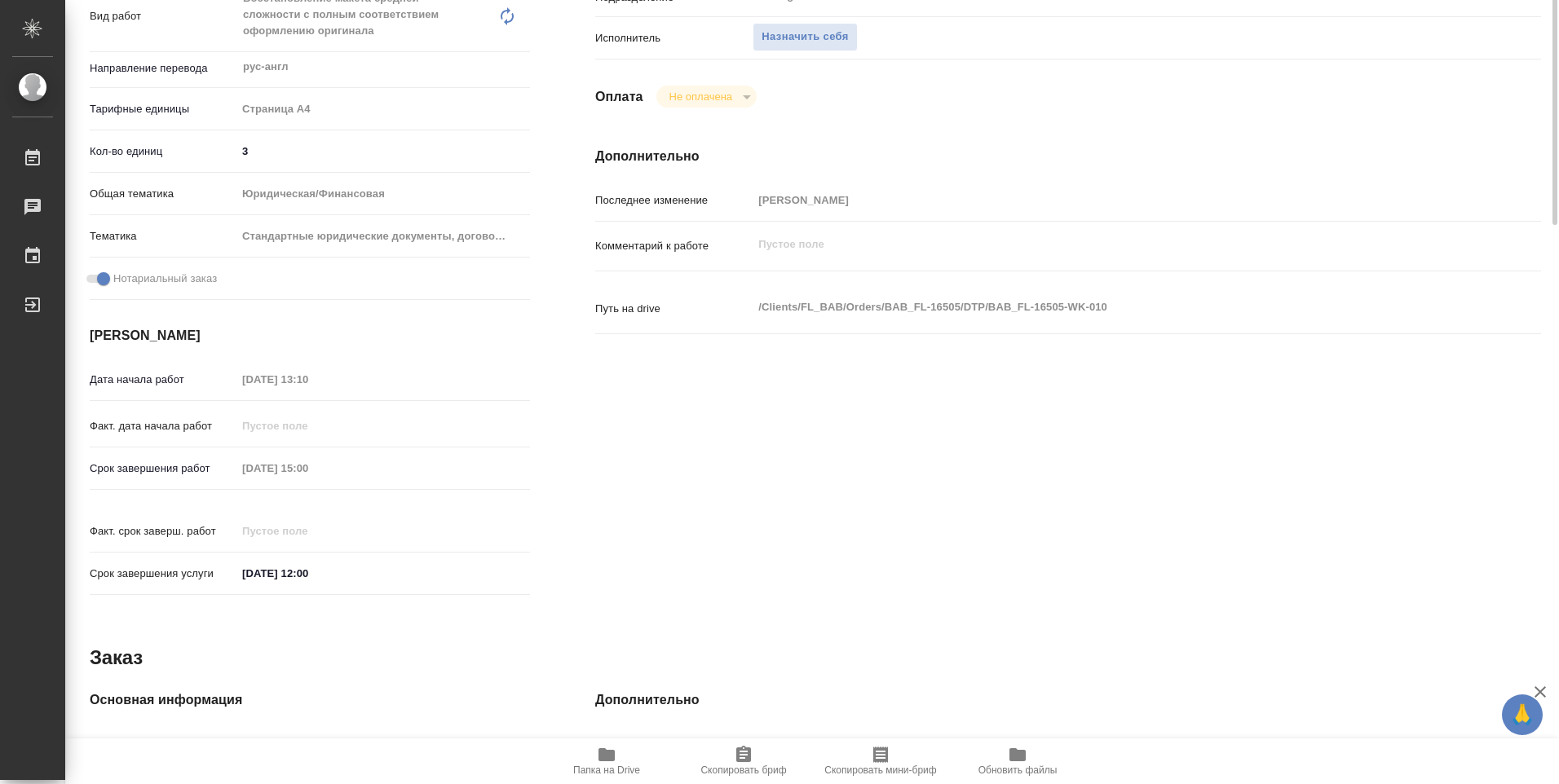
scroll to position [69, 0]
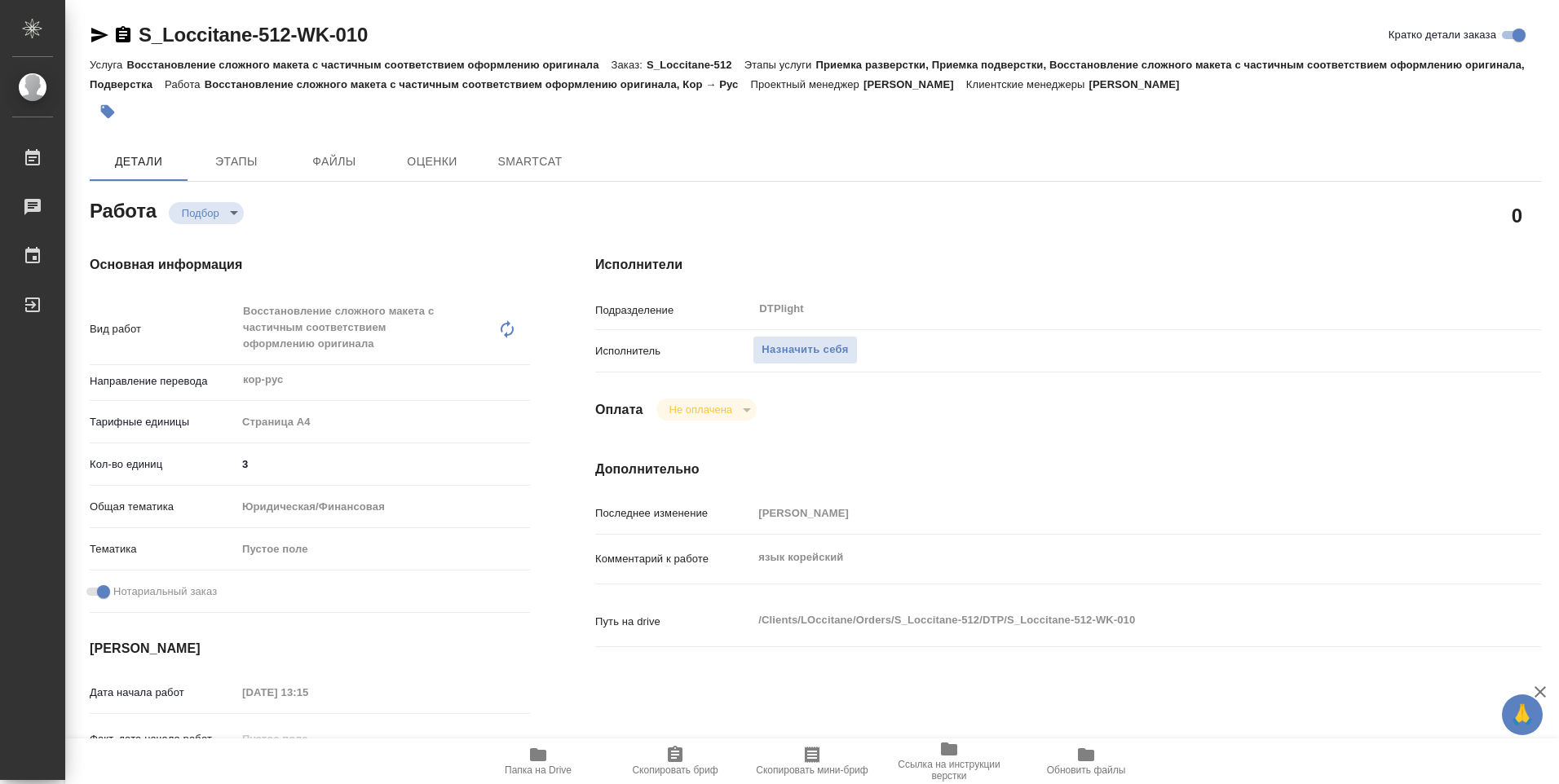
type textarea "x"
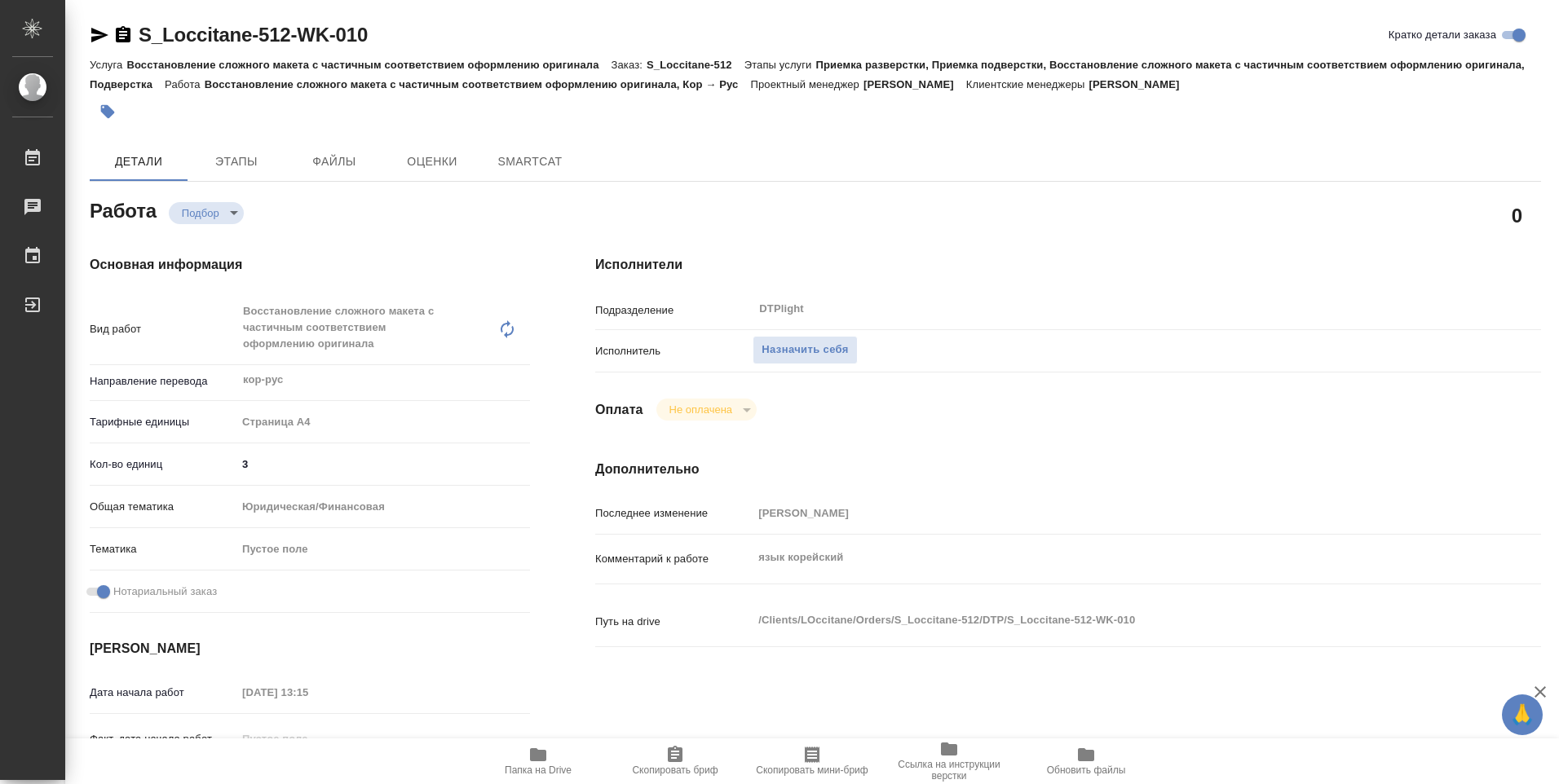
type textarea "x"
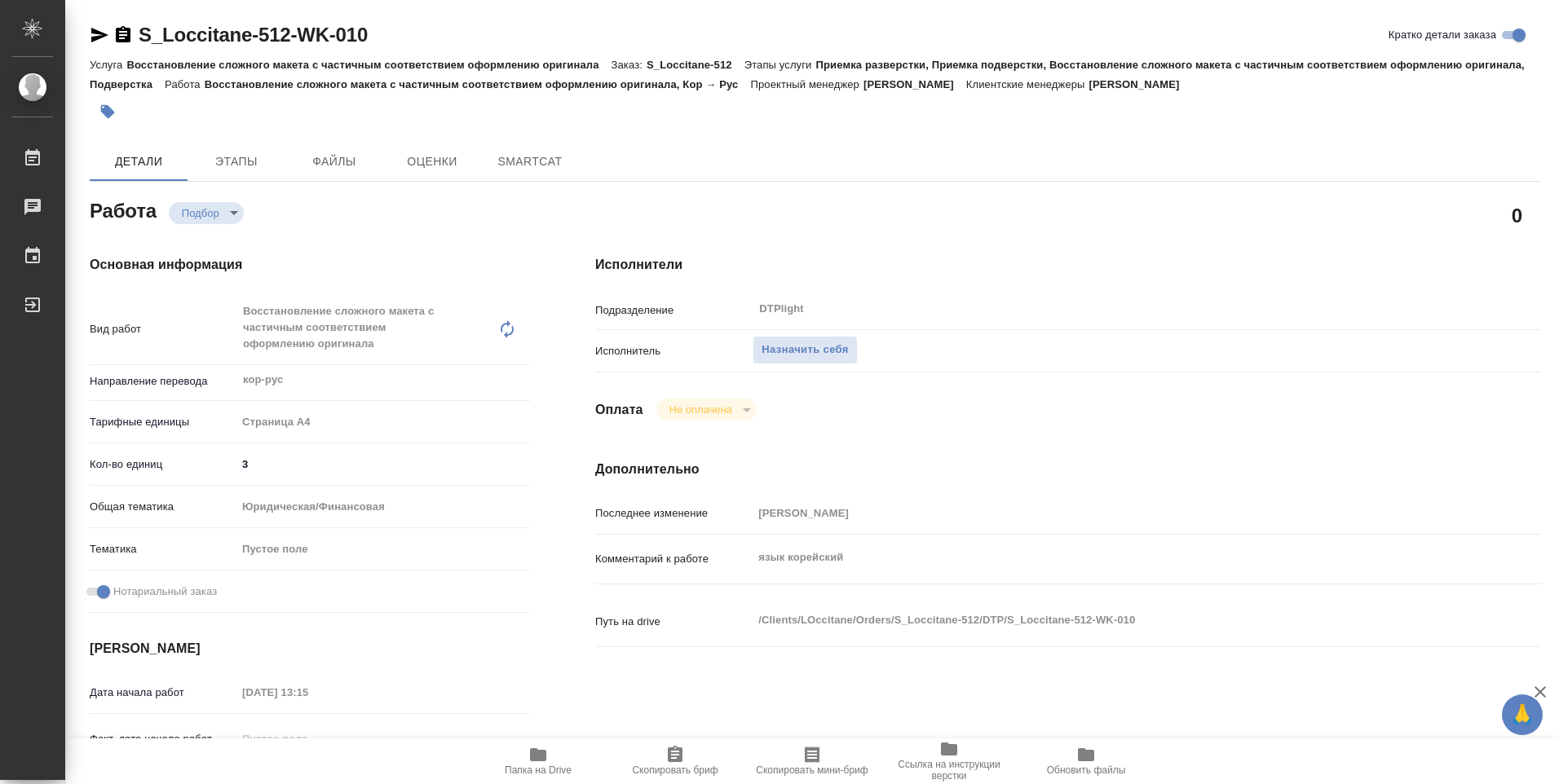
type textarea "x"
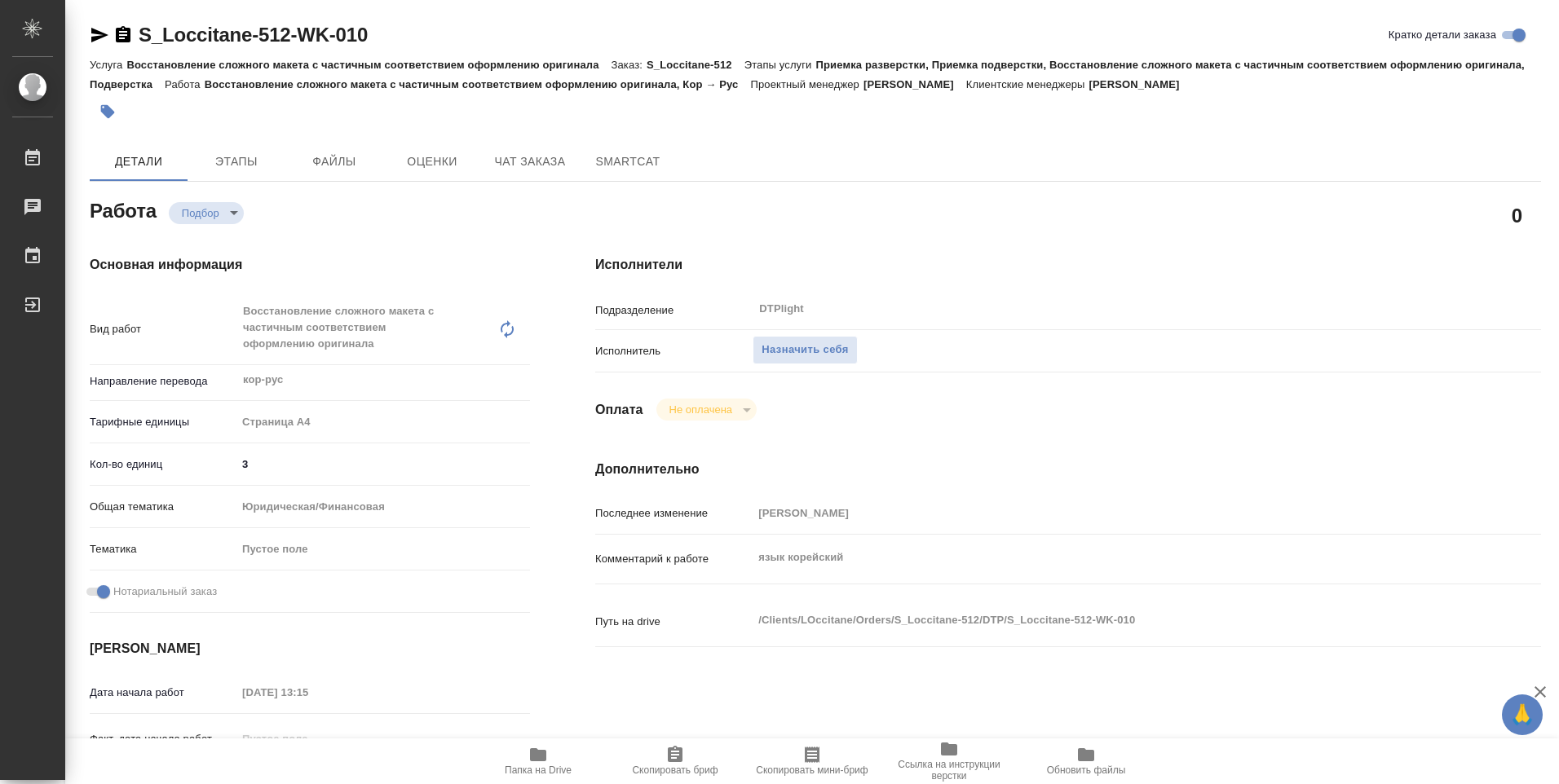
type textarea "x"
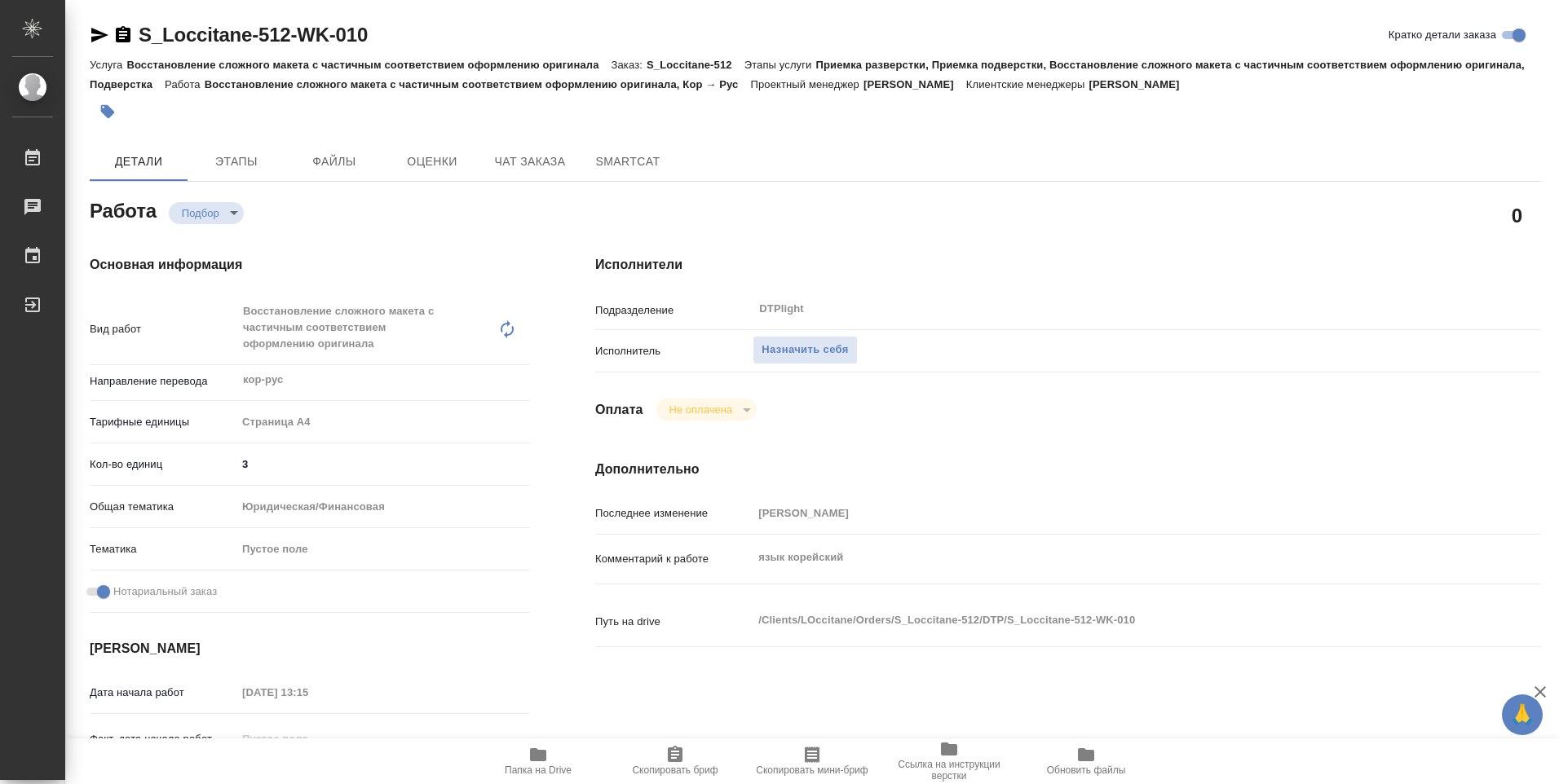
type textarea "x"
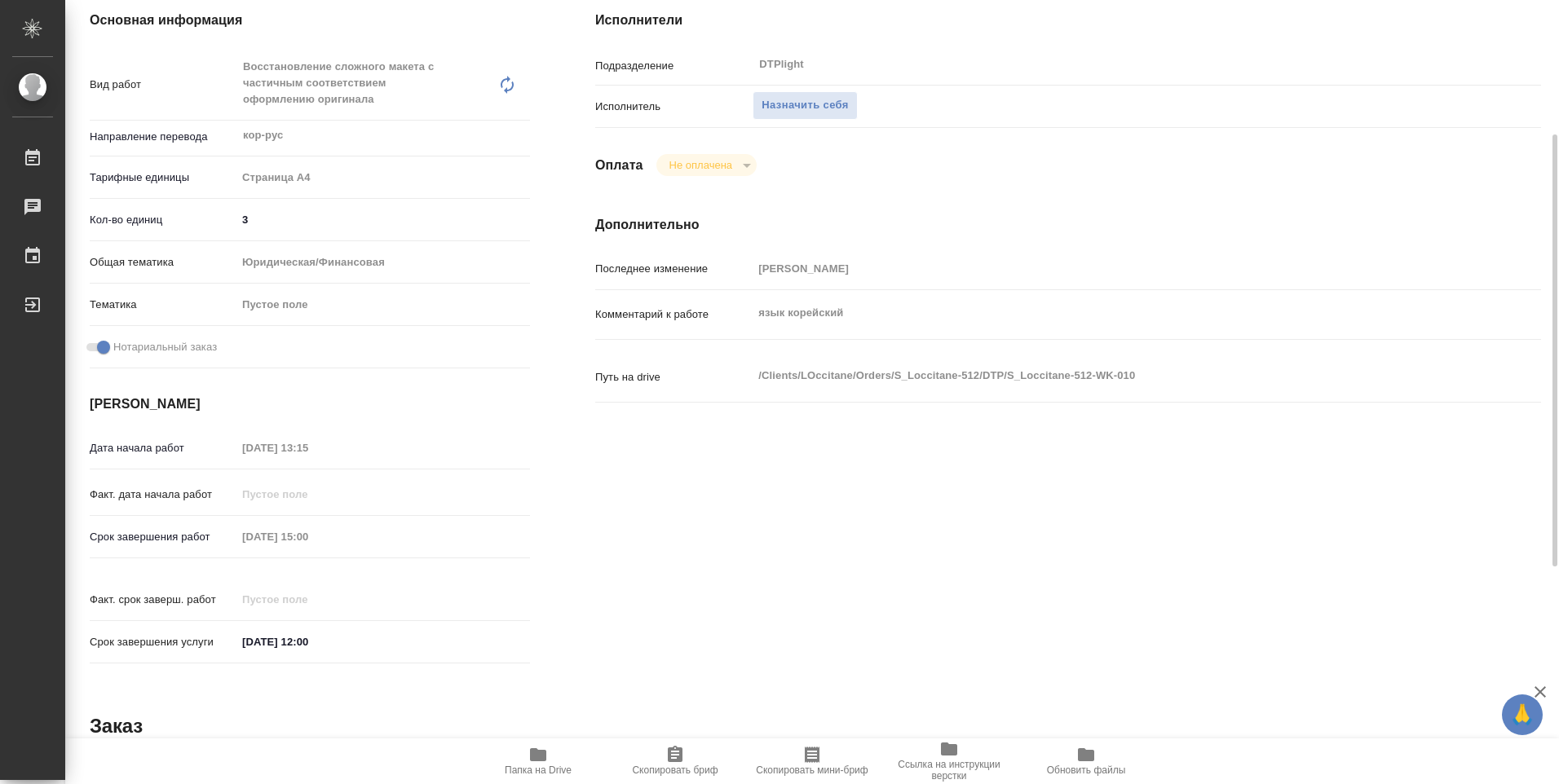
scroll to position [489, 0]
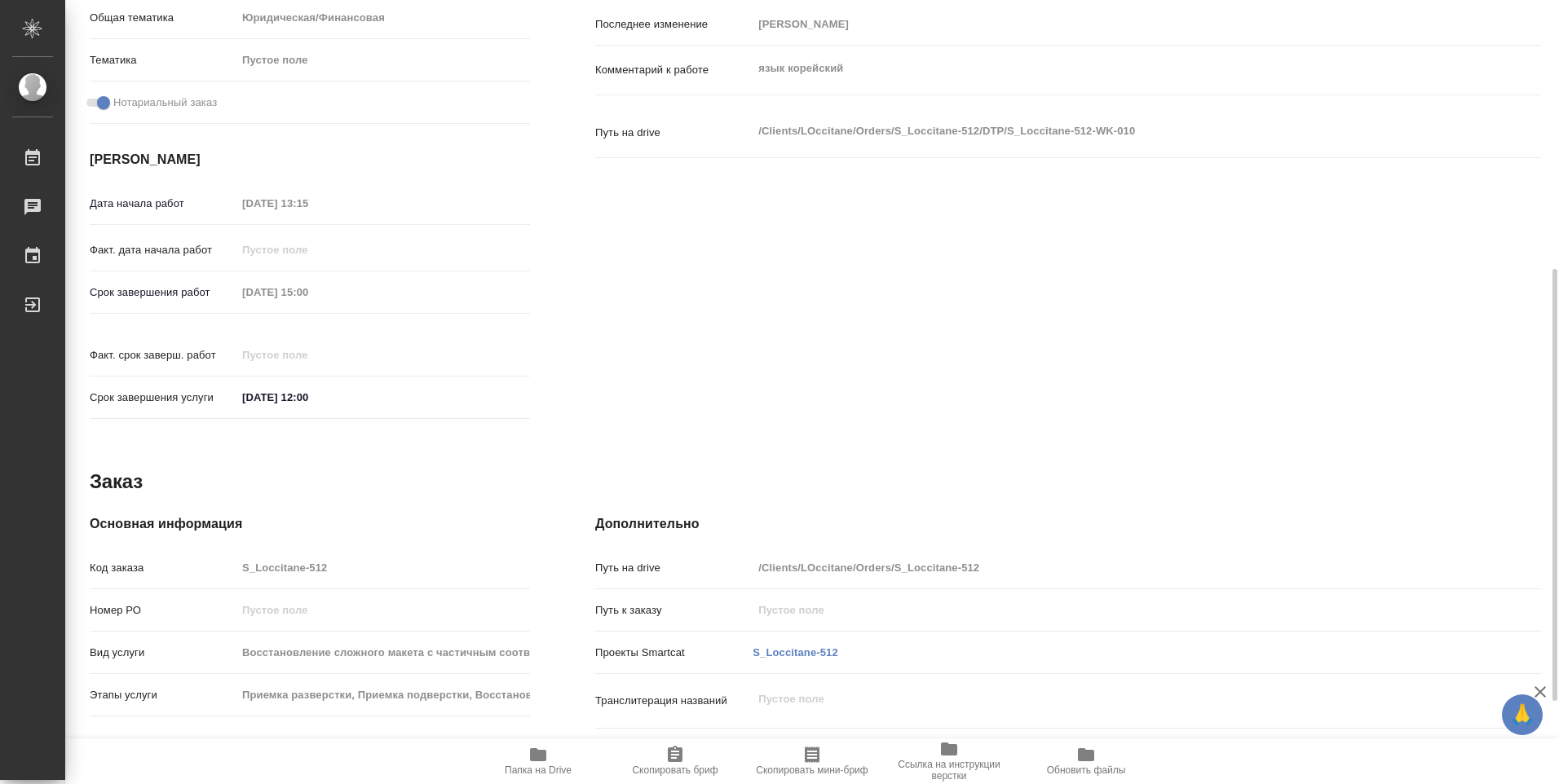
click at [549, 761] on span "Папка на Drive" at bounding box center [538, 760] width 118 height 31
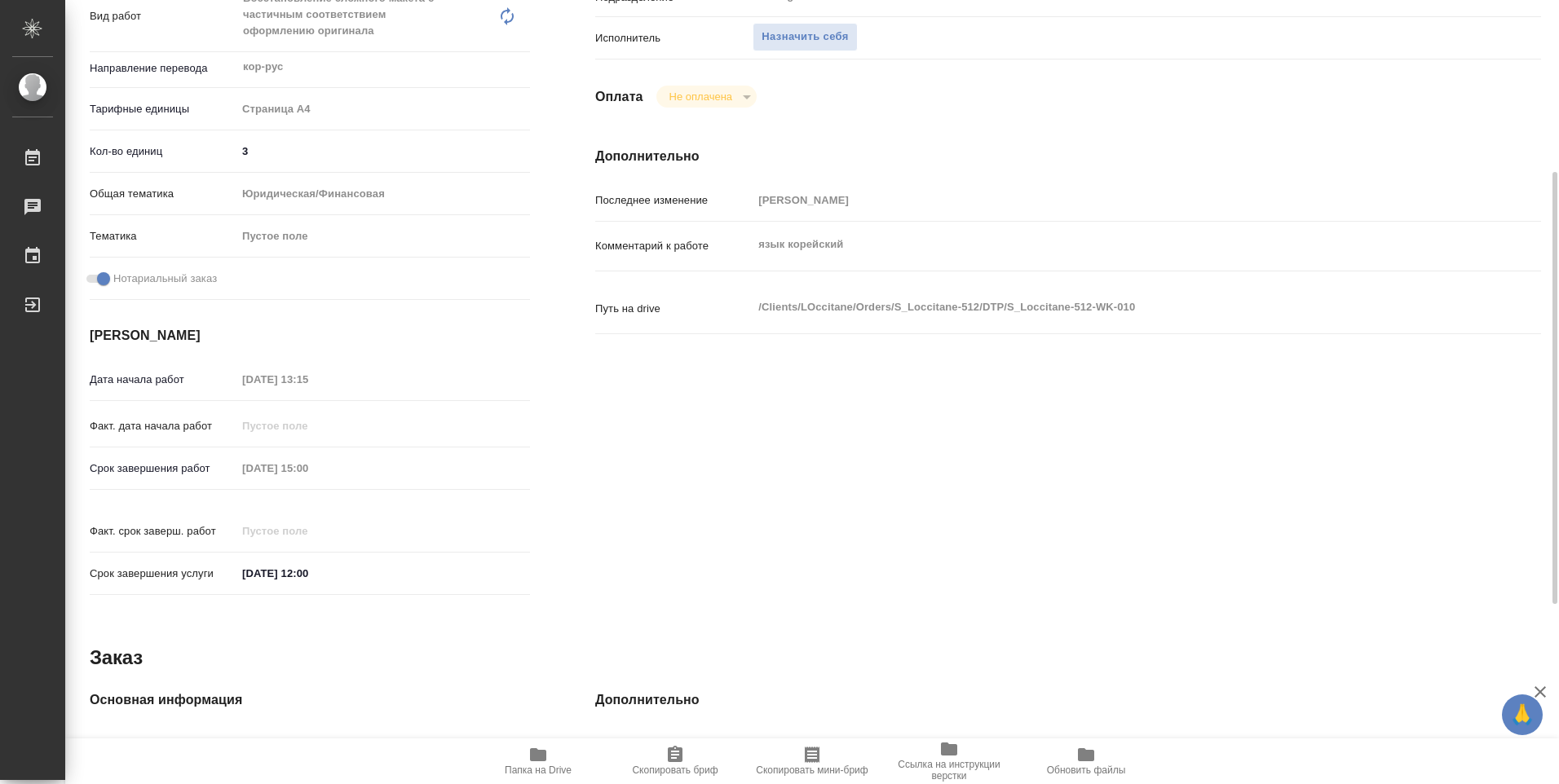
scroll to position [232, 0]
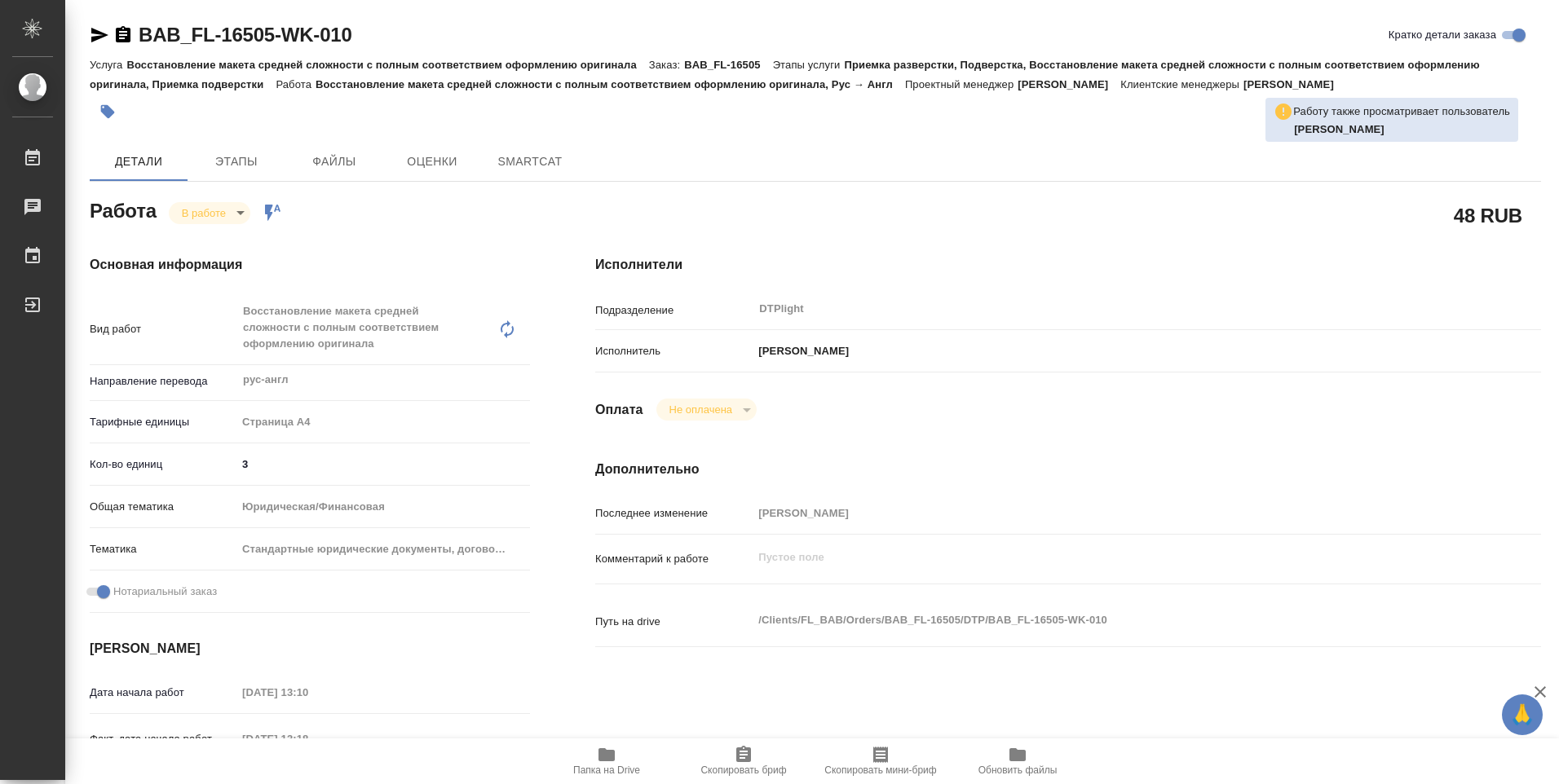
type textarea "x"
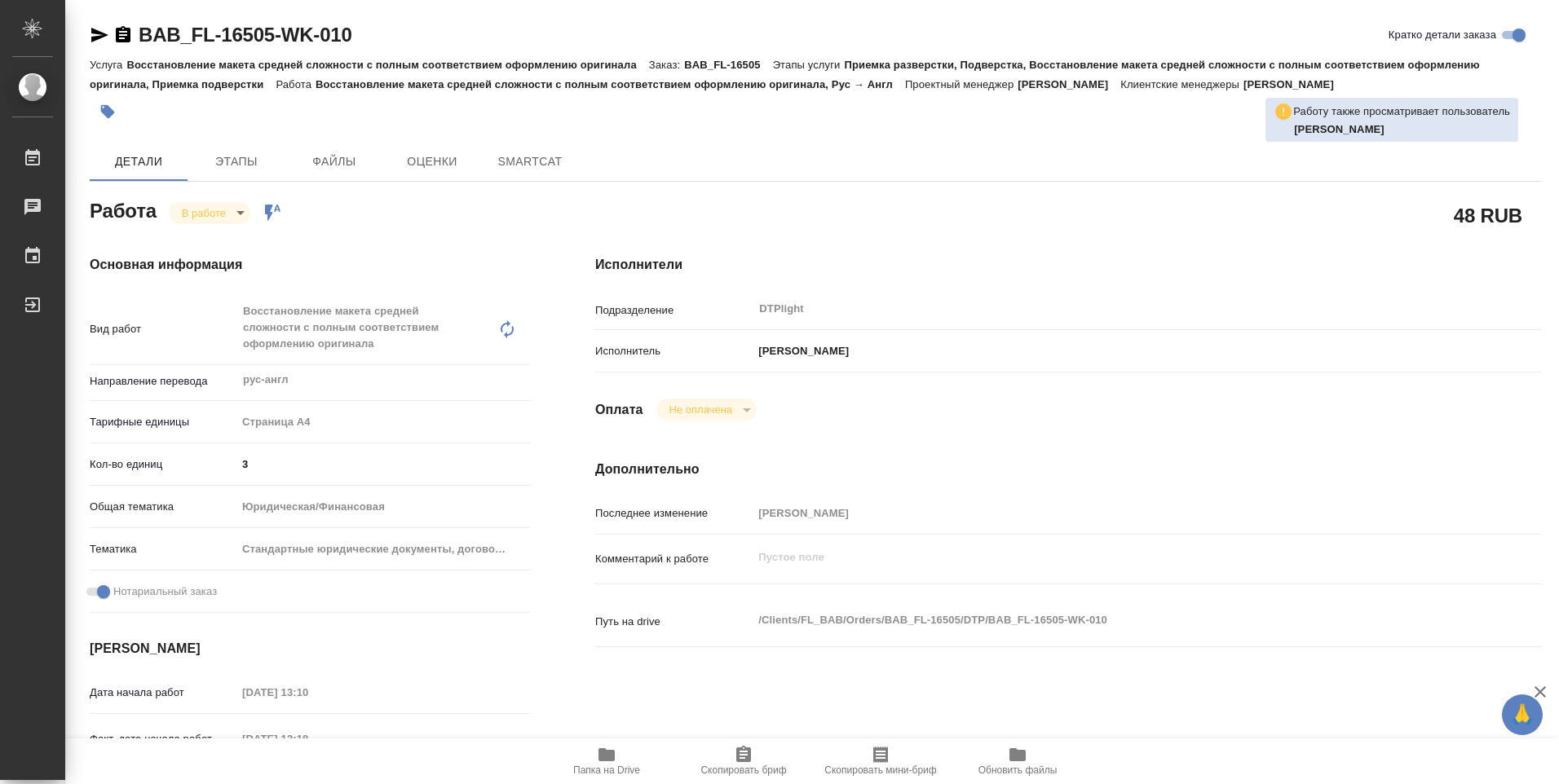
type textarea "x"
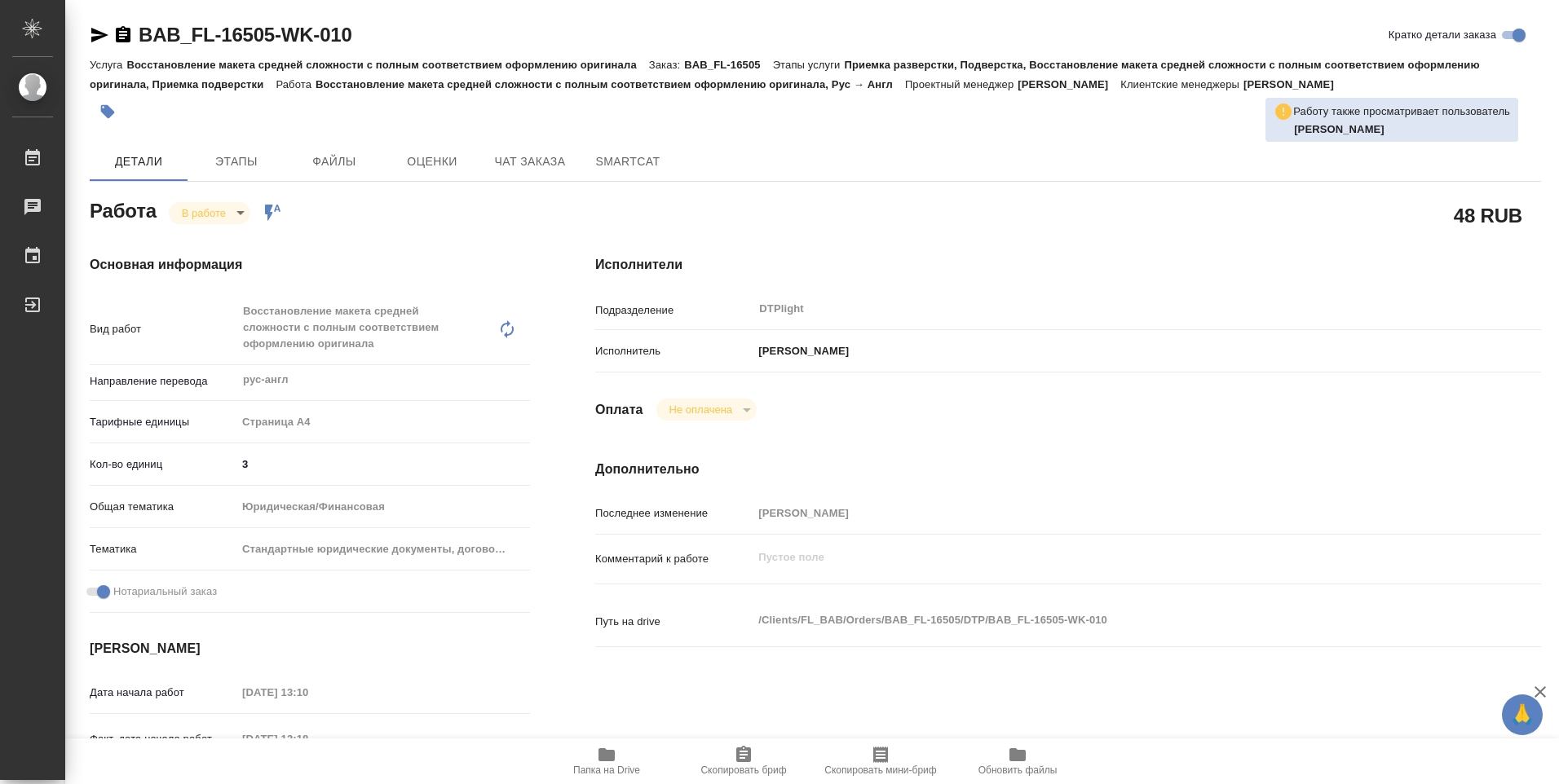
type textarea "x"
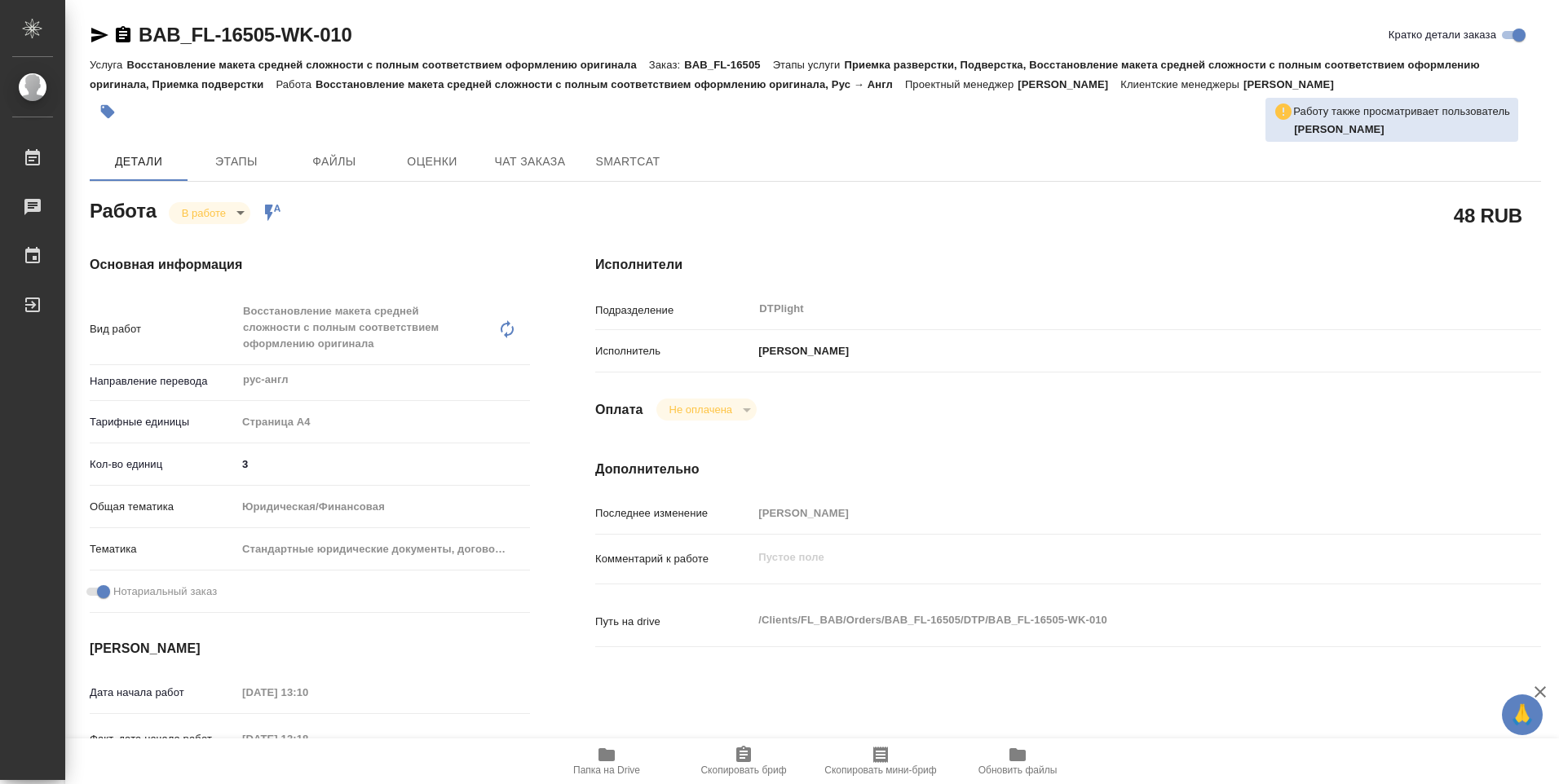
type textarea "x"
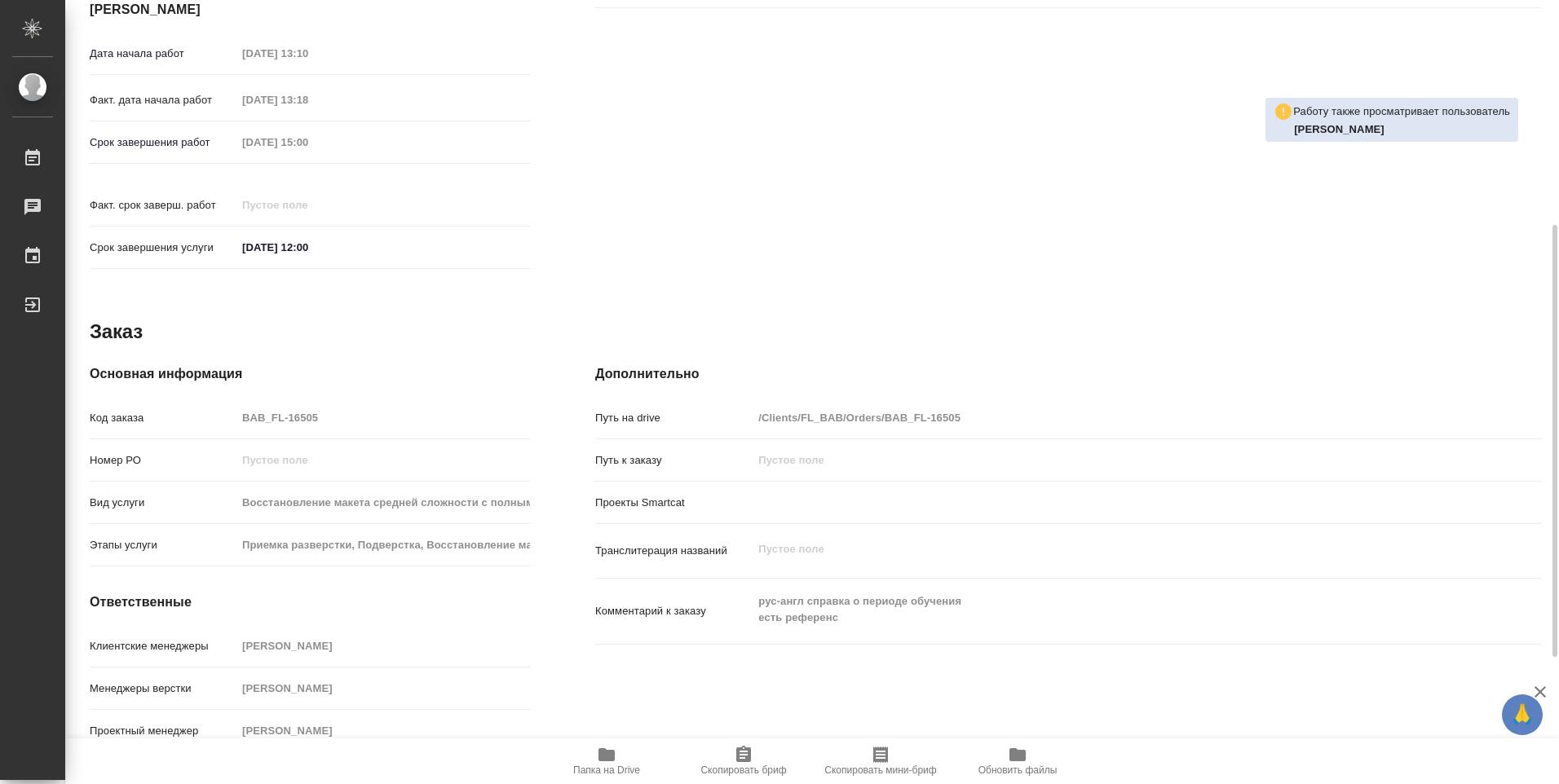
scroll to position [558, 0]
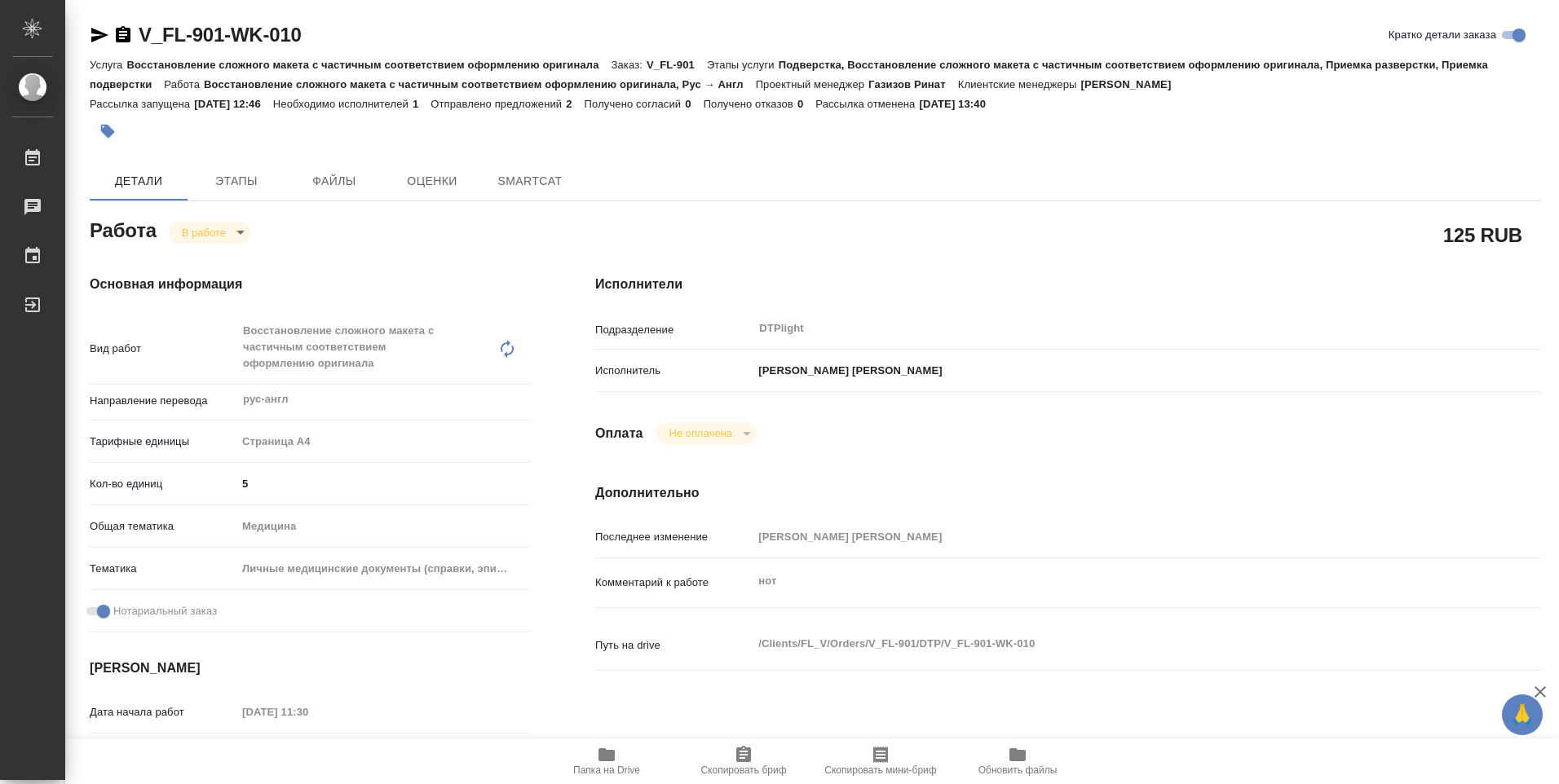
type textarea "x"
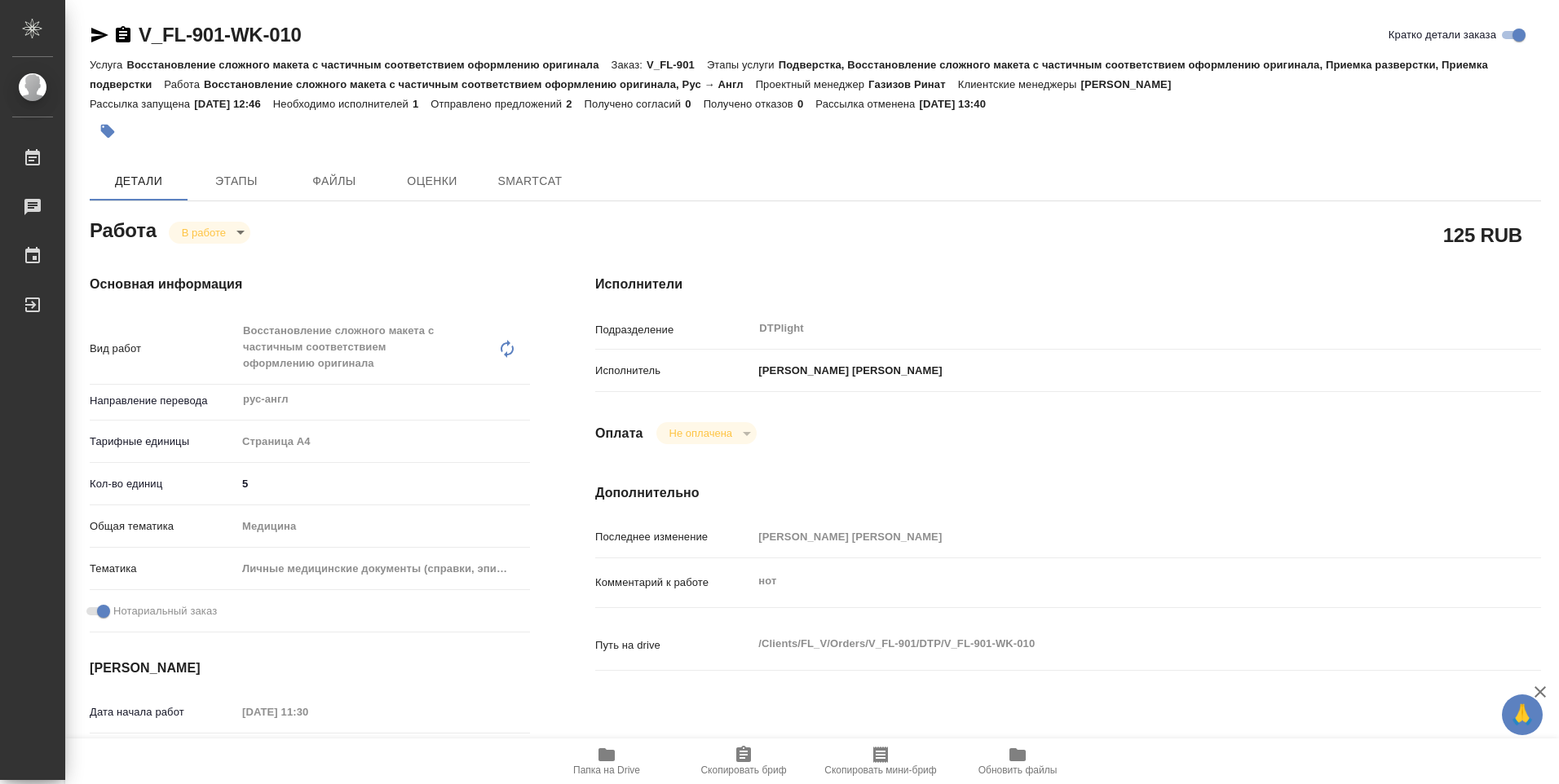
type textarea "x"
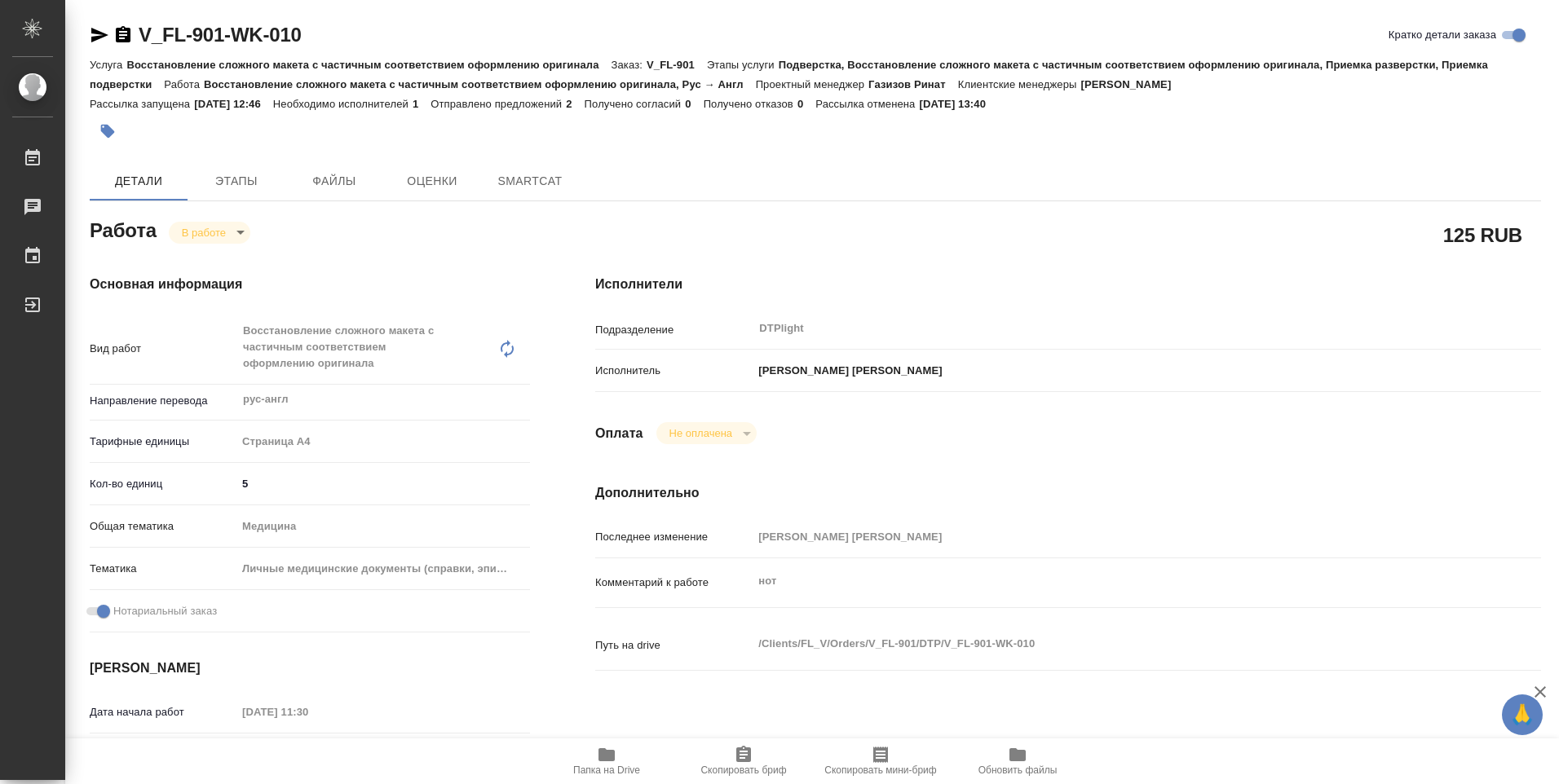
type textarea "x"
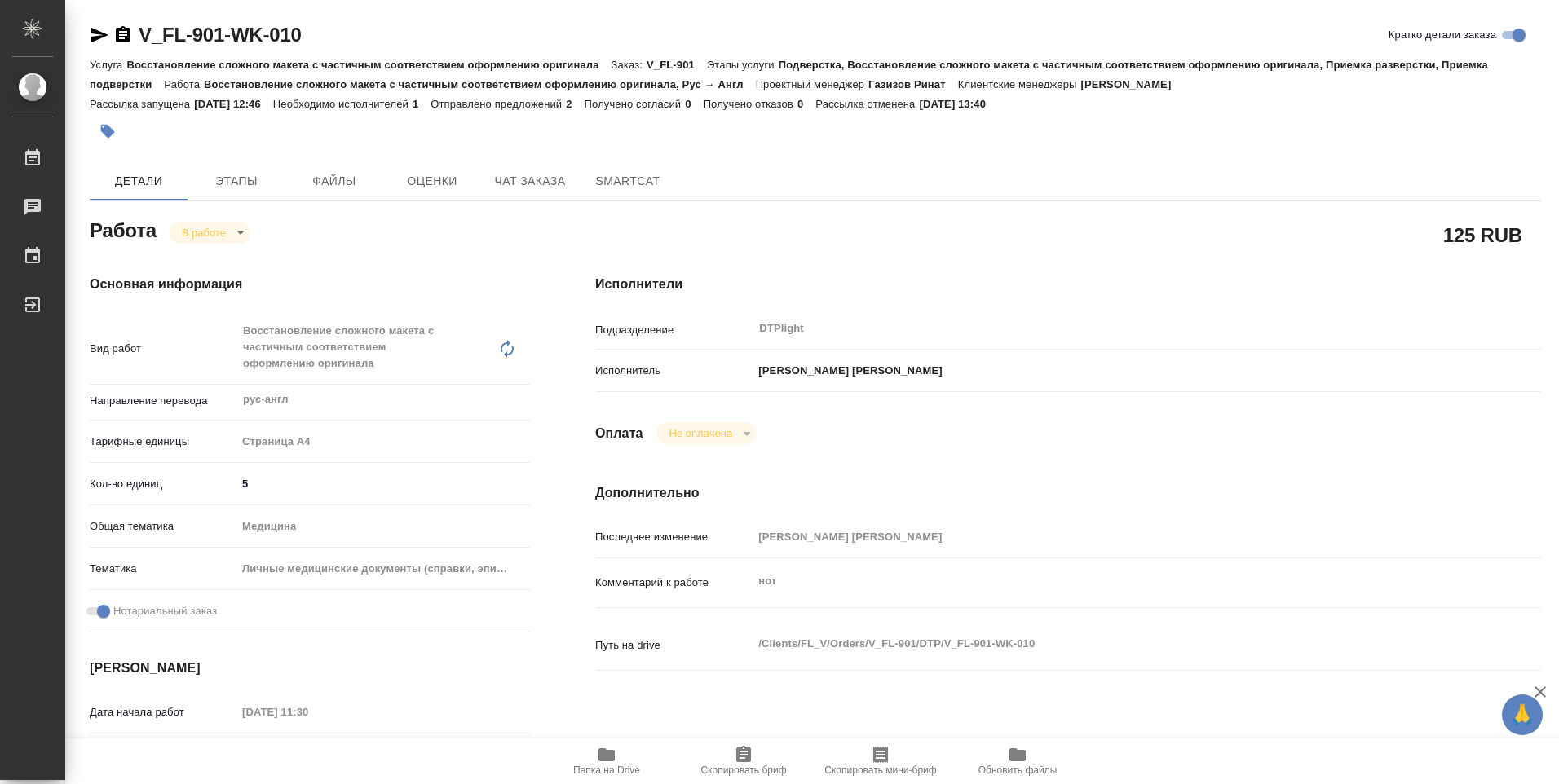
type textarea "x"
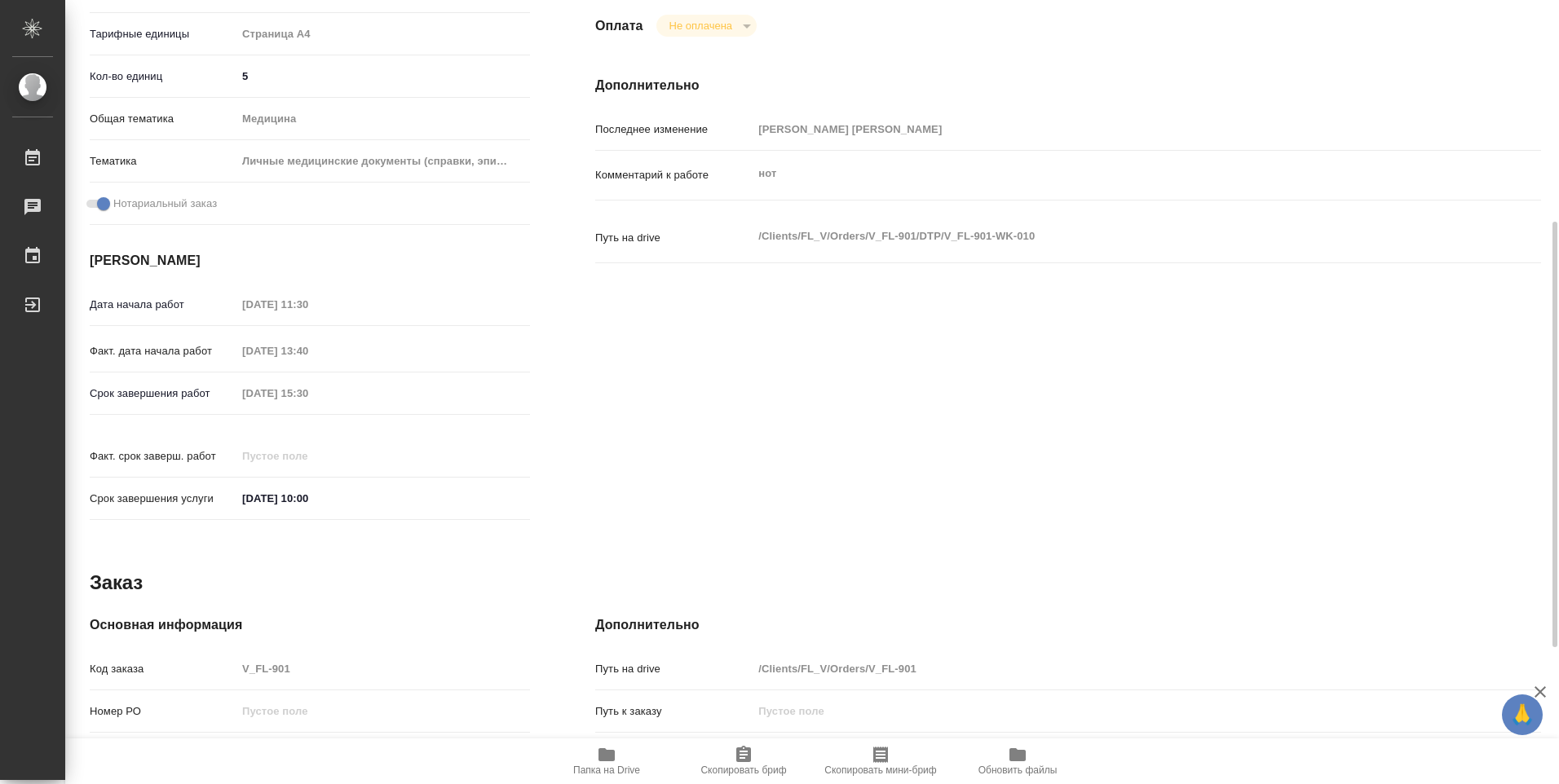
type textarea "x"
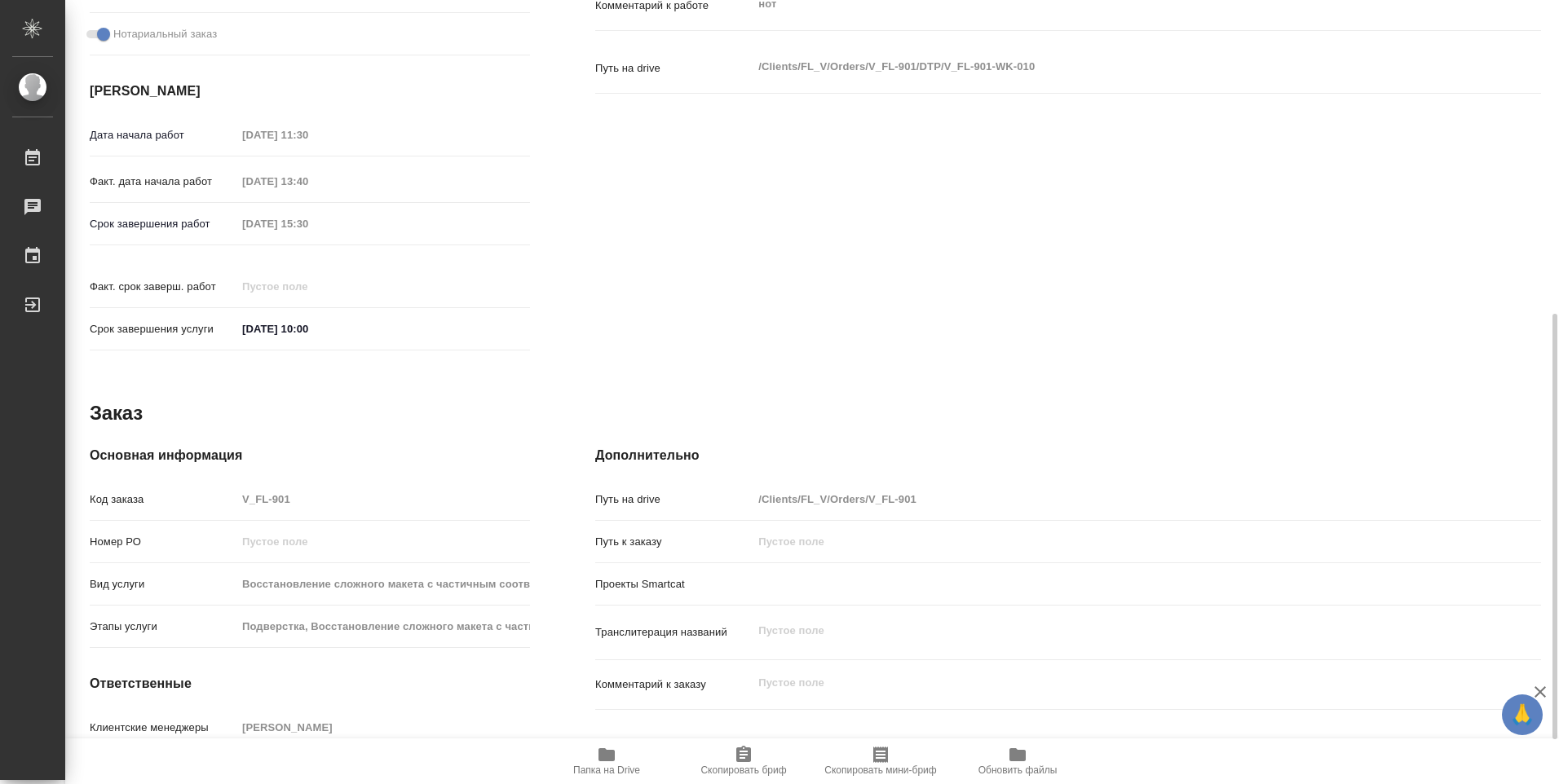
scroll to position [414, 0]
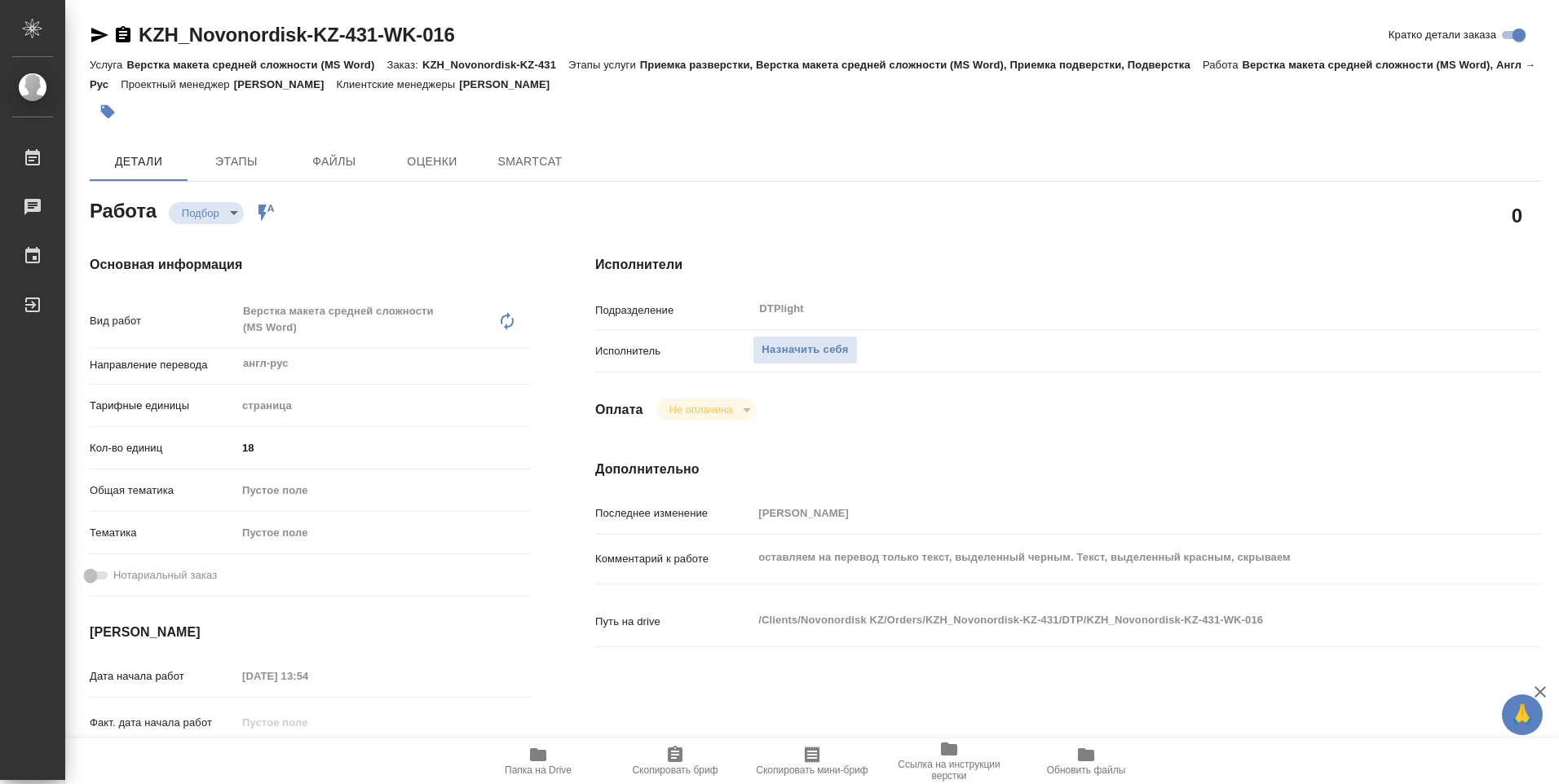
type textarea "x"
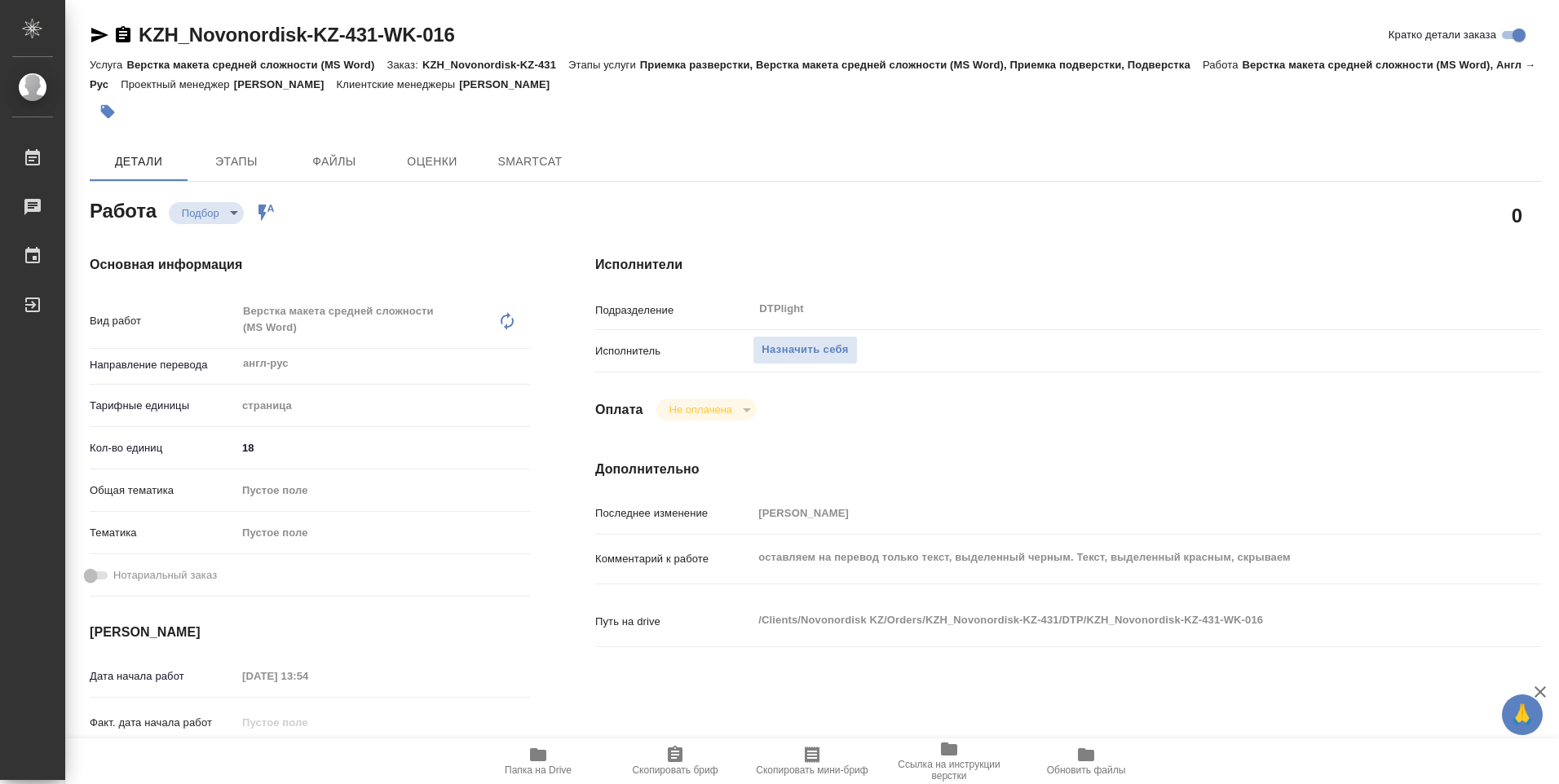
type textarea "x"
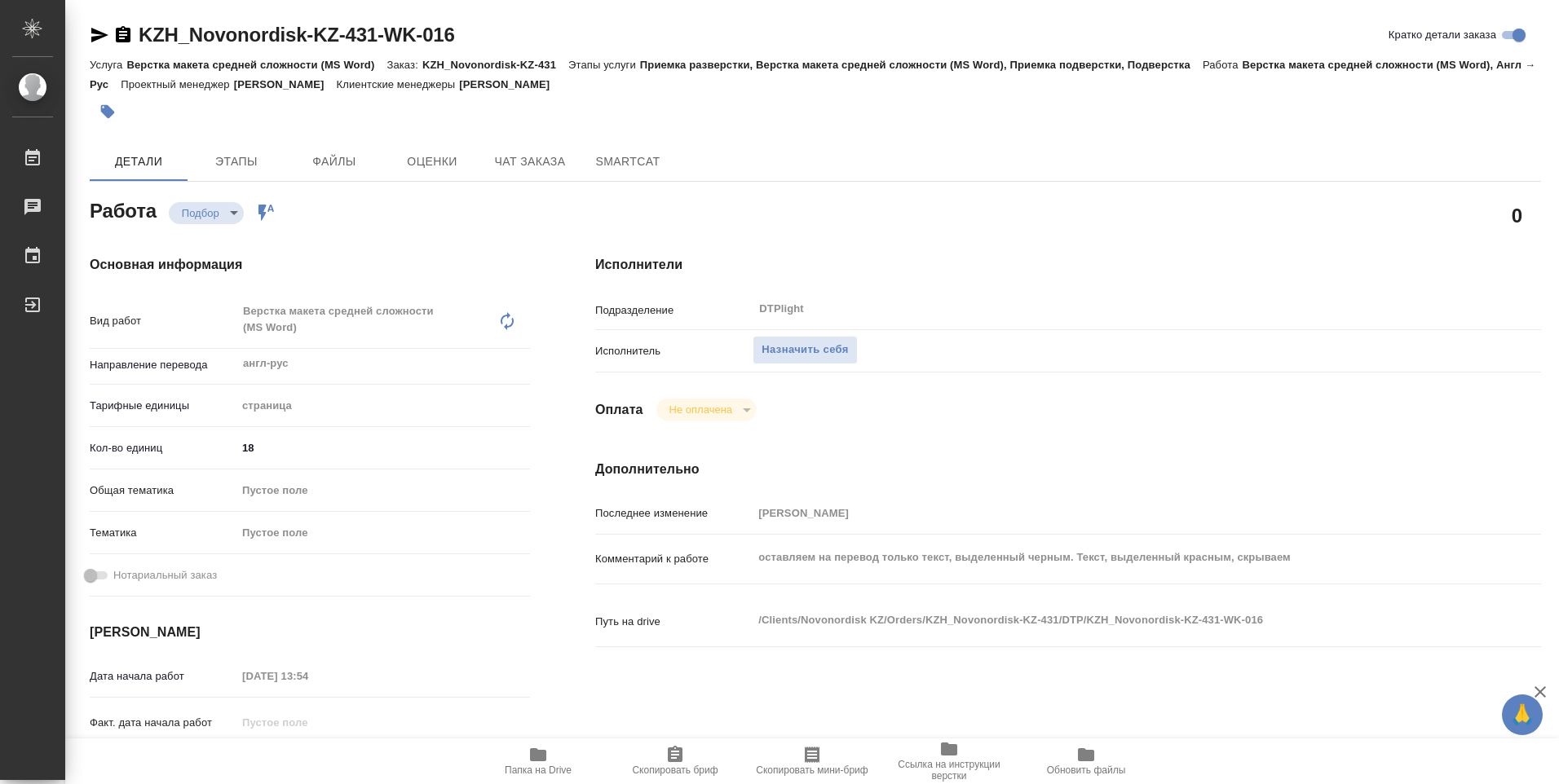
type textarea "x"
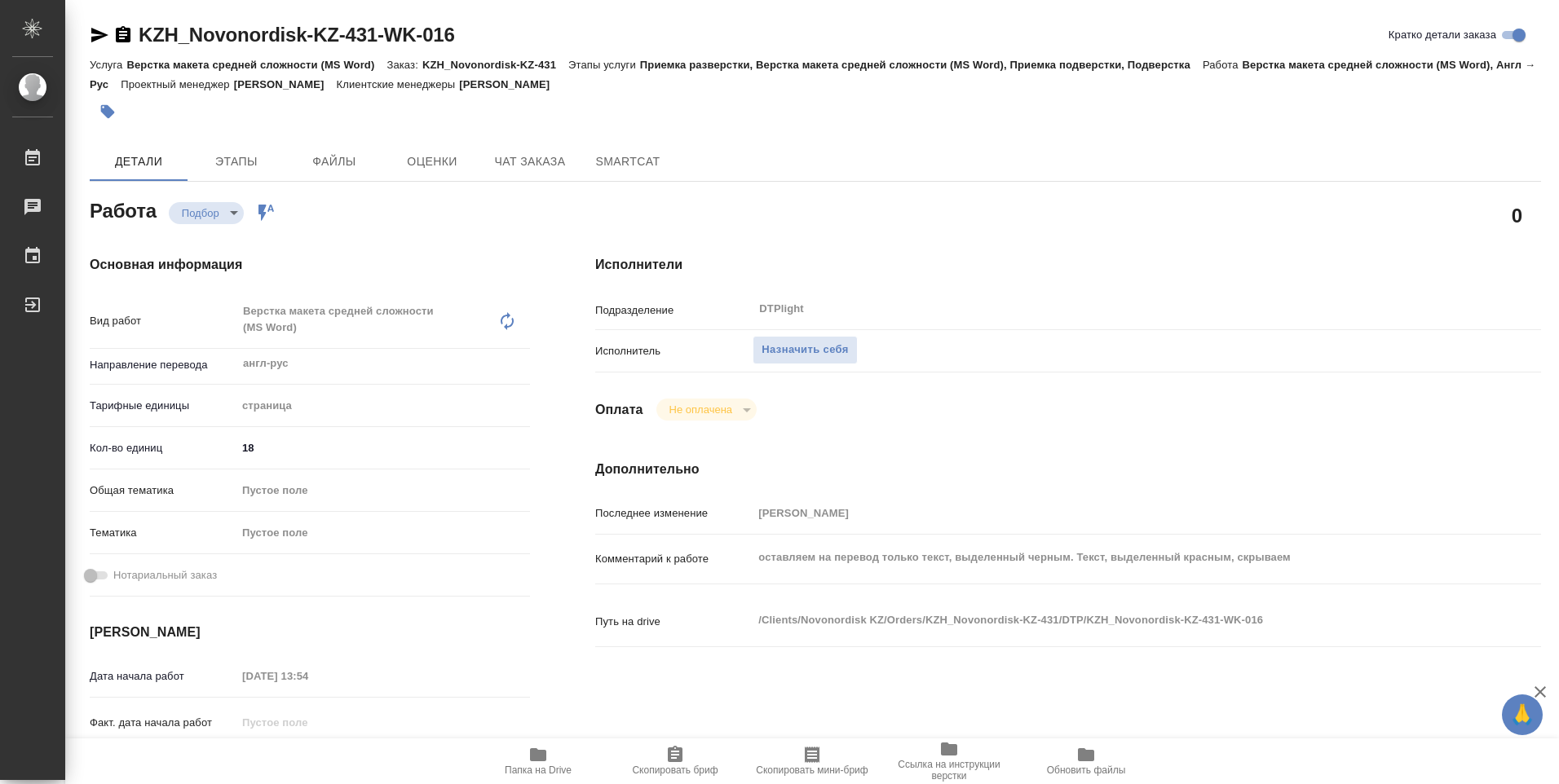
type textarea "x"
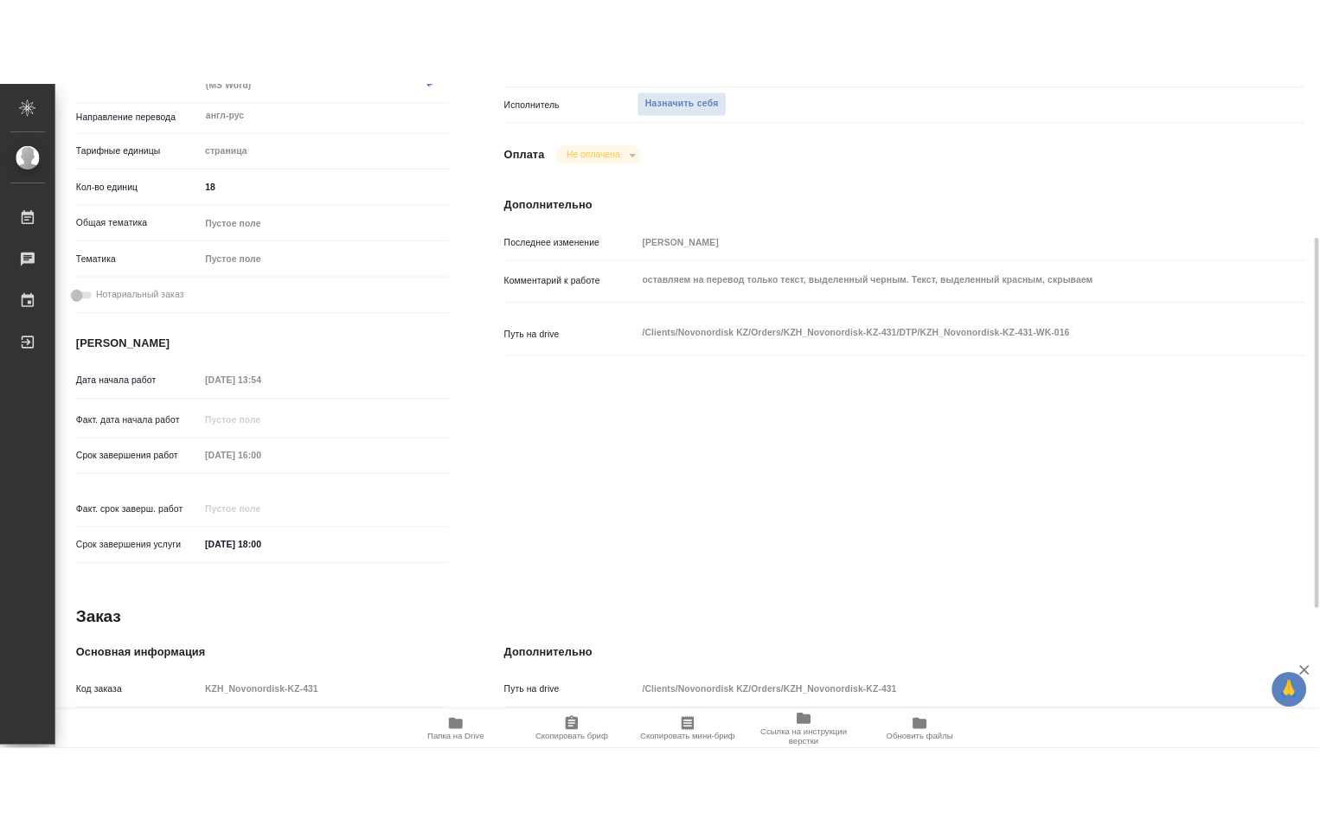
scroll to position [661, 0]
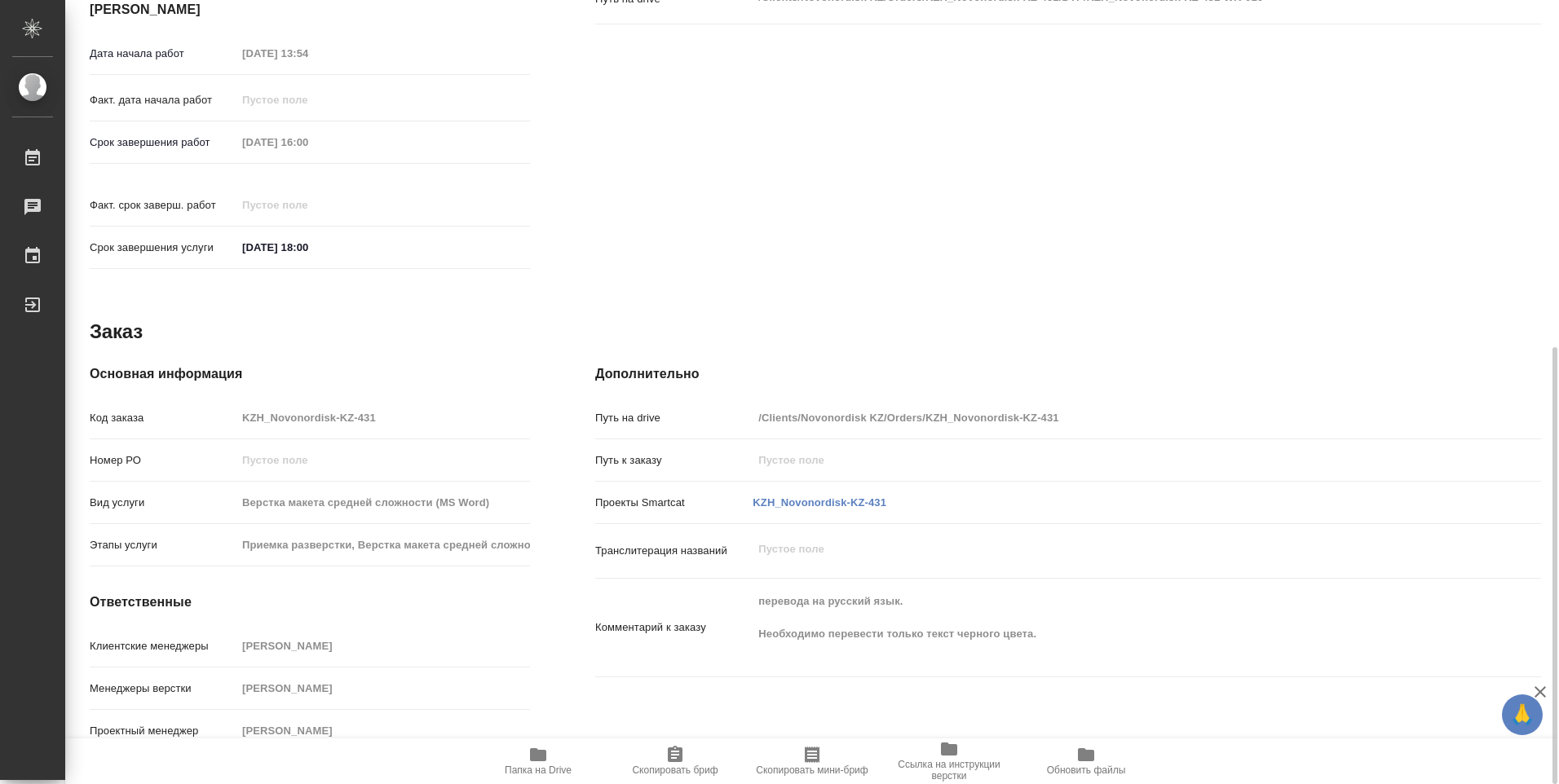
click at [537, 760] on icon "button" at bounding box center [537, 755] width 16 height 13
type textarea "x"
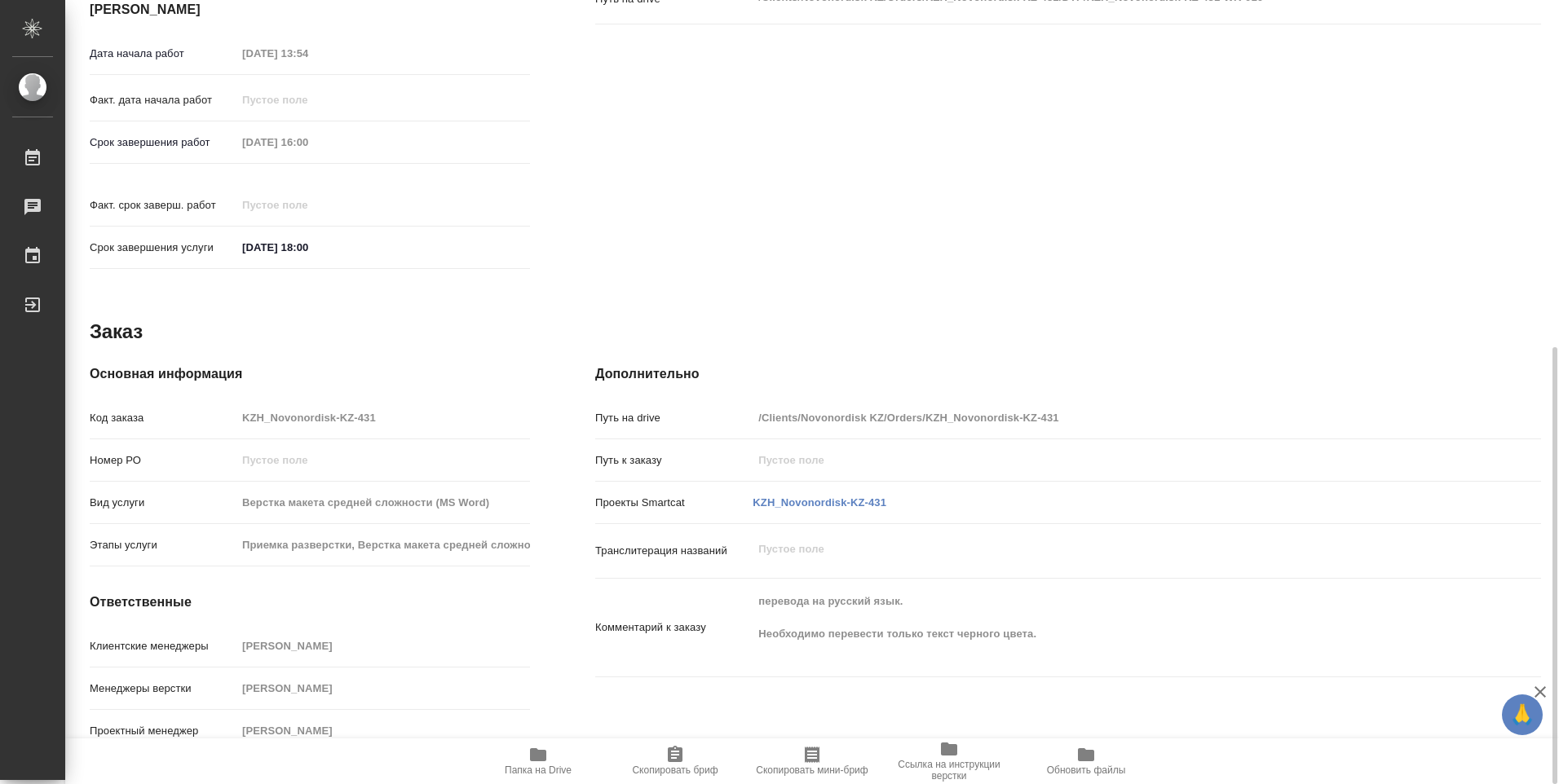
type textarea "x"
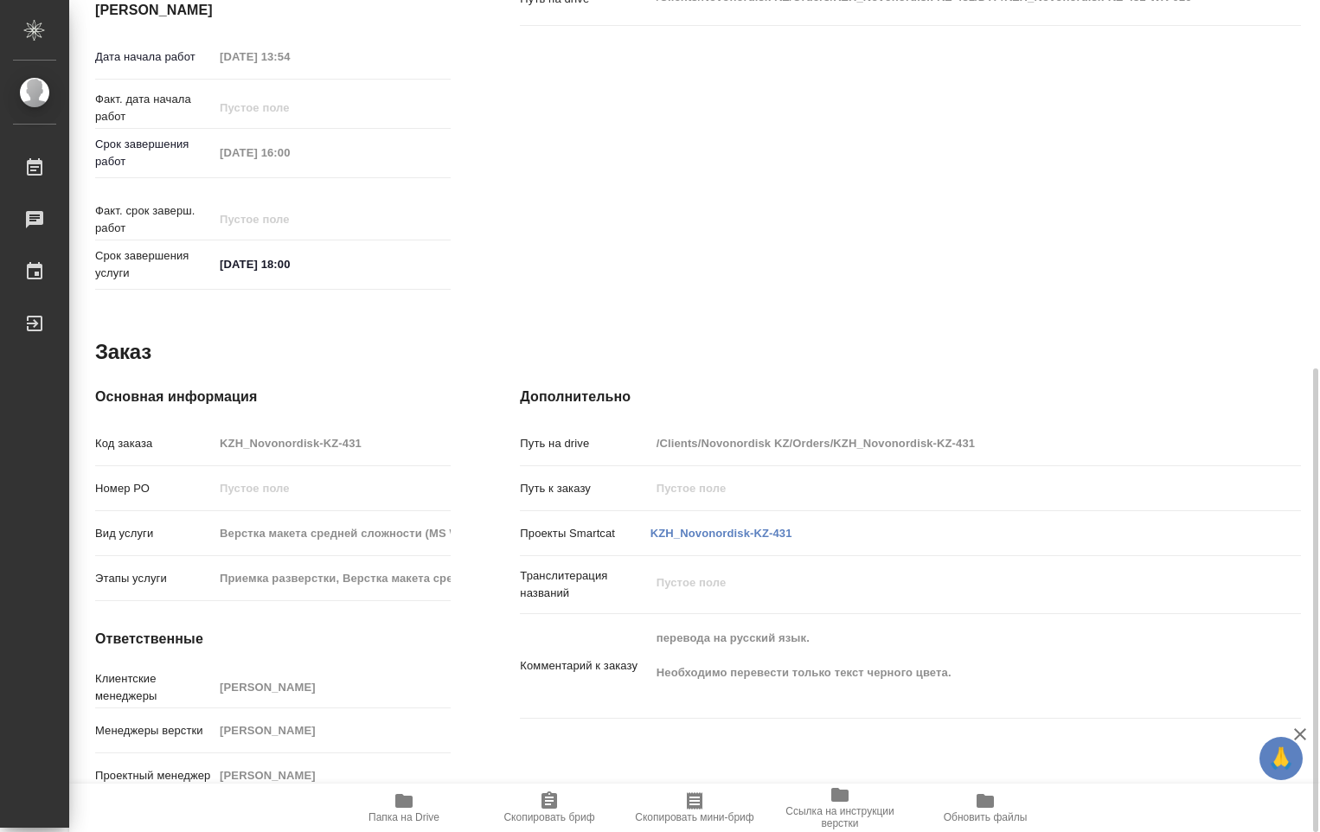
type textarea "x"
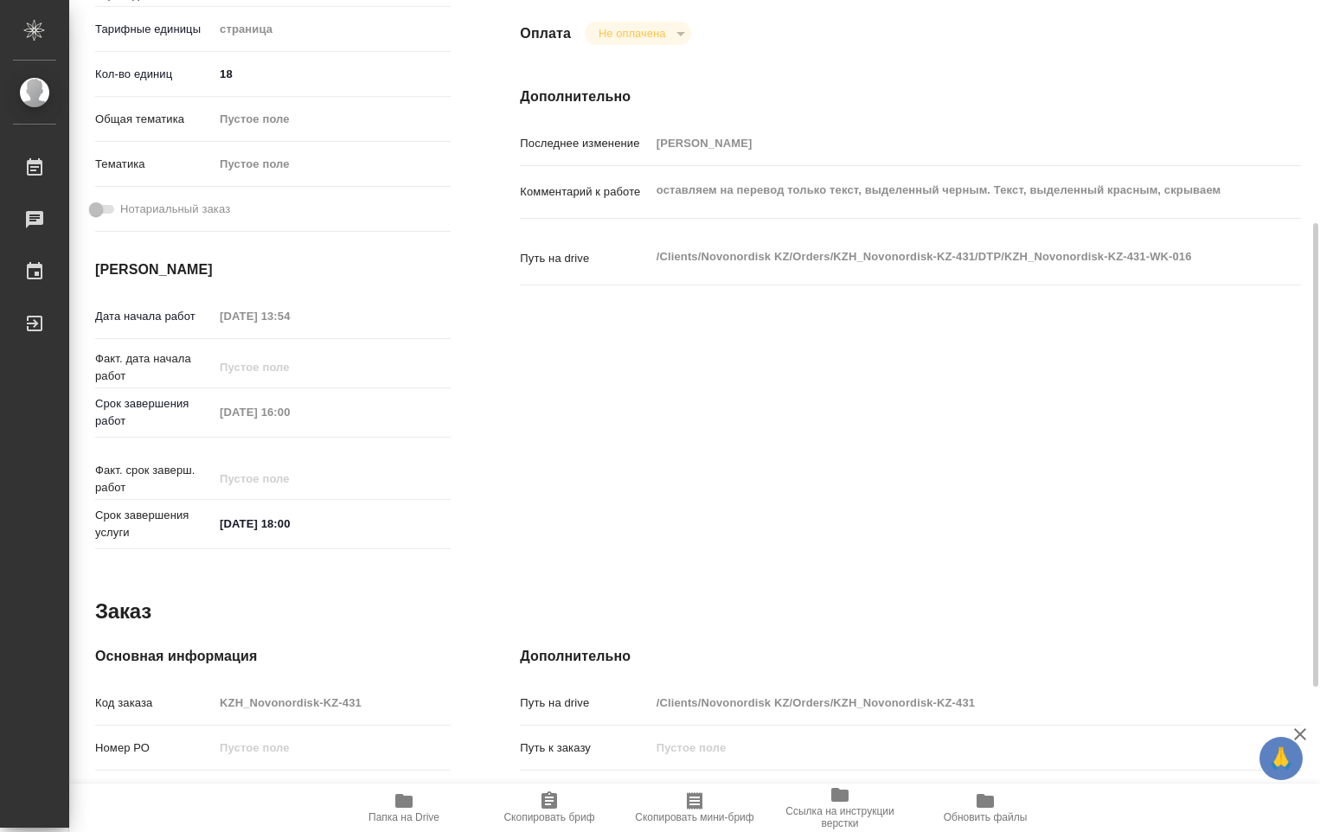
scroll to position [0, 0]
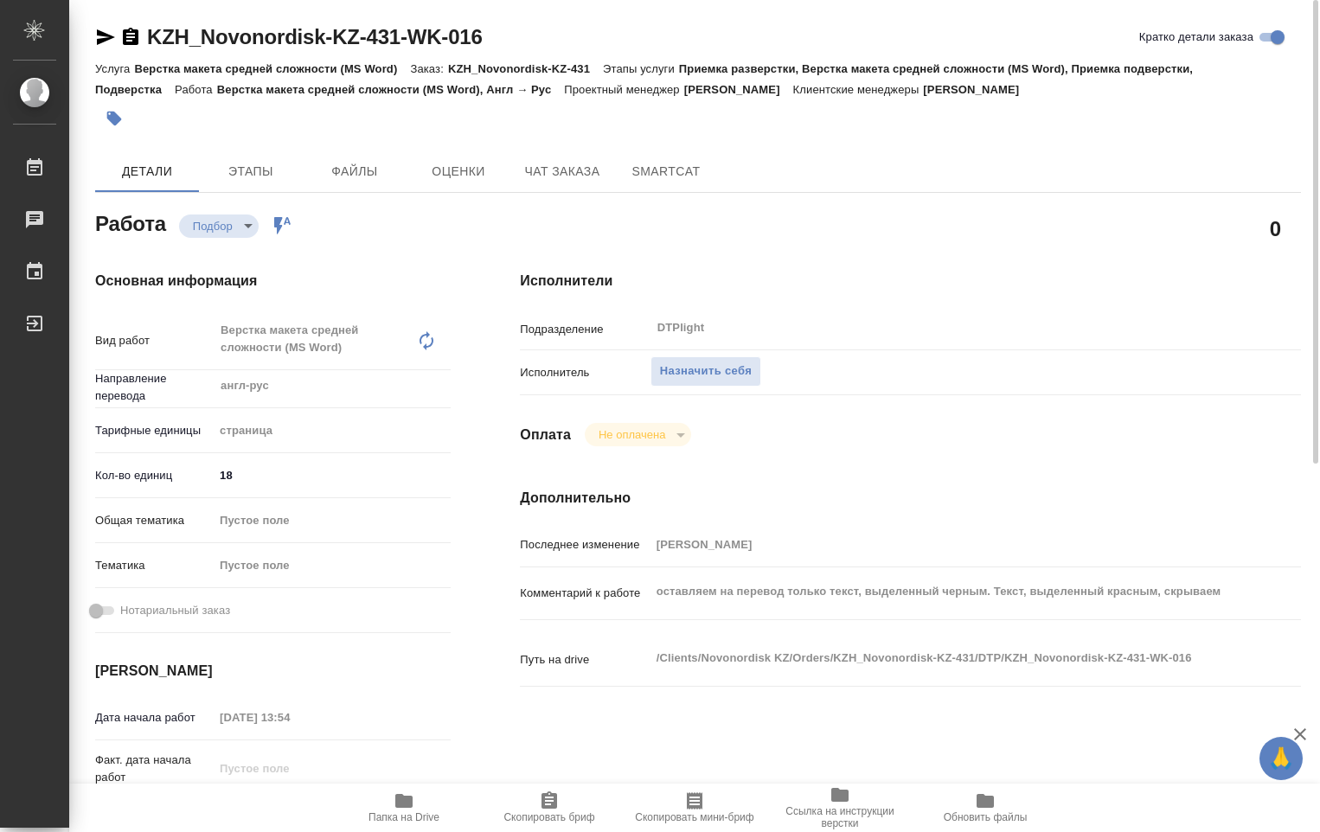
type textarea "x"
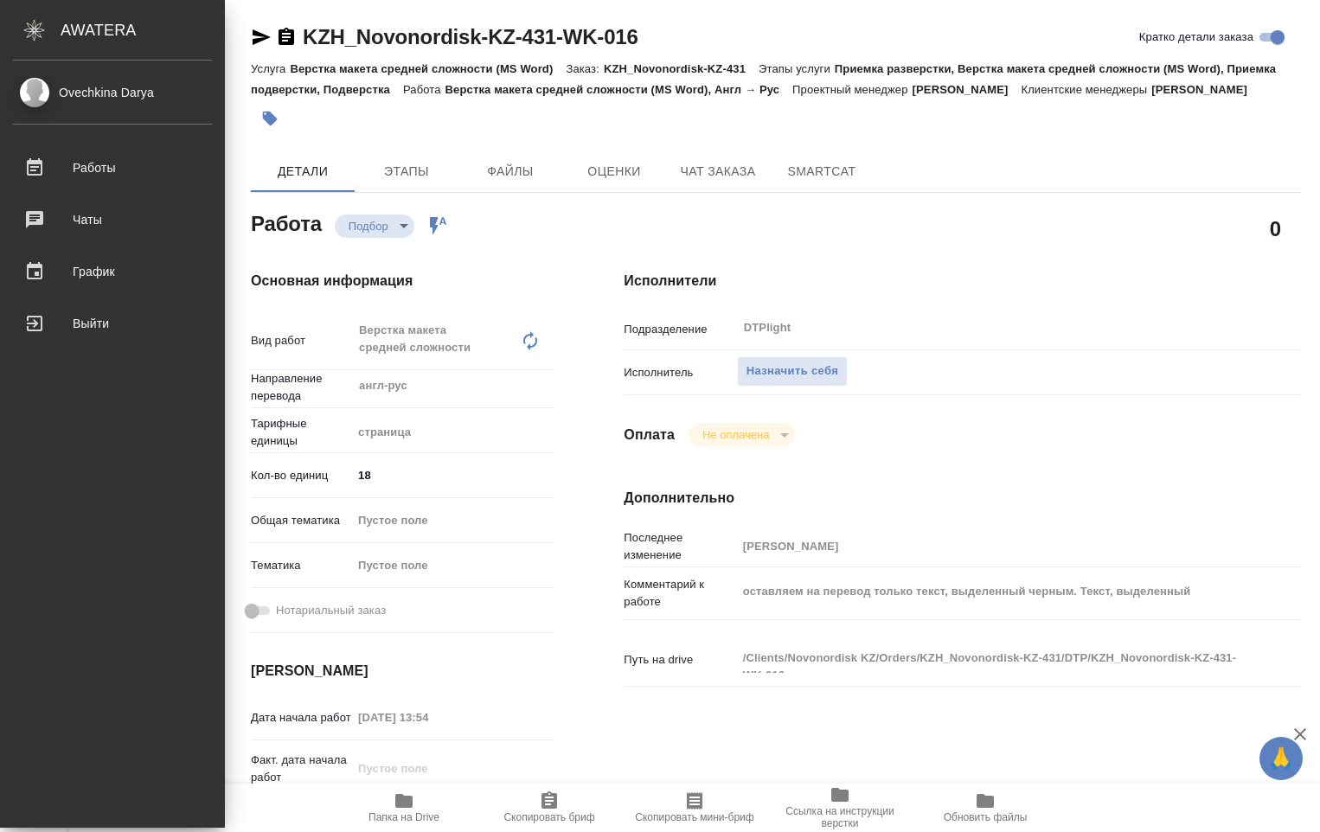
type textarea "x"
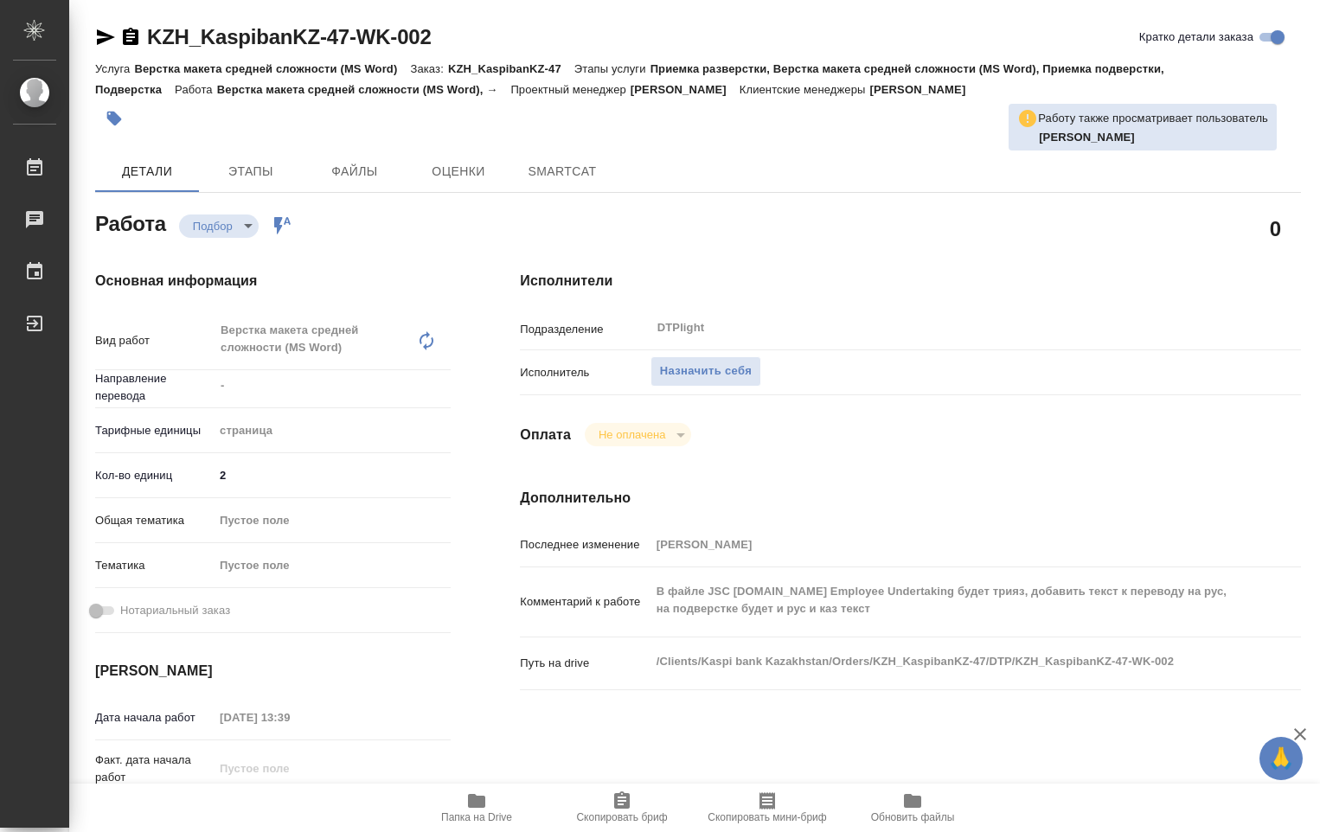
type textarea "x"
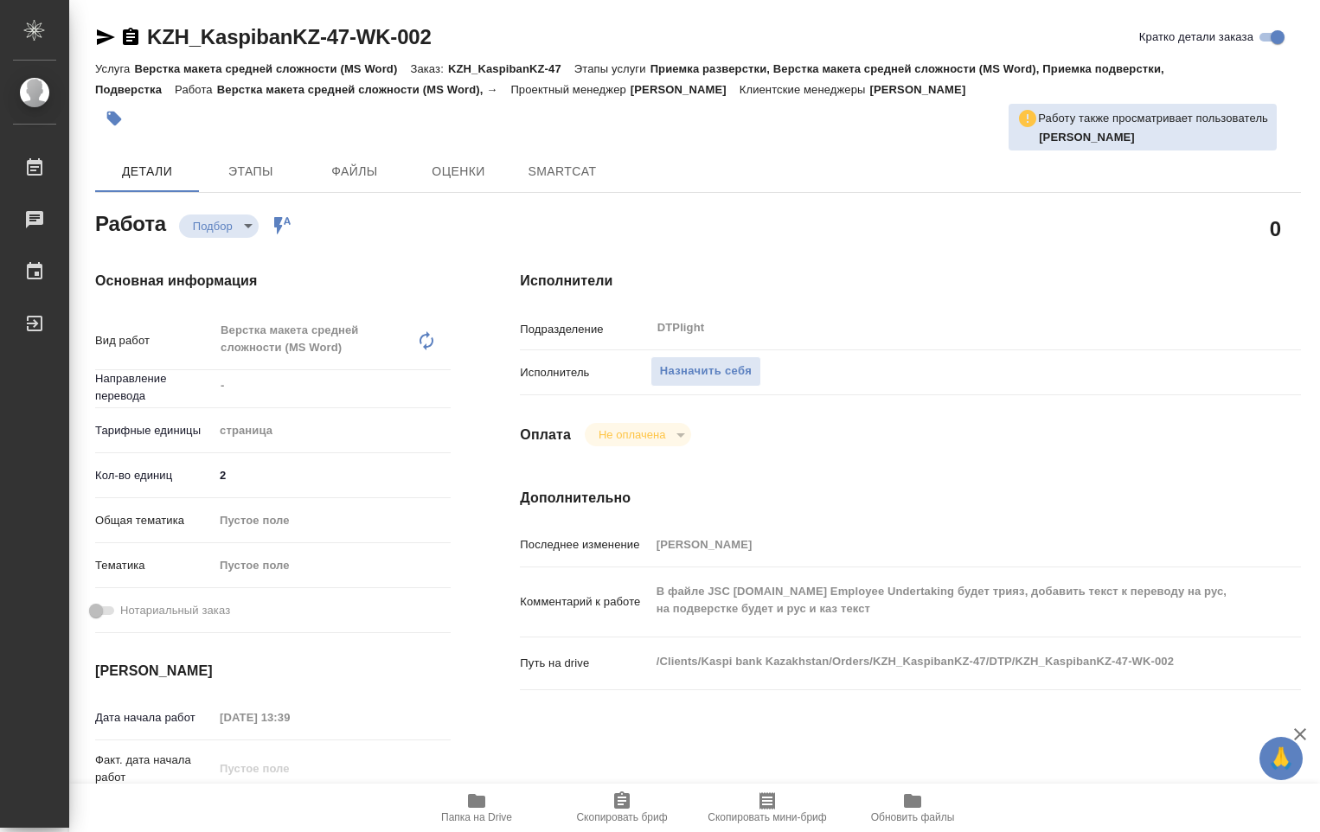
type textarea "x"
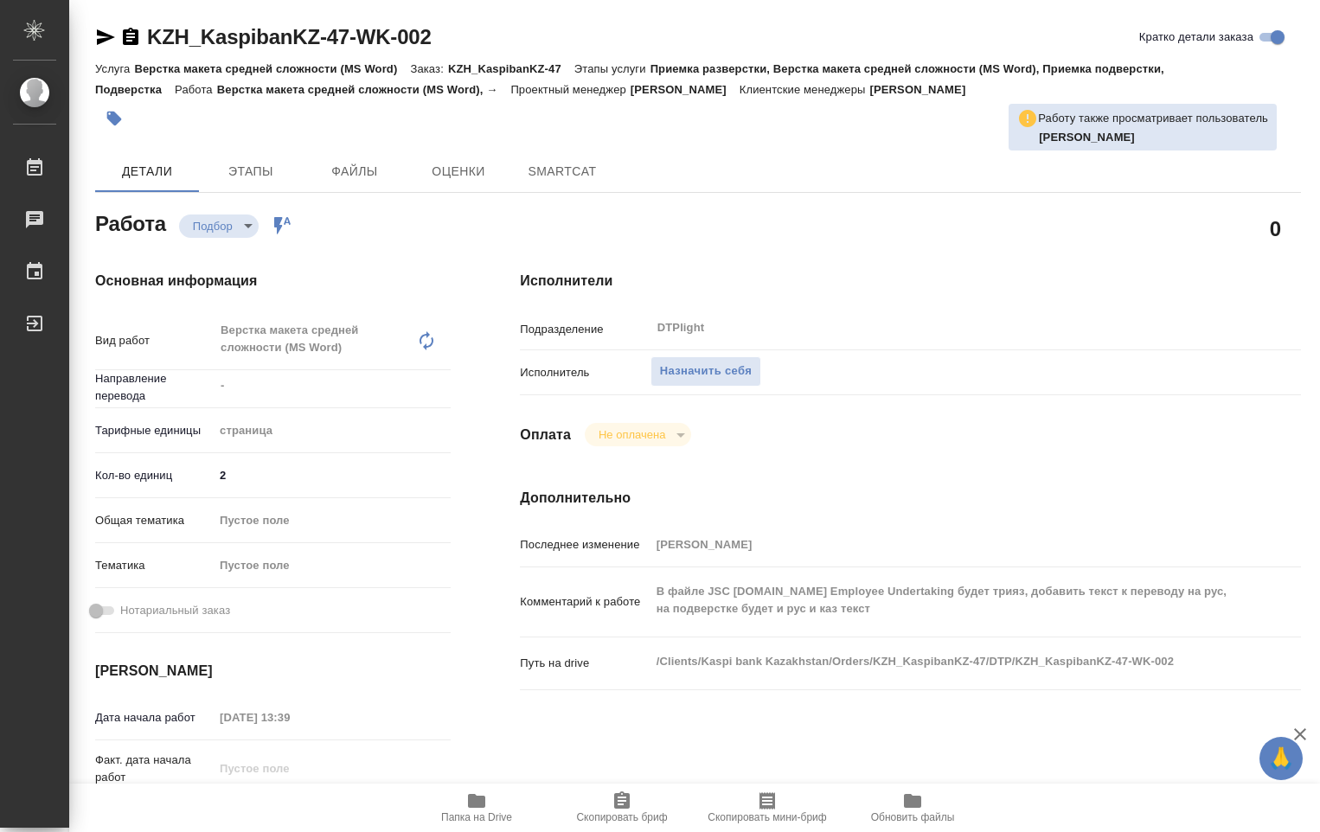
type textarea "x"
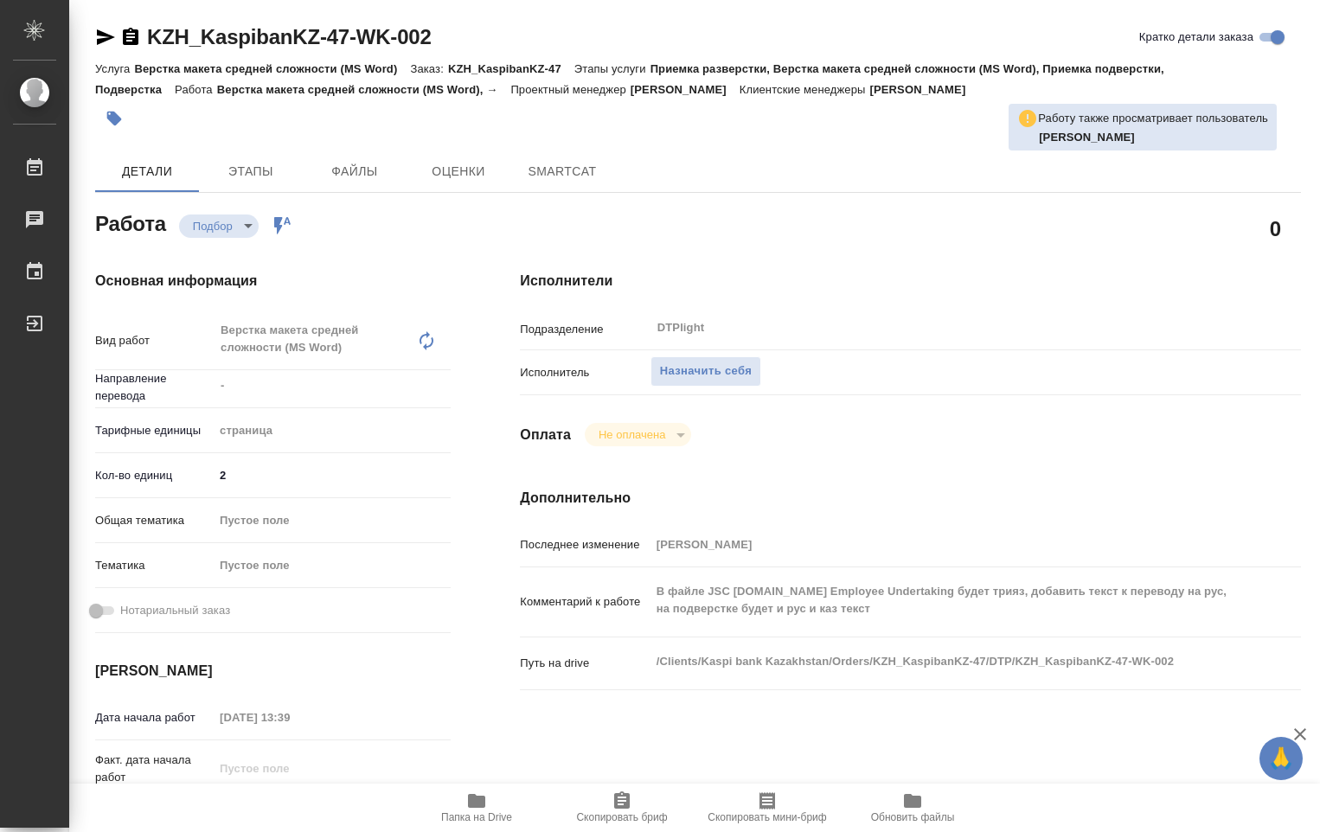
type textarea "x"
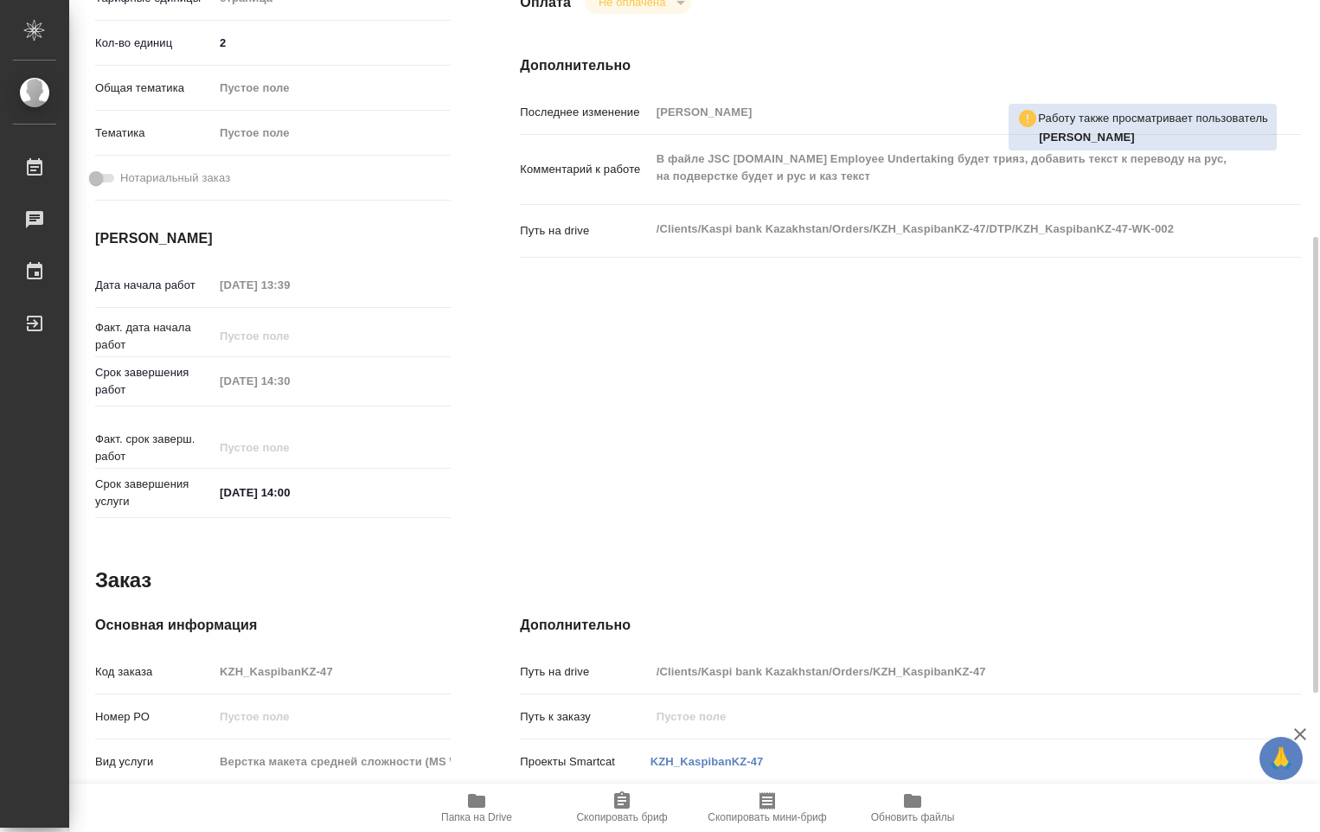
type textarea "x"
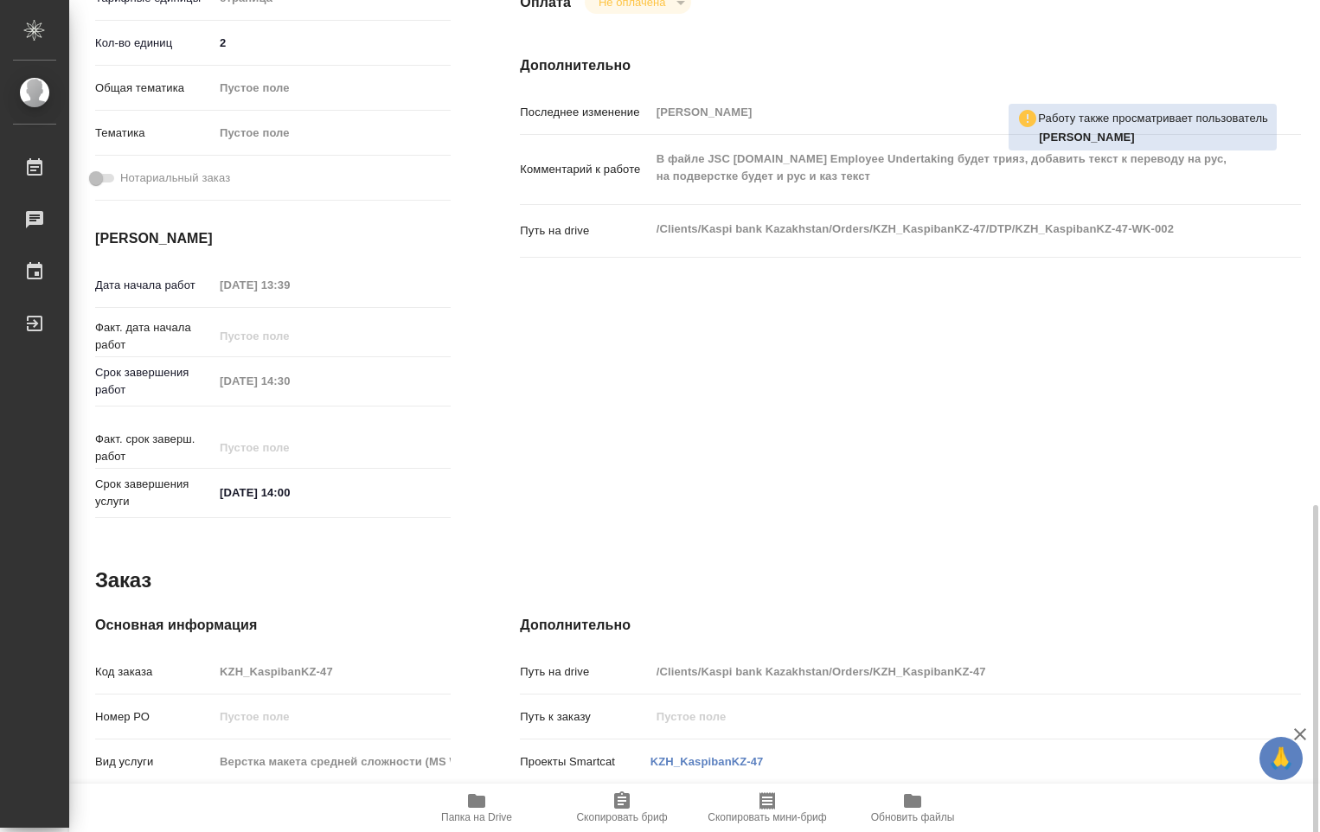
scroll to position [685, 0]
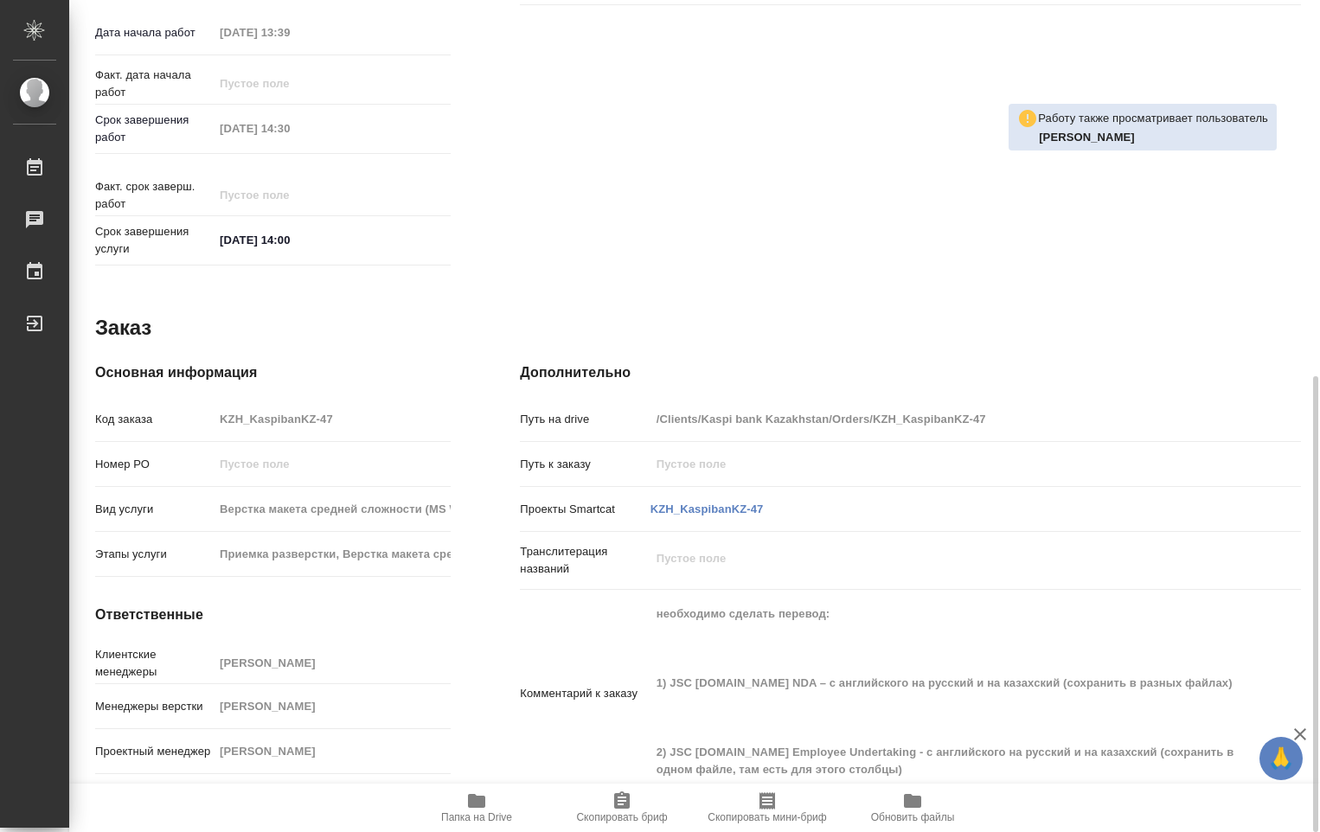
type textarea "x"
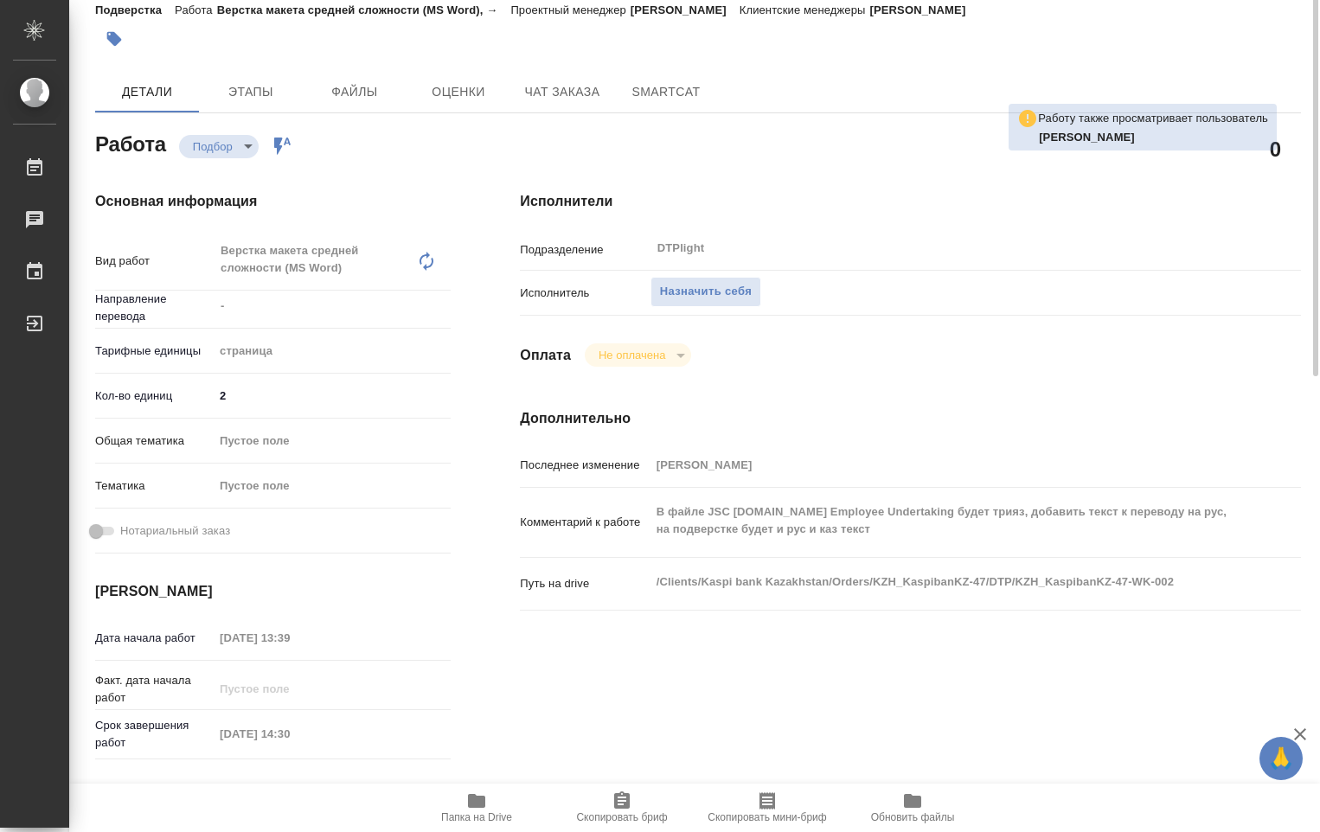
scroll to position [0, 0]
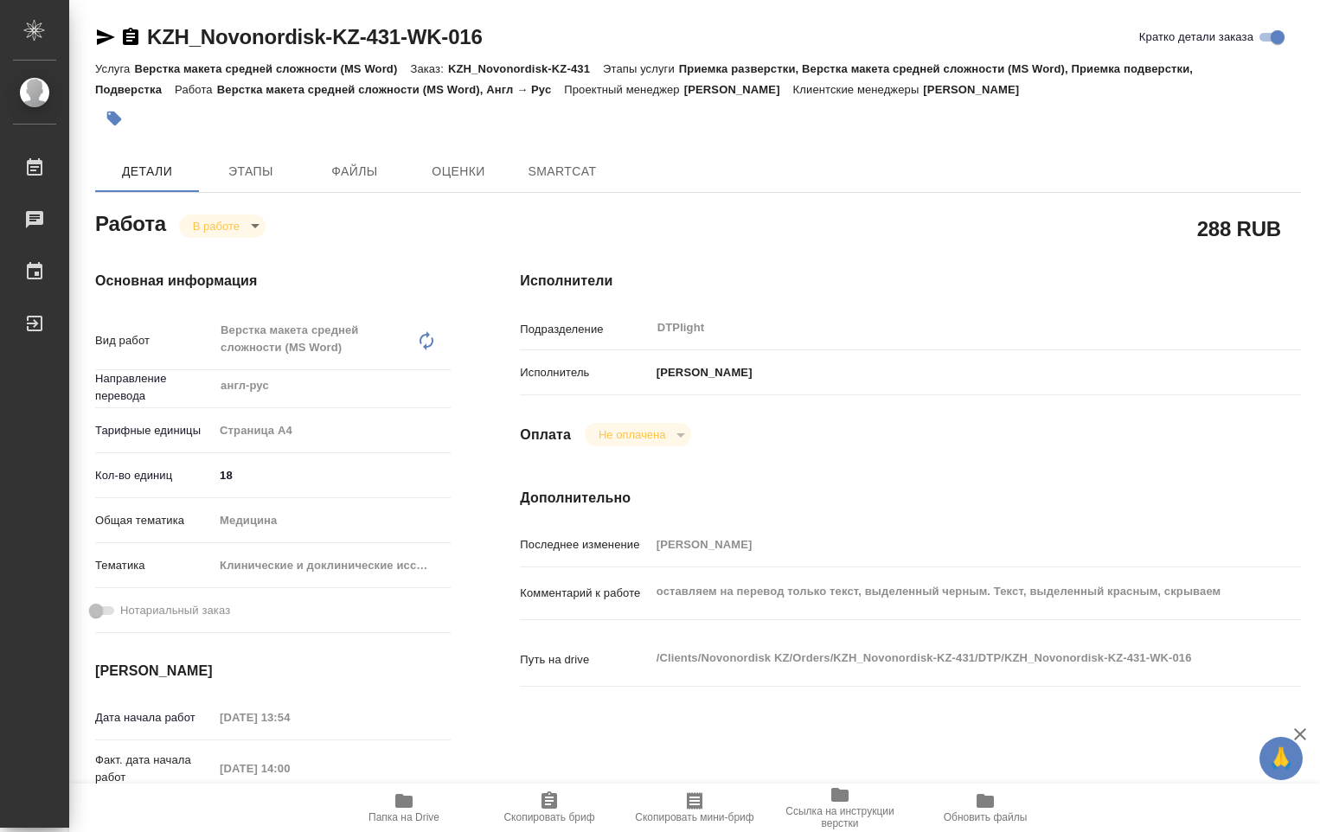
type textarea "x"
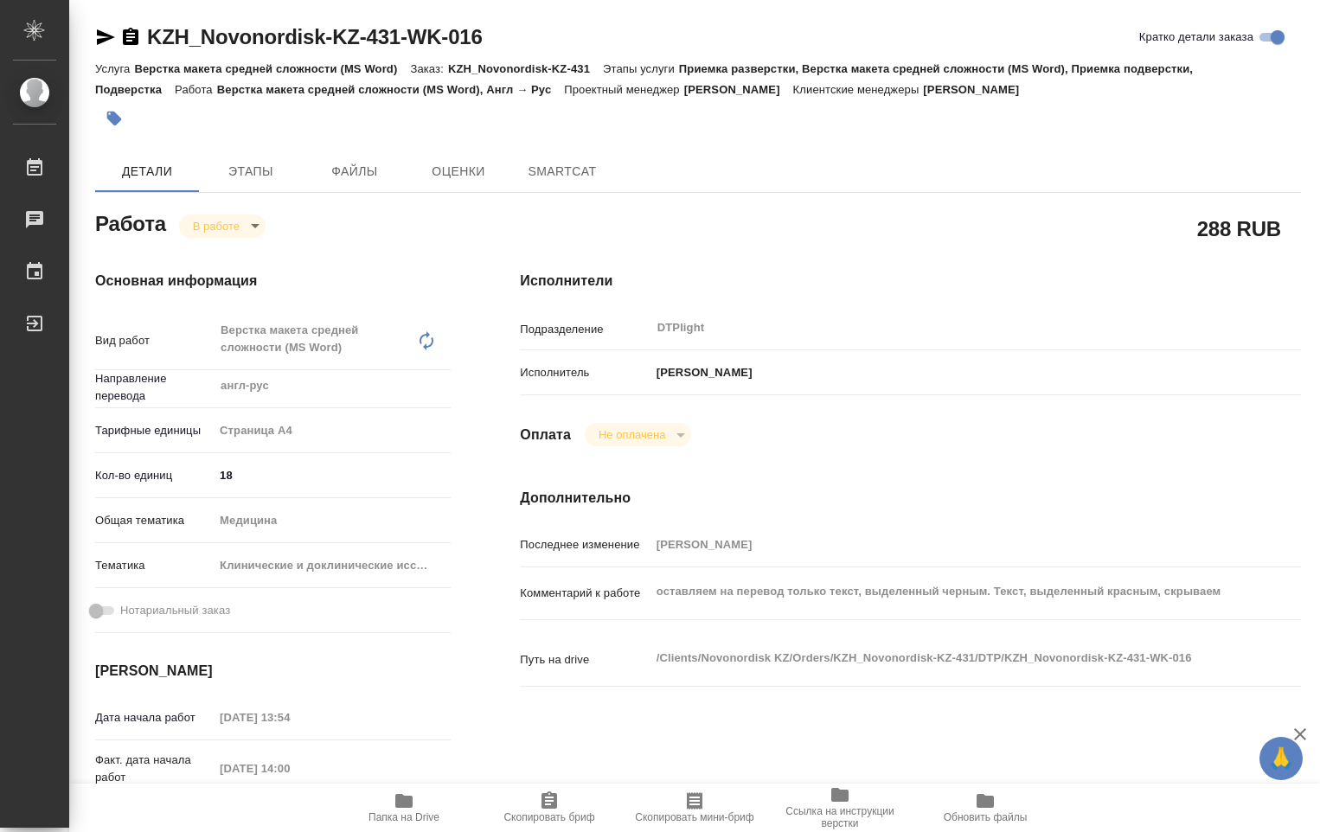
type textarea "x"
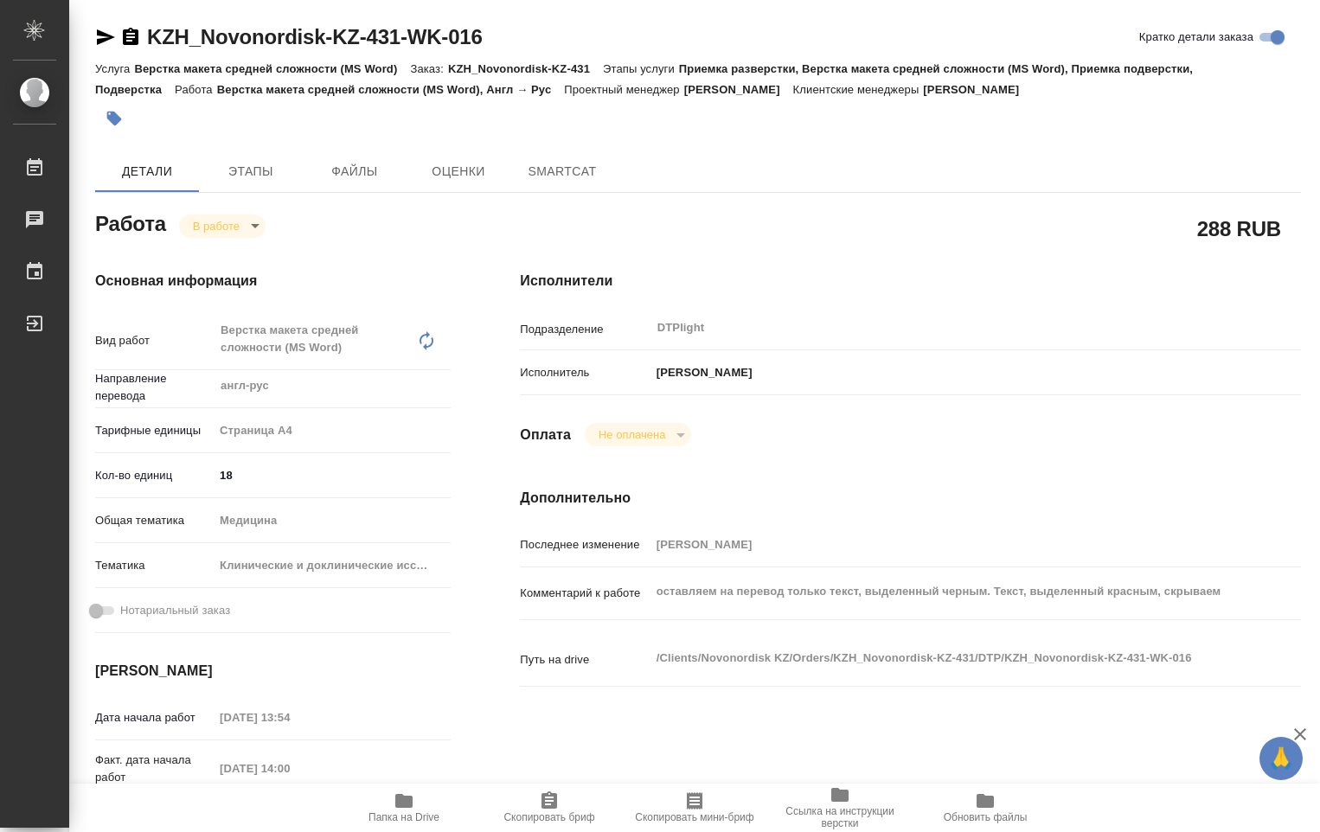
type textarea "x"
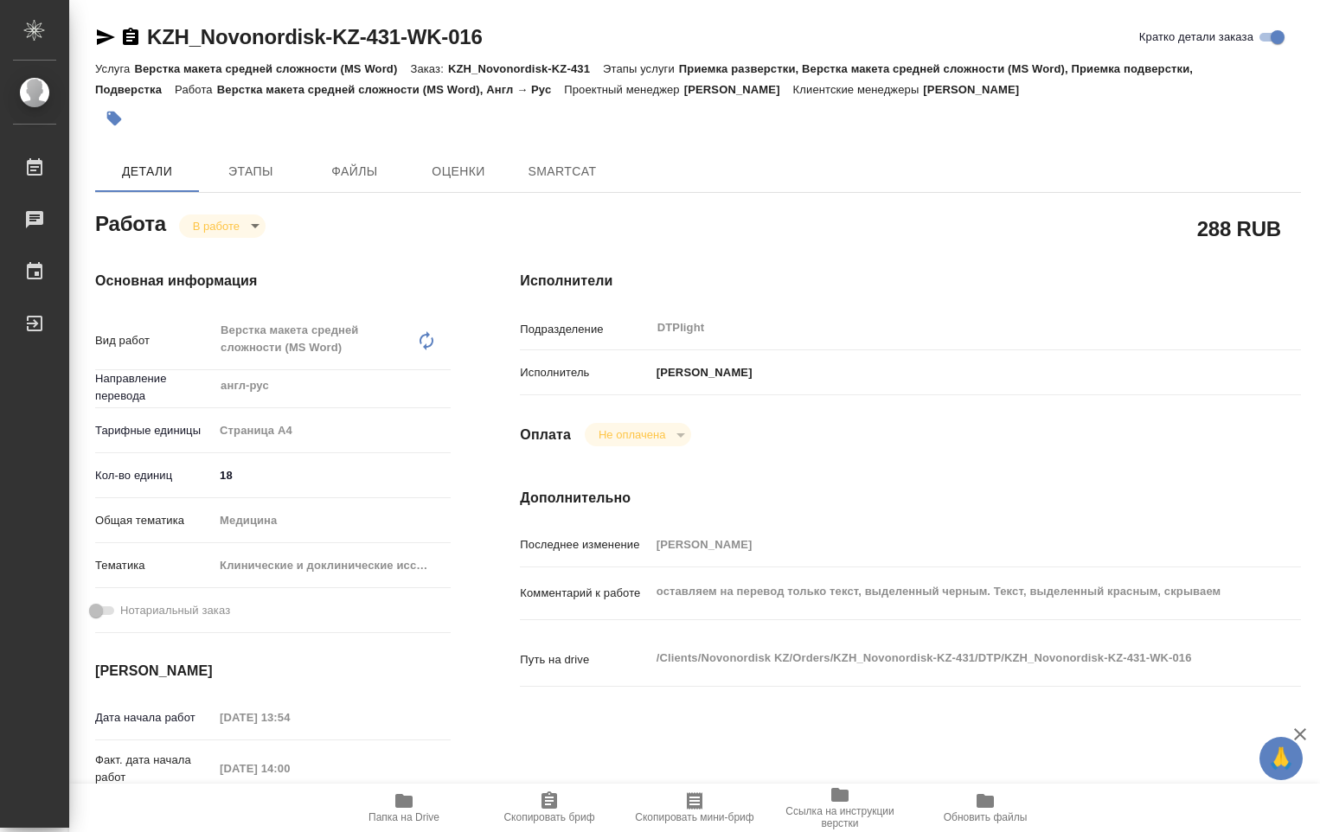
type textarea "x"
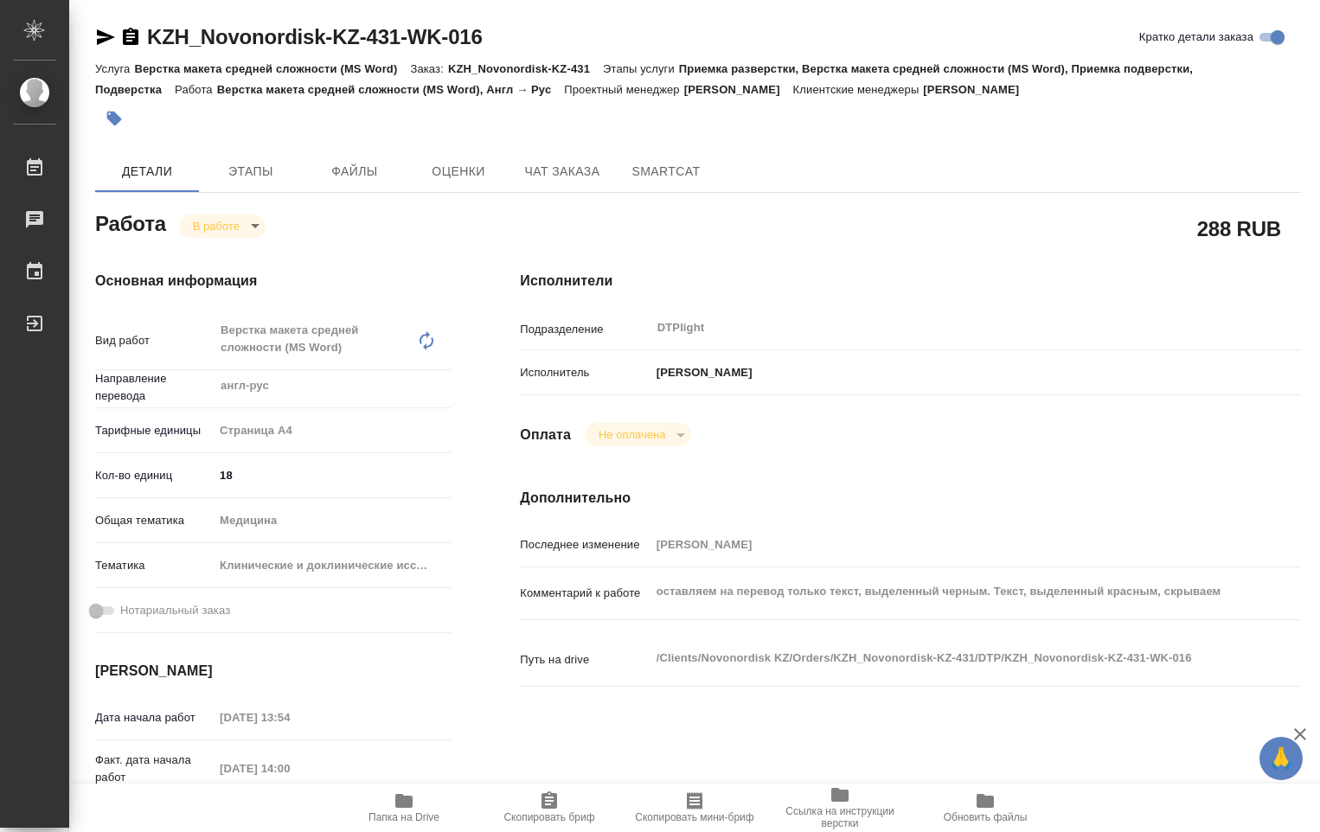
type textarea "x"
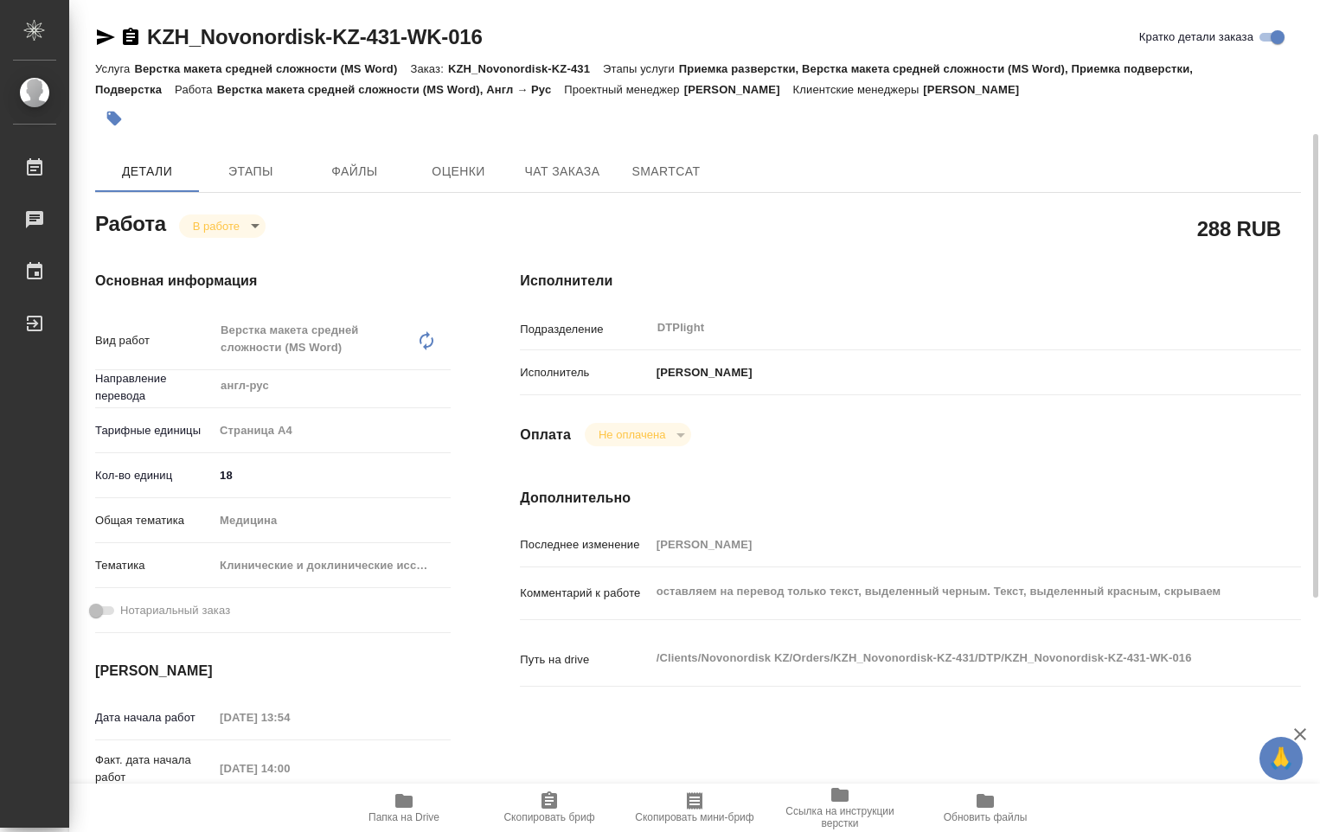
scroll to position [86, 0]
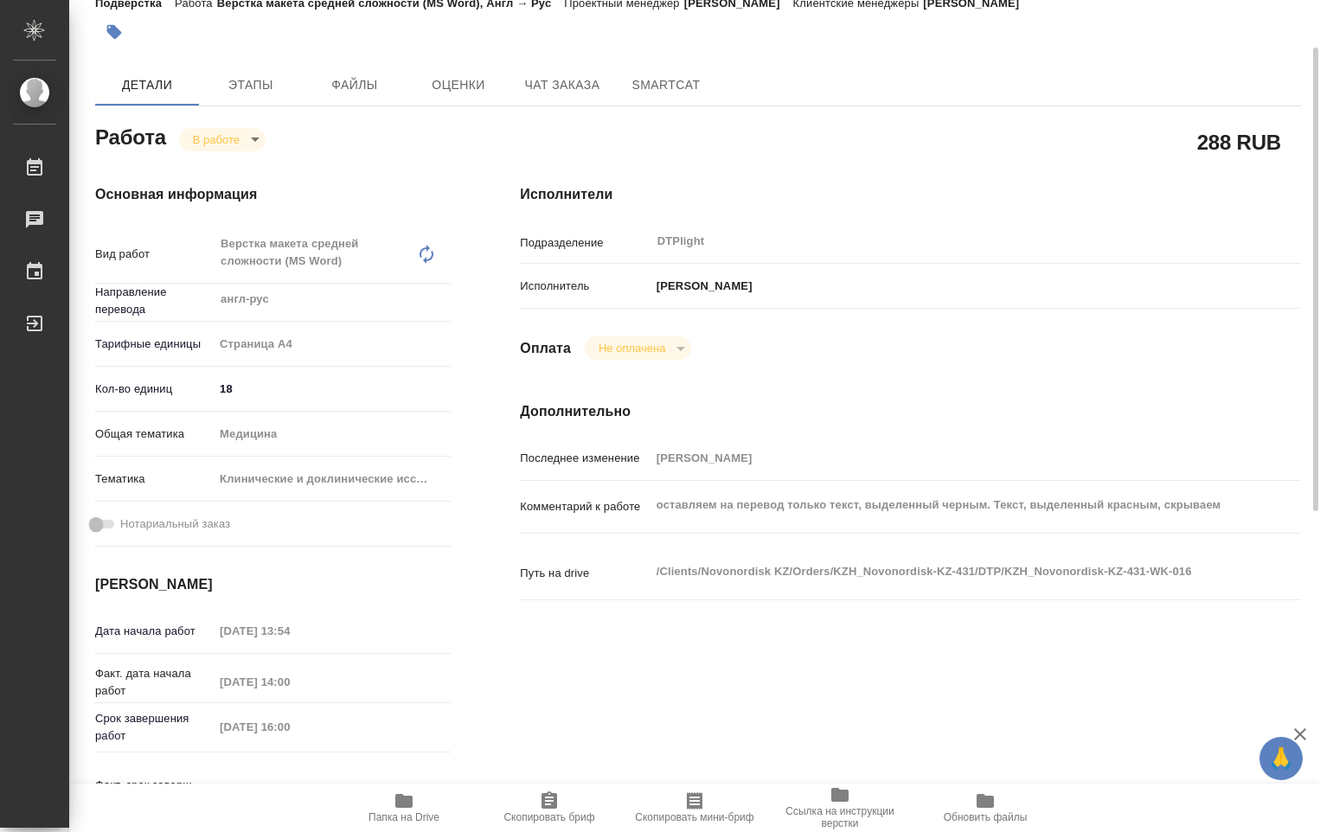
type textarea "x"
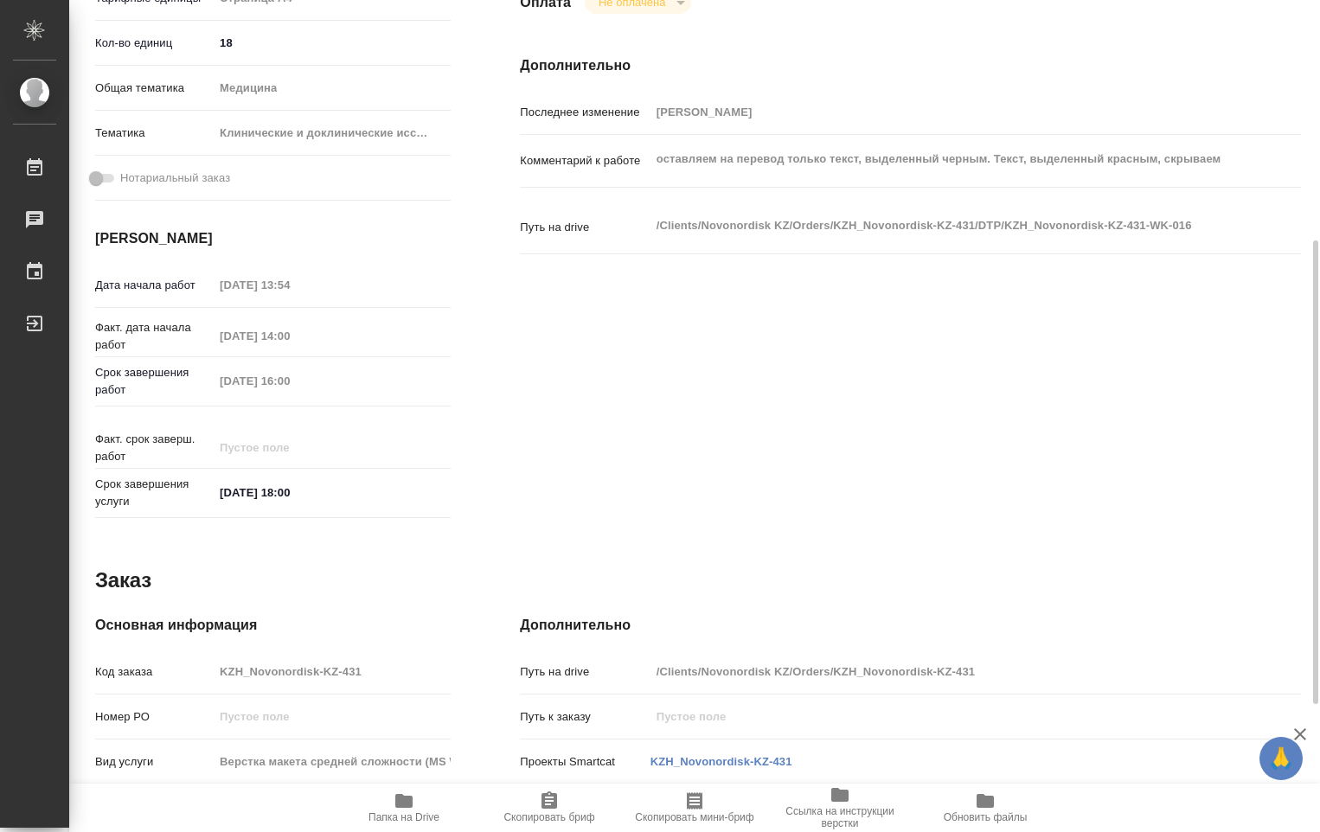
scroll to position [346, 0]
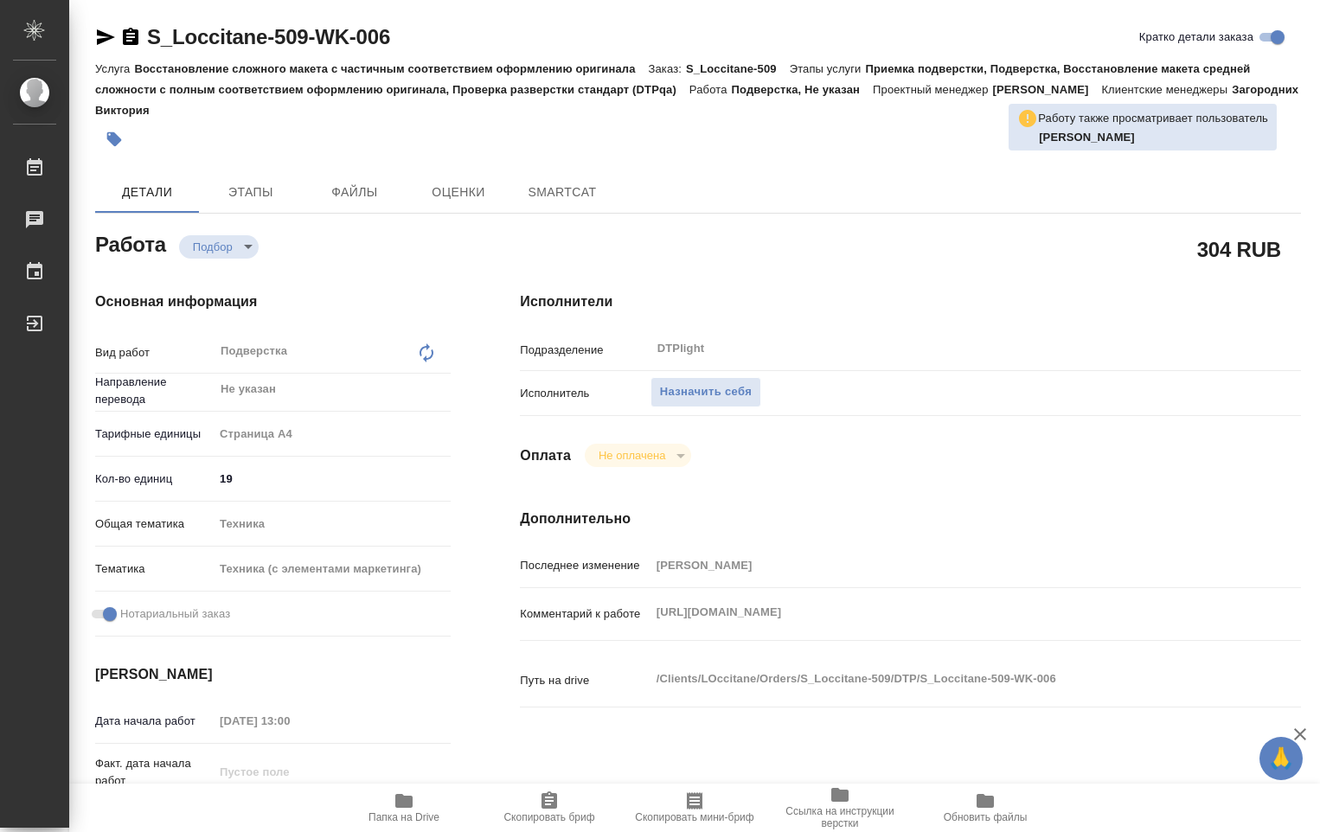
type textarea "x"
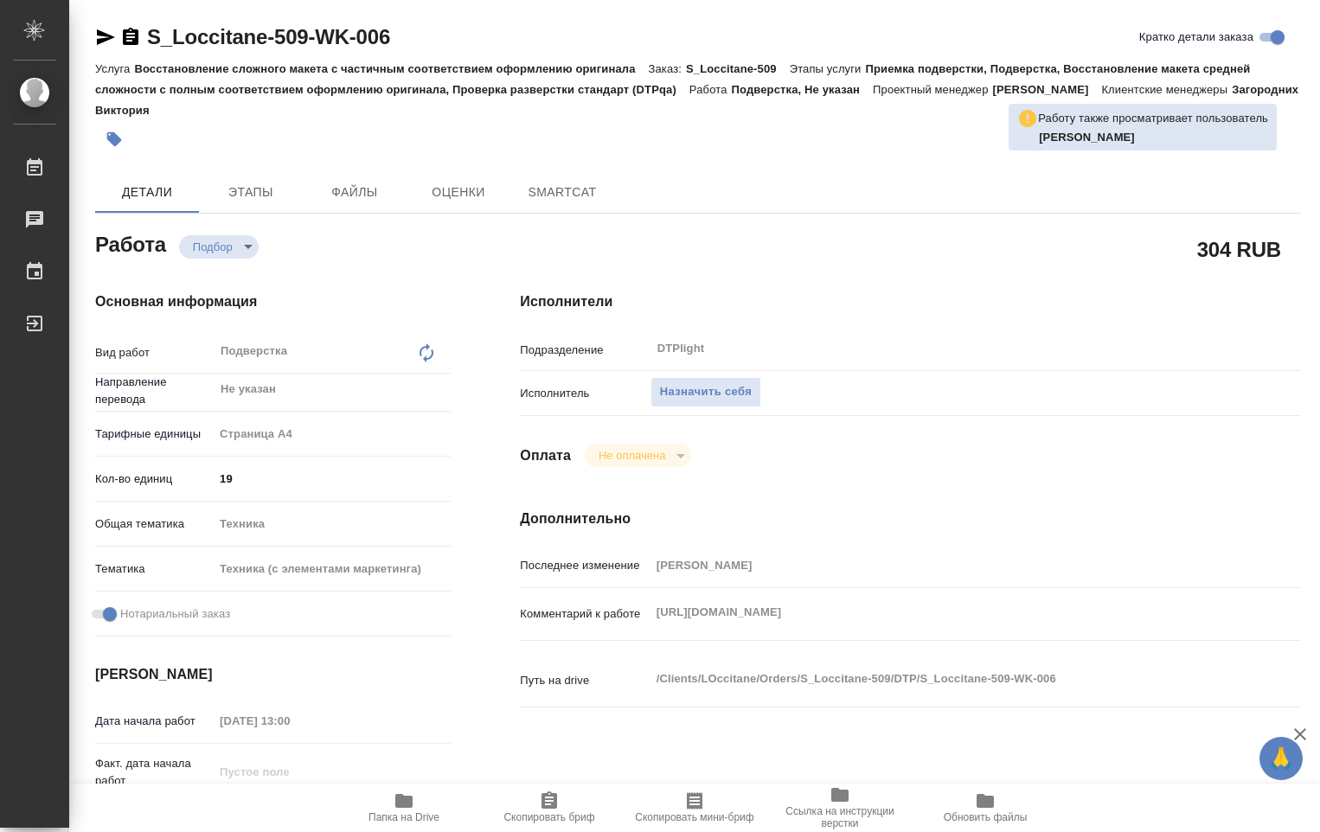
type textarea "x"
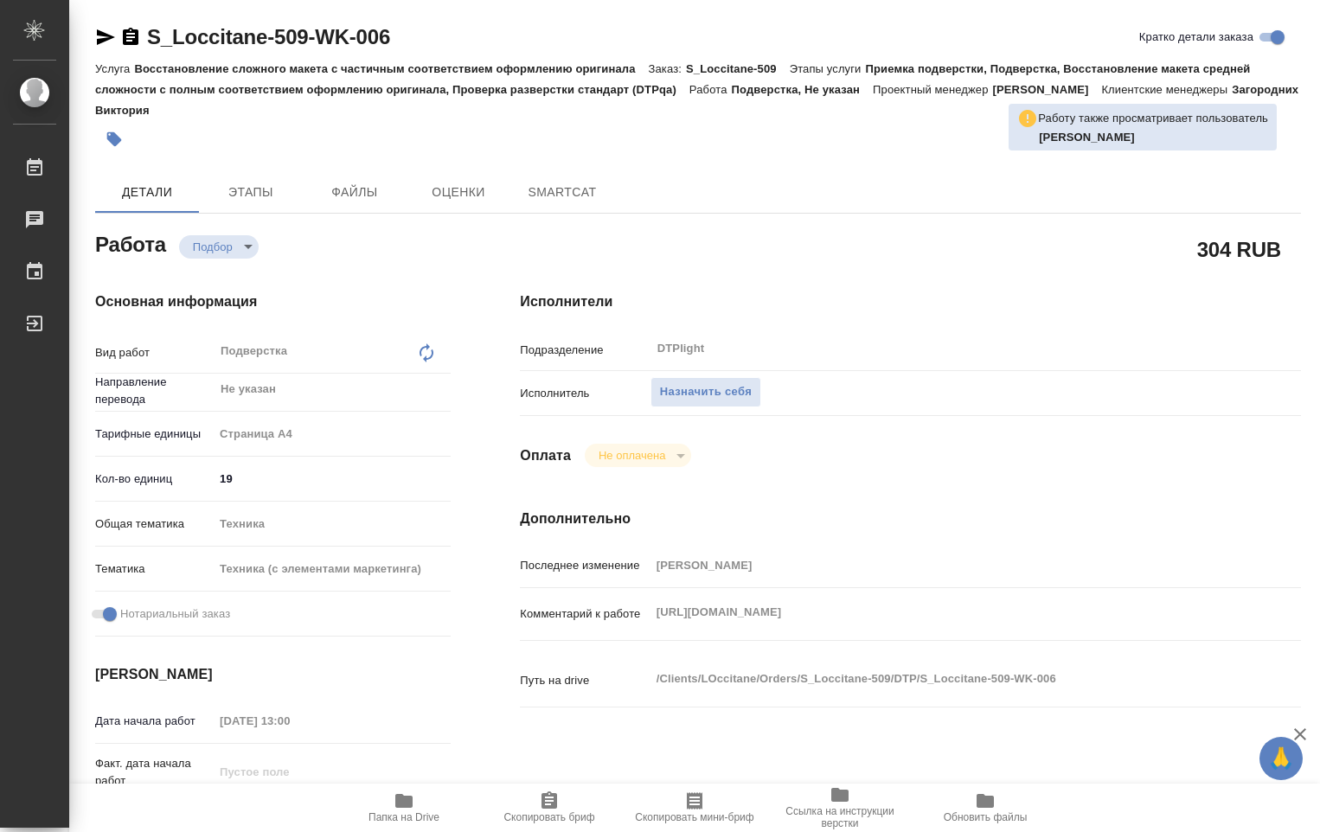
type textarea "x"
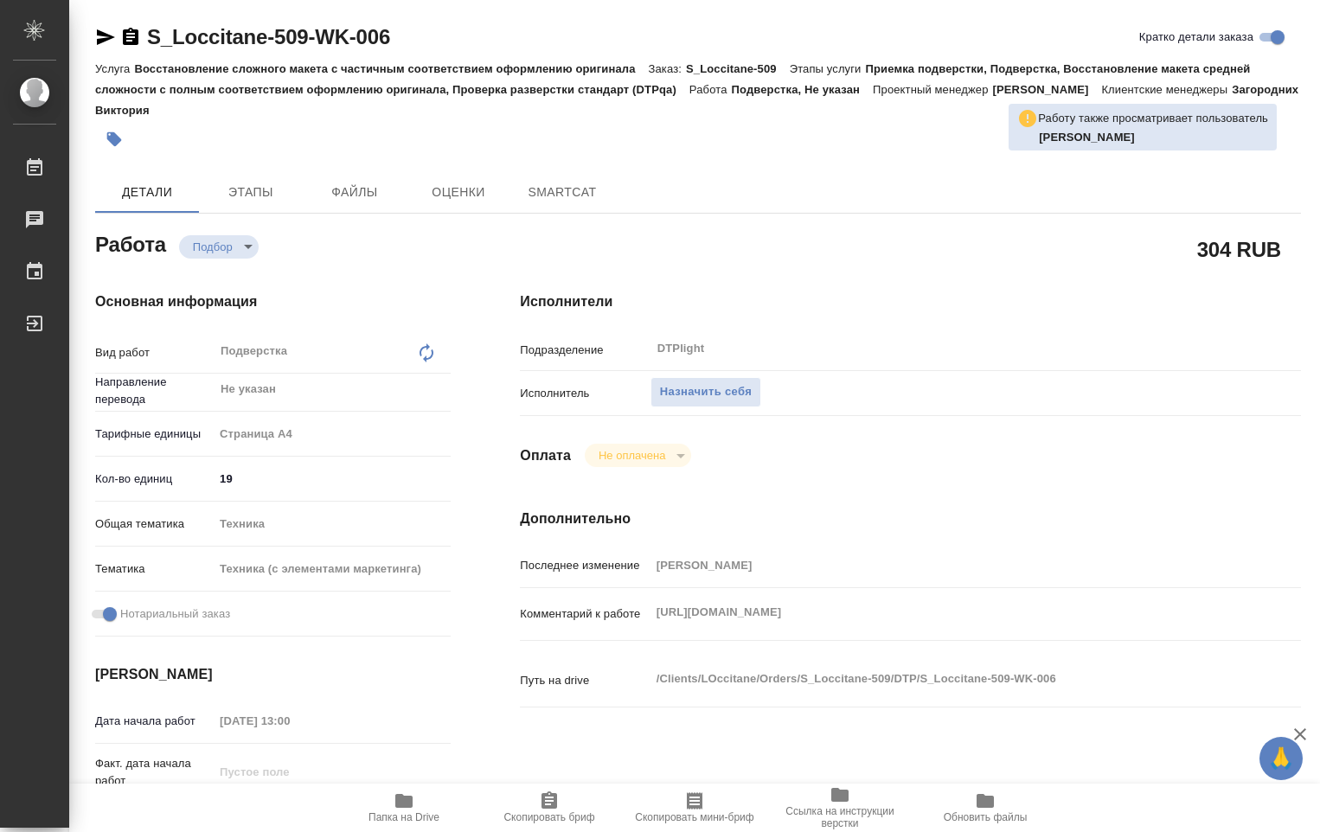
type textarea "x"
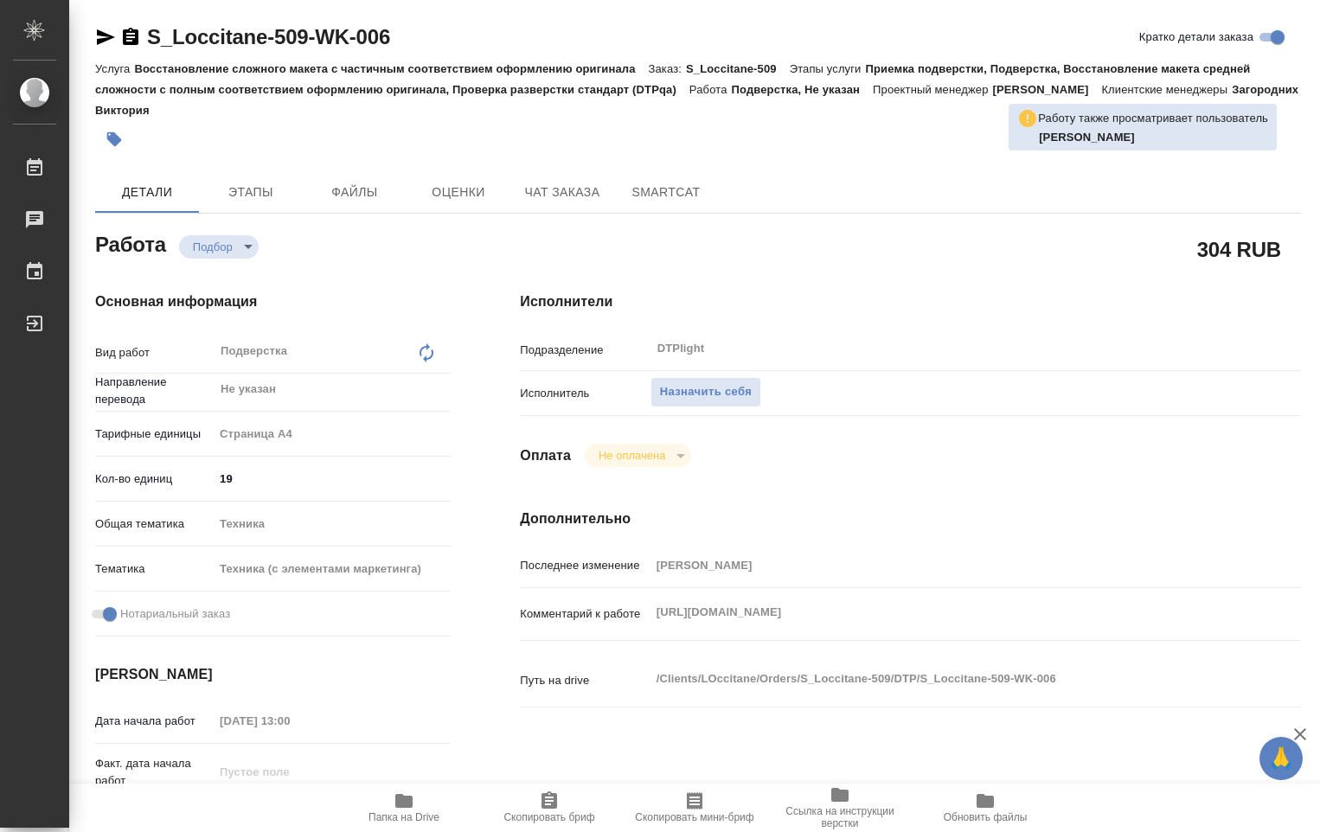
type textarea "x"
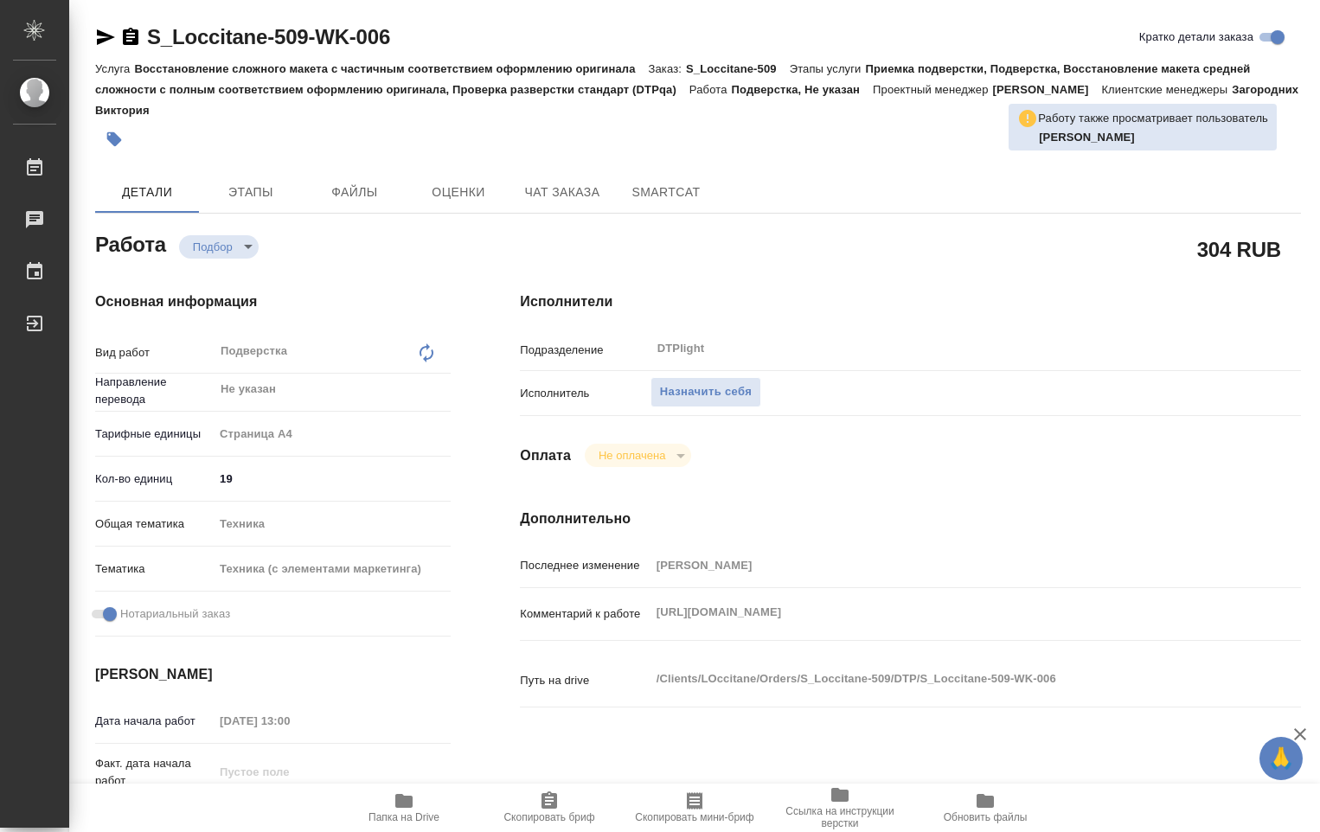
scroll to position [259, 0]
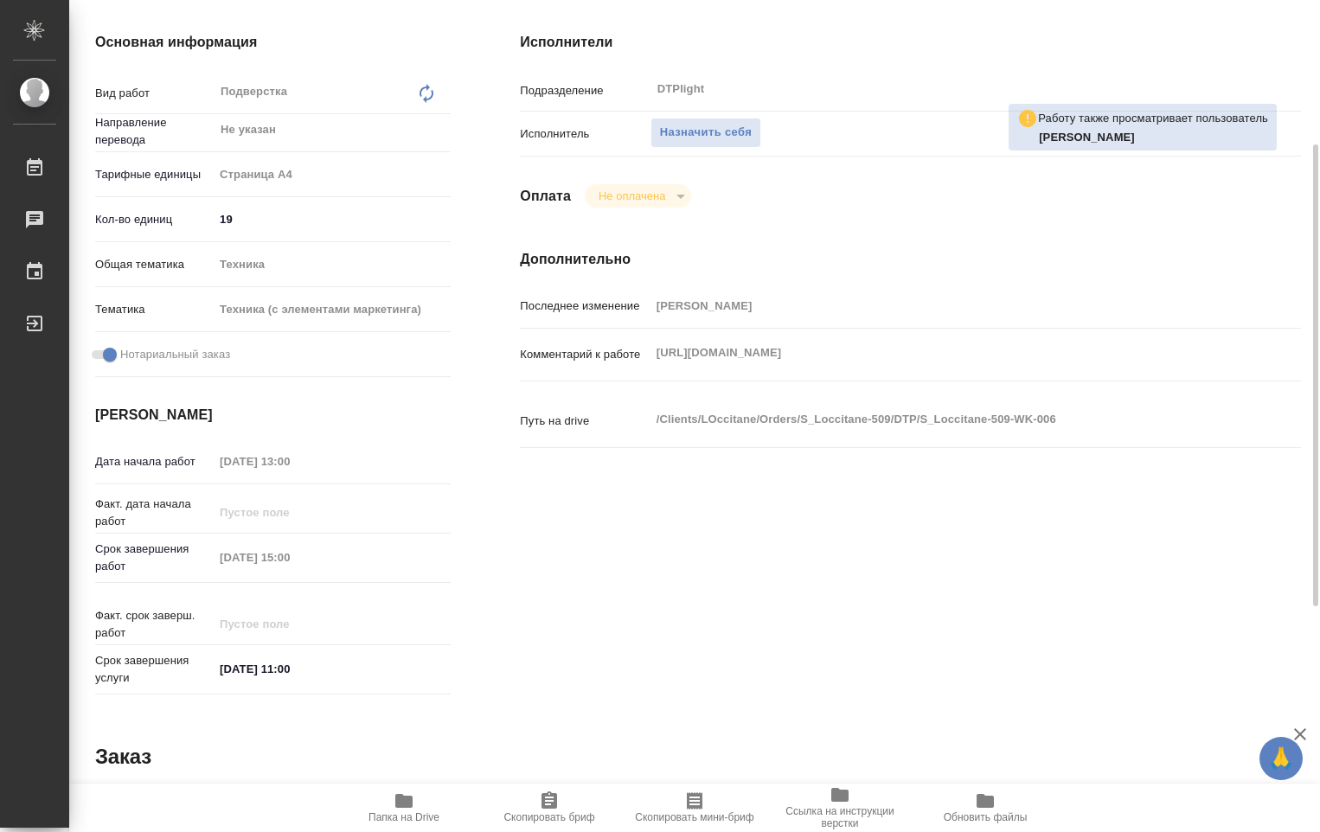
type textarea "x"
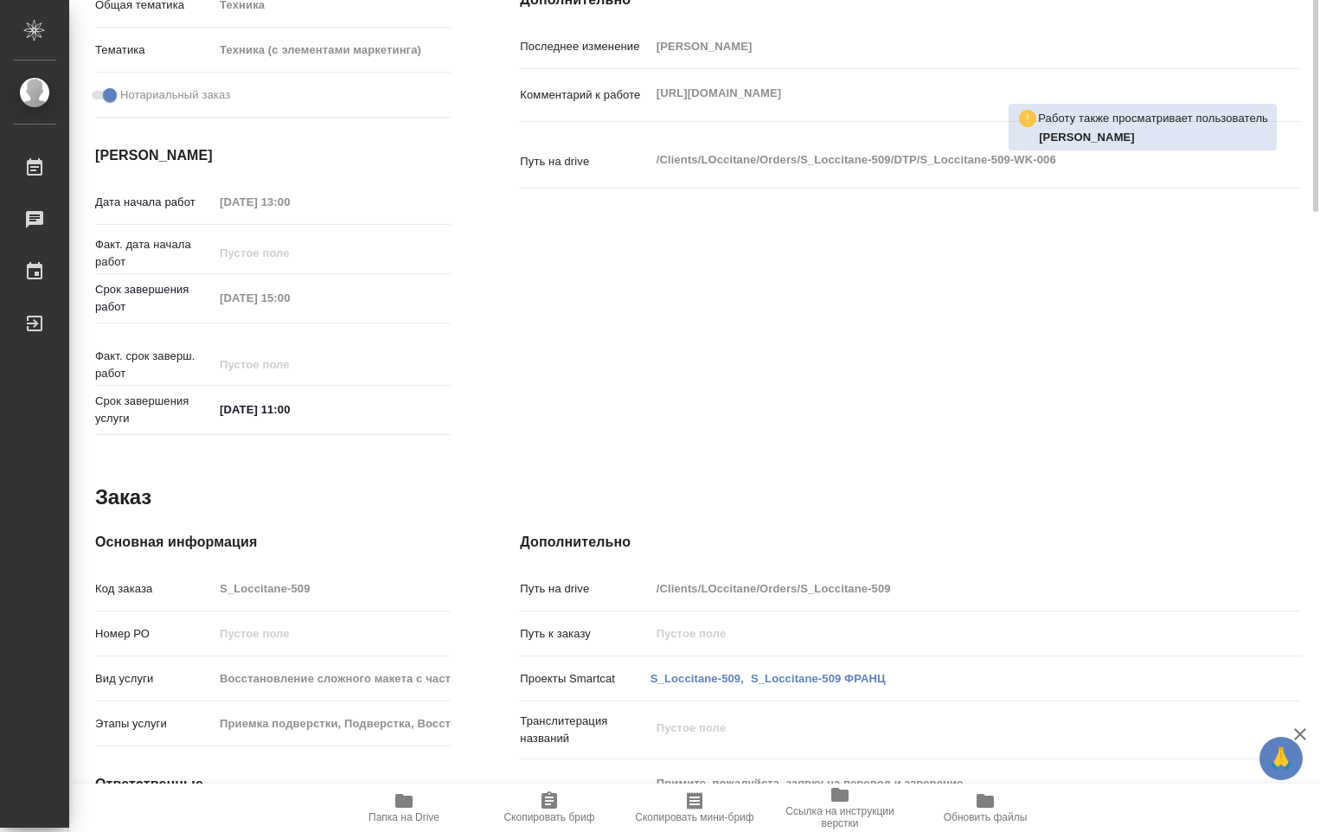
scroll to position [173, 0]
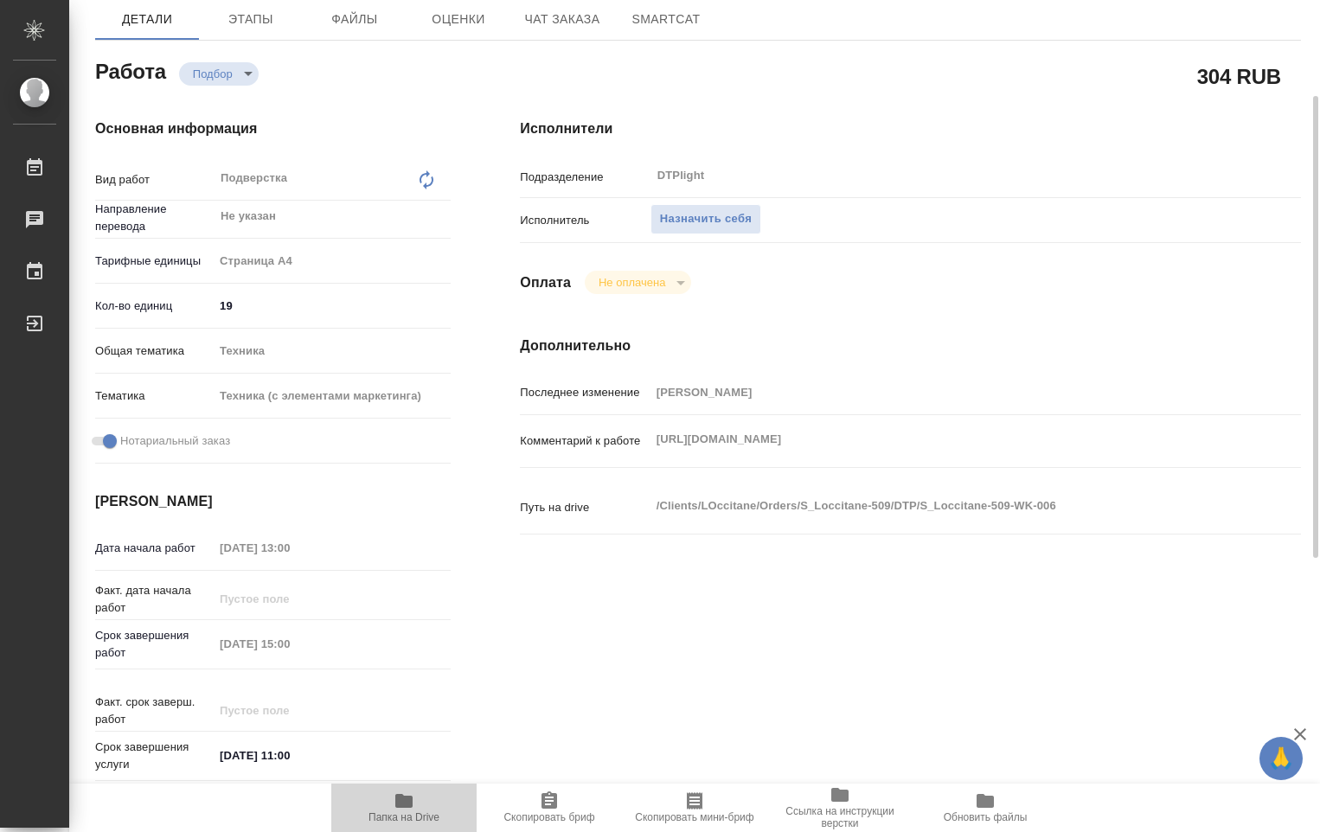
click at [402, 812] on span "Папка на Drive" at bounding box center [403, 817] width 71 height 12
